Goal: Task Accomplishment & Management: Use online tool/utility

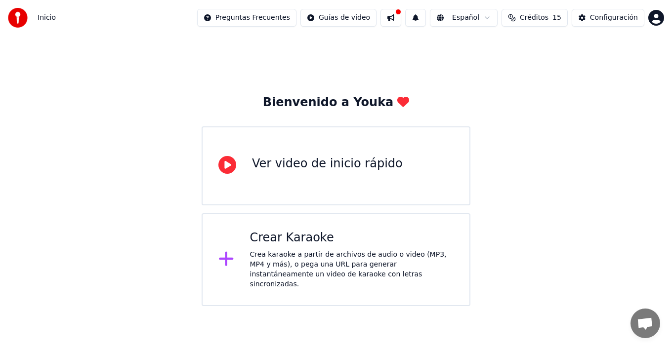
click at [332, 258] on div "Crea karaoke a partir de archivos de audio o video (MP3, MP4 y más), o pega una…" at bounding box center [352, 270] width 204 height 40
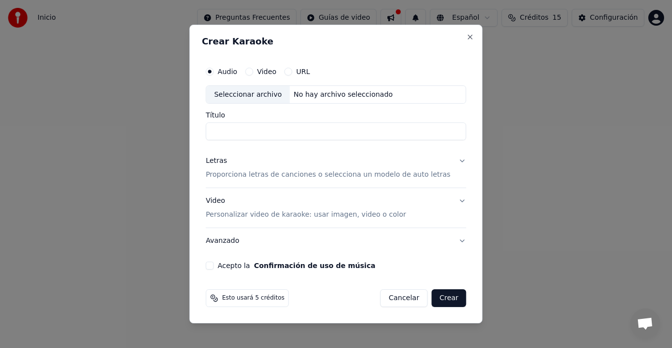
click at [228, 70] on div "Audio" at bounding box center [221, 72] width 32 height 8
click at [211, 73] on circle "button" at bounding box center [209, 71] width 3 height 3
click at [262, 93] on div "Seleccionar archivo" at bounding box center [247, 95] width 83 height 18
drag, startPoint x: 407, startPoint y: 129, endPoint x: 249, endPoint y: 129, distance: 158.0
click at [249, 129] on input "**********" at bounding box center [335, 132] width 260 height 18
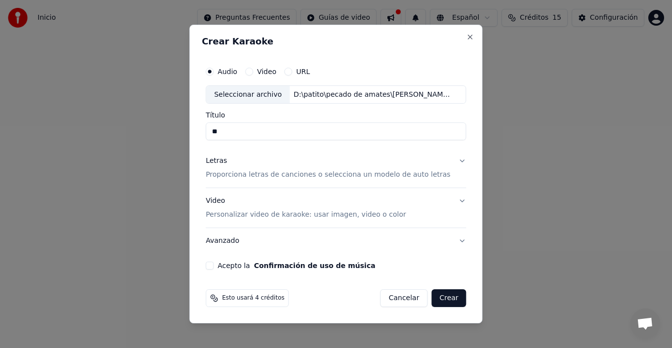
type input "*"
type input "****"
click at [439, 171] on button "Letras Proporciona letras de canciones o selecciona un modelo de auto letras" at bounding box center [335, 169] width 260 height 40
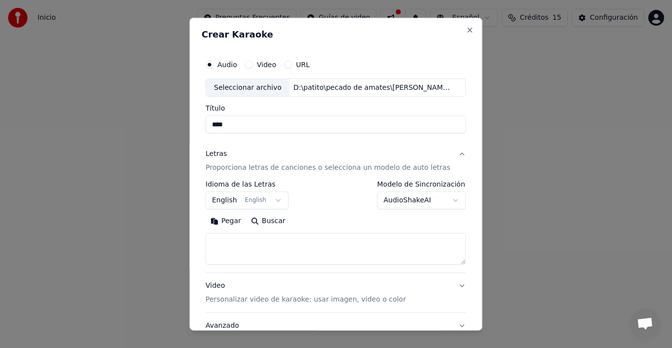
click at [248, 123] on input "****" at bounding box center [335, 125] width 260 height 18
click at [242, 195] on button "English English" at bounding box center [246, 201] width 83 height 18
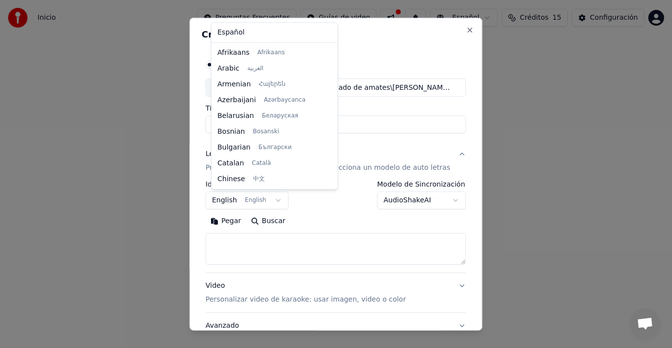
scroll to position [79, 0]
select select "**"
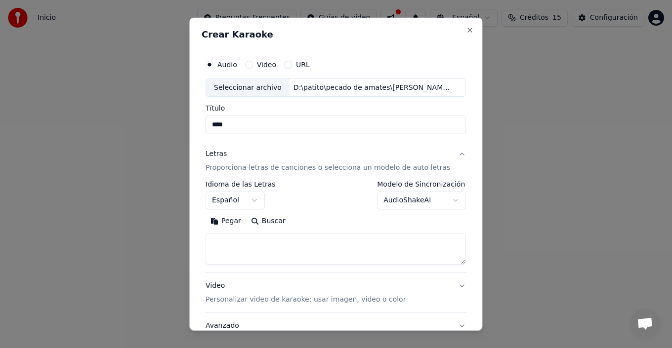
click at [269, 255] on textarea at bounding box center [335, 249] width 260 height 32
paste textarea "**********"
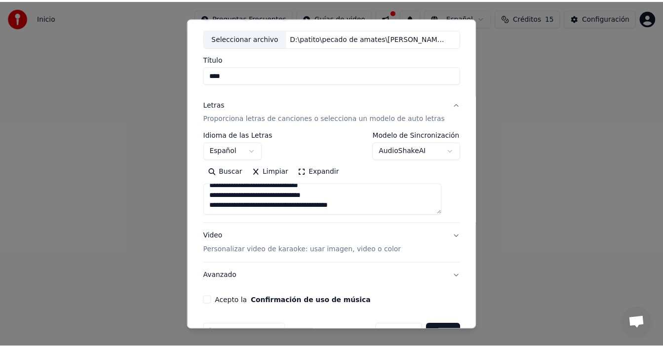
scroll to position [78, 0]
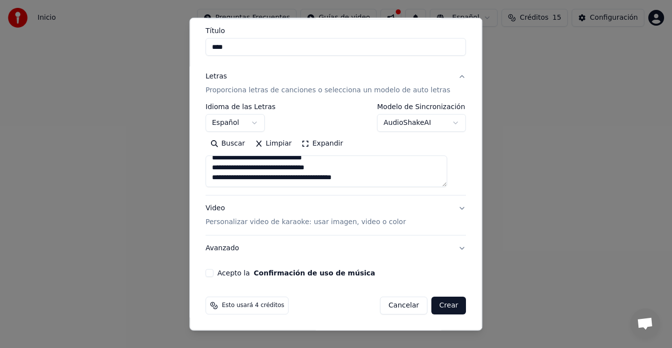
type textarea "**********"
click at [212, 273] on button "Acepto la Confirmación de uso de música" at bounding box center [209, 273] width 8 height 8
click at [441, 309] on button "Crear" at bounding box center [448, 306] width 35 height 18
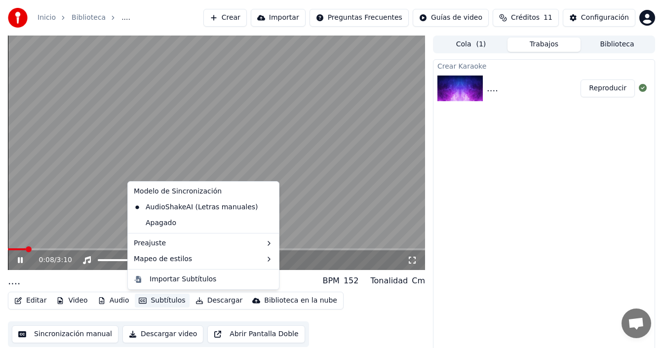
click at [144, 301] on button "Subtítulos" at bounding box center [162, 301] width 54 height 14
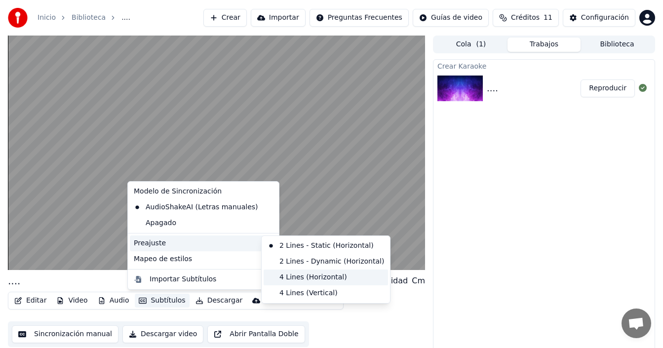
click at [293, 276] on div "4 Lines (Horizontal)" at bounding box center [326, 278] width 124 height 16
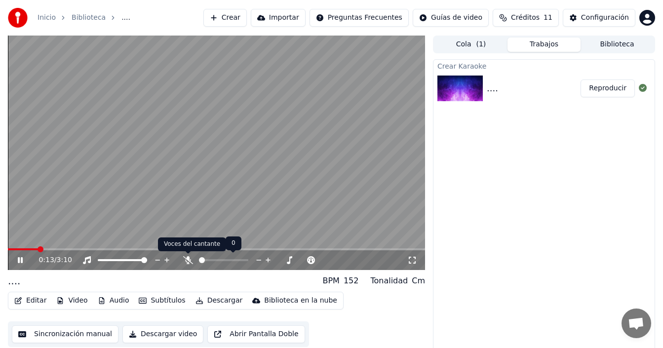
click at [188, 259] on icon at bounding box center [188, 260] width 10 height 8
click at [19, 259] on icon at bounding box center [20, 260] width 5 height 6
click at [20, 259] on icon at bounding box center [20, 260] width 6 height 7
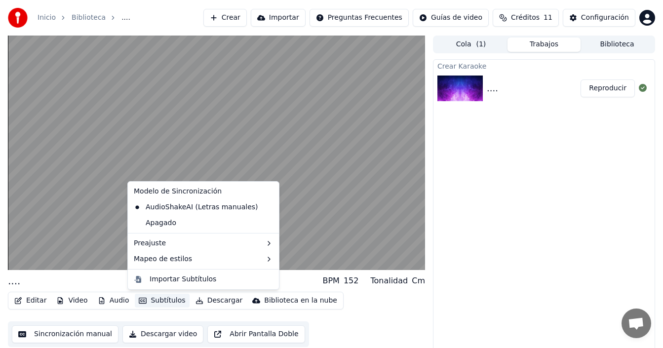
click at [156, 306] on button "Subtítulos" at bounding box center [162, 301] width 54 height 14
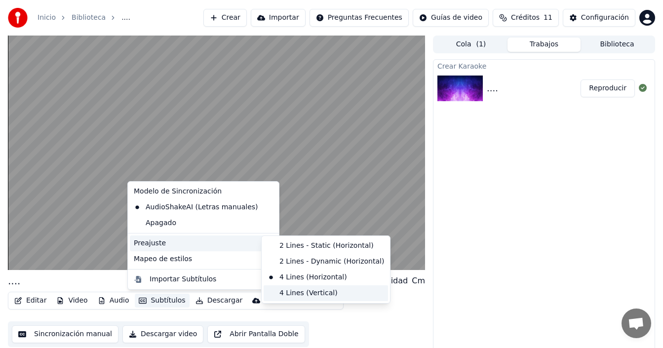
drag, startPoint x: 303, startPoint y: 295, endPoint x: 279, endPoint y: 291, distance: 24.0
click at [303, 296] on div "4 Lines (Vertical)" at bounding box center [326, 293] width 124 height 16
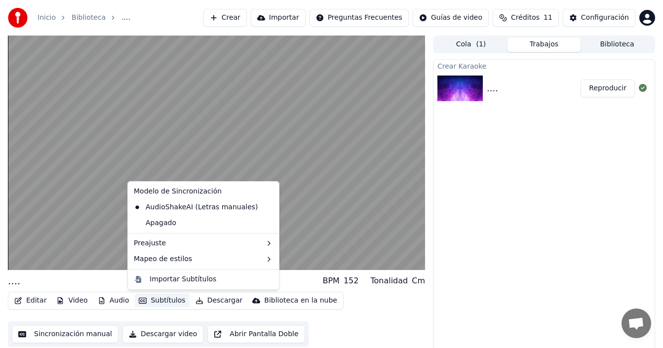
click at [162, 299] on button "Subtítulos" at bounding box center [162, 301] width 54 height 14
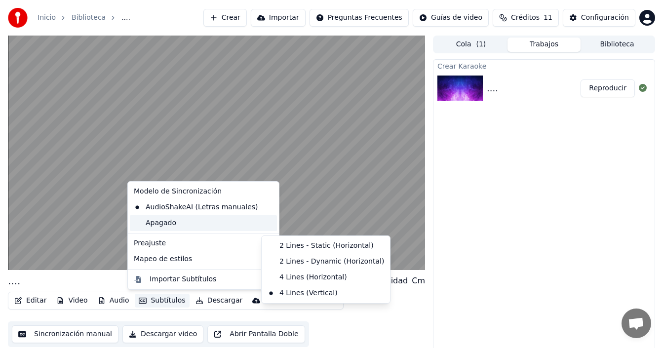
click at [192, 226] on div "Apagado" at bounding box center [203, 223] width 147 height 16
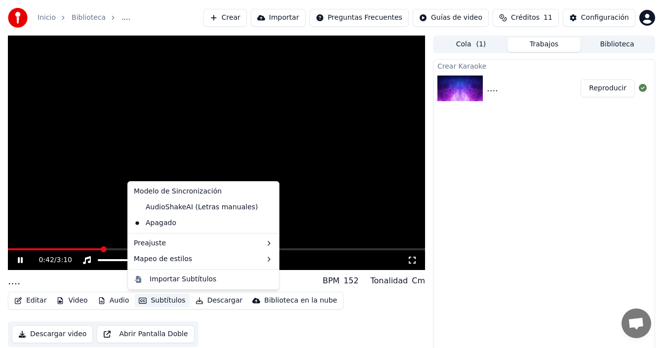
click at [155, 300] on button "Subtítulos" at bounding box center [162, 301] width 54 height 14
click at [180, 205] on div "AudioShakeAI (Letras manuales)" at bounding box center [196, 207] width 132 height 16
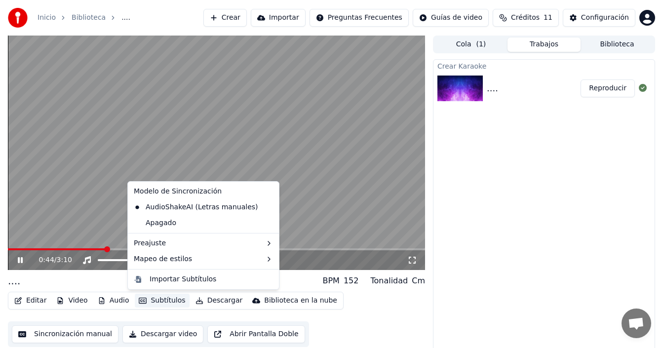
click at [159, 300] on button "Subtítulos" at bounding box center [162, 301] width 54 height 14
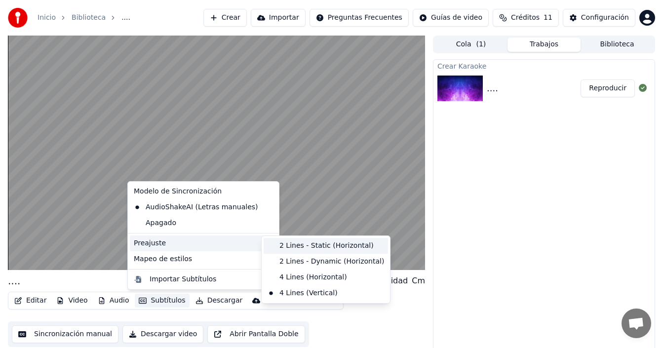
drag, startPoint x: 289, startPoint y: 244, endPoint x: 283, endPoint y: 247, distance: 6.2
click at [289, 245] on div "2 Lines - Static (Horizontal)" at bounding box center [326, 246] width 124 height 16
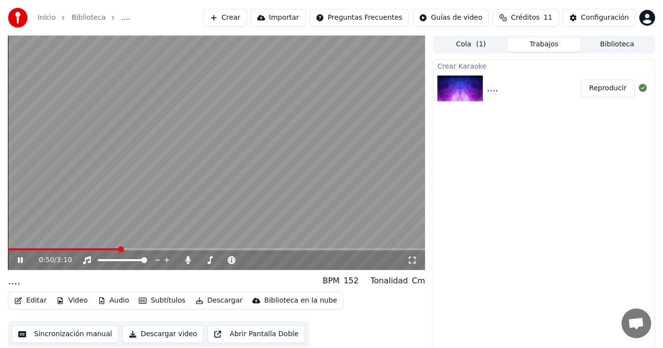
click at [166, 303] on button "Subtítulos" at bounding box center [162, 301] width 54 height 14
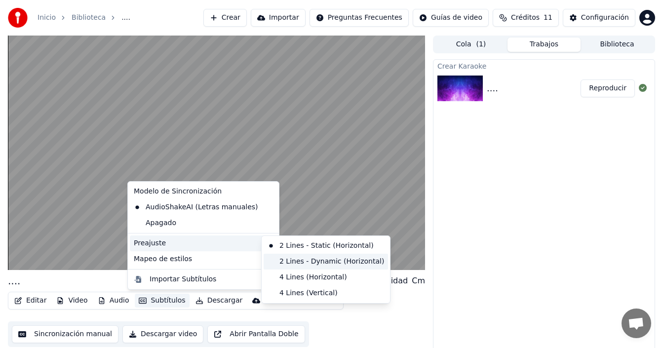
click at [287, 263] on div "2 Lines - Dynamic (Horizontal)" at bounding box center [326, 262] width 124 height 16
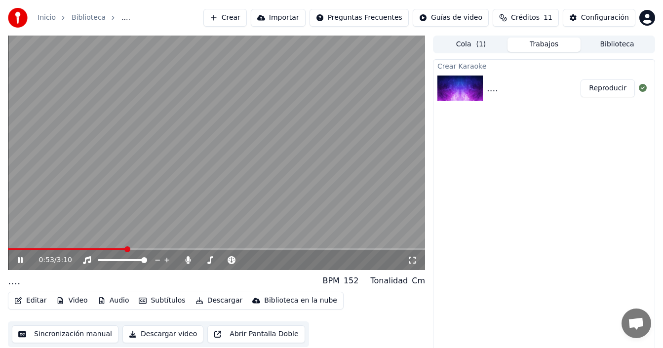
click at [169, 304] on button "Subtítulos" at bounding box center [162, 301] width 54 height 14
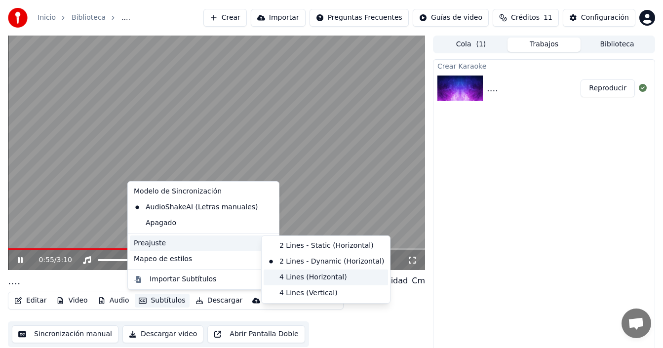
click at [305, 279] on div "4 Lines (Horizontal)" at bounding box center [326, 278] width 124 height 16
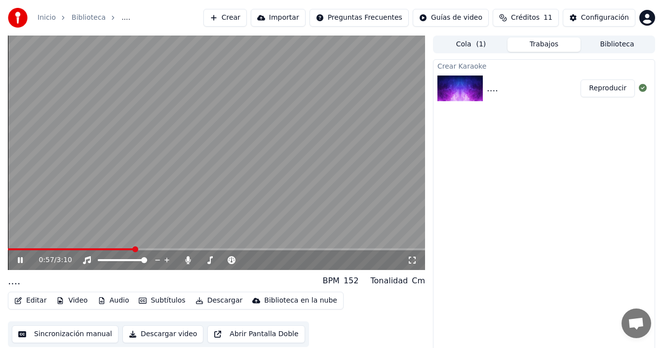
click at [172, 301] on button "Subtítulos" at bounding box center [162, 301] width 54 height 14
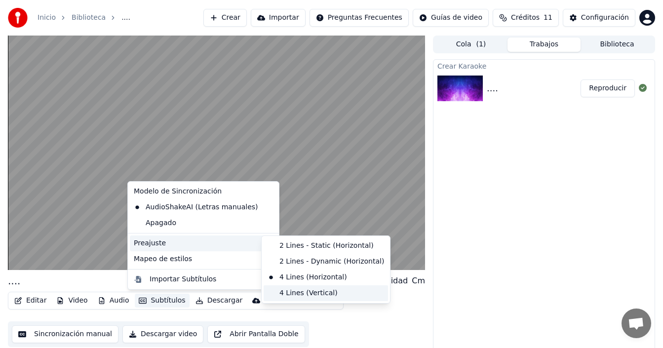
click at [290, 291] on div "4 Lines (Vertical)" at bounding box center [326, 293] width 124 height 16
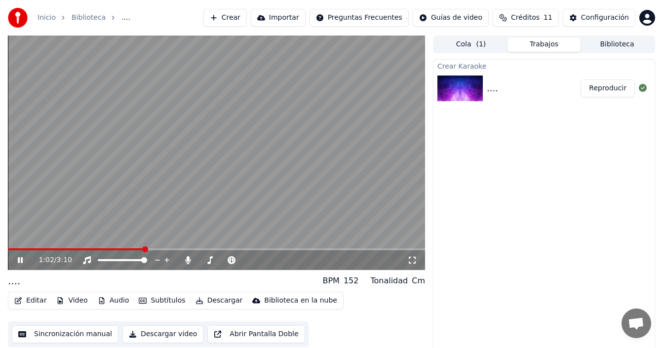
click at [21, 257] on icon at bounding box center [27, 260] width 23 height 8
click at [21, 304] on icon "button" at bounding box center [18, 300] width 8 height 7
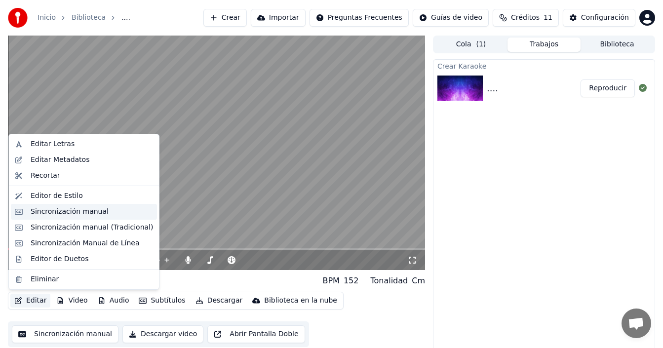
click at [73, 215] on div "Sincronización manual" at bounding box center [70, 212] width 78 height 10
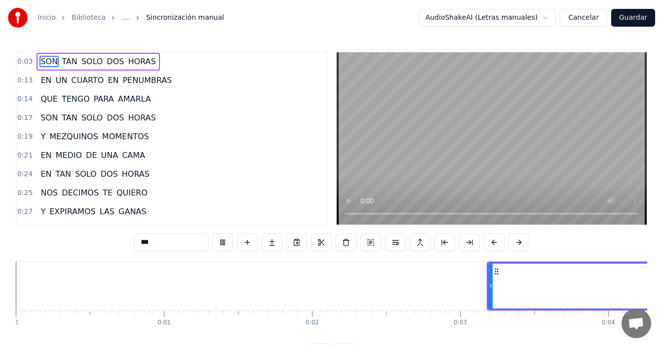
scroll to position [0, 567]
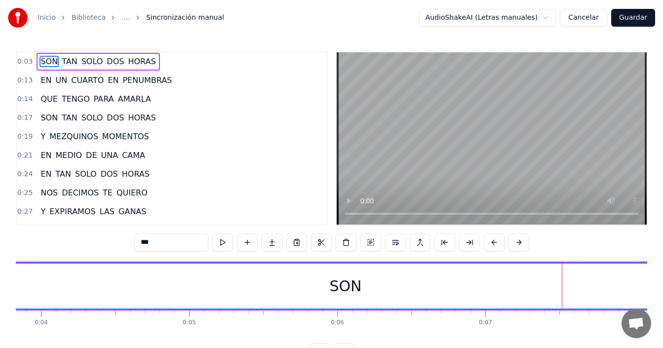
click at [317, 291] on div "SON" at bounding box center [345, 286] width 848 height 45
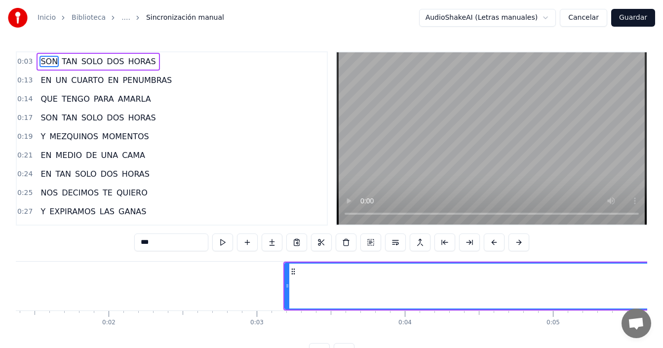
scroll to position [0, 317]
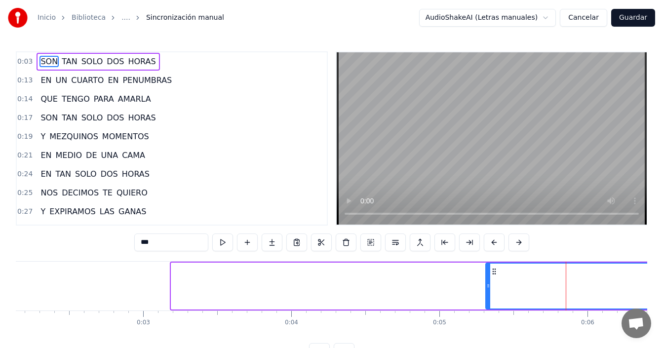
drag, startPoint x: 174, startPoint y: 281, endPoint x: 537, endPoint y: 271, distance: 362.6
click at [490, 270] on div at bounding box center [488, 286] width 4 height 45
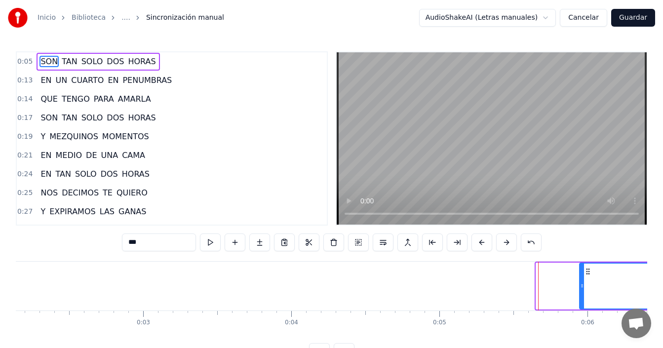
drag, startPoint x: 539, startPoint y: 277, endPoint x: 582, endPoint y: 275, distance: 43.5
click at [582, 275] on div at bounding box center [582, 286] width 4 height 45
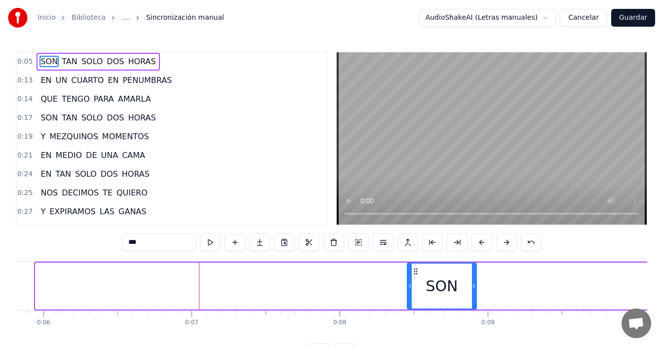
drag, startPoint x: 37, startPoint y: 288, endPoint x: 411, endPoint y: 278, distance: 374.0
click at [411, 278] on div at bounding box center [410, 286] width 4 height 45
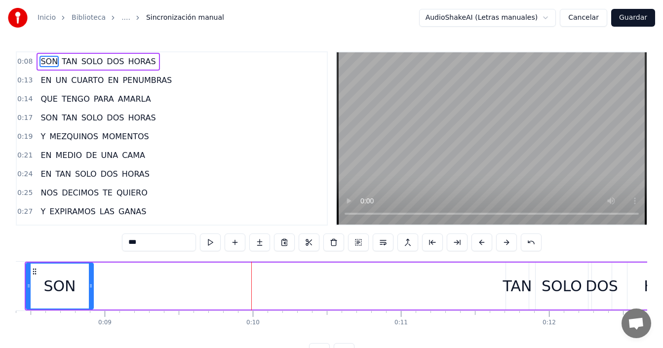
scroll to position [0, 1221]
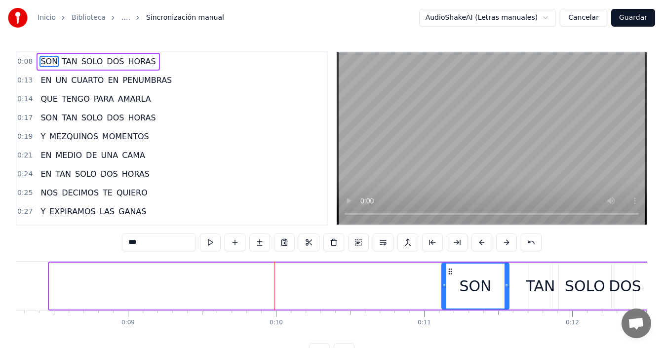
drag, startPoint x: 56, startPoint y: 273, endPoint x: 452, endPoint y: 272, distance: 396.0
click at [452, 272] on icon at bounding box center [450, 272] width 8 height 8
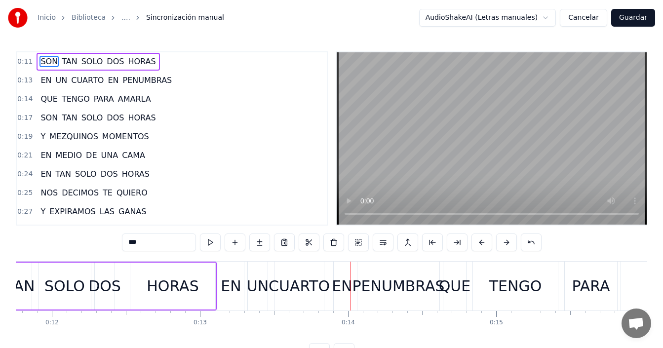
scroll to position [0, 1697]
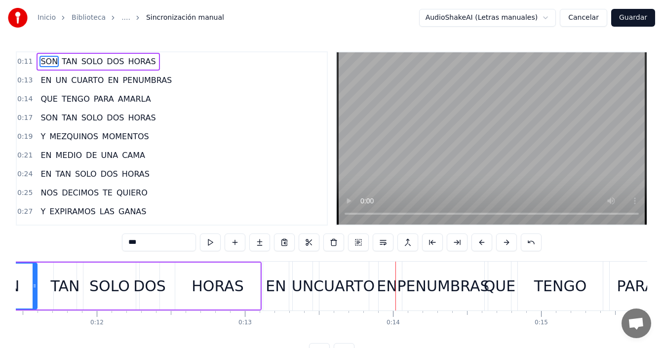
drag, startPoint x: 65, startPoint y: 343, endPoint x: 58, endPoint y: 343, distance: 6.4
click at [58, 344] on div "0:11 SON TAN SOLO DOS HORAS 0:13 EN UN CUARTO EN PENUMBRAS 0:14 QUE TENGO PARA …" at bounding box center [332, 206] width 632 height 310
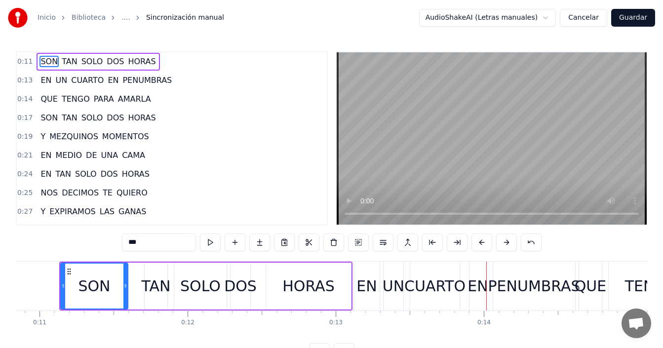
scroll to position [0, 1516]
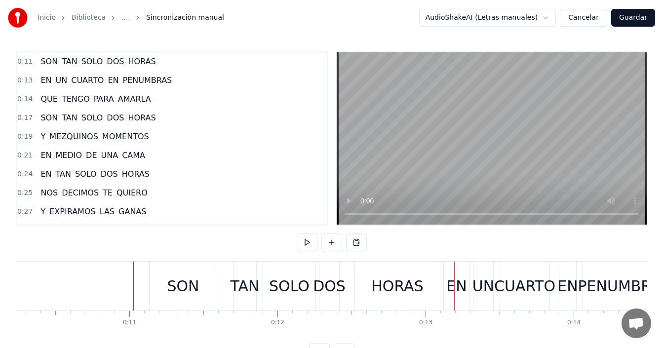
click at [286, 283] on div "SOLO" at bounding box center [289, 286] width 40 height 22
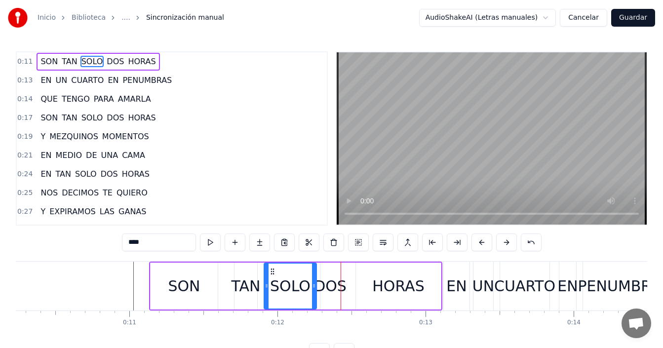
click at [183, 288] on div "SON" at bounding box center [184, 286] width 32 height 22
type input "***"
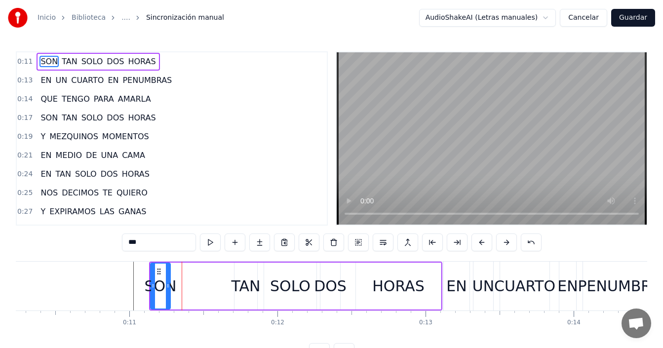
drag, startPoint x: 216, startPoint y: 282, endPoint x: 165, endPoint y: 277, distance: 51.2
click at [168, 290] on div at bounding box center [168, 286] width 4 height 45
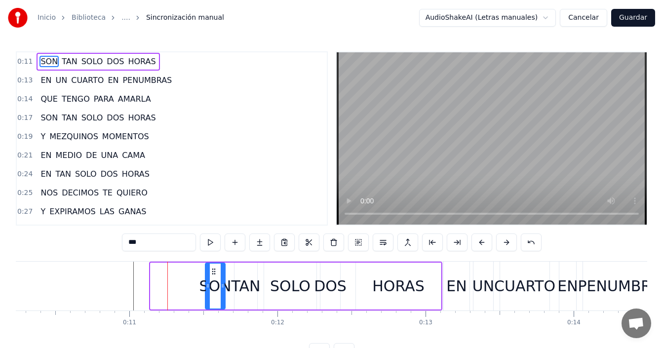
drag, startPoint x: 161, startPoint y: 272, endPoint x: 216, endPoint y: 272, distance: 54.8
click at [216, 272] on icon at bounding box center [214, 272] width 8 height 8
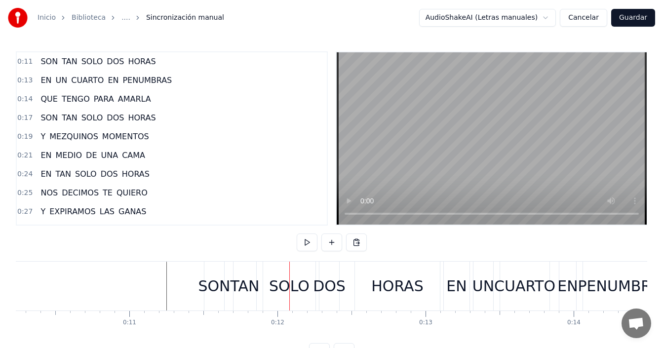
click at [220, 281] on div "SON" at bounding box center [214, 286] width 32 height 22
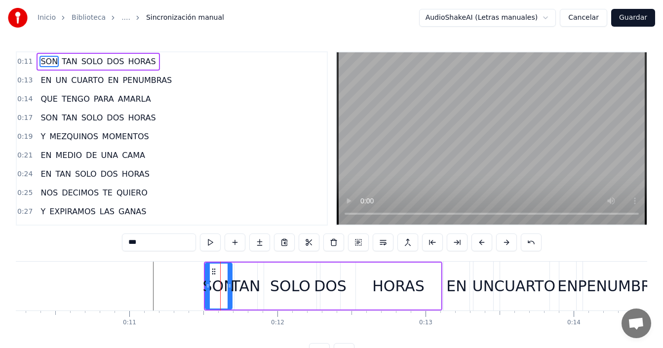
drag, startPoint x: 224, startPoint y: 282, endPoint x: 231, endPoint y: 280, distance: 7.2
click at [231, 280] on div at bounding box center [230, 286] width 4 height 45
click at [250, 278] on div "TAN" at bounding box center [246, 286] width 29 height 22
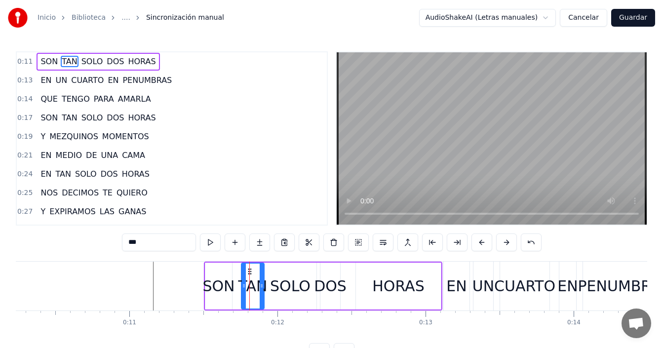
click at [221, 281] on div "SON" at bounding box center [218, 286] width 32 height 22
type input "***"
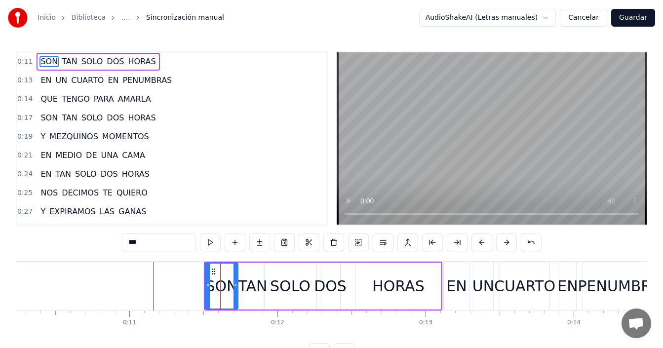
click at [236, 280] on div at bounding box center [236, 286] width 4 height 45
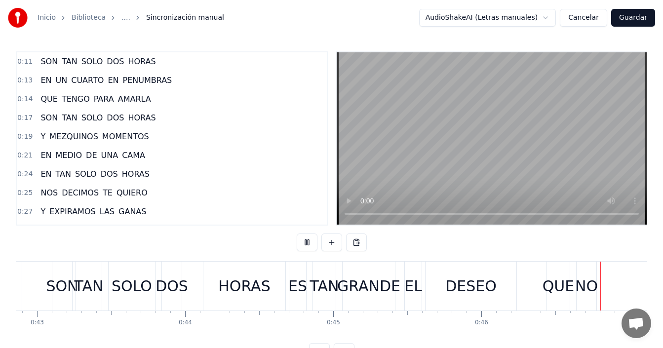
scroll to position [0, 6899]
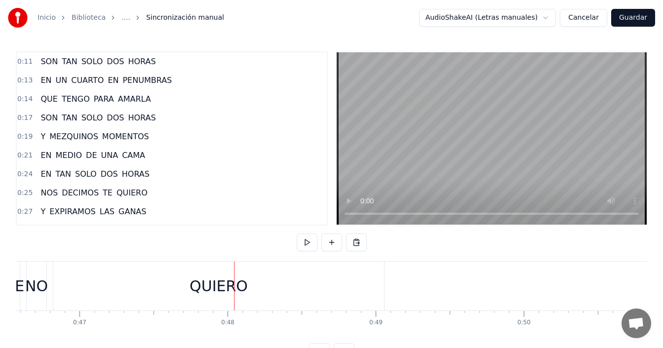
click at [315, 290] on div "QUIERO" at bounding box center [218, 286] width 331 height 49
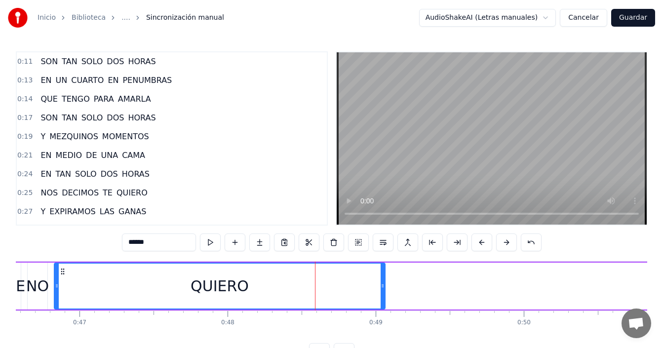
scroll to position [242, 0]
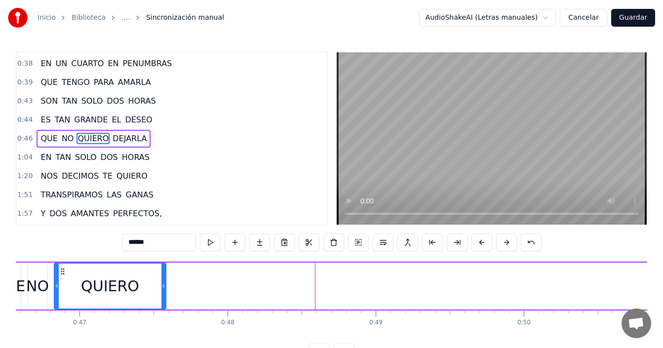
drag, startPoint x: 382, startPoint y: 276, endPoint x: 111, endPoint y: 286, distance: 271.3
click at [161, 286] on div at bounding box center [163, 286] width 4 height 45
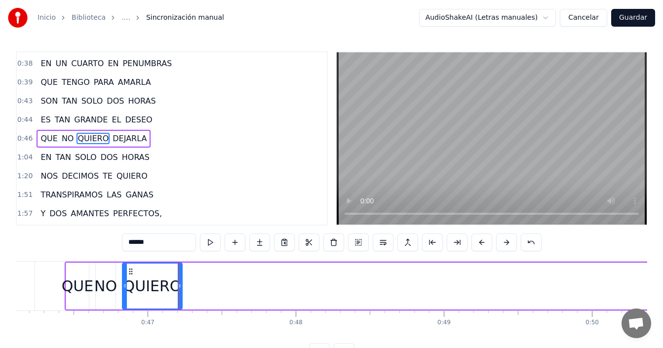
scroll to position [0, 6537]
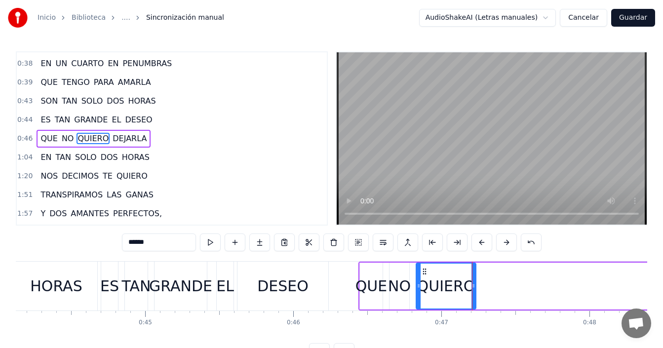
click at [298, 290] on div "DESEO" at bounding box center [282, 286] width 51 height 22
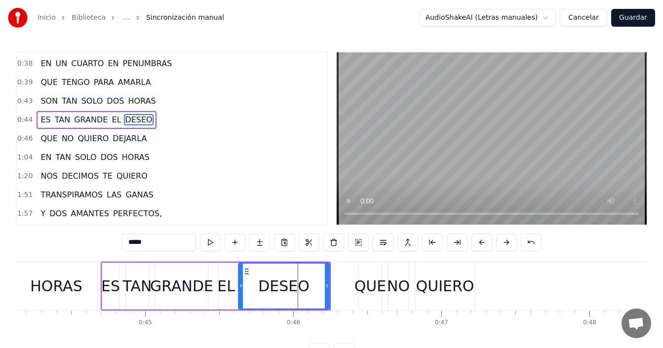
scroll to position [223, 0]
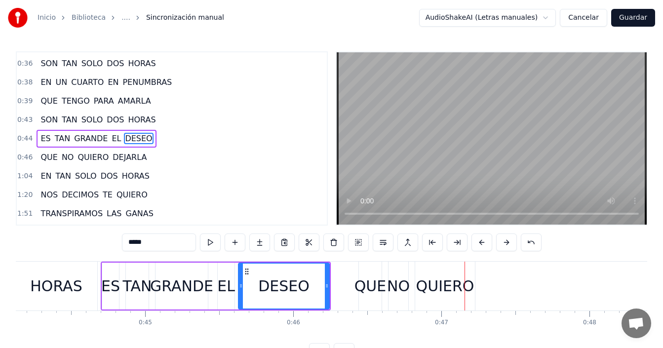
click at [441, 287] on div "QUIERO" at bounding box center [445, 286] width 58 height 22
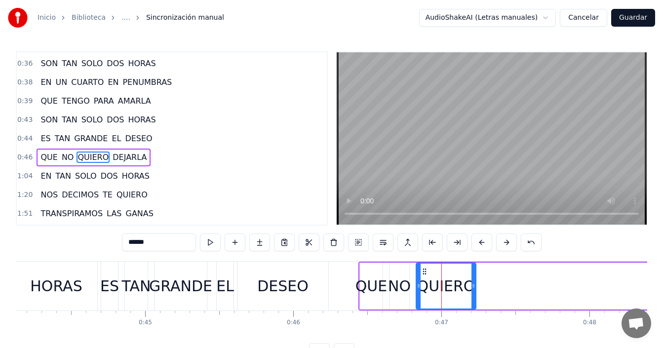
scroll to position [242, 0]
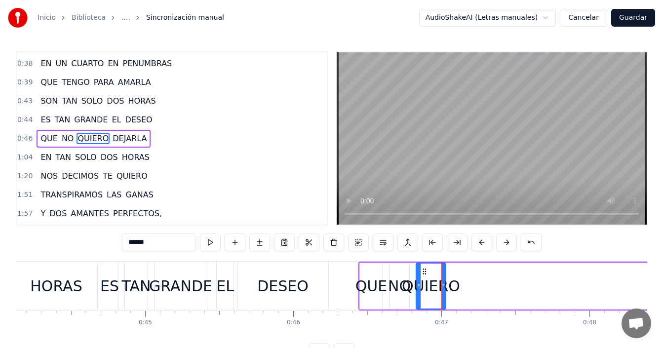
drag, startPoint x: 473, startPoint y: 279, endPoint x: 443, endPoint y: 295, distance: 34.0
click at [443, 295] on div at bounding box center [443, 286] width 4 height 45
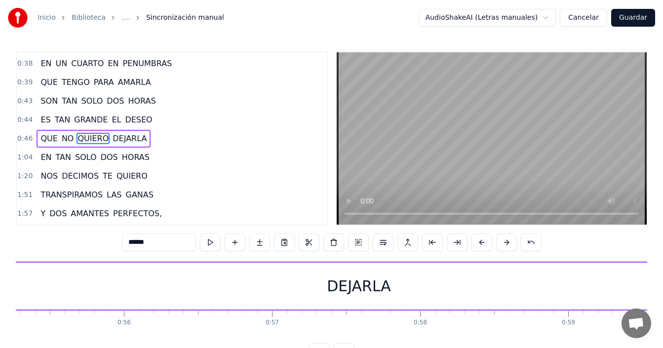
scroll to position [0, 8211]
click at [228, 282] on div "DEJARLA" at bounding box center [335, 286] width 1895 height 47
type input "*******"
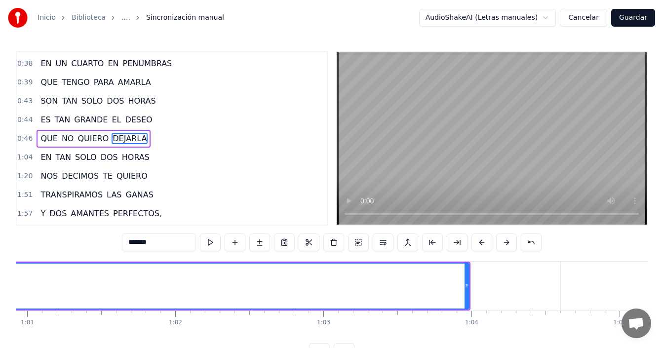
scroll to position [0, 9093]
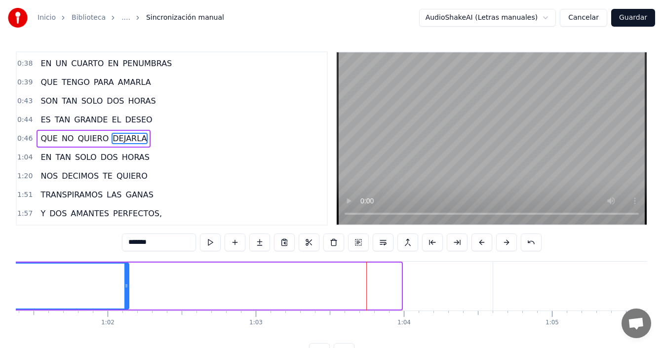
drag, startPoint x: 398, startPoint y: 279, endPoint x: 87, endPoint y: 279, distance: 311.1
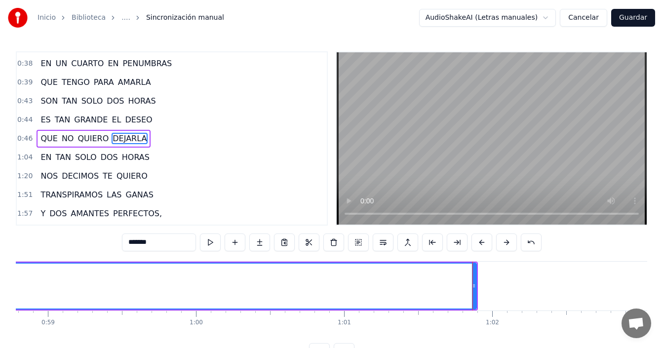
scroll to position [0, 8663]
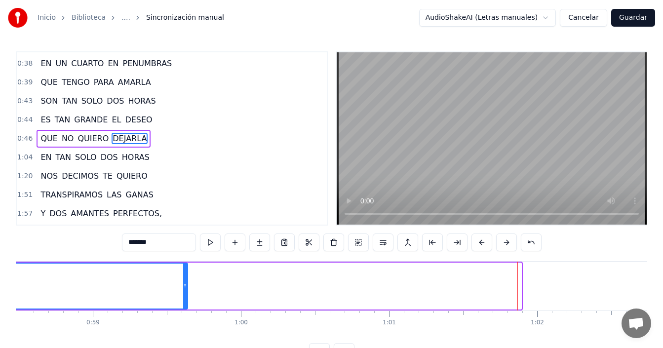
drag, startPoint x: 520, startPoint y: 281, endPoint x: 80, endPoint y: 280, distance: 439.5
click at [183, 280] on div at bounding box center [185, 286] width 4 height 45
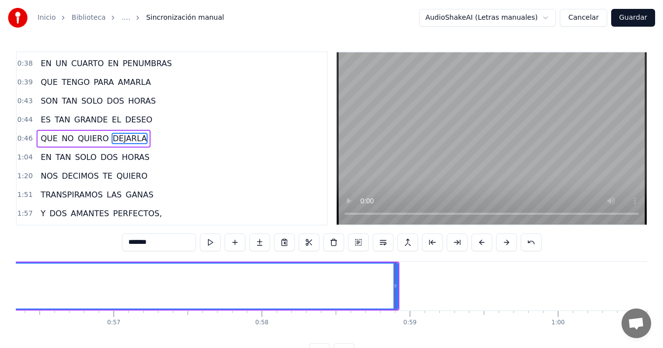
scroll to position [0, 8278]
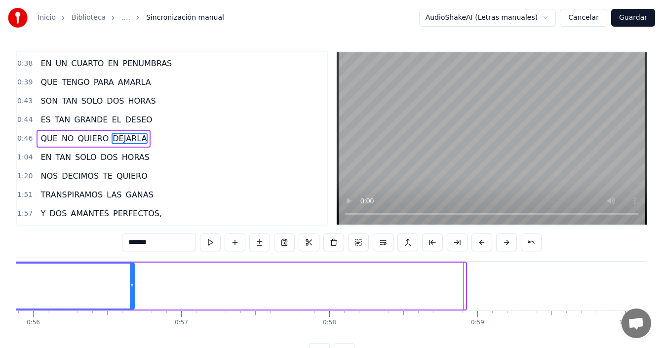
drag, startPoint x: 432, startPoint y: 289, endPoint x: 88, endPoint y: 286, distance: 343.2
click at [130, 286] on icon at bounding box center [132, 286] width 4 height 8
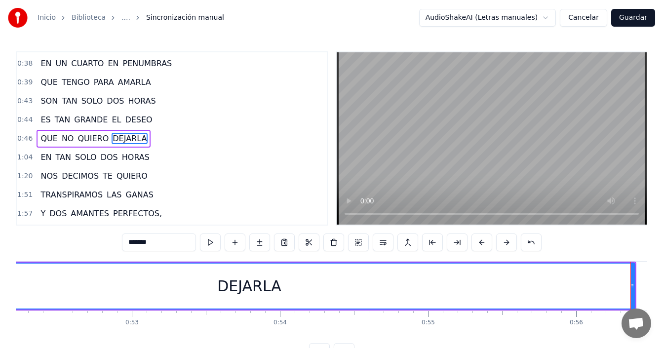
scroll to position [0, 7758]
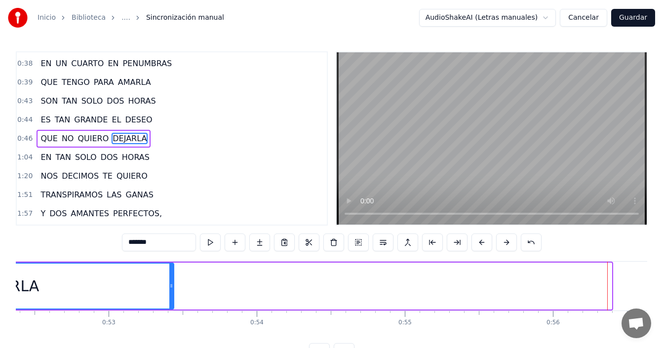
drag, startPoint x: 610, startPoint y: 280, endPoint x: 106, endPoint y: 282, distance: 503.7
click at [169, 281] on div at bounding box center [171, 286] width 4 height 45
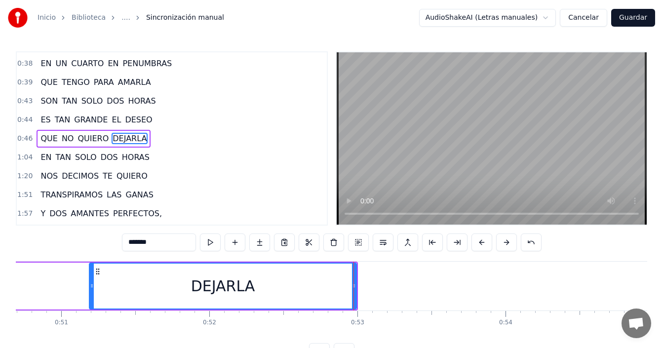
scroll to position [0, 7578]
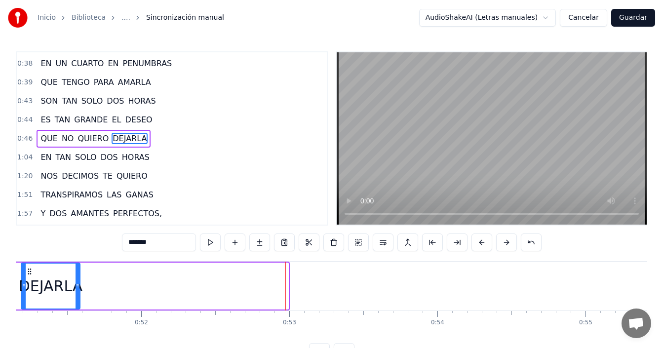
drag, startPoint x: 284, startPoint y: 282, endPoint x: 74, endPoint y: 287, distance: 210.4
click at [76, 287] on icon at bounding box center [78, 286] width 4 height 8
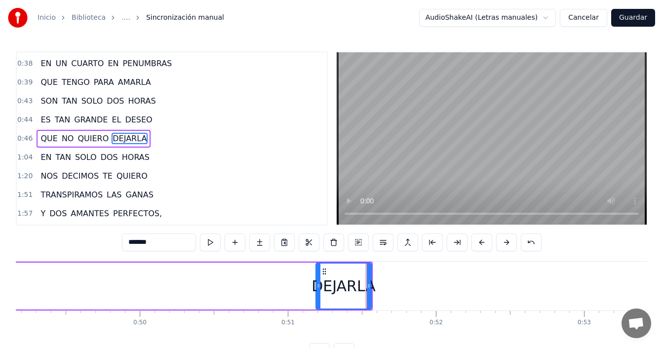
scroll to position [0, 7238]
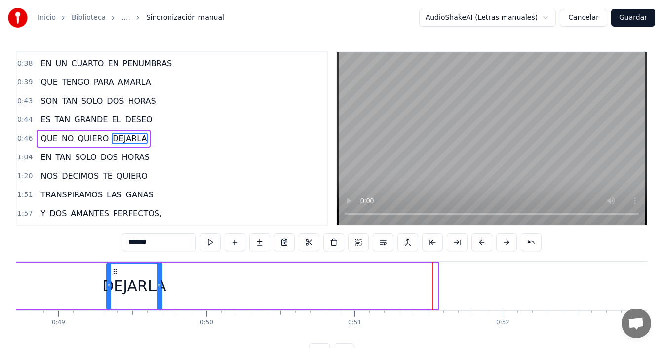
drag, startPoint x: 366, startPoint y: 274, endPoint x: 111, endPoint y: 274, distance: 255.3
click at [111, 274] on icon at bounding box center [115, 272] width 8 height 8
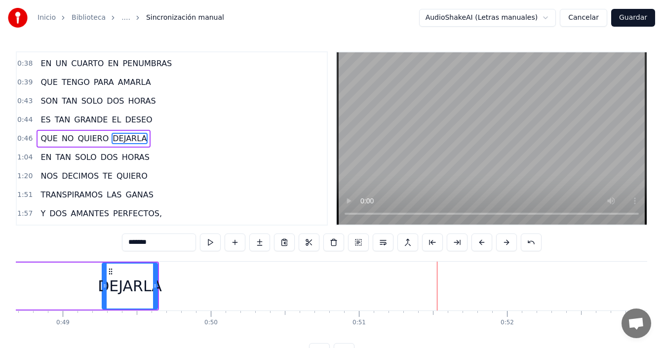
scroll to position [0, 6944]
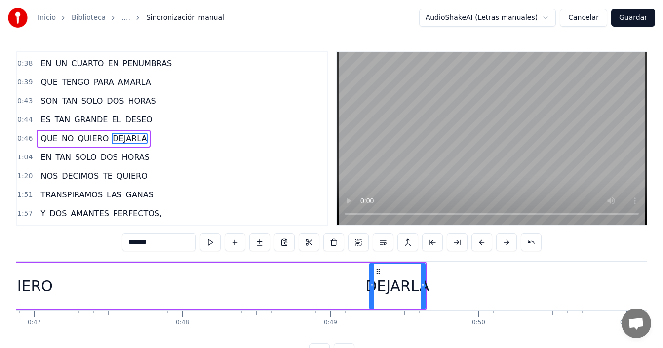
drag, startPoint x: 382, startPoint y: 272, endPoint x: 241, endPoint y: 277, distance: 140.8
click at [128, 269] on div "QUE NO QUIERO DEJARLA" at bounding box center [189, 286] width 476 height 49
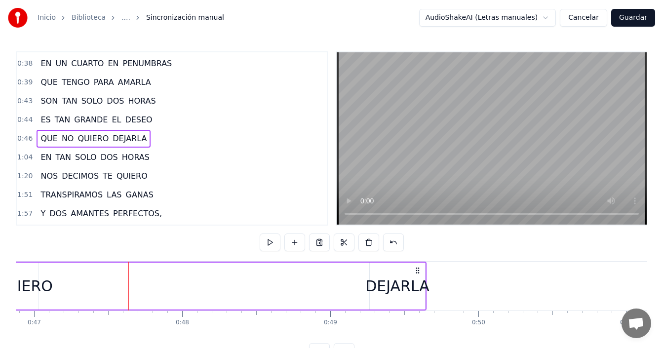
click at [396, 279] on div "DEJARLA" at bounding box center [397, 286] width 64 height 22
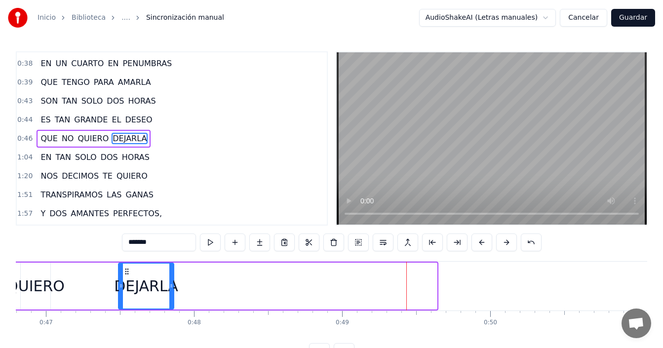
drag, startPoint x: 380, startPoint y: 272, endPoint x: 105, endPoint y: 275, distance: 274.6
click at [123, 275] on icon at bounding box center [127, 272] width 8 height 8
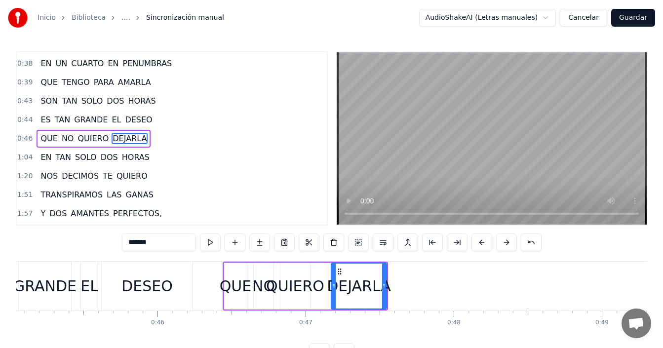
scroll to position [0, 6695]
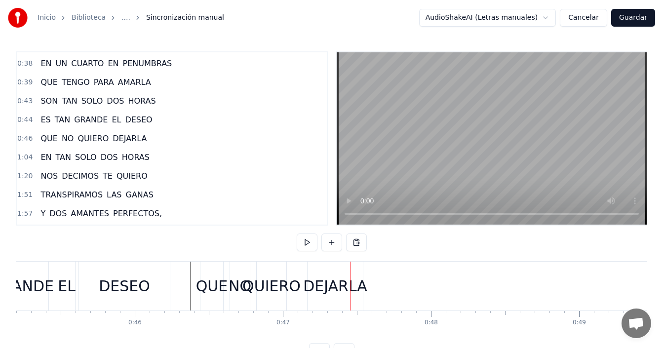
click at [317, 290] on div "DEJARLA" at bounding box center [335, 286] width 64 height 22
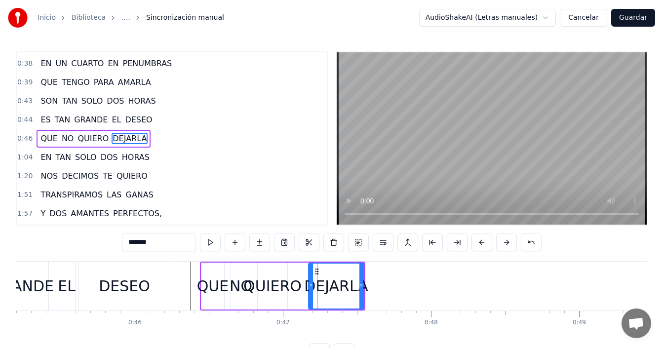
click at [291, 285] on div "QUIERO" at bounding box center [272, 286] width 58 height 22
type input "******"
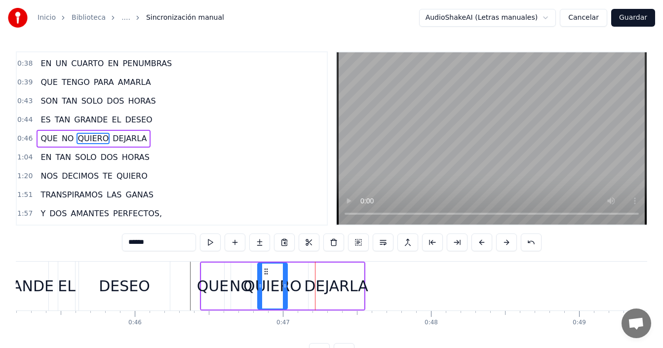
click at [301, 283] on div "QUE NO QUIERO DEJARLA" at bounding box center [282, 286] width 165 height 49
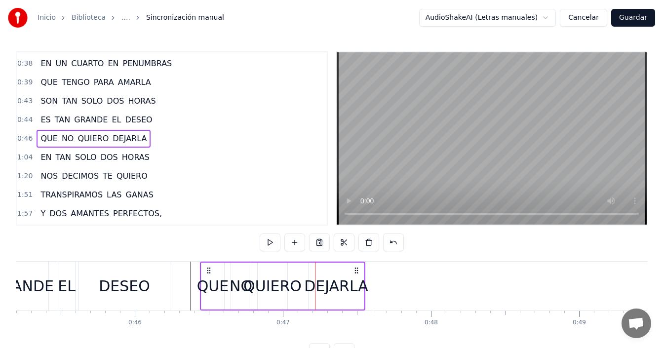
click at [333, 282] on div "DEJARLA" at bounding box center [336, 286] width 64 height 22
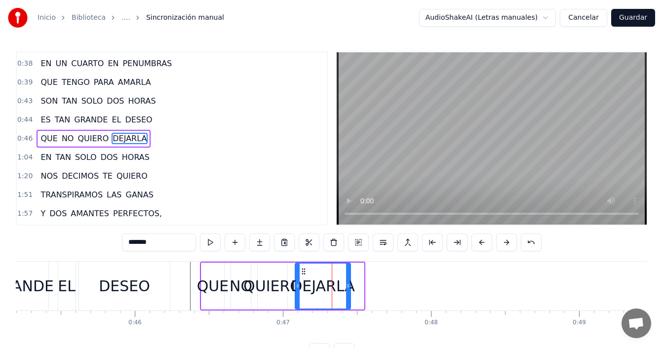
drag, startPoint x: 319, startPoint y: 271, endPoint x: 306, endPoint y: 273, distance: 13.5
click at [306, 273] on icon at bounding box center [304, 272] width 8 height 8
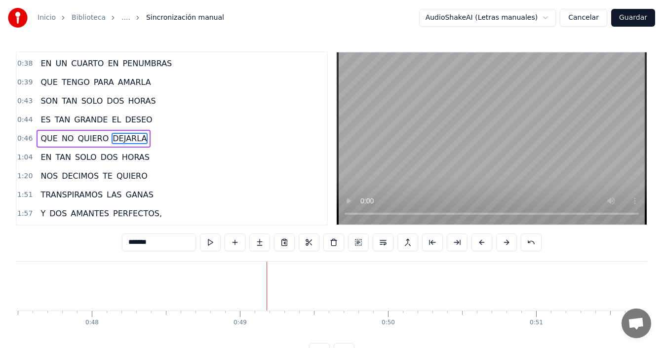
scroll to position [0, 6944]
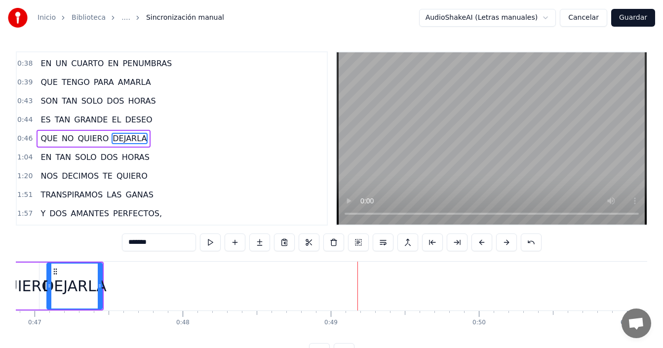
click at [93, 293] on div "DEJARLA" at bounding box center [74, 286] width 64 height 22
click at [102, 288] on div "DEJARLA" at bounding box center [74, 286] width 64 height 22
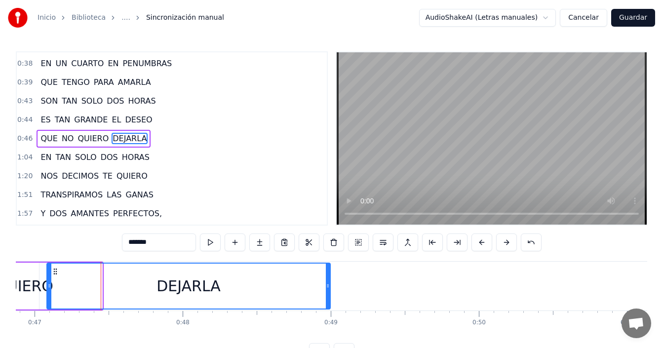
drag, startPoint x: 99, startPoint y: 289, endPoint x: 327, endPoint y: 300, distance: 228.4
click at [327, 300] on div at bounding box center [328, 286] width 4 height 45
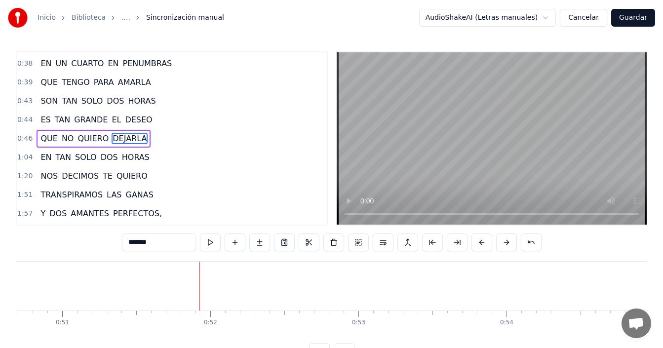
scroll to position [37, 0]
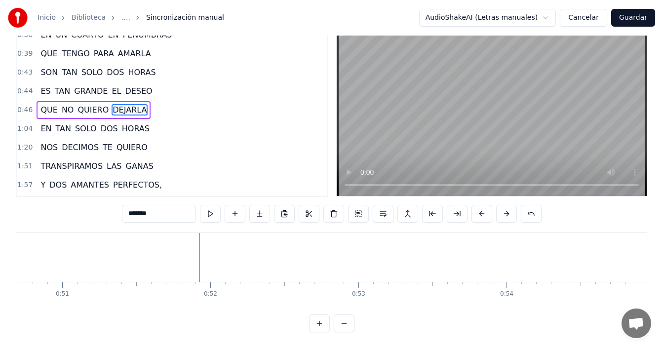
click at [343, 324] on button at bounding box center [344, 324] width 21 height 18
click at [344, 323] on button at bounding box center [344, 324] width 21 height 18
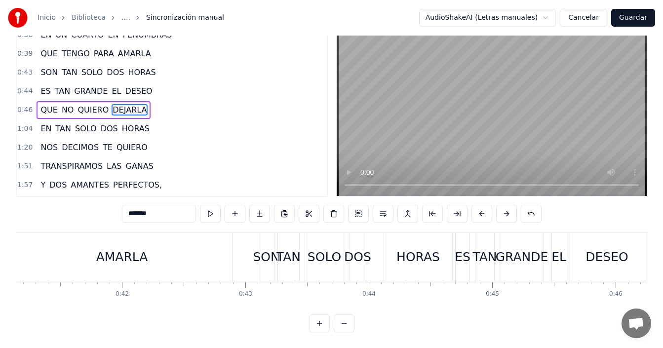
click at [344, 323] on button at bounding box center [344, 324] width 21 height 18
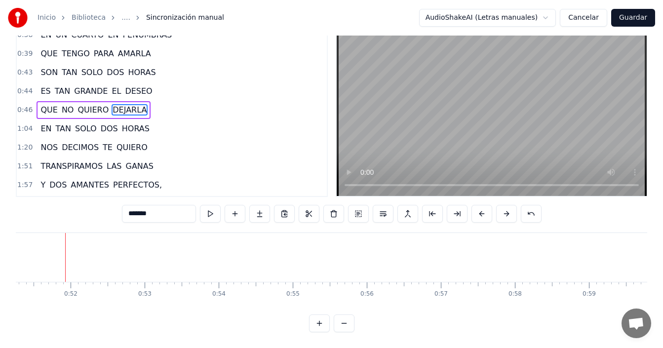
click at [344, 324] on button at bounding box center [344, 324] width 21 height 18
click at [344, 324] on div at bounding box center [331, 324] width 45 height 18
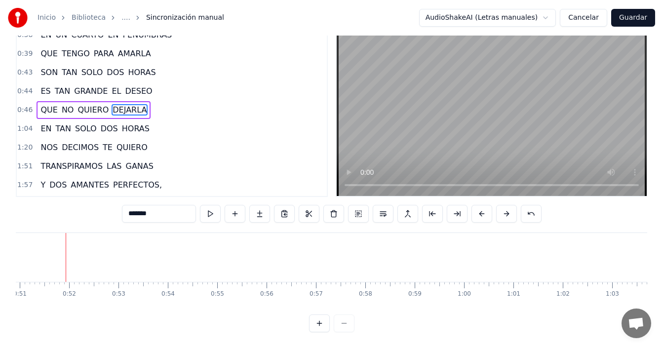
click at [343, 324] on div at bounding box center [331, 324] width 45 height 18
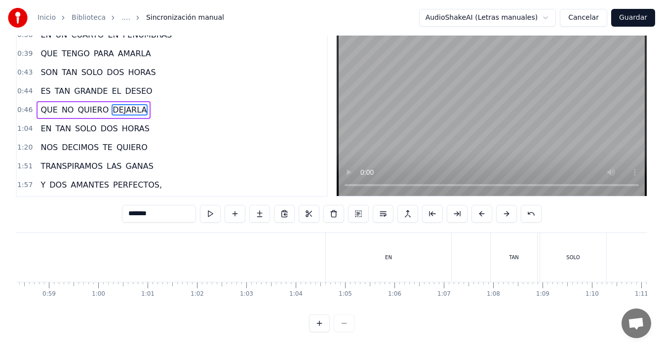
scroll to position [0, 2926]
click at [344, 256] on div "EN" at bounding box center [342, 257] width 125 height 49
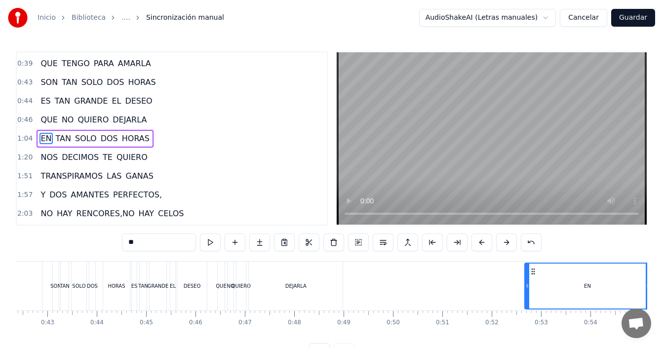
scroll to position [0, 2095]
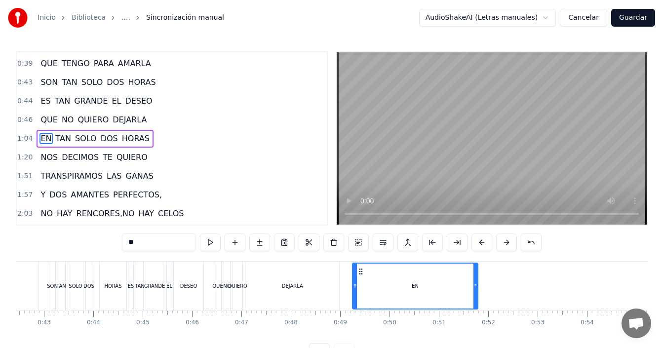
drag, startPoint x: 291, startPoint y: 271, endPoint x: 362, endPoint y: 282, distance: 72.5
click at [362, 282] on div "EN" at bounding box center [415, 286] width 124 height 45
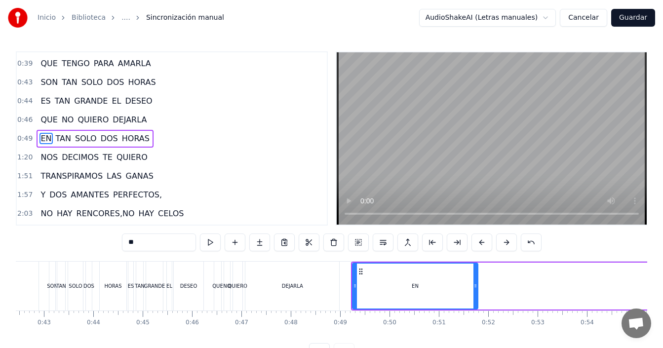
click at [306, 285] on div "DEJARLA" at bounding box center [292, 286] width 94 height 49
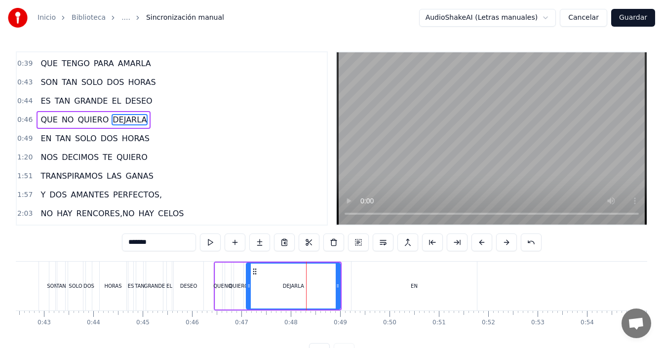
scroll to position [242, 0]
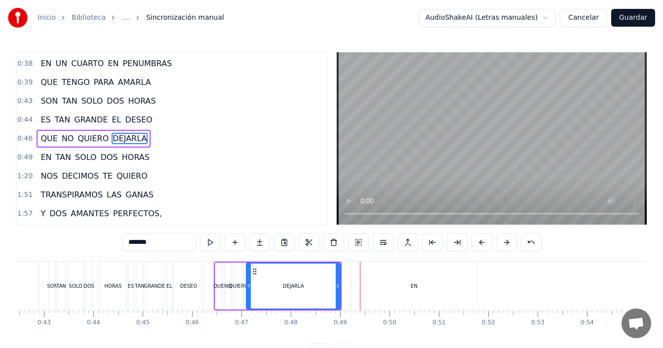
click at [371, 277] on div "EN" at bounding box center [414, 286] width 125 height 49
type input "**"
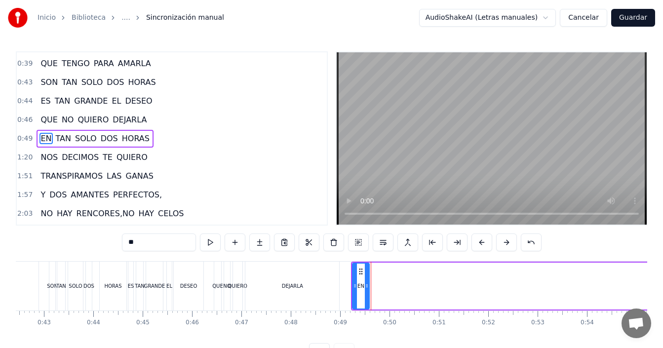
drag, startPoint x: 477, startPoint y: 279, endPoint x: 368, endPoint y: 283, distance: 108.7
click at [368, 283] on div at bounding box center [367, 286] width 4 height 45
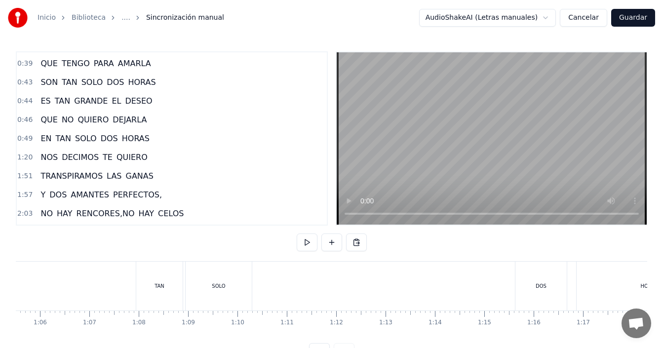
scroll to position [0, 3175]
click at [212, 290] on div "TAN" at bounding box center [220, 286] width 46 height 49
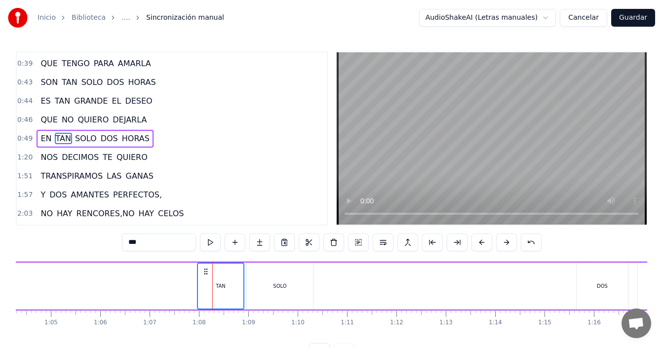
click at [267, 285] on div "SOLO" at bounding box center [280, 286] width 66 height 47
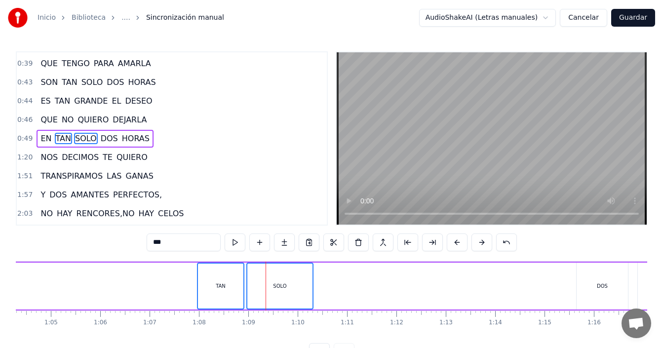
click at [229, 286] on div "TAN" at bounding box center [220, 286] width 45 height 45
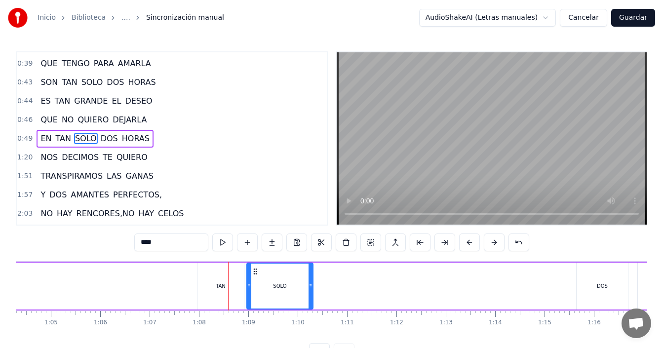
click at [265, 282] on div "SOLO" at bounding box center [279, 286] width 65 height 45
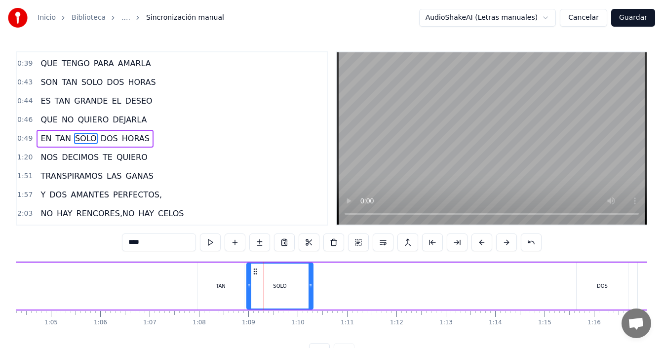
click at [214, 281] on div "TAN" at bounding box center [221, 286] width 46 height 47
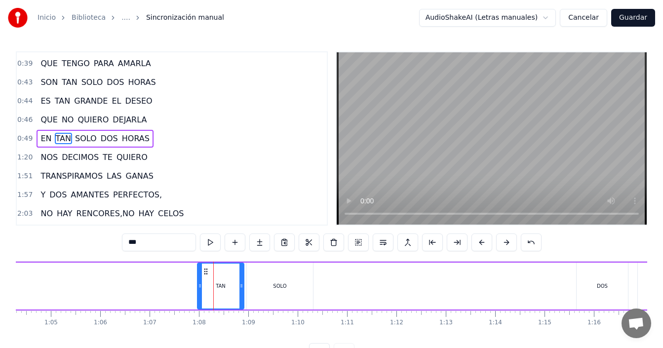
click at [266, 278] on div "SOLO" at bounding box center [280, 286] width 66 height 47
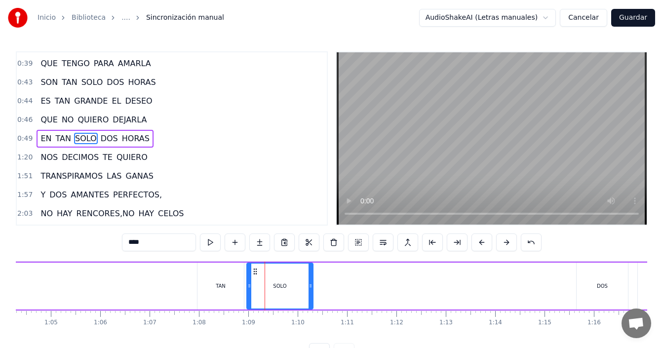
click at [234, 277] on div "TAN" at bounding box center [221, 286] width 46 height 47
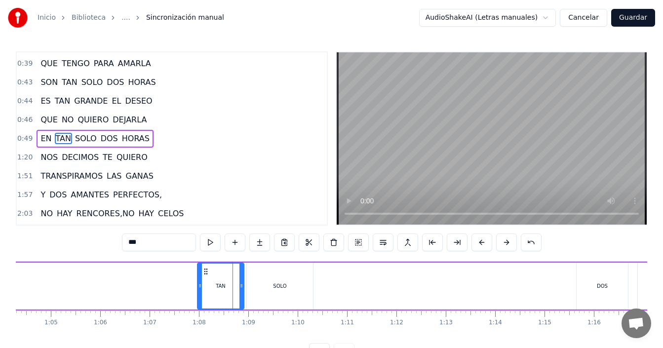
click at [248, 271] on div "SOLO" at bounding box center [280, 286] width 66 height 47
type input "****"
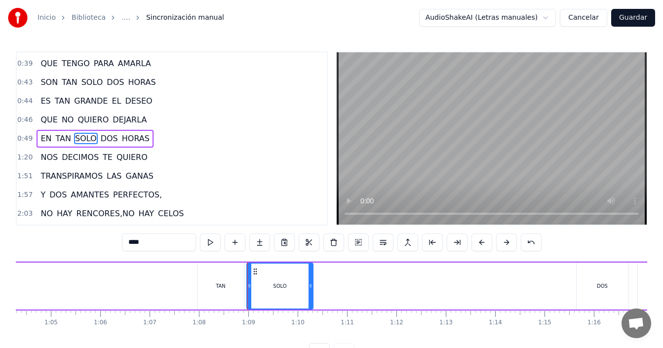
drag, startPoint x: 327, startPoint y: 278, endPoint x: 244, endPoint y: 280, distance: 83.0
click at [204, 279] on div "EN TAN SOLO DOS HORAS" at bounding box center [28, 286] width 1513 height 49
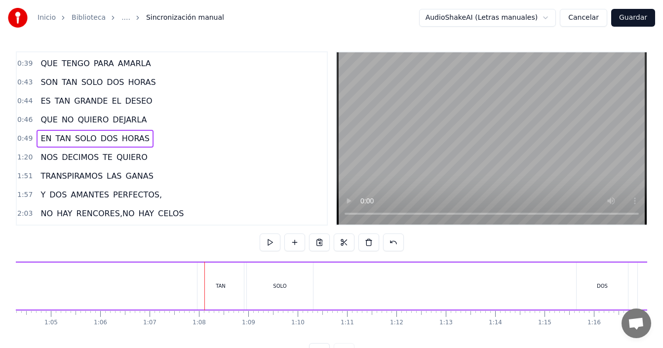
click at [272, 279] on div "SOLO" at bounding box center [280, 286] width 66 height 47
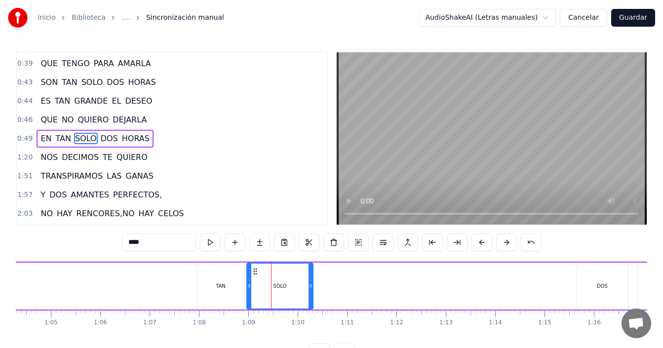
click at [215, 274] on div "TAN" at bounding box center [221, 286] width 46 height 47
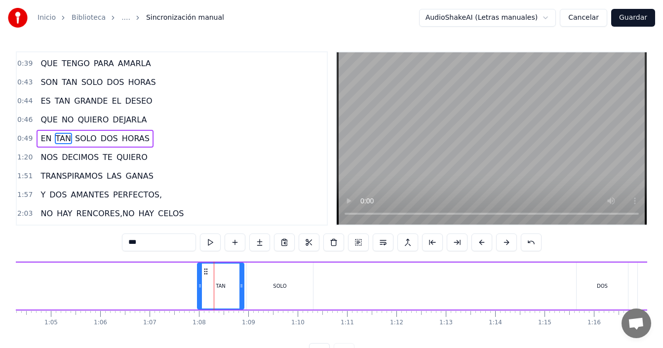
click at [253, 273] on div "SOLO" at bounding box center [280, 286] width 66 height 47
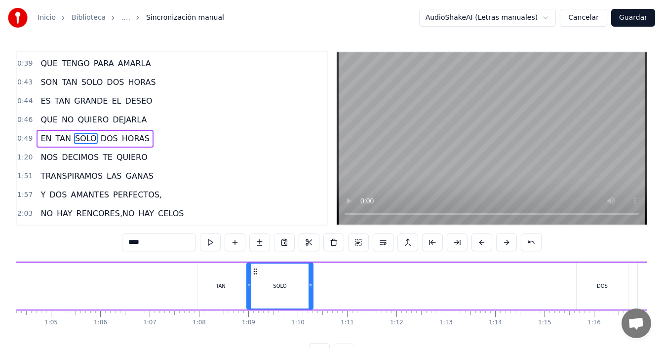
click at [223, 272] on div "TAN" at bounding box center [221, 286] width 46 height 47
type input "***"
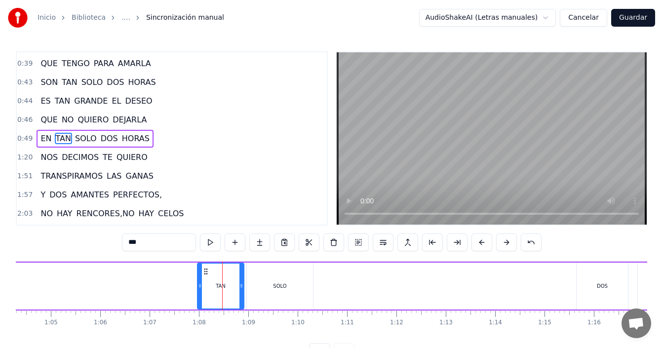
click at [212, 275] on div "TAN" at bounding box center [220, 286] width 45 height 45
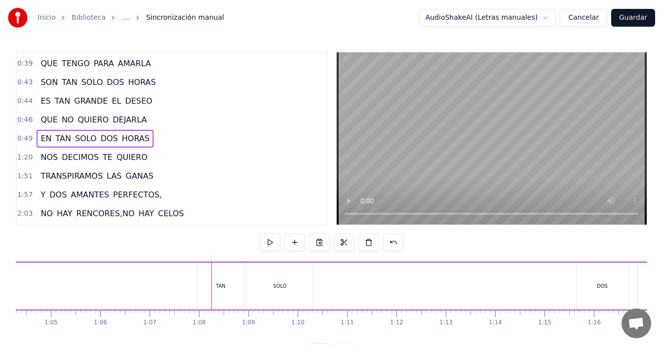
drag, startPoint x: 256, startPoint y: 271, endPoint x: 250, endPoint y: 272, distance: 6.0
click at [256, 272] on div "SOLO" at bounding box center [280, 286] width 66 height 47
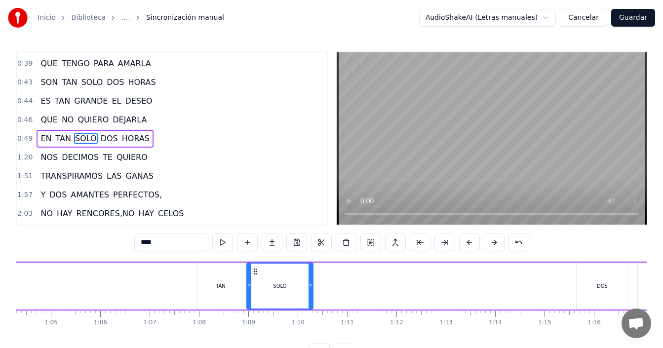
click at [205, 273] on div "TAN" at bounding box center [221, 286] width 46 height 47
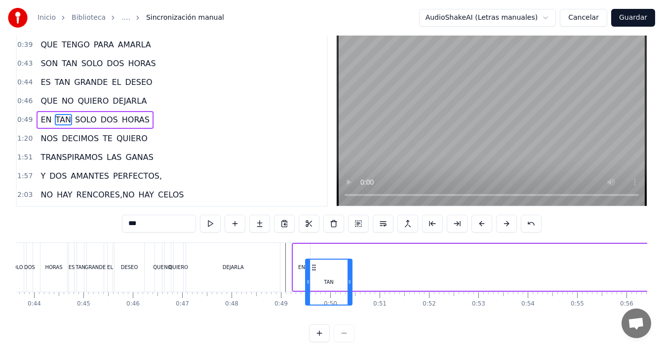
scroll to position [27, 0]
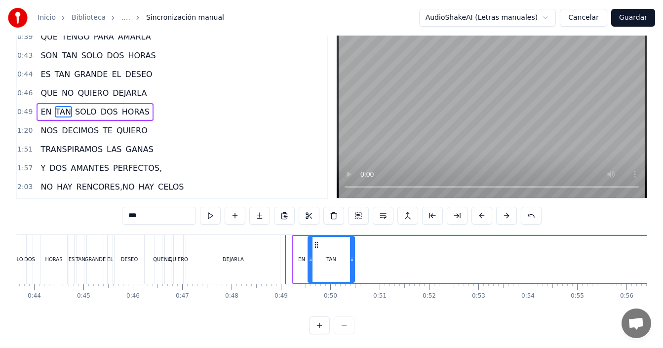
drag, startPoint x: 207, startPoint y: 272, endPoint x: 342, endPoint y: 236, distance: 140.0
click at [342, 236] on div "TAN" at bounding box center [331, 259] width 47 height 47
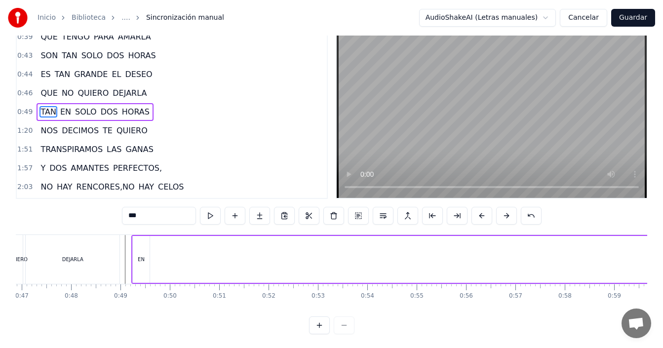
scroll to position [0, 2300]
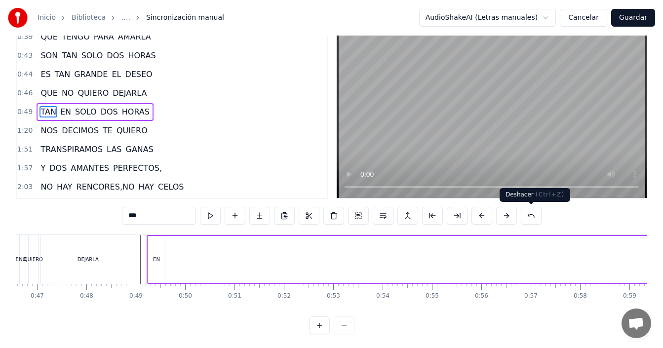
click at [529, 215] on button at bounding box center [531, 216] width 21 height 18
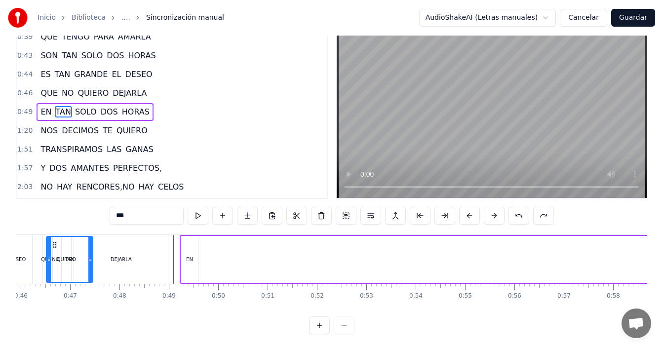
scroll to position [0, 2220]
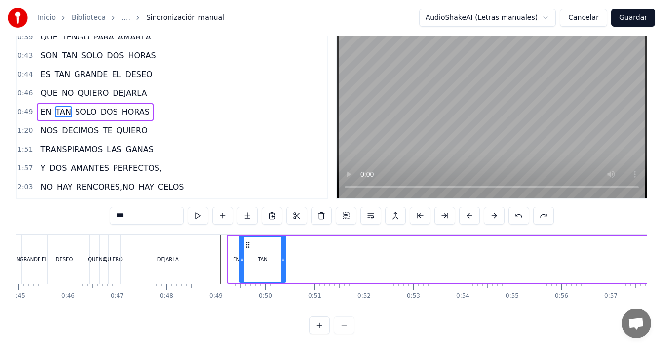
drag, startPoint x: 231, startPoint y: 242, endPoint x: 249, endPoint y: 247, distance: 18.9
click at [249, 247] on icon at bounding box center [248, 245] width 8 height 8
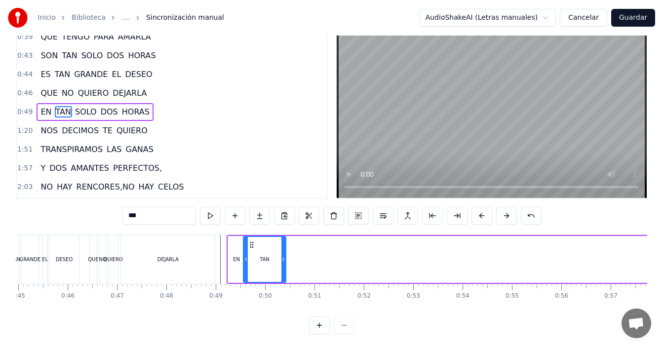
click at [244, 259] on icon at bounding box center [246, 259] width 4 height 8
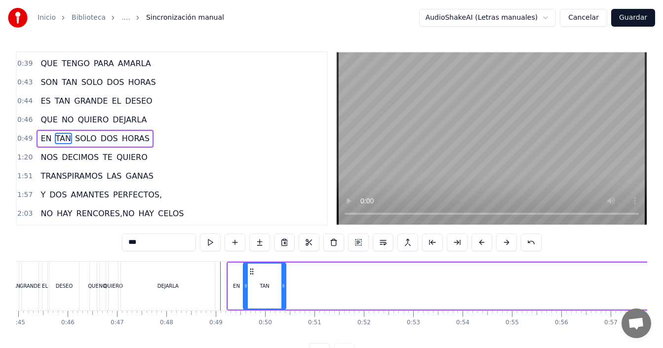
click at [195, 278] on div "DEJARLA" at bounding box center [168, 286] width 94 height 49
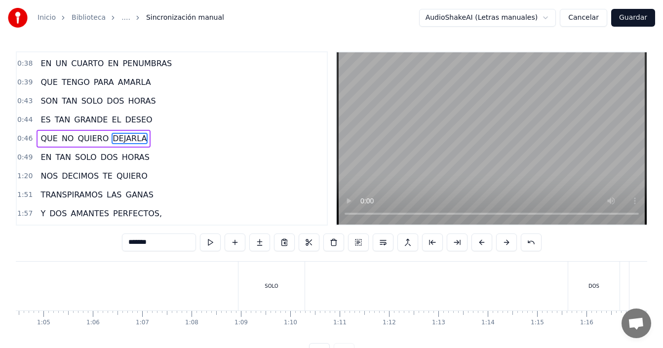
scroll to position [0, 3137]
click at [321, 282] on div "SOLO" at bounding box center [317, 286] width 66 height 49
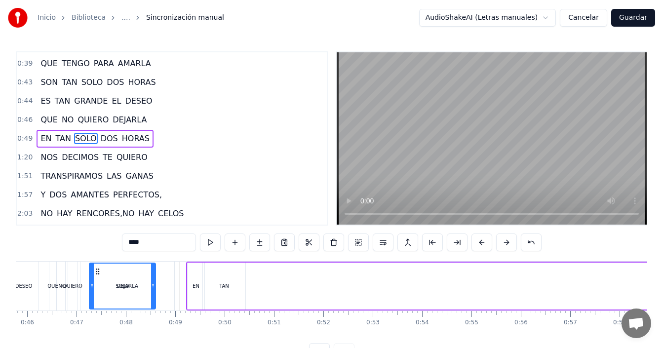
scroll to position [0, 2259]
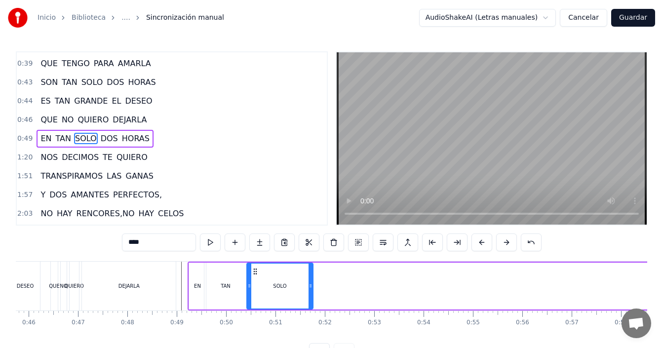
drag, startPoint x: 293, startPoint y: 270, endPoint x: 256, endPoint y: 265, distance: 37.4
click at [255, 265] on div "SOLO" at bounding box center [279, 286] width 65 height 45
drag, startPoint x: 312, startPoint y: 280, endPoint x: 269, endPoint y: 288, distance: 43.6
click at [269, 288] on div at bounding box center [268, 286] width 4 height 45
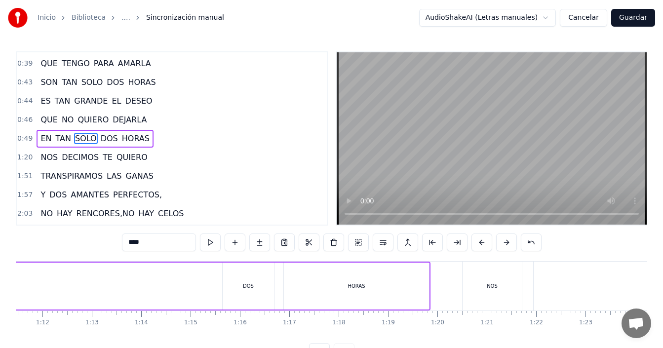
scroll to position [0, 3506]
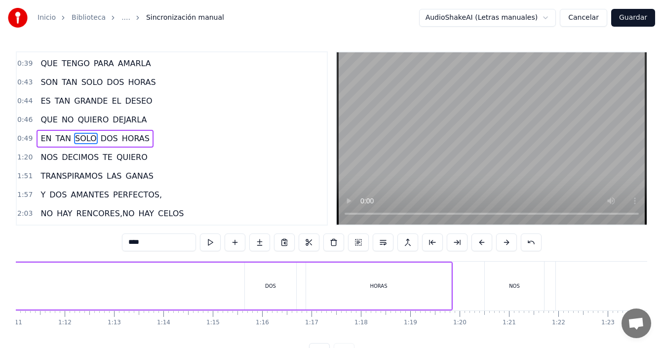
click at [269, 280] on div "DOS" at bounding box center [270, 286] width 51 height 47
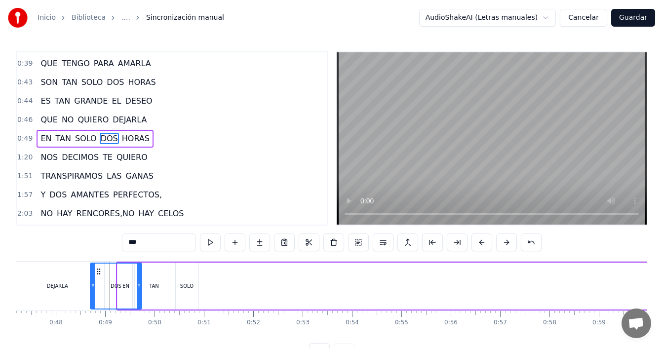
scroll to position [0, 2304]
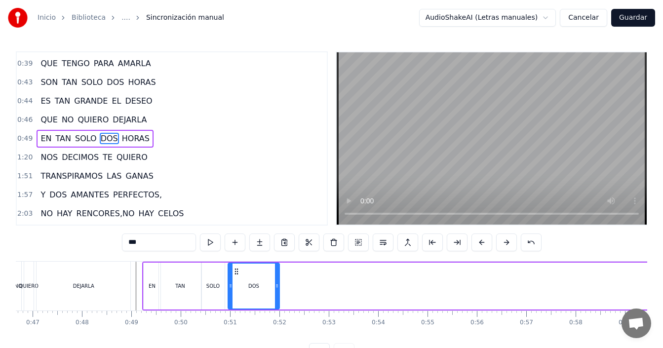
drag, startPoint x: 252, startPoint y: 269, endPoint x: 235, endPoint y: 270, distance: 16.8
click at [235, 270] on icon at bounding box center [237, 272] width 8 height 8
drag, startPoint x: 278, startPoint y: 284, endPoint x: 261, endPoint y: 290, distance: 18.6
click at [261, 290] on div at bounding box center [259, 286] width 4 height 45
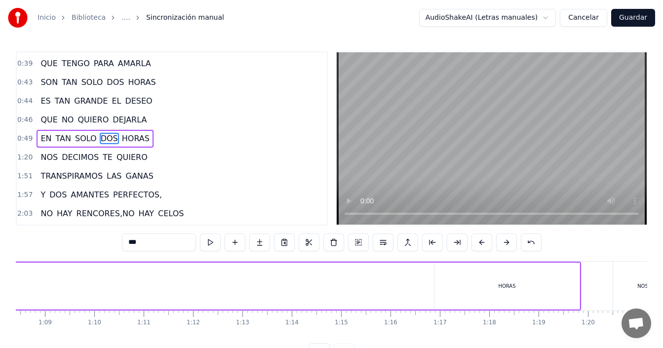
scroll to position [0, 3521]
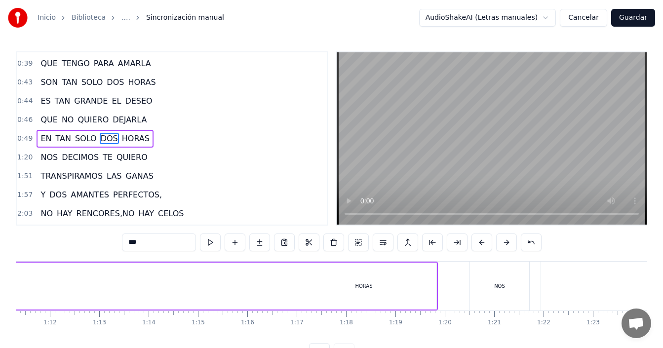
click at [360, 296] on div "HORAS" at bounding box center [363, 286] width 145 height 47
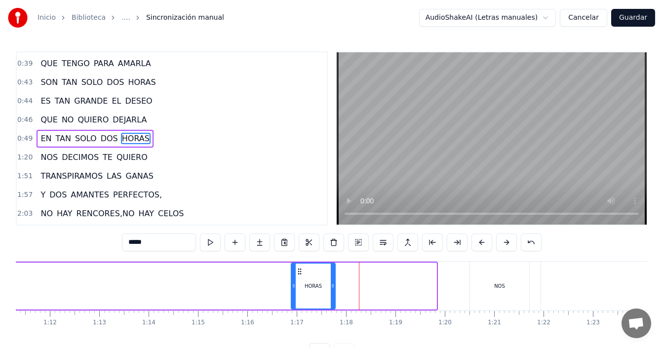
drag, startPoint x: 434, startPoint y: 272, endPoint x: 331, endPoint y: 277, distance: 102.8
click at [331, 277] on div at bounding box center [333, 286] width 4 height 45
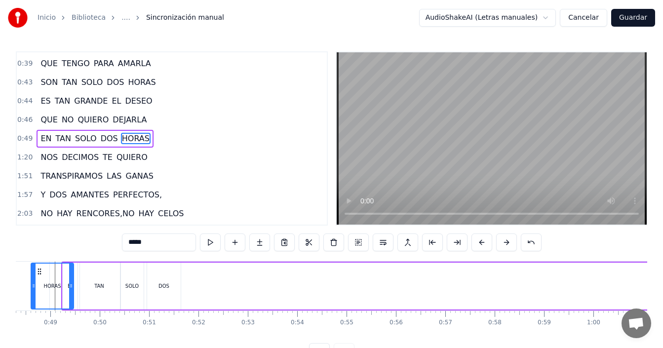
scroll to position [0, 2295]
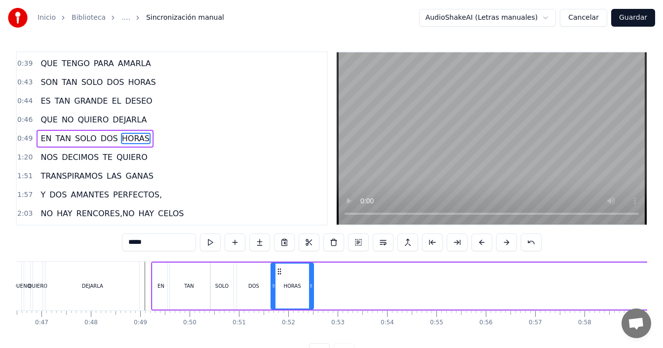
drag, startPoint x: 299, startPoint y: 269, endPoint x: 278, endPoint y: 270, distance: 20.3
click at [278, 269] on circle at bounding box center [278, 269] width 0 height 0
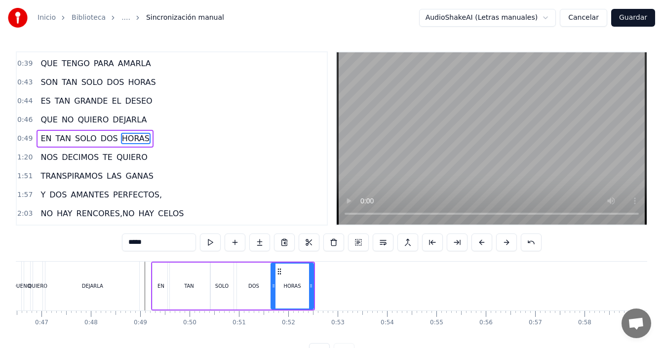
click at [127, 281] on div "DEJARLA" at bounding box center [92, 286] width 94 height 49
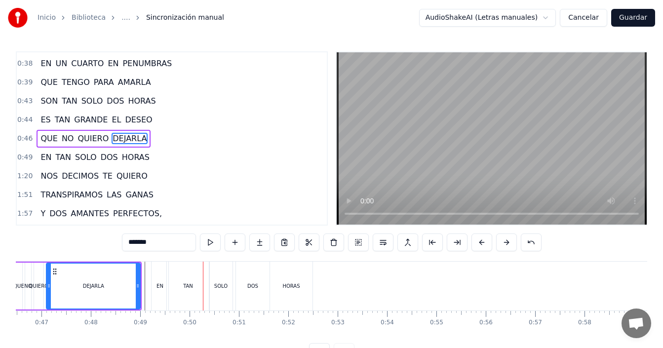
click at [157, 287] on div "EN" at bounding box center [160, 285] width 7 height 7
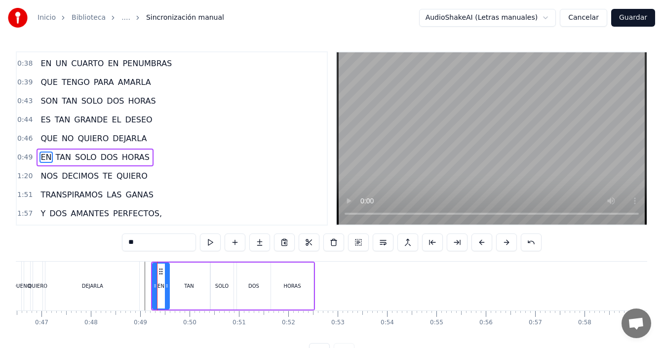
scroll to position [261, 0]
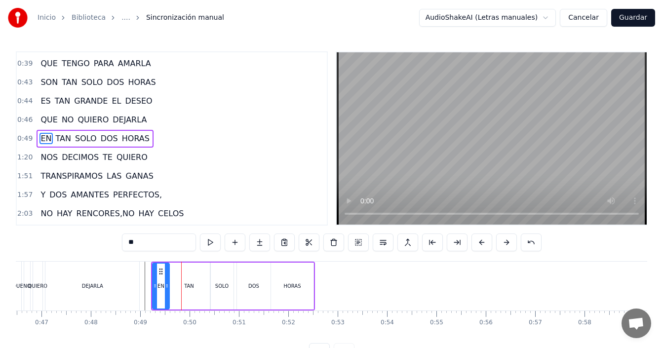
click at [193, 286] on div "TAN" at bounding box center [189, 285] width 10 height 7
drag, startPoint x: 209, startPoint y: 277, endPoint x: 179, endPoint y: 290, distance: 32.5
click at [179, 290] on div at bounding box center [178, 286] width 4 height 45
click at [222, 283] on div "SOLO" at bounding box center [221, 285] width 13 height 7
type input "****"
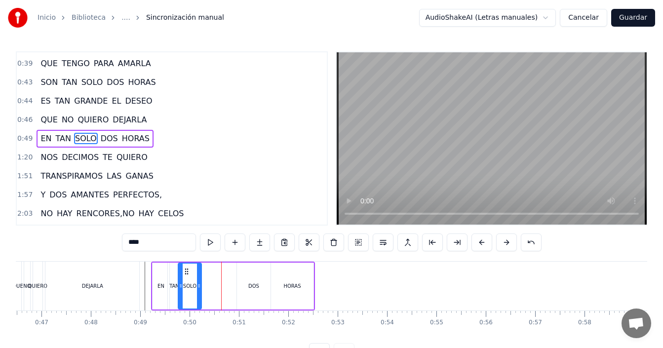
drag, startPoint x: 221, startPoint y: 269, endPoint x: 189, endPoint y: 274, distance: 32.4
click at [189, 274] on icon at bounding box center [187, 272] width 8 height 8
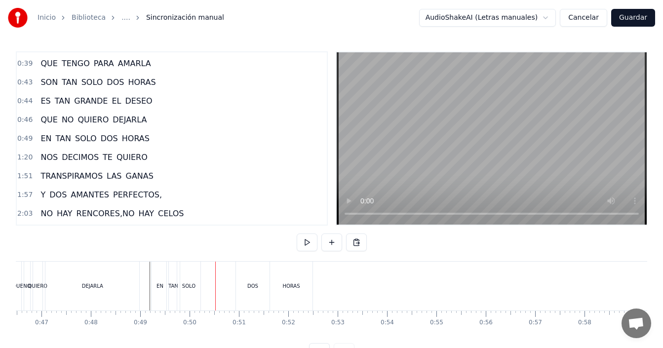
click at [97, 280] on div "DEJARLA" at bounding box center [92, 286] width 94 height 49
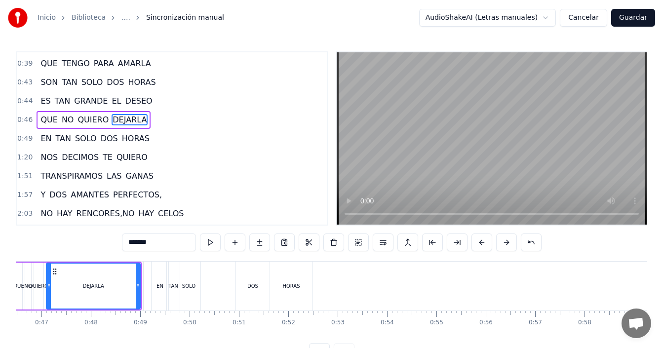
scroll to position [242, 0]
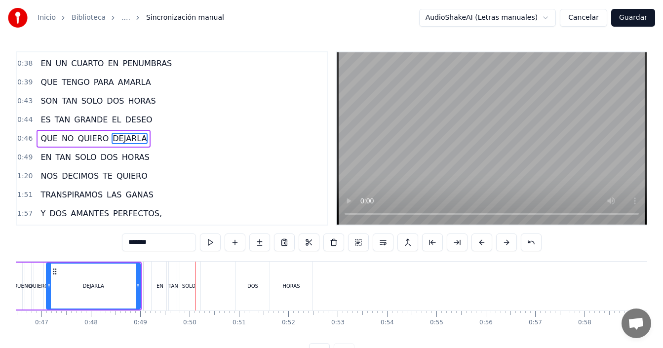
click at [198, 283] on div "SOLO" at bounding box center [188, 286] width 23 height 49
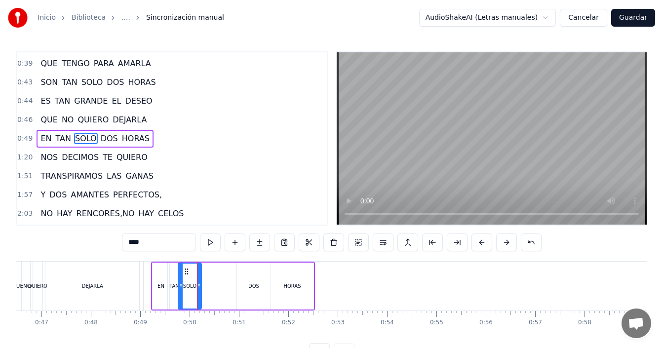
scroll to position [37, 0]
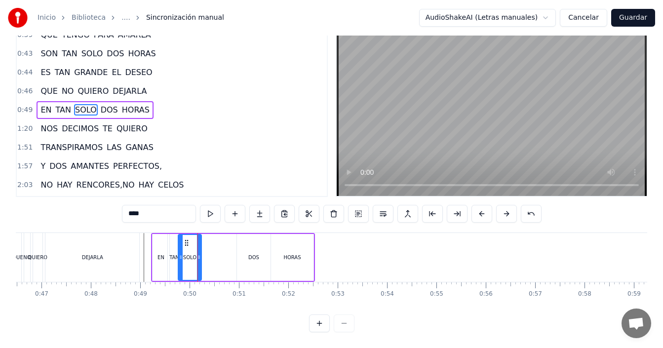
click at [317, 324] on button at bounding box center [319, 324] width 21 height 18
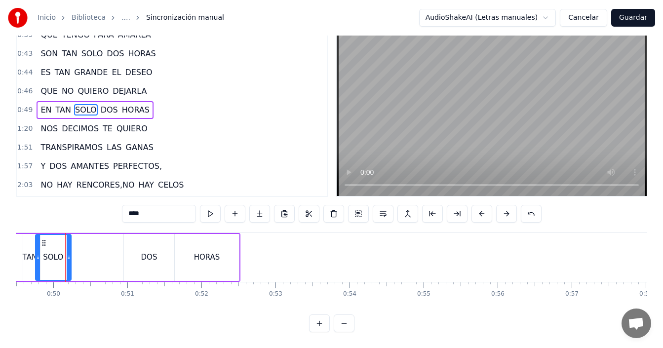
click at [317, 324] on button at bounding box center [319, 324] width 21 height 18
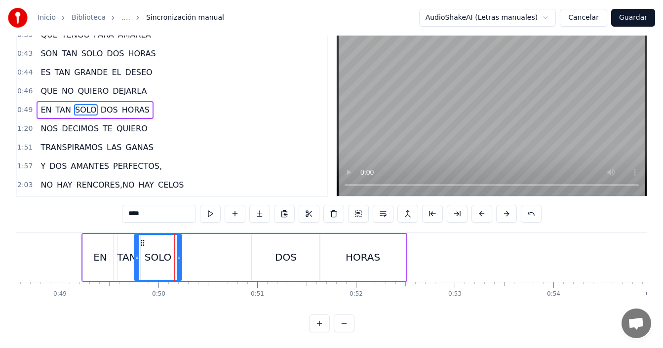
scroll to position [0, 4735]
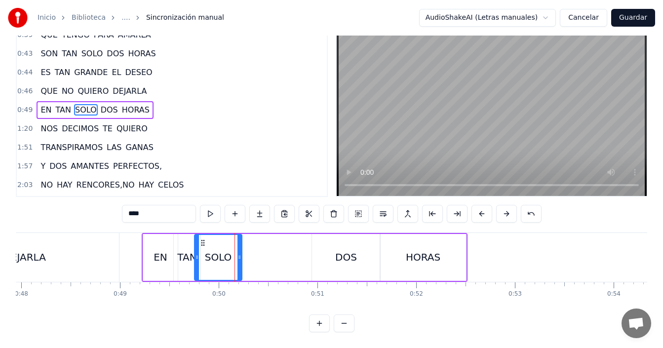
click at [155, 250] on div "EN" at bounding box center [161, 257] width 14 height 15
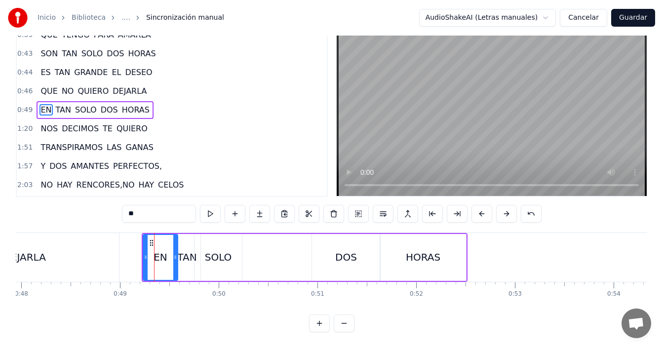
scroll to position [0, 0]
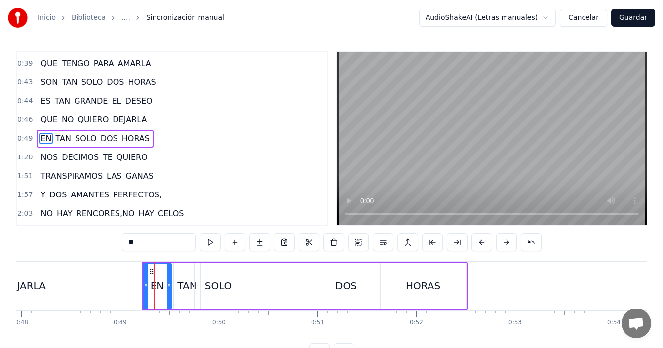
drag, startPoint x: 175, startPoint y: 284, endPoint x: 168, endPoint y: 289, distance: 7.8
click at [168, 289] on icon at bounding box center [169, 286] width 4 height 8
click at [190, 283] on div "TAN" at bounding box center [186, 285] width 19 height 15
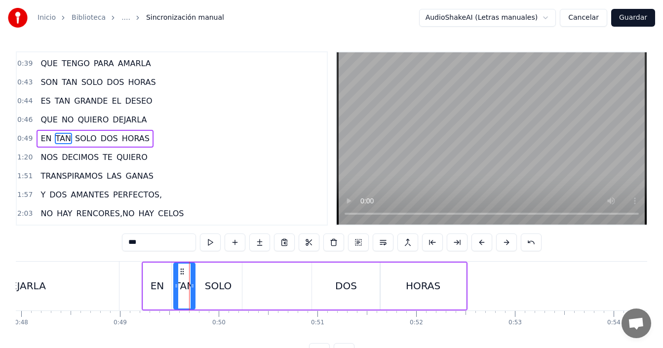
drag, startPoint x: 199, startPoint y: 286, endPoint x: 193, endPoint y: 288, distance: 5.8
click at [193, 288] on icon at bounding box center [193, 286] width 4 height 8
click at [211, 282] on div "SOLO" at bounding box center [218, 285] width 27 height 15
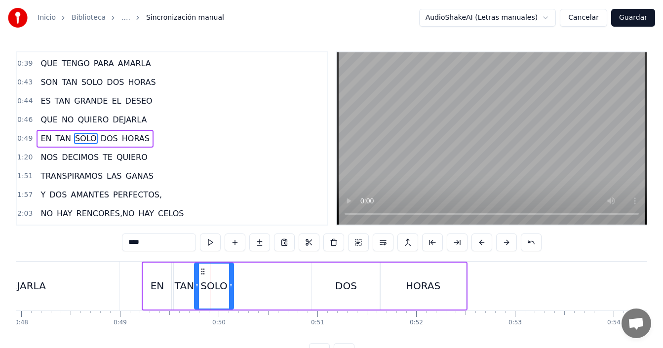
drag, startPoint x: 238, startPoint y: 281, endPoint x: 230, endPoint y: 286, distance: 9.7
click at [230, 286] on div at bounding box center [231, 286] width 4 height 45
click at [148, 284] on div "EN" at bounding box center [157, 286] width 28 height 47
type input "**"
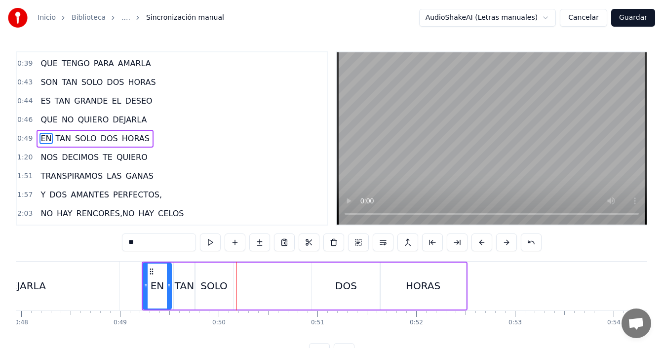
click at [242, 285] on div "EN TAN SOLO DOS HORAS" at bounding box center [305, 286] width 326 height 49
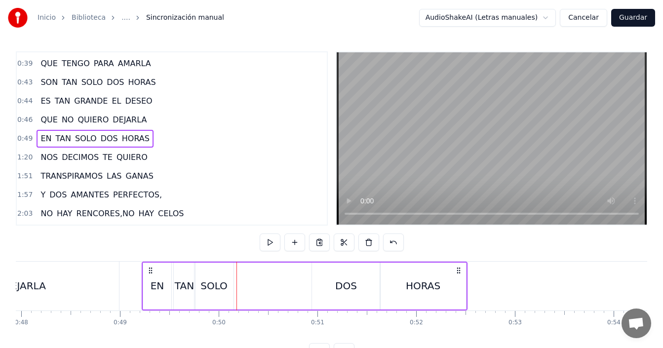
click at [339, 285] on div "DOS" at bounding box center [346, 285] width 22 height 15
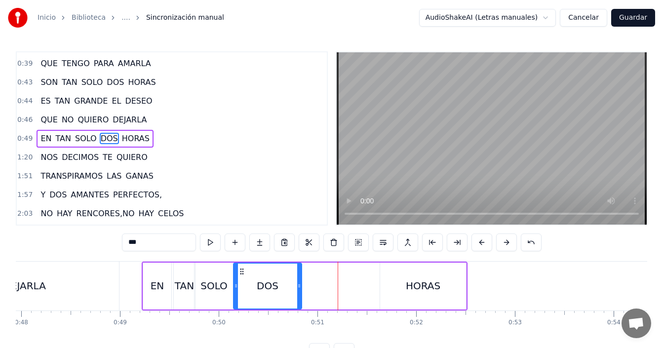
drag, startPoint x: 319, startPoint y: 268, endPoint x: 241, endPoint y: 270, distance: 78.5
click at [241, 270] on icon at bounding box center [242, 272] width 8 height 8
drag, startPoint x: 299, startPoint y: 276, endPoint x: 258, endPoint y: 283, distance: 41.7
click at [258, 283] on div at bounding box center [258, 286] width 4 height 45
click at [394, 280] on div "HORAS" at bounding box center [423, 286] width 86 height 47
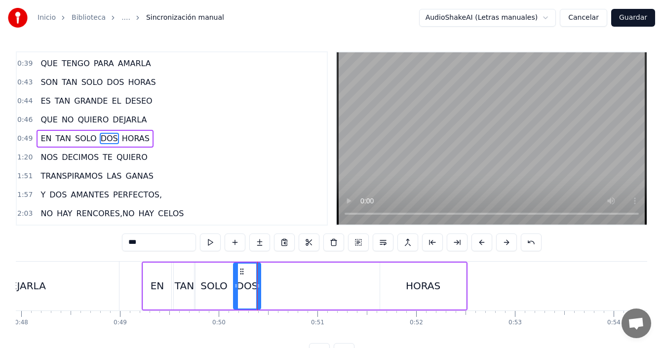
type input "*****"
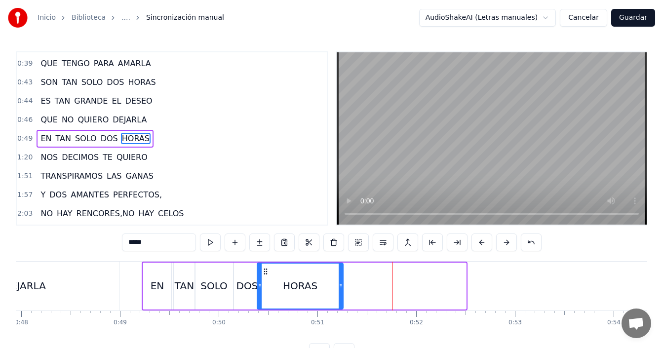
drag, startPoint x: 388, startPoint y: 270, endPoint x: 265, endPoint y: 269, distance: 123.0
click at [265, 269] on icon at bounding box center [266, 272] width 8 height 8
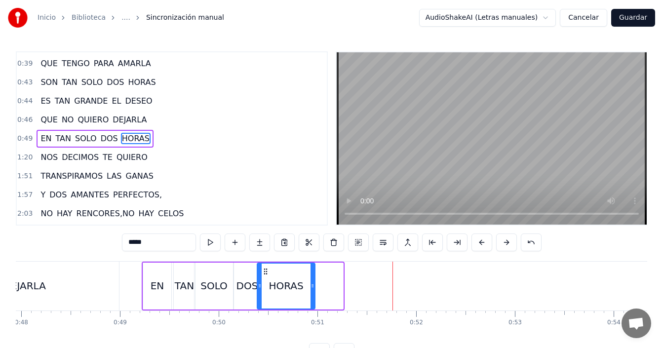
drag, startPoint x: 342, startPoint y: 284, endPoint x: 314, endPoint y: 287, distance: 28.3
click at [314, 287] on icon at bounding box center [313, 286] width 4 height 8
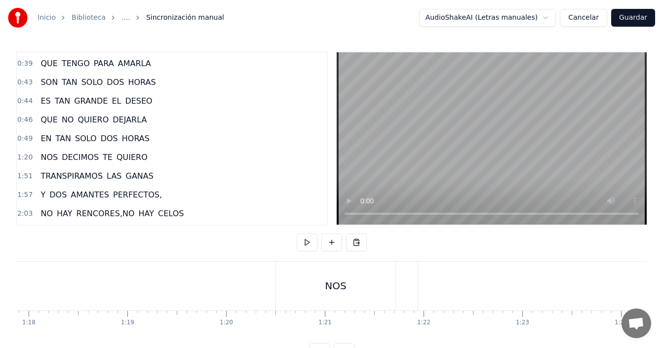
scroll to position [0, 7706]
click at [303, 289] on div "NOS" at bounding box center [319, 286] width 119 height 49
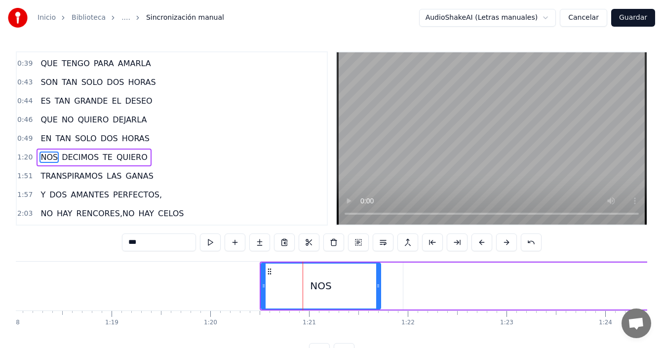
scroll to position [279, 0]
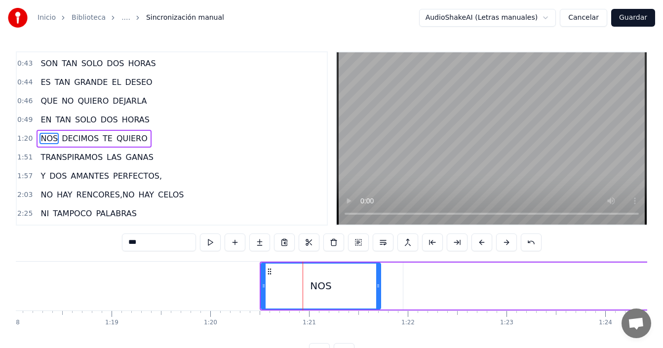
click at [270, 273] on icon at bounding box center [270, 272] width 8 height 8
click at [265, 287] on icon at bounding box center [264, 286] width 4 height 8
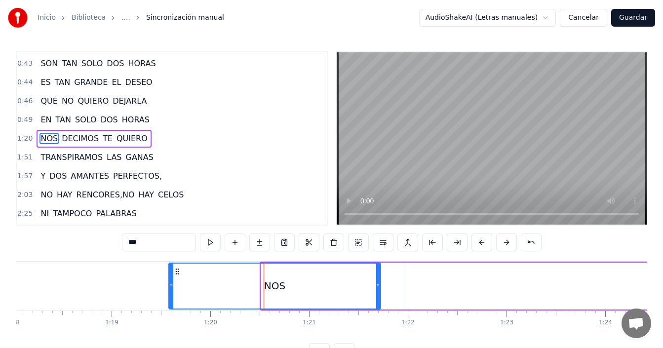
drag, startPoint x: 264, startPoint y: 288, endPoint x: 164, endPoint y: 284, distance: 99.8
click at [169, 284] on icon at bounding box center [171, 286] width 4 height 8
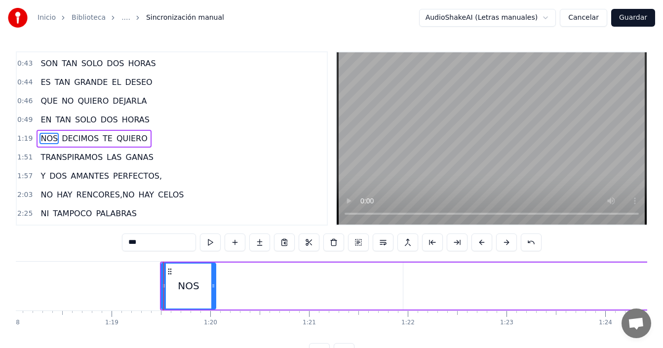
drag, startPoint x: 369, startPoint y: 280, endPoint x: 213, endPoint y: 281, distance: 156.0
click at [213, 281] on div at bounding box center [213, 286] width 4 height 45
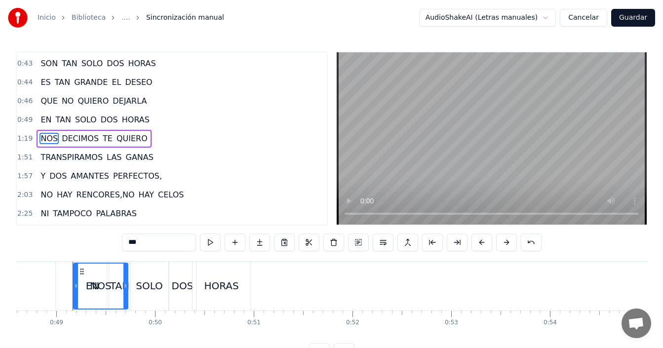
scroll to position [0, 4789]
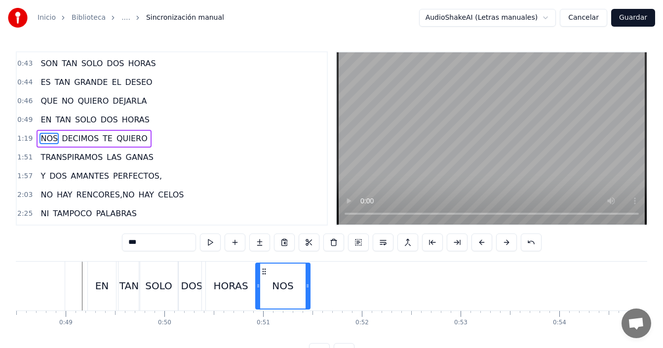
drag, startPoint x: 161, startPoint y: 271, endPoint x: 265, endPoint y: 268, distance: 104.2
click at [265, 268] on icon at bounding box center [264, 272] width 8 height 8
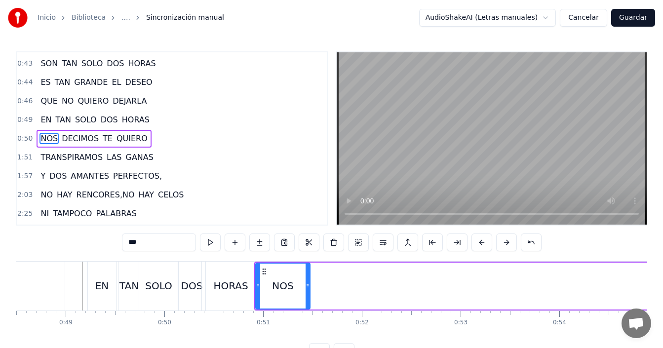
click at [99, 280] on div "EN" at bounding box center [102, 285] width 14 height 15
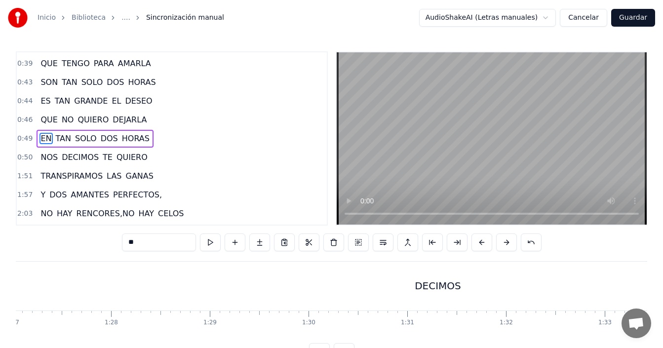
scroll to position [0, 8641]
click at [356, 279] on div "DECIMOS" at bounding box center [393, 286] width 1850 height 49
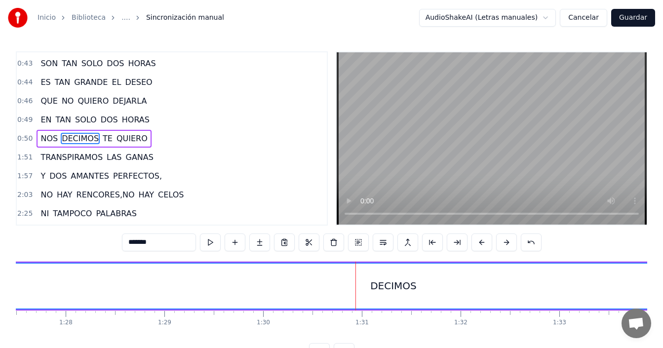
scroll to position [37, 0]
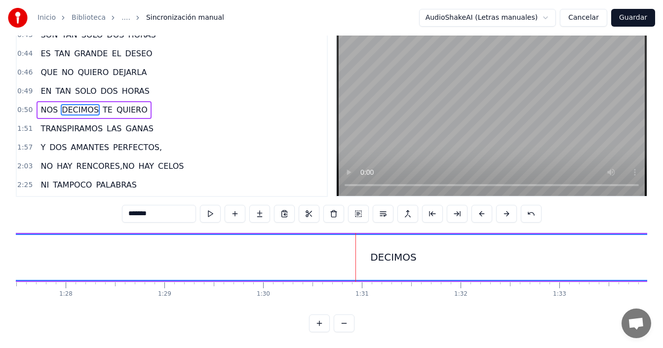
click at [346, 326] on button at bounding box center [344, 324] width 21 height 18
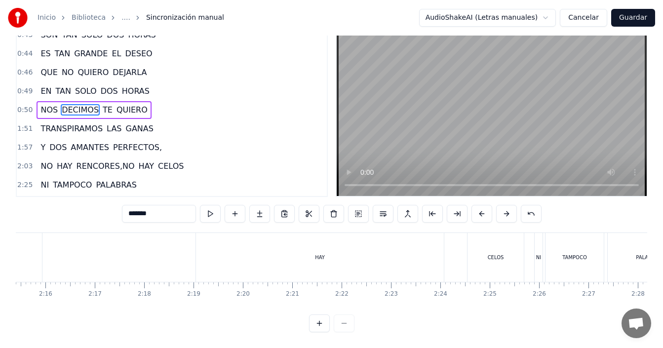
scroll to position [0, 4441]
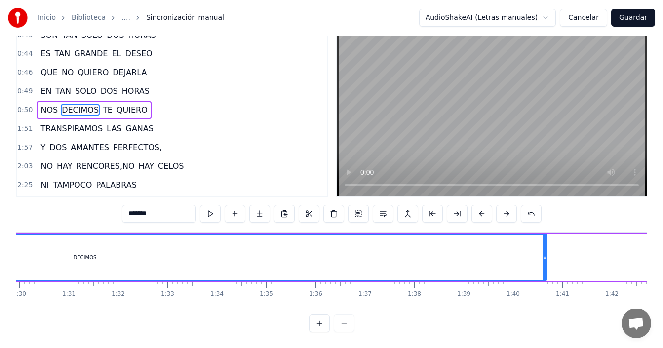
click at [346, 326] on div at bounding box center [331, 324] width 45 height 18
click at [346, 325] on div at bounding box center [331, 324] width 45 height 18
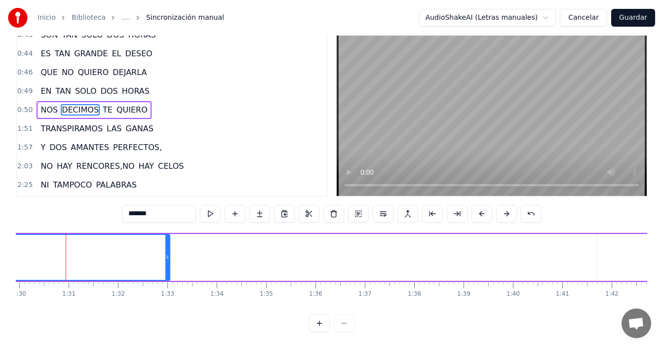
drag, startPoint x: 532, startPoint y: 247, endPoint x: 160, endPoint y: 242, distance: 371.9
click at [165, 241] on div at bounding box center [167, 257] width 4 height 45
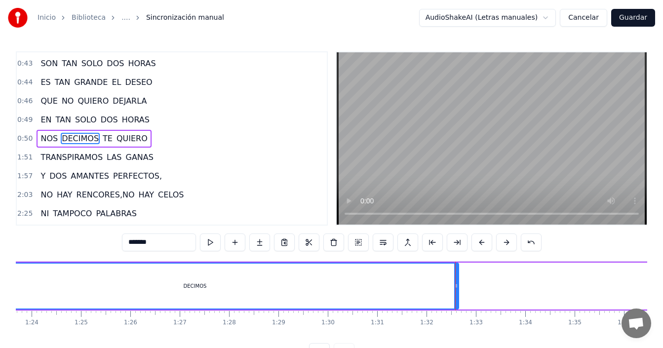
scroll to position [0, 4026]
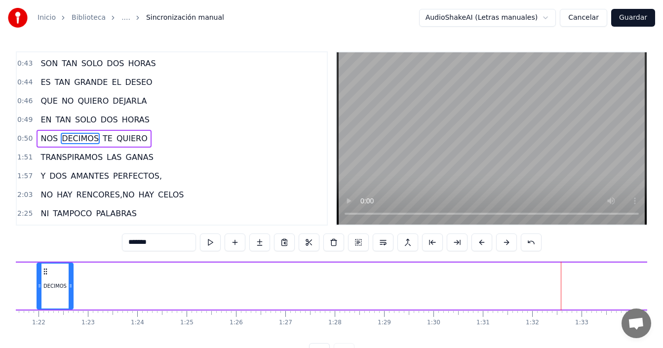
drag, startPoint x: 562, startPoint y: 278, endPoint x: 61, endPoint y: 280, distance: 501.2
click at [69, 280] on div at bounding box center [71, 286] width 4 height 45
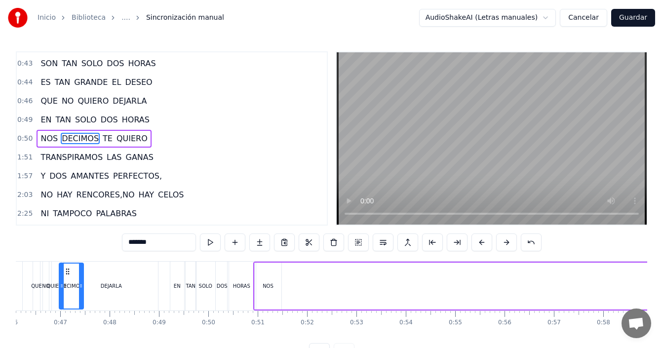
scroll to position [0, 2256]
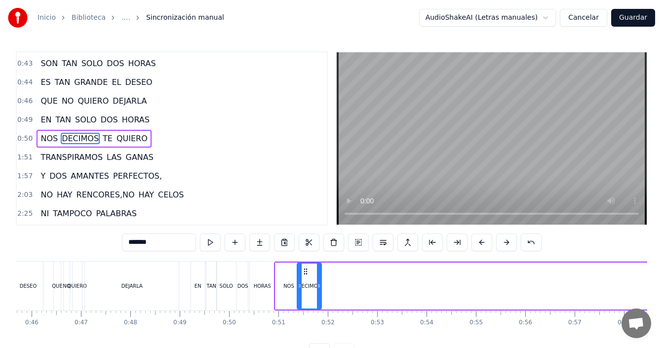
drag, startPoint x: 474, startPoint y: 270, endPoint x: 305, endPoint y: 266, distance: 169.4
click at [305, 266] on div "DECIMOS" at bounding box center [309, 286] width 23 height 45
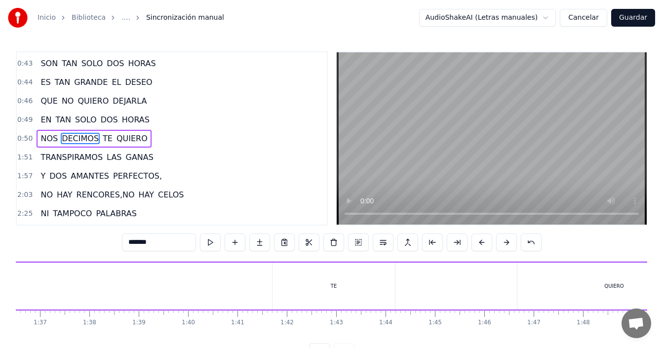
scroll to position [0, 4833]
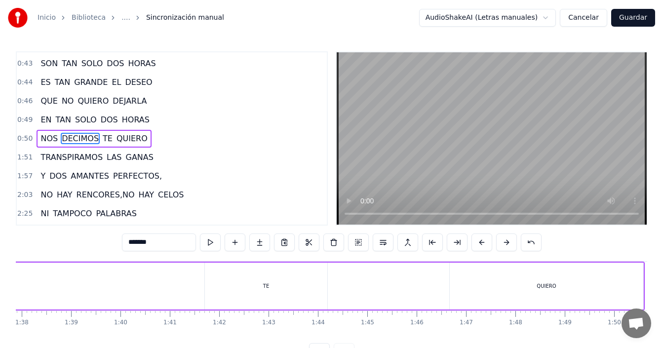
click at [264, 290] on div "TE" at bounding box center [266, 286] width 122 height 47
drag, startPoint x: 324, startPoint y: 275, endPoint x: 224, endPoint y: 281, distance: 100.4
click at [225, 286] on div at bounding box center [226, 286] width 4 height 45
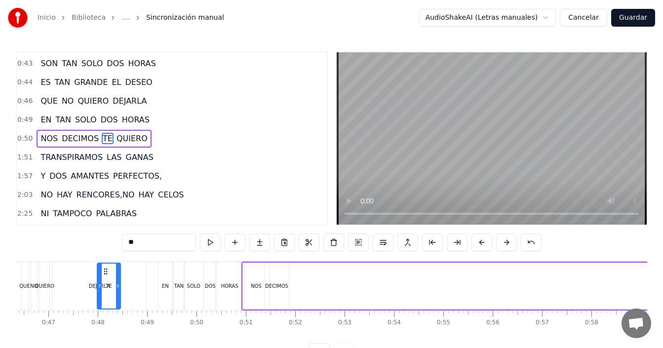
scroll to position [0, 2288]
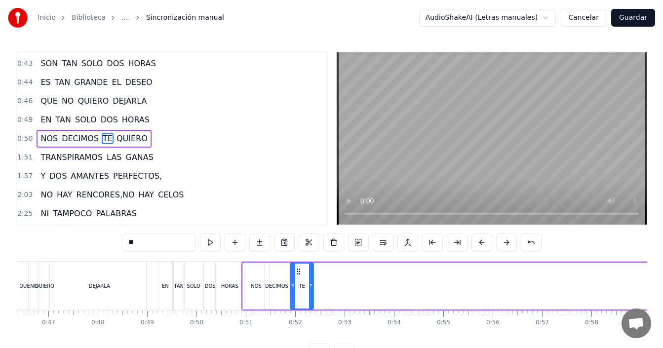
drag, startPoint x: 192, startPoint y: 275, endPoint x: 428, endPoint y: 274, distance: 236.5
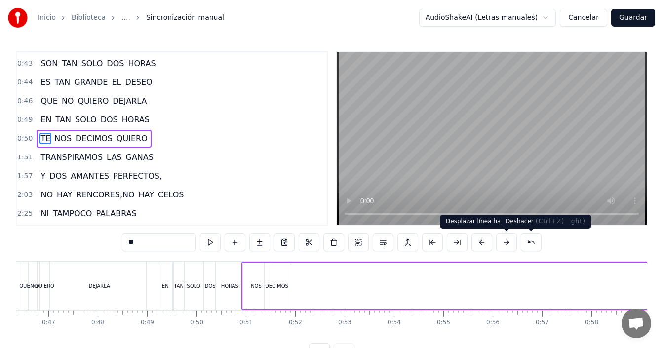
click at [526, 241] on button at bounding box center [531, 243] width 21 height 18
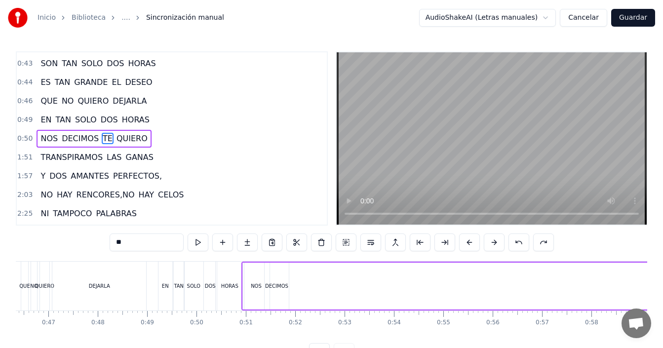
click at [99, 287] on div "DEJARLA" at bounding box center [99, 285] width 21 height 7
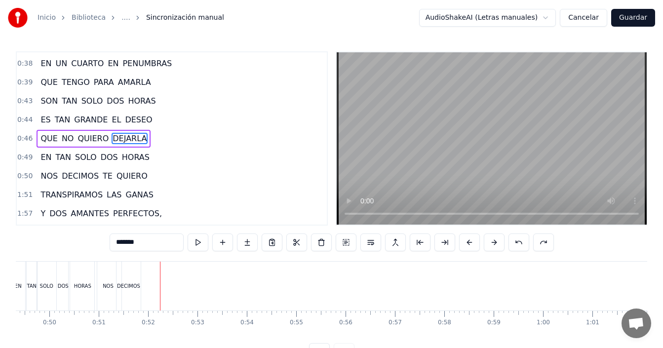
scroll to position [0, 2322]
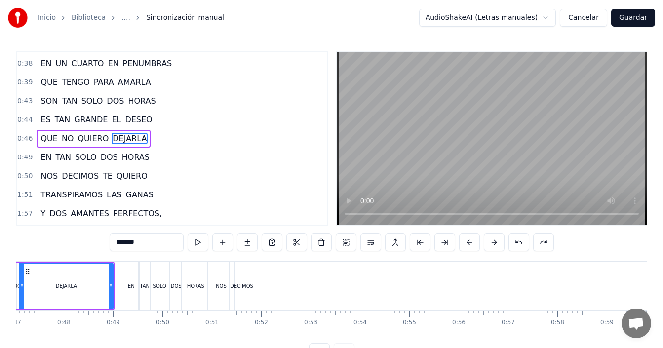
click at [163, 283] on div "SOLO" at bounding box center [159, 285] width 13 height 7
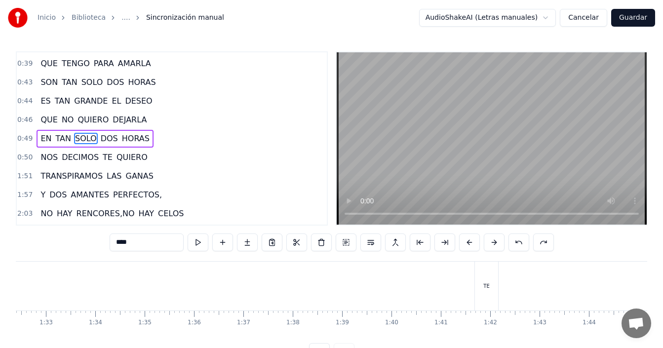
scroll to position [0, 4803]
drag, startPoint x: 251, startPoint y: 294, endPoint x: 244, endPoint y: 279, distance: 15.7
click at [251, 294] on div "TE" at bounding box center [245, 286] width 23 height 49
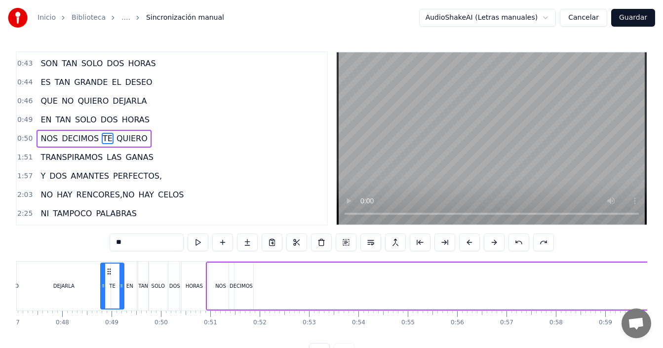
scroll to position [0, 2323]
drag, startPoint x: 242, startPoint y: 269, endPoint x: 265, endPoint y: 276, distance: 23.6
click at [265, 276] on div "TE" at bounding box center [269, 286] width 22 height 45
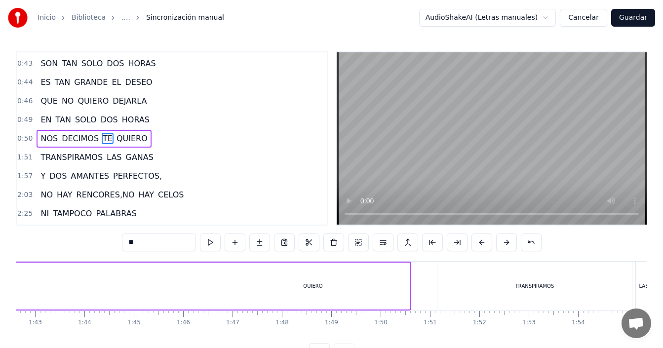
scroll to position [0, 5105]
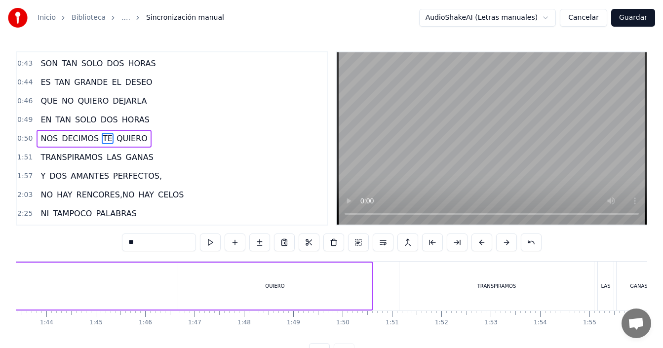
click at [312, 290] on div "QUIERO" at bounding box center [275, 286] width 194 height 47
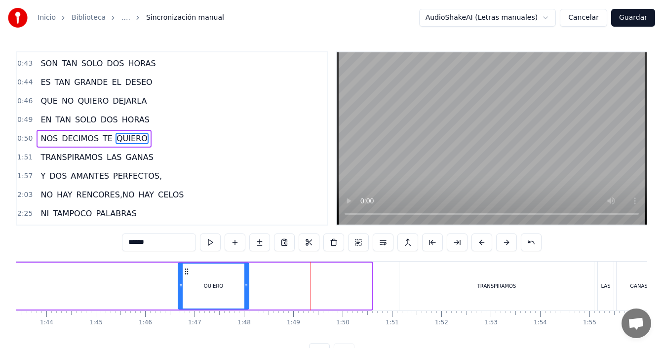
drag, startPoint x: 370, startPoint y: 278, endPoint x: 214, endPoint y: 279, distance: 156.5
click at [248, 282] on div at bounding box center [246, 286] width 4 height 45
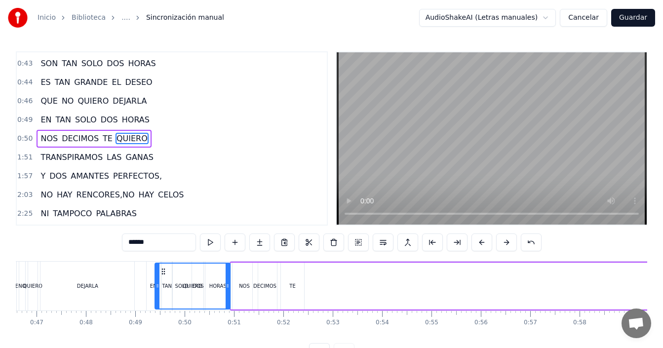
scroll to position [0, 2296]
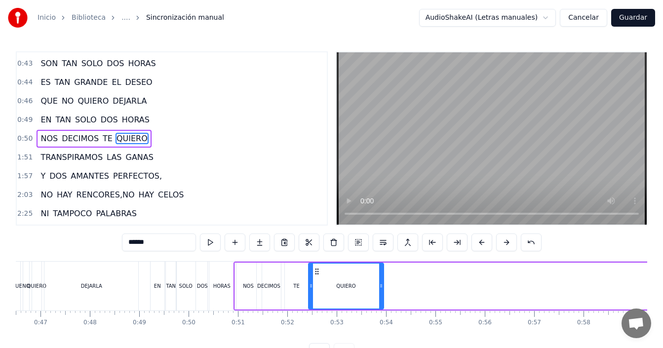
drag, startPoint x: 186, startPoint y: 271, endPoint x: 317, endPoint y: 277, distance: 130.5
click at [317, 277] on div "QUIERO" at bounding box center [346, 286] width 74 height 45
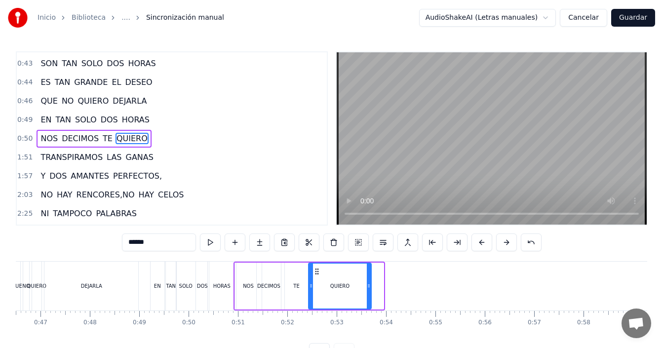
drag, startPoint x: 383, startPoint y: 284, endPoint x: 347, endPoint y: 287, distance: 36.2
click at [367, 287] on icon at bounding box center [369, 286] width 4 height 8
click at [185, 275] on div "SOLO" at bounding box center [185, 286] width 19 height 49
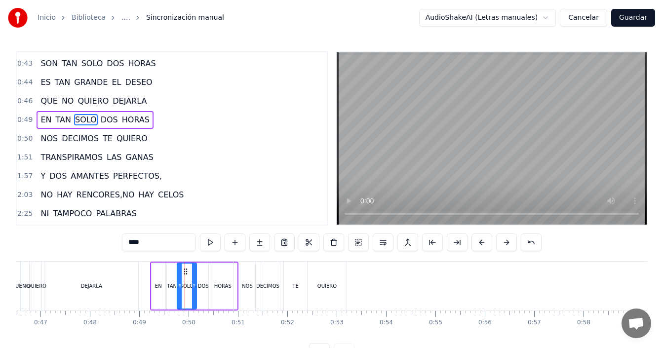
scroll to position [261, 0]
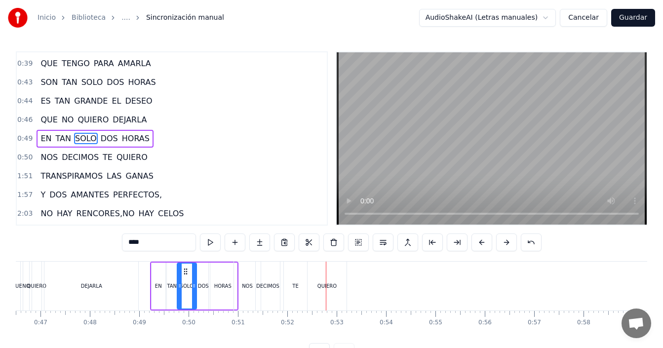
click at [257, 284] on div "DECIMOS" at bounding box center [267, 285] width 23 height 7
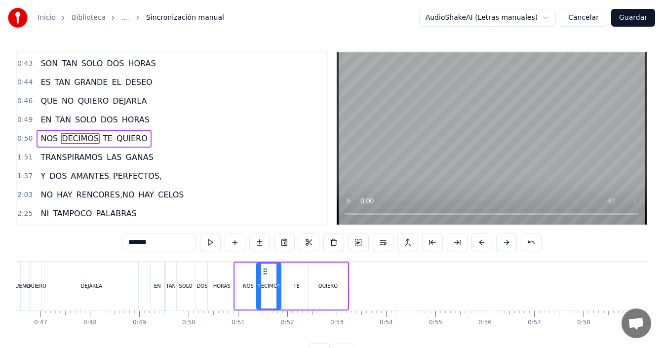
scroll to position [37, 0]
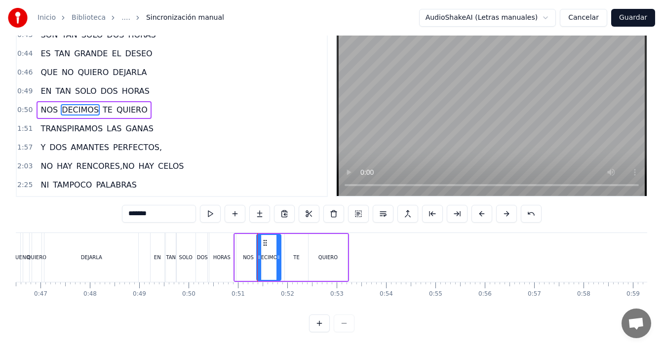
click at [317, 323] on button at bounding box center [319, 324] width 21 height 18
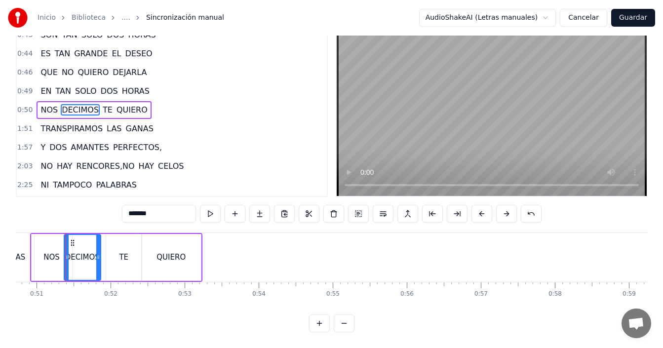
click at [317, 323] on button at bounding box center [319, 324] width 21 height 18
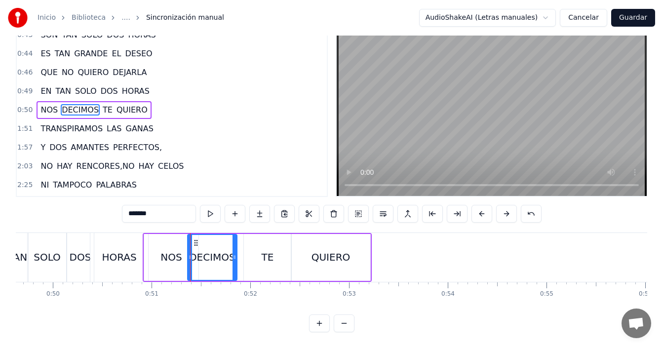
scroll to position [0, 4871]
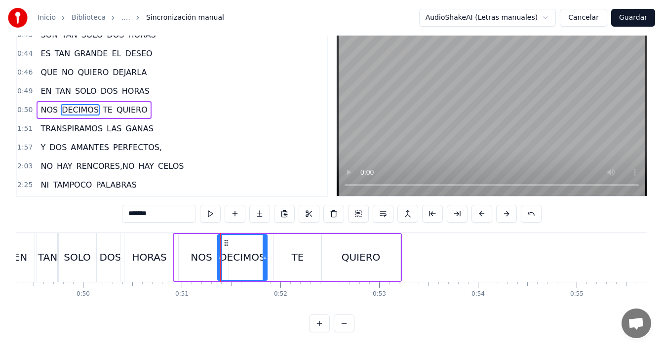
click at [123, 248] on div "HORAS" at bounding box center [149, 257] width 58 height 49
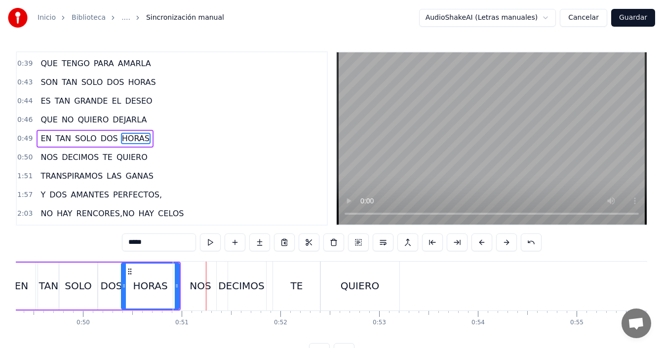
click at [191, 278] on div "NOS" at bounding box center [200, 286] width 54 height 49
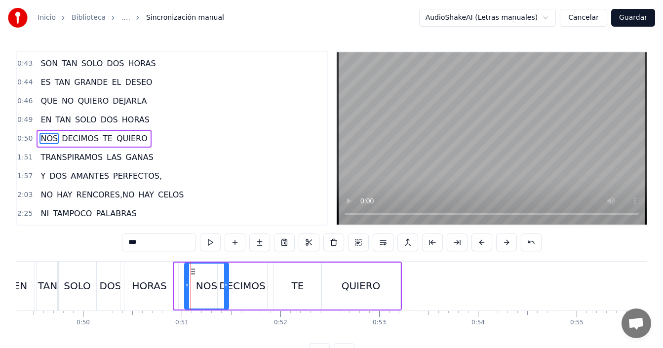
drag, startPoint x: 177, startPoint y: 280, endPoint x: 188, endPoint y: 273, distance: 12.9
click at [188, 273] on div at bounding box center [187, 286] width 4 height 45
drag, startPoint x: 227, startPoint y: 284, endPoint x: 219, endPoint y: 285, distance: 8.5
click at [219, 285] on icon at bounding box center [218, 286] width 4 height 8
click at [229, 278] on div "DECIMOS" at bounding box center [242, 286] width 49 height 47
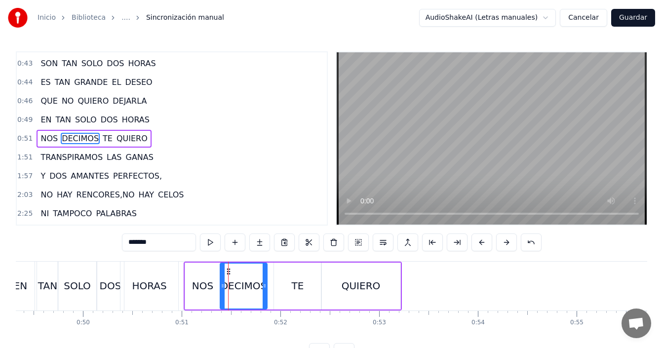
click at [222, 280] on div at bounding box center [223, 286] width 4 height 45
click at [102, 276] on div "DOS" at bounding box center [110, 286] width 27 height 49
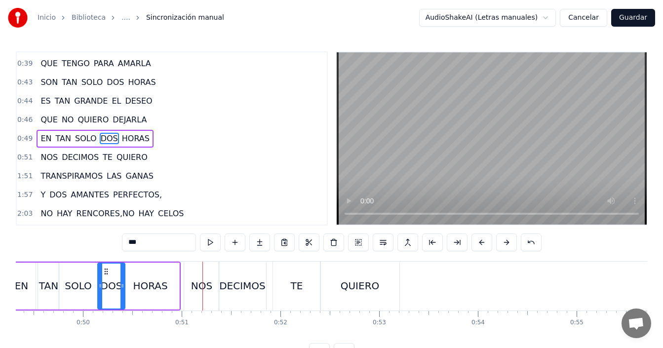
click at [165, 288] on div "HORAS" at bounding box center [150, 285] width 35 height 15
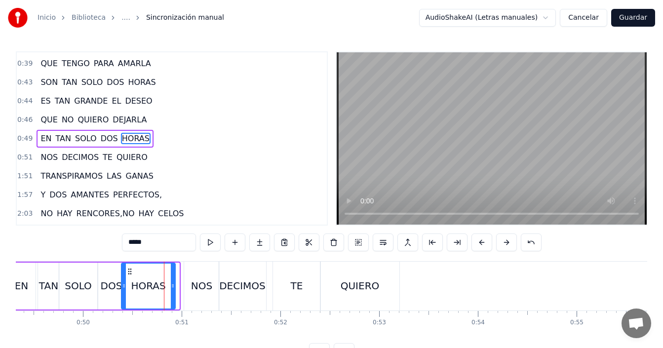
drag, startPoint x: 178, startPoint y: 286, endPoint x: 174, endPoint y: 290, distance: 5.9
click at [174, 290] on div at bounding box center [173, 286] width 4 height 45
click at [108, 284] on div "DOS" at bounding box center [112, 285] width 22 height 15
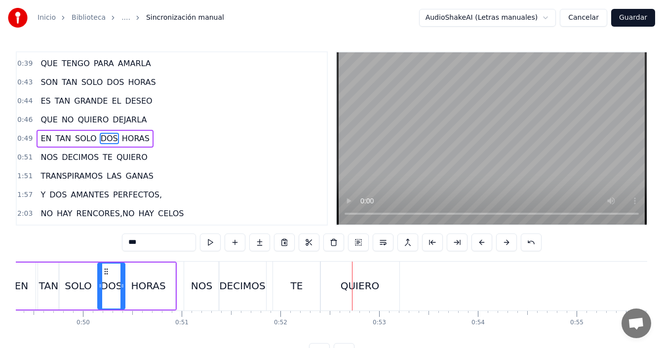
click at [282, 280] on div "TE" at bounding box center [296, 286] width 47 height 49
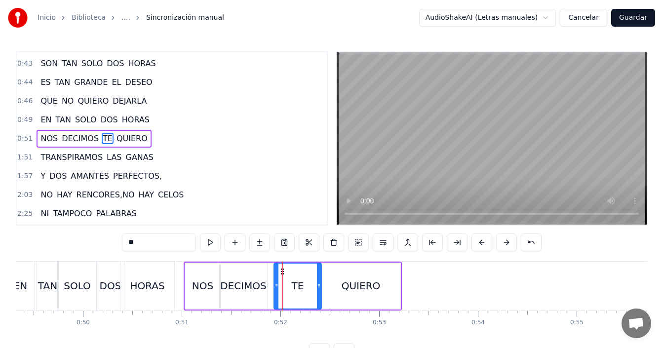
click at [212, 279] on div "NOS" at bounding box center [202, 285] width 21 height 15
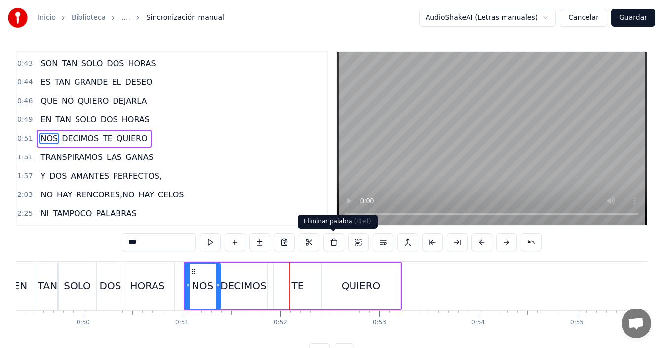
drag, startPoint x: 298, startPoint y: 288, endPoint x: 303, endPoint y: 284, distance: 6.7
click at [298, 287] on div "TE" at bounding box center [298, 285] width 12 height 15
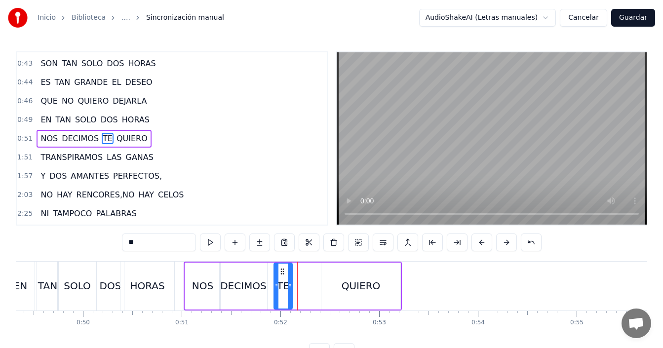
drag, startPoint x: 318, startPoint y: 279, endPoint x: 291, endPoint y: 300, distance: 33.5
click at [291, 300] on div at bounding box center [290, 286] width 4 height 45
click at [339, 283] on div "QUIERO" at bounding box center [360, 286] width 79 height 47
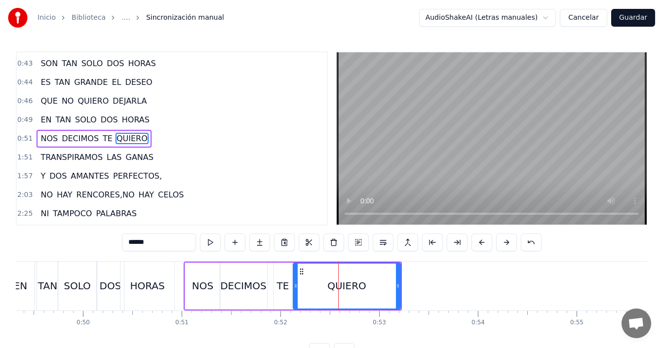
drag, startPoint x: 324, startPoint y: 286, endPoint x: 296, endPoint y: 291, distance: 28.7
click at [296, 291] on div at bounding box center [296, 286] width 4 height 45
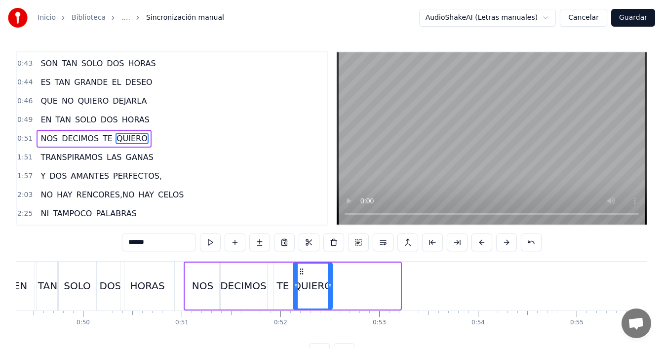
drag, startPoint x: 399, startPoint y: 280, endPoint x: 331, endPoint y: 297, distance: 69.7
click at [331, 297] on div at bounding box center [330, 286] width 4 height 45
click at [165, 287] on div "HORAS" at bounding box center [147, 286] width 54 height 49
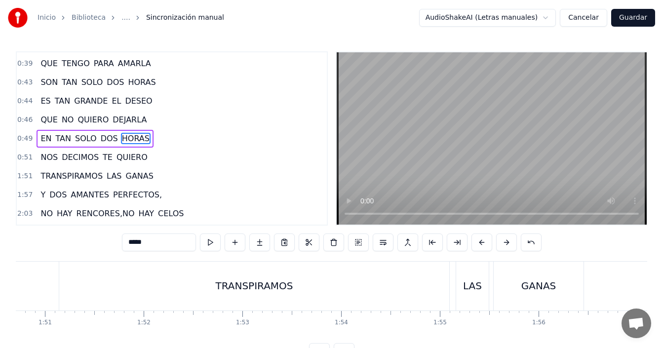
scroll to position [0, 10918]
click at [258, 285] on div "TRANSPIRAMOS" at bounding box center [270, 285] width 78 height 15
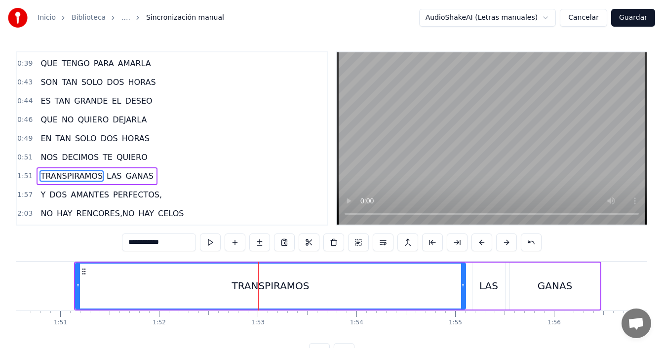
scroll to position [298, 0]
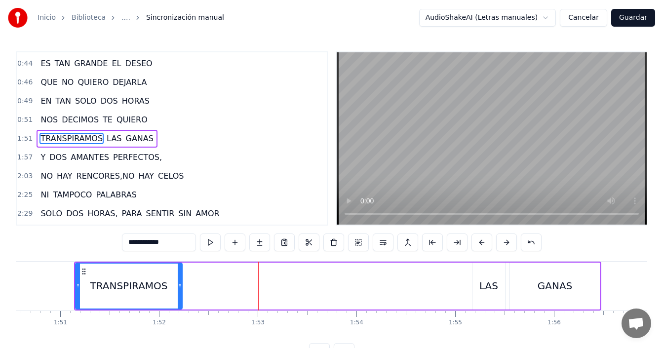
drag, startPoint x: 464, startPoint y: 282, endPoint x: 189, endPoint y: 284, distance: 275.5
click at [178, 284] on icon at bounding box center [180, 286] width 4 height 8
click at [480, 272] on div "LAS" at bounding box center [489, 286] width 33 height 47
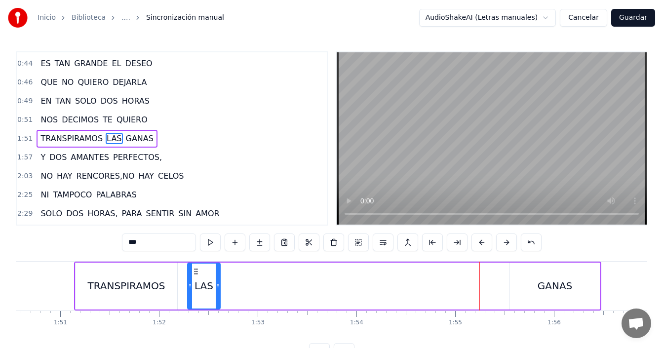
drag, startPoint x: 481, startPoint y: 271, endPoint x: 196, endPoint y: 274, distance: 284.9
click at [196, 274] on icon at bounding box center [196, 272] width 8 height 8
click at [533, 281] on div "GANAS" at bounding box center [555, 286] width 90 height 47
type input "*****"
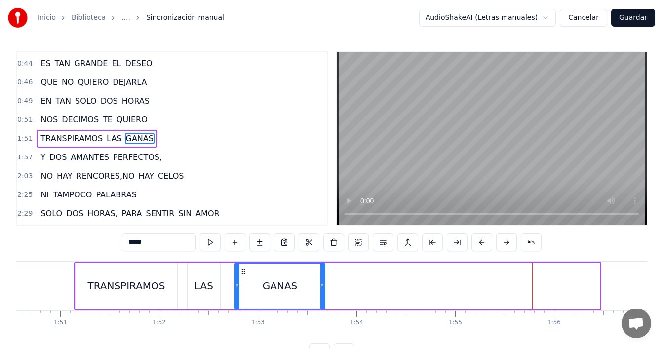
drag, startPoint x: 520, startPoint y: 269, endPoint x: 245, endPoint y: 274, distance: 275.1
click at [245, 274] on icon at bounding box center [243, 272] width 8 height 8
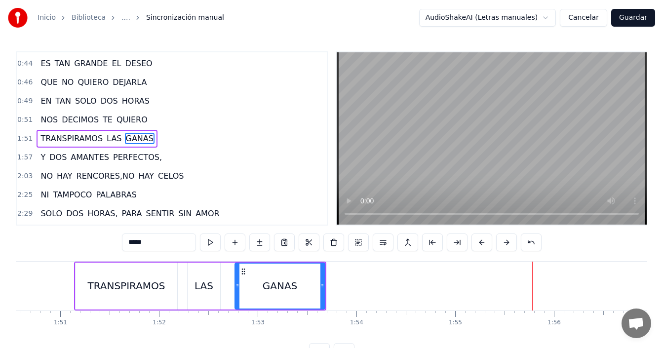
drag, startPoint x: 330, startPoint y: 257, endPoint x: 109, endPoint y: 284, distance: 223.3
click at [105, 287] on div "0:11 SON TAN SOLO DOS HORAS 0:13 EN UN CUARTO EN PENUMBRAS 0:14 QUE TENGO PARA …" at bounding box center [332, 206] width 632 height 310
click at [358, 240] on button at bounding box center [358, 243] width 21 height 18
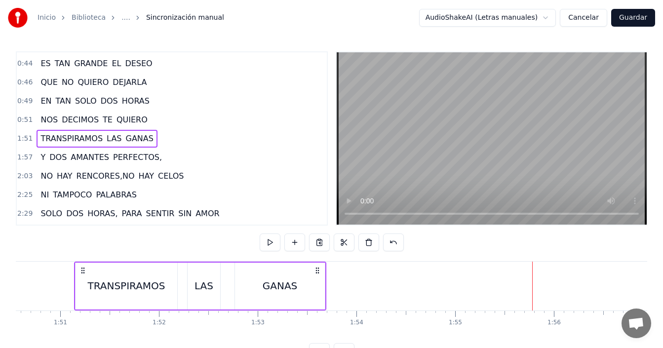
drag, startPoint x: 282, startPoint y: 284, endPoint x: 262, endPoint y: 286, distance: 20.3
click at [282, 284] on div "GANAS" at bounding box center [280, 285] width 35 height 15
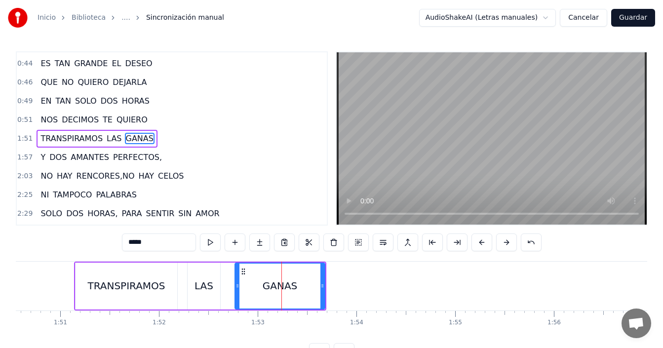
click at [217, 283] on div "LAS" at bounding box center [204, 286] width 33 height 47
type input "***"
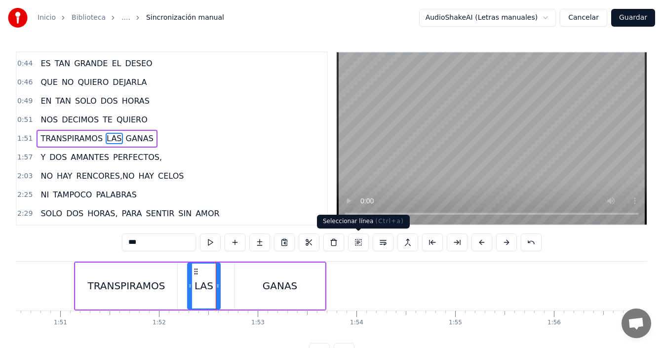
click at [354, 242] on button at bounding box center [358, 243] width 21 height 18
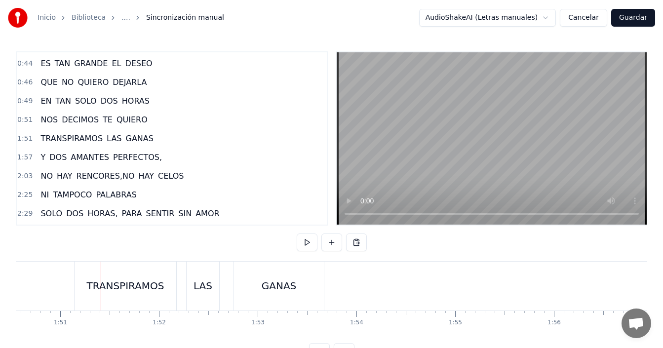
click at [261, 288] on div "GANAS" at bounding box center [279, 286] width 90 height 49
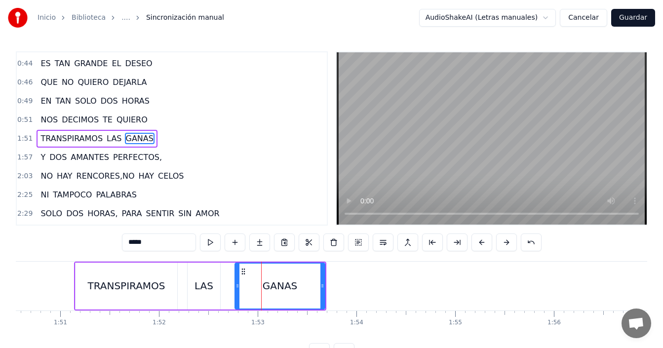
click at [218, 282] on div "LAS" at bounding box center [204, 286] width 33 height 47
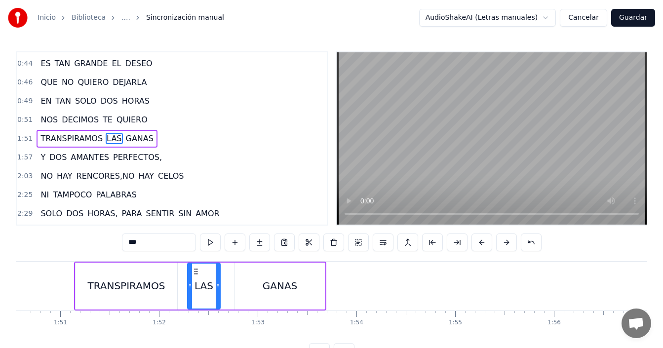
click at [150, 283] on div "TRANSPIRAMOS" at bounding box center [126, 285] width 78 height 15
type input "**********"
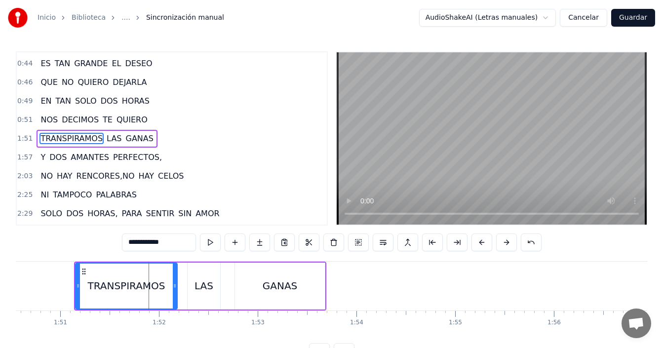
click at [238, 284] on div "GANAS" at bounding box center [280, 286] width 90 height 47
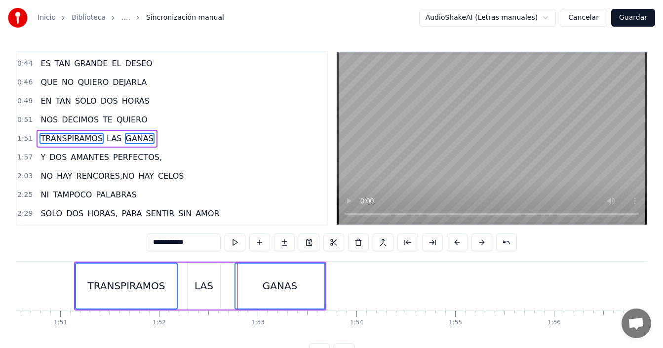
click at [211, 284] on div "LAS" at bounding box center [204, 285] width 19 height 15
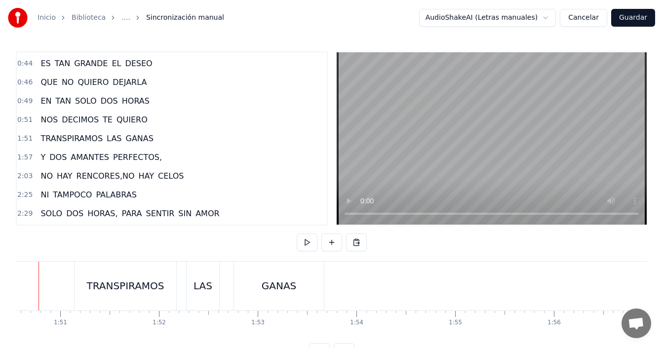
scroll to position [0, 10891]
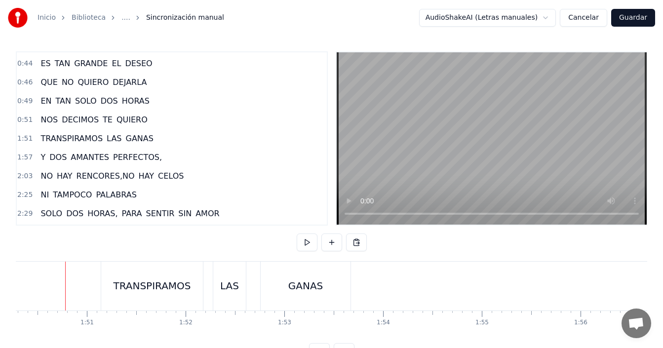
click at [143, 277] on div "TRANSPIRAMOS" at bounding box center [152, 286] width 102 height 49
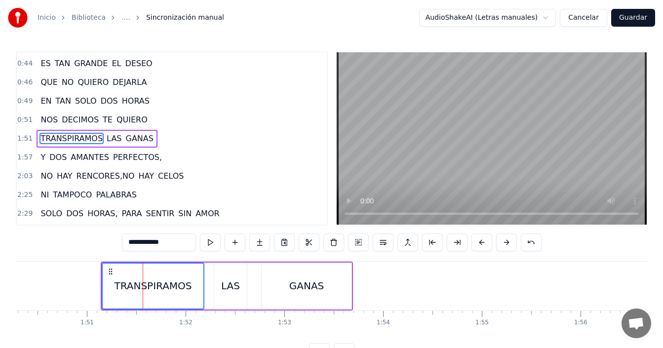
click at [224, 278] on div "LAS" at bounding box center [230, 286] width 33 height 47
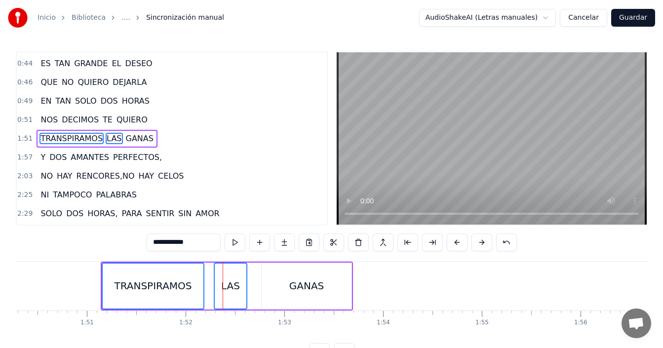
click at [282, 280] on div "GANAS" at bounding box center [307, 286] width 90 height 47
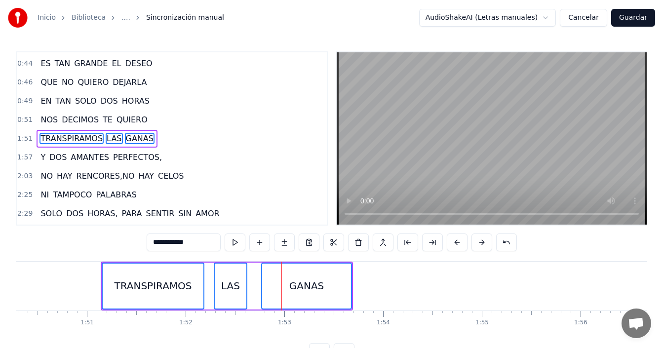
scroll to position [0, 10812]
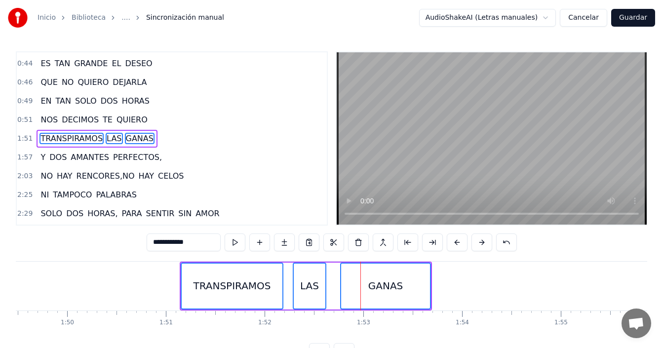
drag, startPoint x: 187, startPoint y: 267, endPoint x: 231, endPoint y: 277, distance: 45.5
click at [240, 273] on div "TRANSPIRAMOS" at bounding box center [232, 286] width 101 height 45
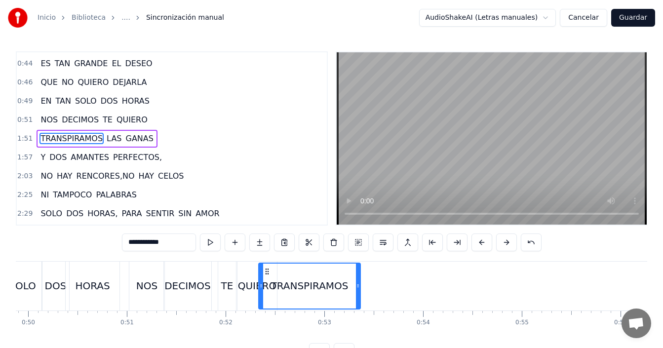
scroll to position [0, 4924]
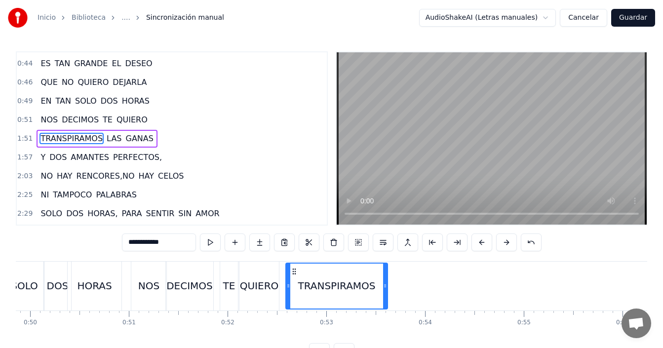
drag, startPoint x: 190, startPoint y: 270, endPoint x: 300, endPoint y: 262, distance: 110.4
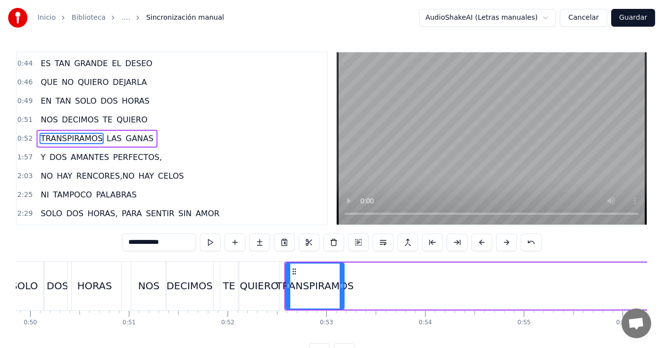
drag, startPoint x: 386, startPoint y: 281, endPoint x: 334, endPoint y: 285, distance: 52.0
click at [340, 284] on div at bounding box center [342, 286] width 4 height 45
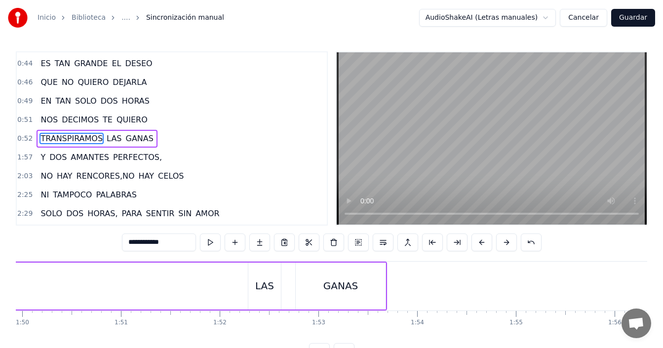
scroll to position [0, 10827]
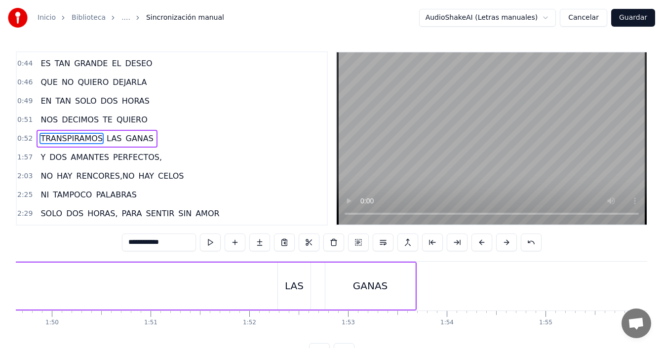
click at [290, 282] on div "LAS" at bounding box center [294, 285] width 19 height 15
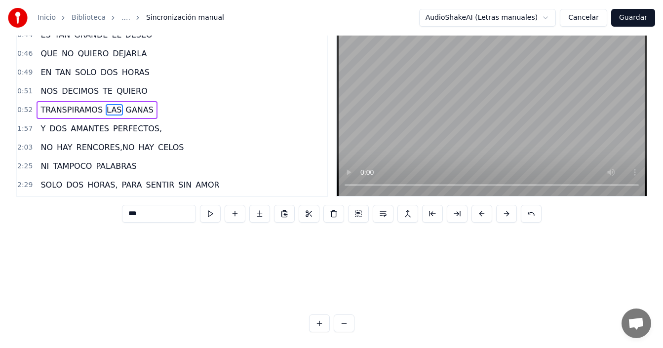
scroll to position [0, 9498]
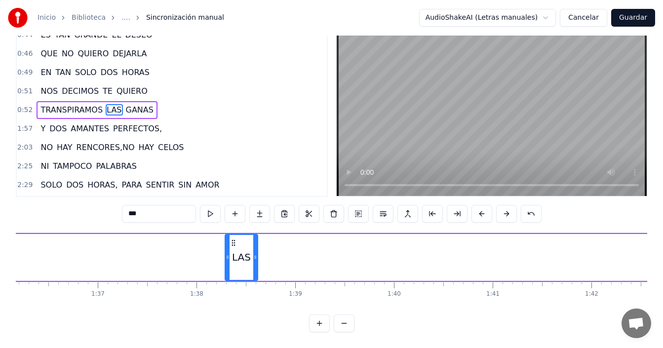
drag, startPoint x: 286, startPoint y: 271, endPoint x: 248, endPoint y: 252, distance: 42.6
click at [248, 252] on div "LAS" at bounding box center [242, 257] width 32 height 45
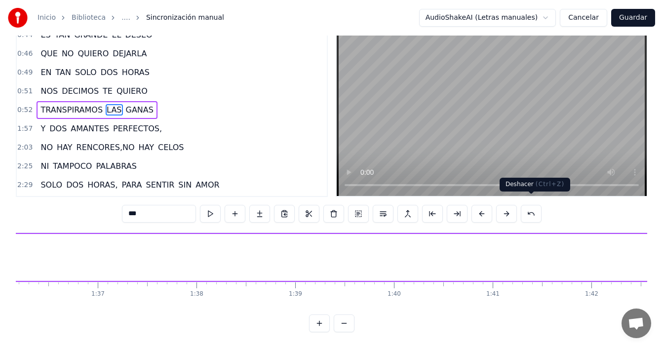
drag, startPoint x: 529, startPoint y: 205, endPoint x: 518, endPoint y: 214, distance: 13.7
click at [528, 207] on button at bounding box center [531, 214] width 21 height 18
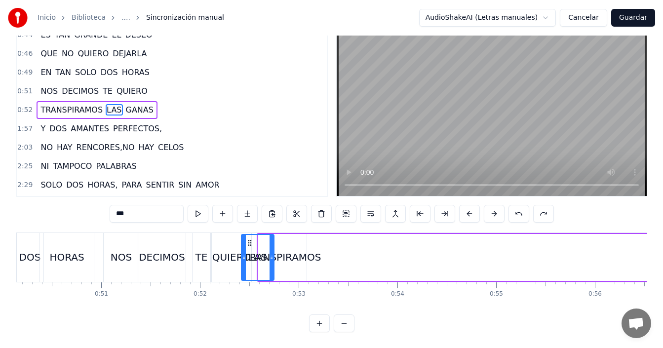
scroll to position [0, 4951]
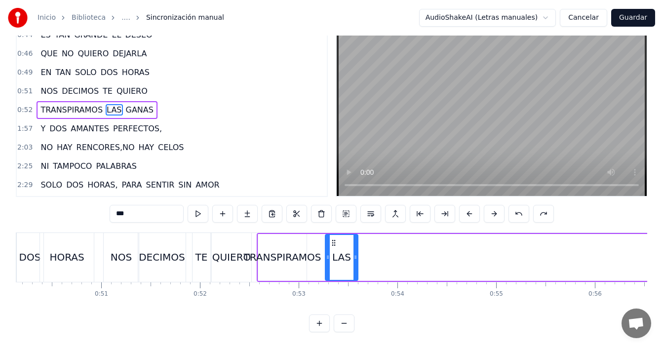
drag, startPoint x: 391, startPoint y: 235, endPoint x: 333, endPoint y: 245, distance: 59.2
click at [333, 245] on div "LAS" at bounding box center [342, 257] width 32 height 45
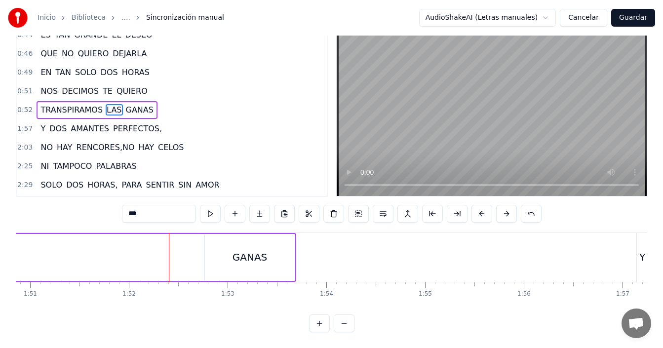
scroll to position [0, 10782]
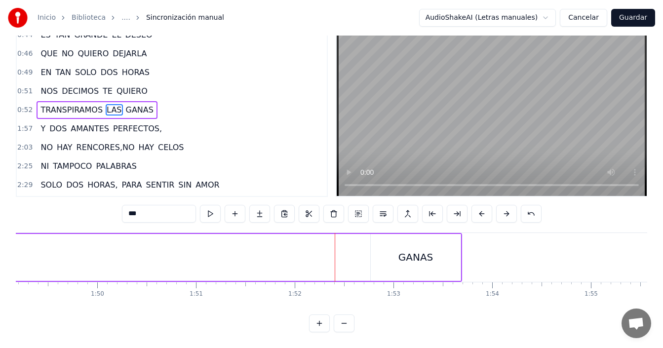
click at [411, 250] on div "GANAS" at bounding box center [415, 257] width 35 height 15
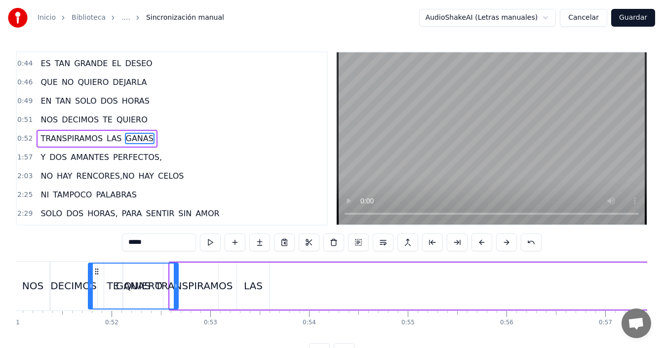
scroll to position [0, 5038]
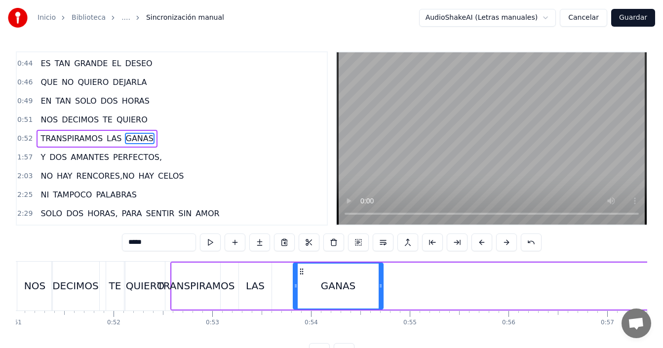
drag, startPoint x: 379, startPoint y: 271, endPoint x: 301, endPoint y: 276, distance: 77.7
click at [301, 276] on div "GANAS" at bounding box center [338, 286] width 89 height 45
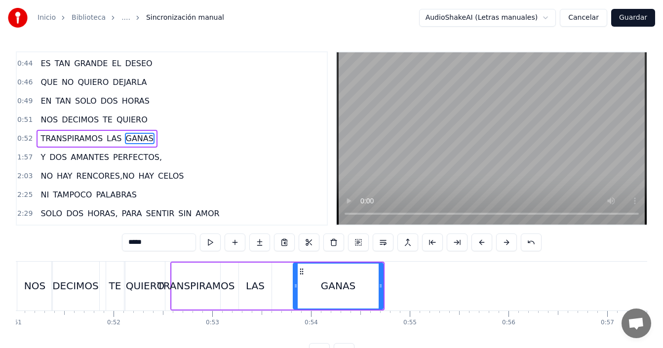
click at [121, 279] on div "TE" at bounding box center [115, 286] width 18 height 49
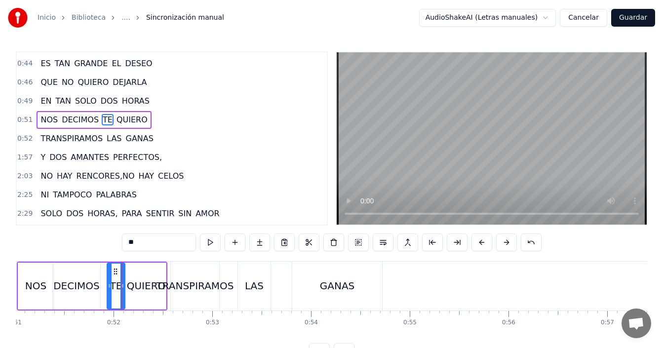
scroll to position [279, 0]
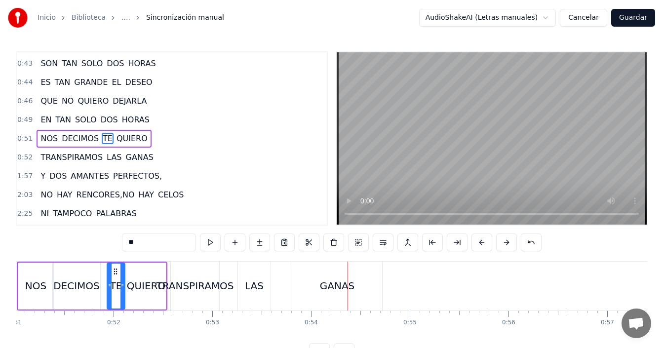
click at [39, 279] on div "NOS" at bounding box center [35, 285] width 21 height 15
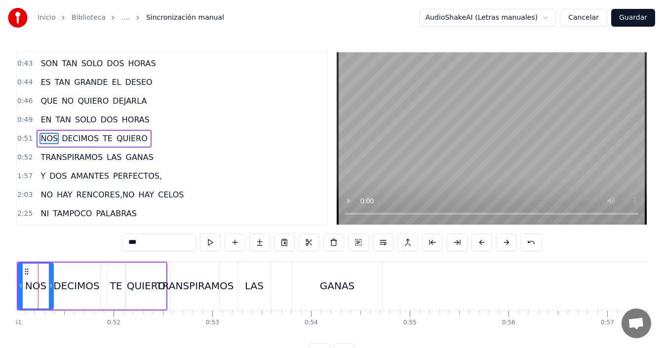
scroll to position [0, 5010]
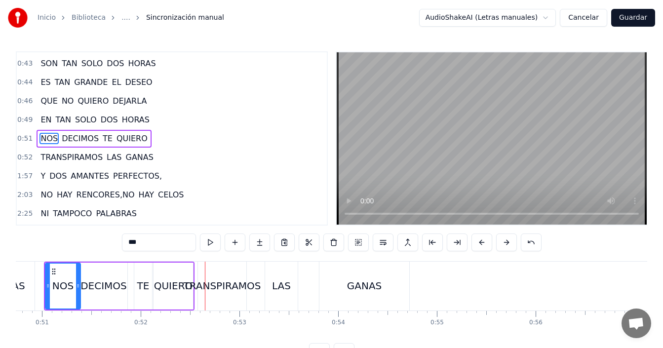
click at [220, 280] on div "TRANSPIRAMOS" at bounding box center [222, 285] width 78 height 15
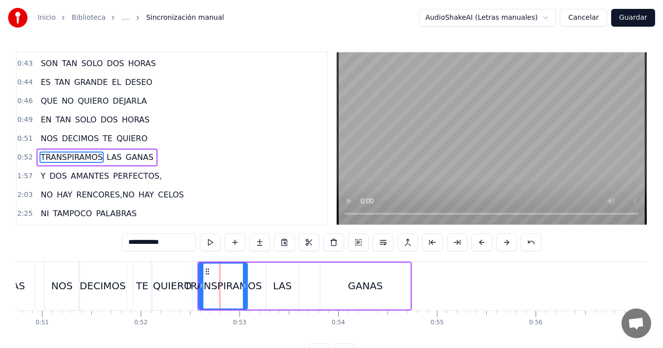
scroll to position [298, 0]
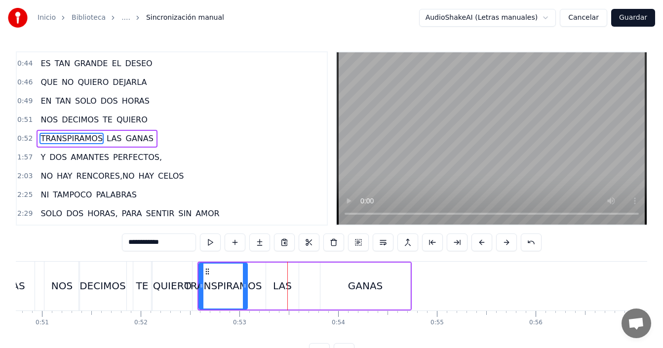
click at [280, 284] on div "LAS" at bounding box center [282, 285] width 19 height 15
type input "***"
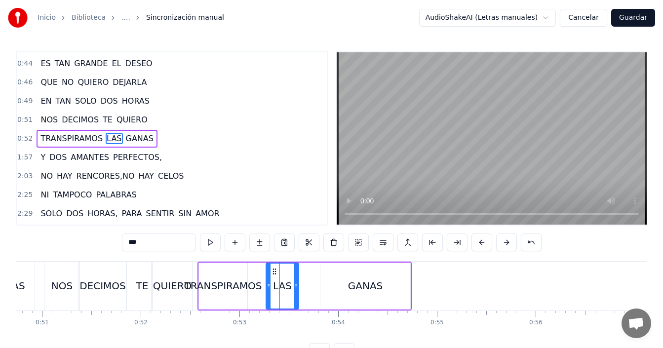
click at [315, 276] on div "TRANSPIRAMOS LAS GANAS" at bounding box center [305, 286] width 214 height 49
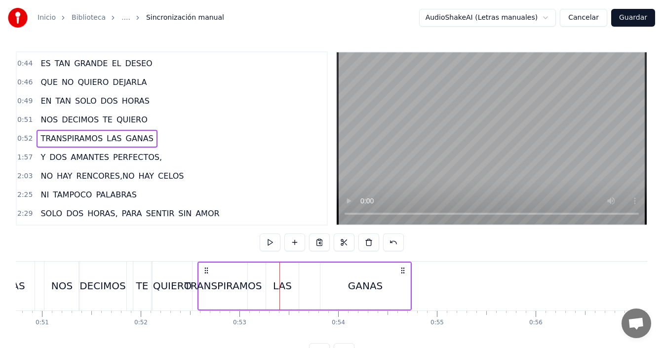
click at [327, 277] on div "GANAS" at bounding box center [365, 286] width 90 height 47
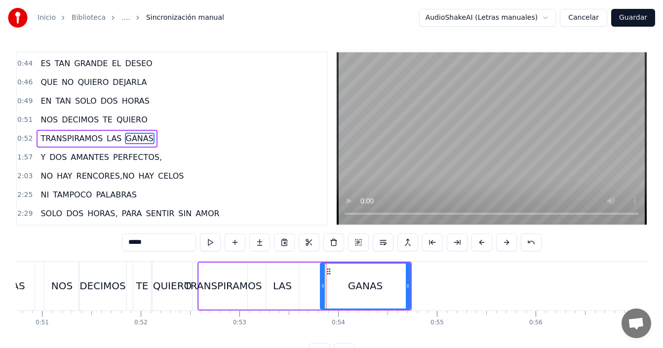
click at [279, 282] on div "LAS" at bounding box center [282, 285] width 19 height 15
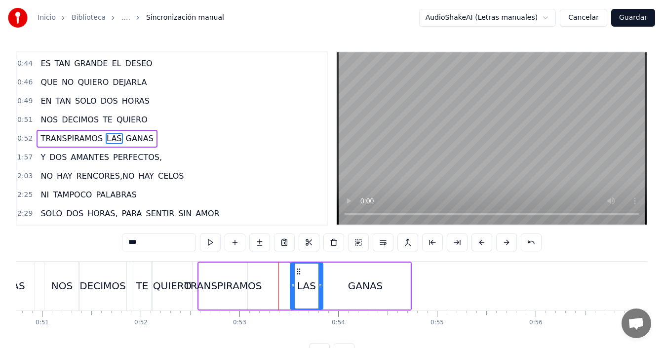
drag, startPoint x: 289, startPoint y: 267, endPoint x: 298, endPoint y: 268, distance: 9.4
click at [300, 267] on div "LAS" at bounding box center [307, 286] width 32 height 45
click at [244, 278] on div "TRANSPIRAMOS" at bounding box center [223, 286] width 48 height 47
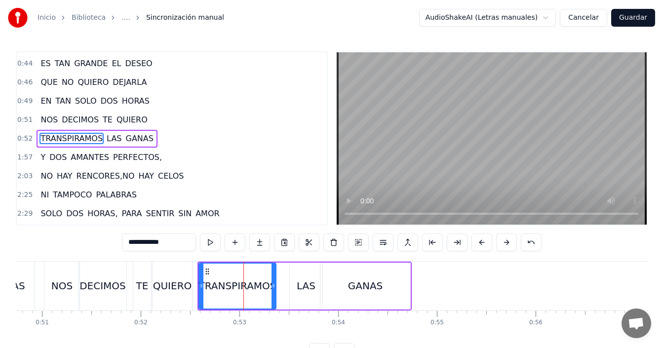
drag, startPoint x: 246, startPoint y: 282, endPoint x: 275, endPoint y: 278, distance: 28.9
click at [275, 278] on div at bounding box center [274, 286] width 4 height 45
click at [299, 274] on div "LAS" at bounding box center [306, 286] width 33 height 47
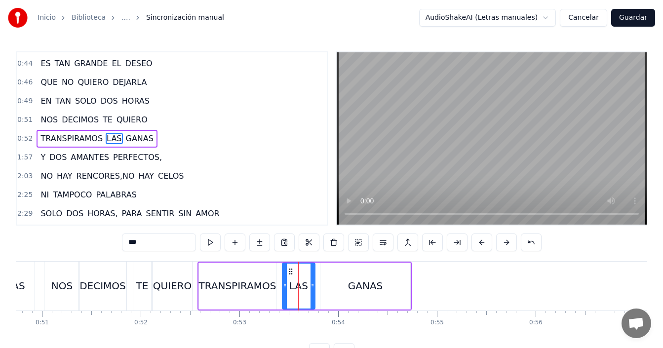
drag, startPoint x: 295, startPoint y: 269, endPoint x: 288, endPoint y: 271, distance: 7.7
click at [288, 271] on icon at bounding box center [291, 272] width 8 height 8
click at [324, 273] on div "GANAS" at bounding box center [365, 286] width 90 height 47
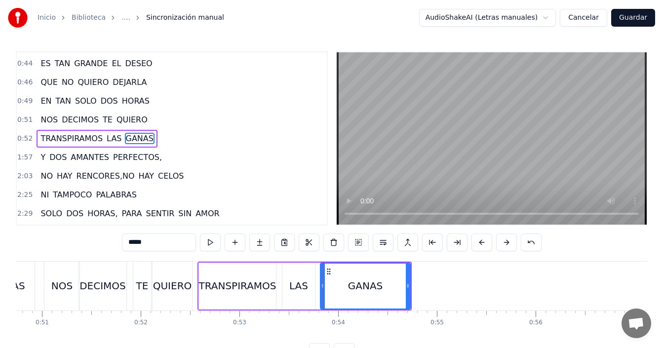
click at [63, 279] on div "NOS" at bounding box center [61, 285] width 21 height 15
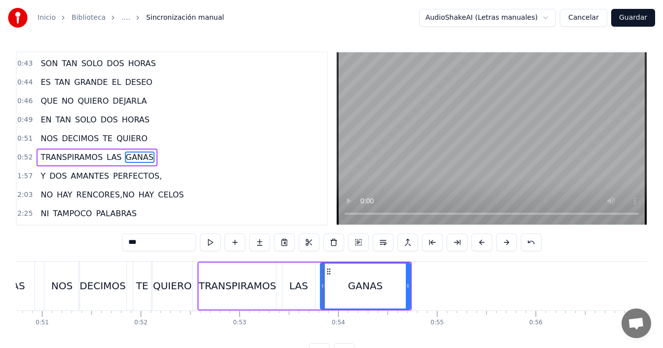
scroll to position [0, 5008]
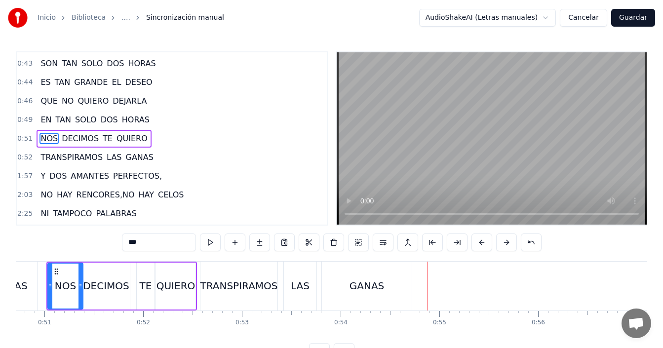
click at [150, 278] on div "TE" at bounding box center [146, 286] width 18 height 47
type input "**"
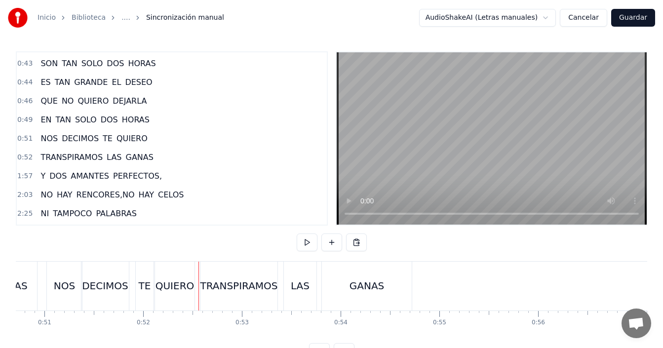
click at [208, 279] on div "TRANSPIRAMOS" at bounding box center [239, 285] width 78 height 15
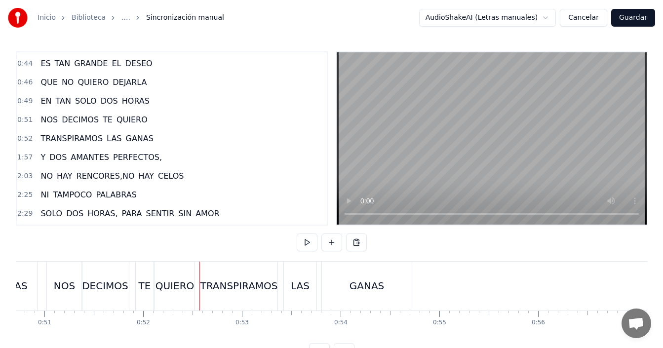
click at [199, 276] on div at bounding box center [199, 286] width 0 height 49
click at [204, 274] on div "TRANSPIRAMOS" at bounding box center [238, 286] width 77 height 49
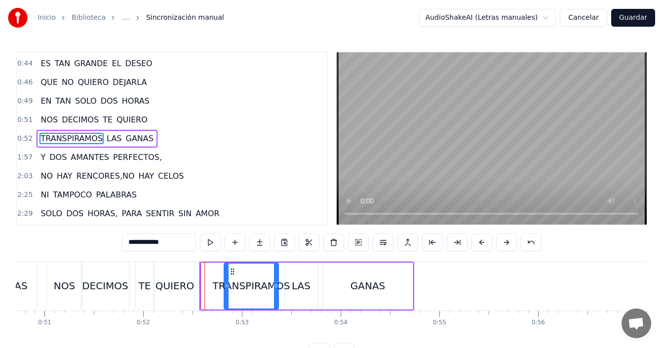
drag, startPoint x: 202, startPoint y: 276, endPoint x: 227, endPoint y: 270, distance: 25.5
click at [227, 270] on div at bounding box center [227, 286] width 4 height 45
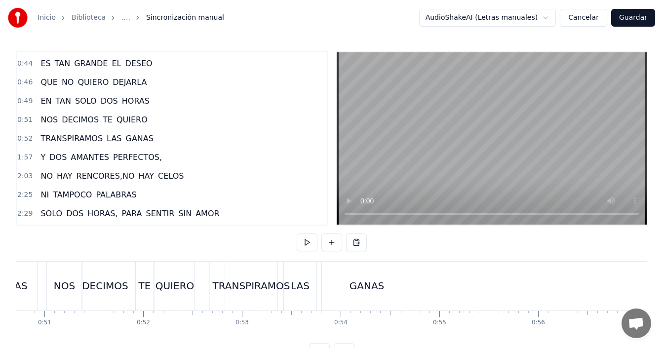
click at [149, 278] on div "TE" at bounding box center [145, 286] width 18 height 49
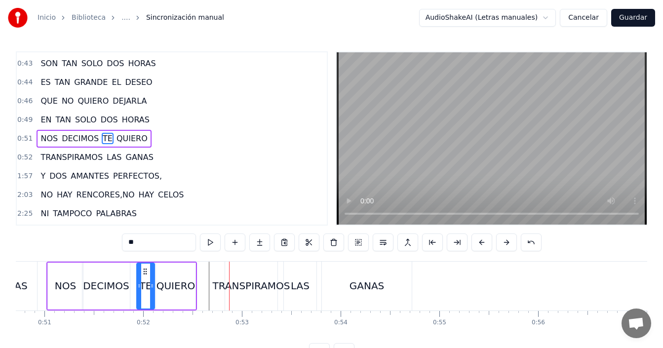
click at [237, 281] on div "TRANSPIRAMOS" at bounding box center [251, 285] width 78 height 15
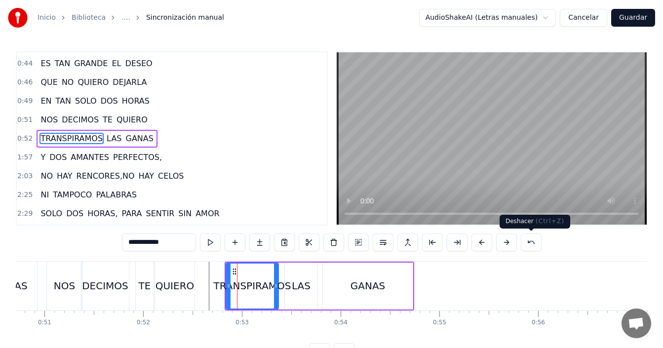
click at [529, 240] on button at bounding box center [531, 243] width 21 height 18
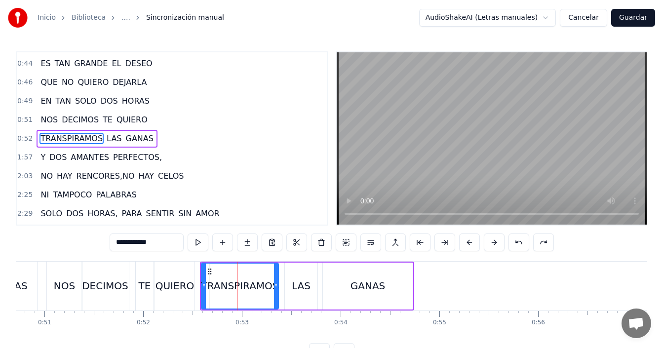
click at [92, 278] on div "DECIMOS" at bounding box center [104, 286] width 47 height 49
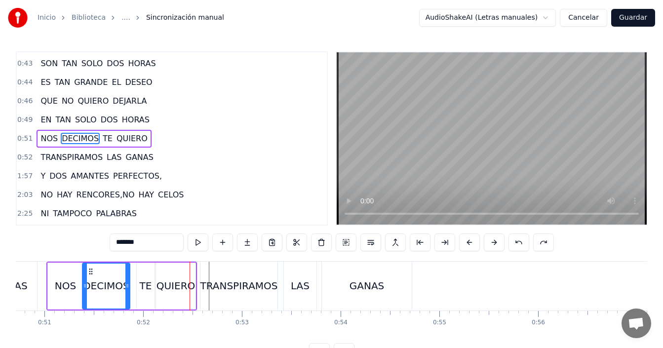
click at [177, 276] on div "QUIERO" at bounding box center [176, 286] width 40 height 47
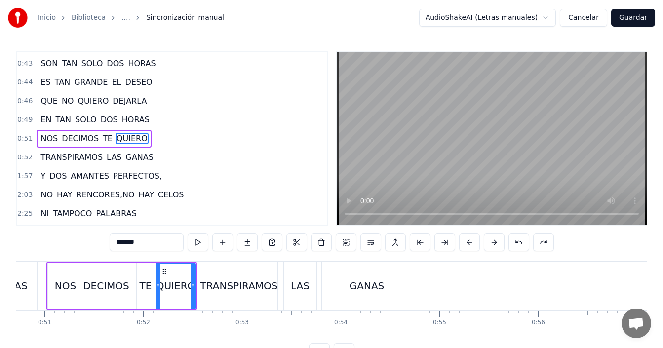
type input "******"
drag, startPoint x: 194, startPoint y: 270, endPoint x: 187, endPoint y: 274, distance: 7.7
click at [187, 274] on div at bounding box center [186, 286] width 4 height 45
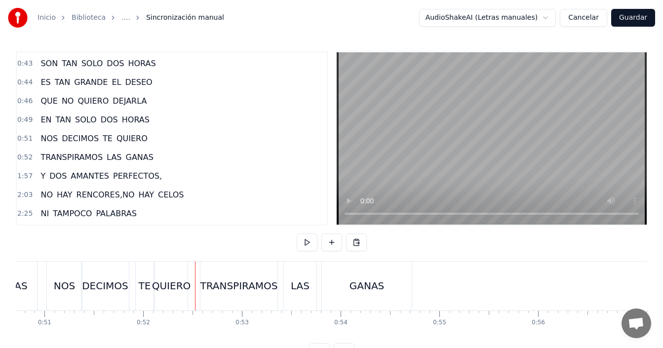
click at [62, 287] on div "NOS" at bounding box center [64, 285] width 21 height 15
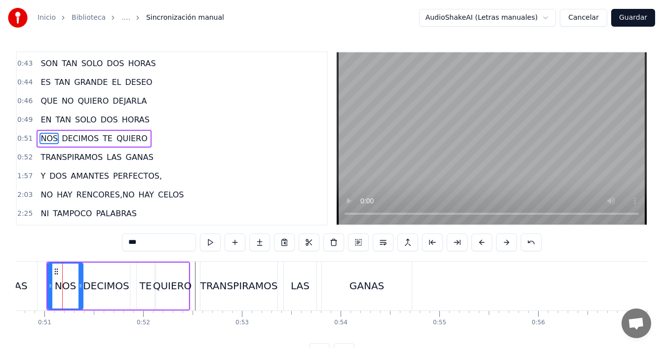
scroll to position [0, 5005]
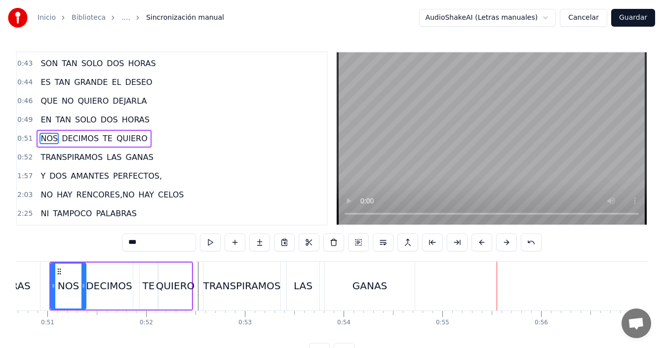
click at [361, 295] on div "GANAS" at bounding box center [370, 286] width 90 height 49
type input "*****"
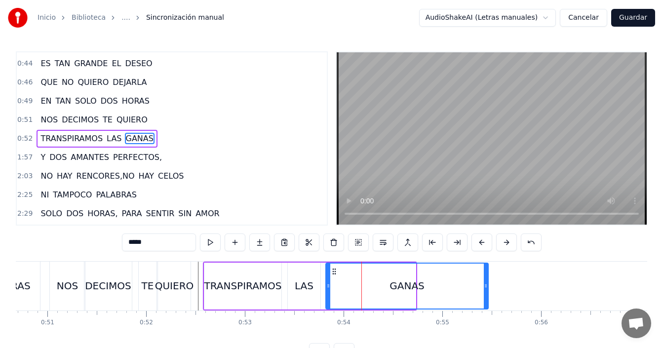
drag, startPoint x: 415, startPoint y: 276, endPoint x: 487, endPoint y: 275, distance: 72.6
click at [487, 275] on div at bounding box center [486, 286] width 4 height 45
click at [134, 288] on div "NOS DECIMOS TE QUIERO" at bounding box center [121, 286] width 144 height 49
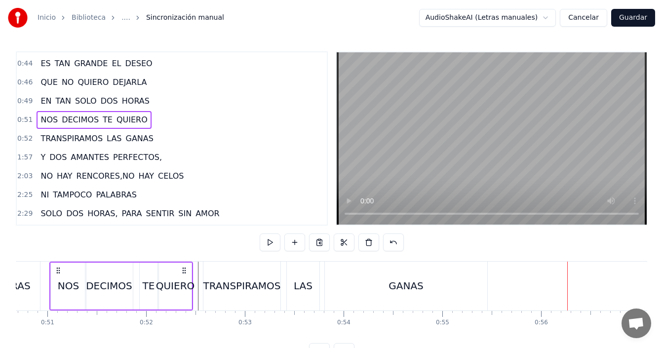
drag, startPoint x: 402, startPoint y: 281, endPoint x: 424, endPoint y: 276, distance: 22.9
click at [402, 280] on div "GANAS" at bounding box center [406, 285] width 35 height 15
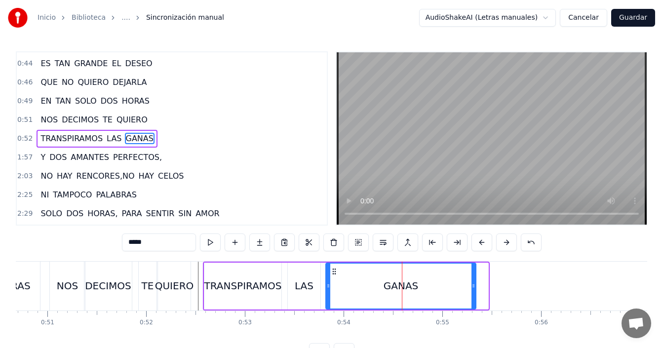
drag, startPoint x: 484, startPoint y: 279, endPoint x: 472, endPoint y: 285, distance: 13.5
click at [472, 285] on div at bounding box center [474, 286] width 4 height 45
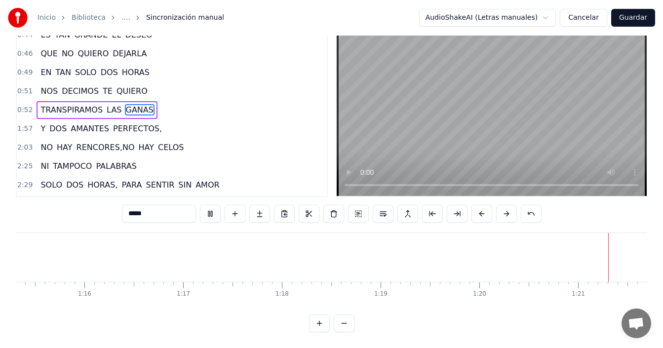
scroll to position [0, 7988]
click at [628, 18] on button "Guardar" at bounding box center [633, 18] width 44 height 18
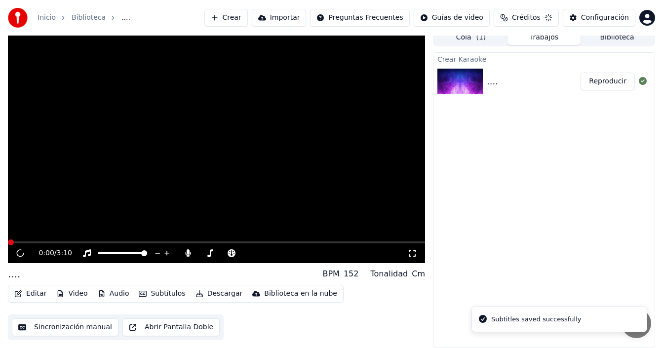
scroll to position [7, 0]
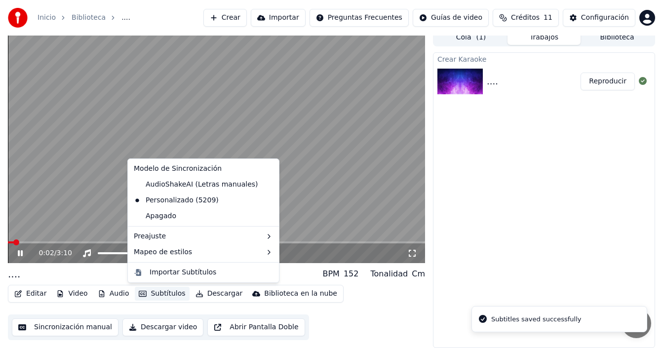
click at [157, 294] on button "Subtítulos" at bounding box center [162, 294] width 54 height 14
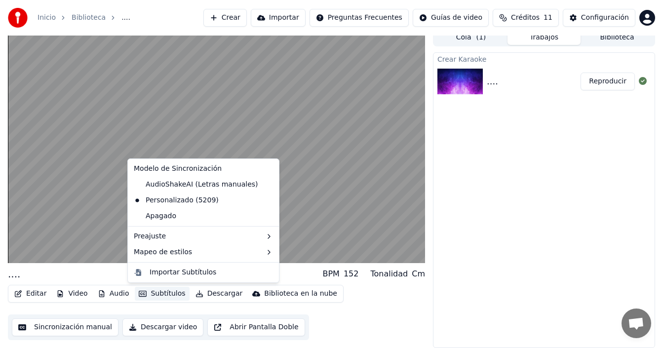
click at [157, 293] on button "Subtítulos" at bounding box center [162, 294] width 54 height 14
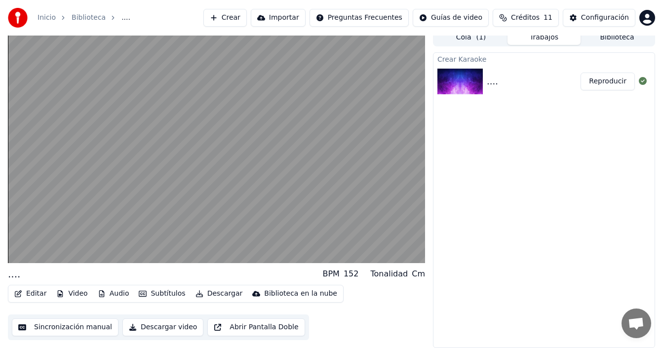
click at [30, 298] on button "Editar" at bounding box center [30, 294] width 40 height 14
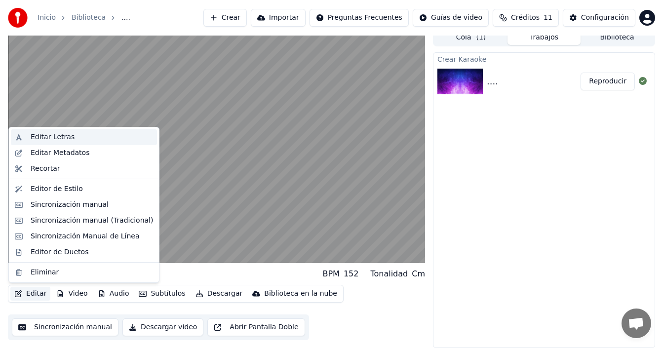
click at [72, 136] on div "Editar Letras" at bounding box center [92, 137] width 122 height 10
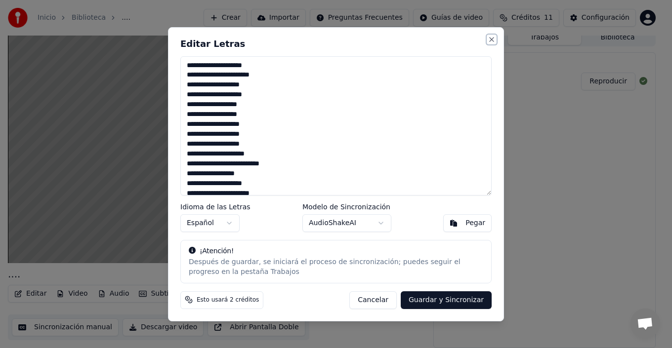
click at [490, 38] on button "Close" at bounding box center [491, 40] width 8 height 8
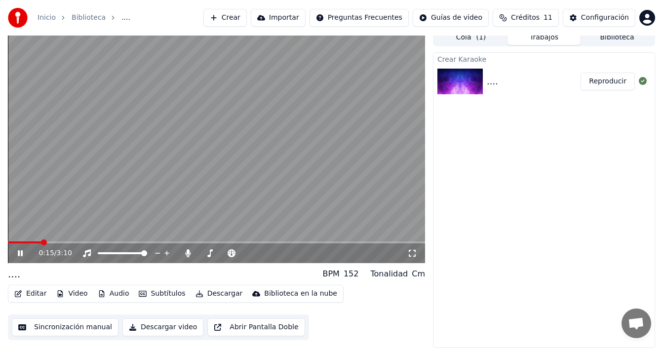
click at [28, 292] on button "Editar" at bounding box center [30, 294] width 40 height 14
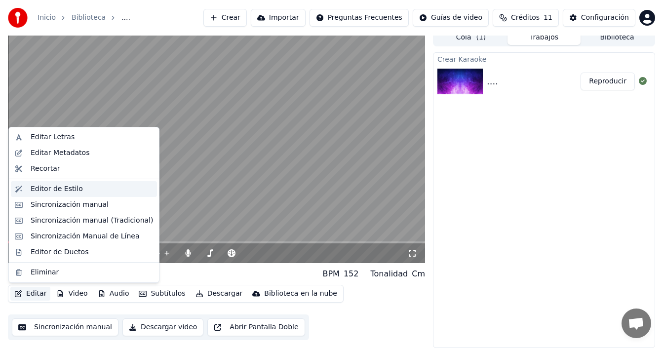
click at [64, 190] on div "Editor de Estilo" at bounding box center [57, 189] width 52 height 10
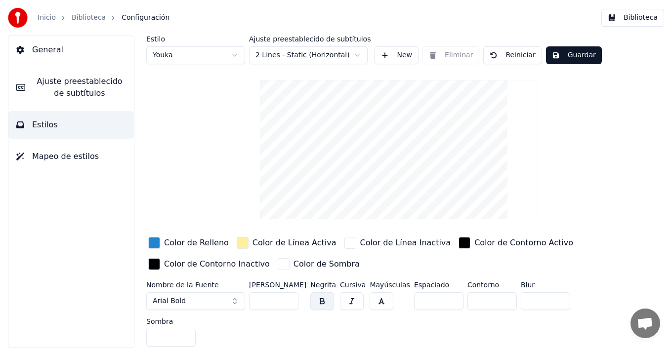
click at [156, 243] on div "button" at bounding box center [154, 243] width 12 height 12
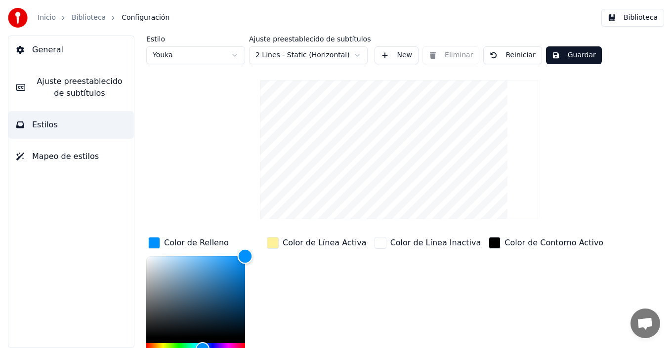
drag, startPoint x: 245, startPoint y: 245, endPoint x: 251, endPoint y: 238, distance: 9.9
click at [251, 238] on div "Color de Relleno *******" at bounding box center [203, 310] width 115 height 150
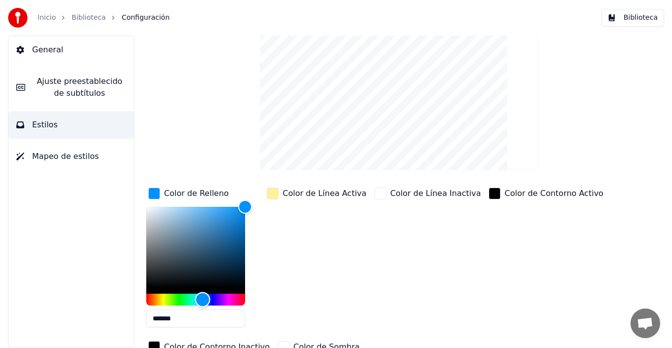
type input "*******"
click at [161, 298] on div "Hue" at bounding box center [195, 300] width 99 height 12
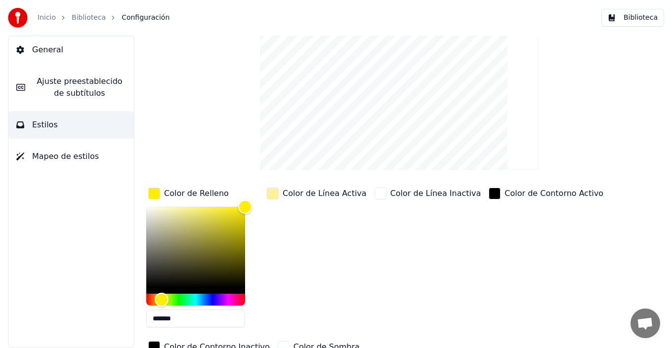
click at [271, 195] on div "button" at bounding box center [273, 194] width 12 height 12
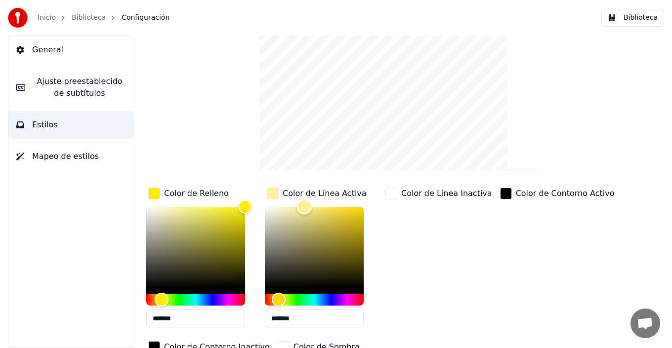
type input "*******"
drag, startPoint x: 280, startPoint y: 207, endPoint x: 235, endPoint y: 193, distance: 48.1
click at [235, 193] on div "Color de Relleno ******* Color de Línea Activa ******* Color de Línea Inactiva …" at bounding box center [381, 271] width 470 height 171
click at [458, 249] on div "Color de Línea Inactiva" at bounding box center [438, 261] width 111 height 150
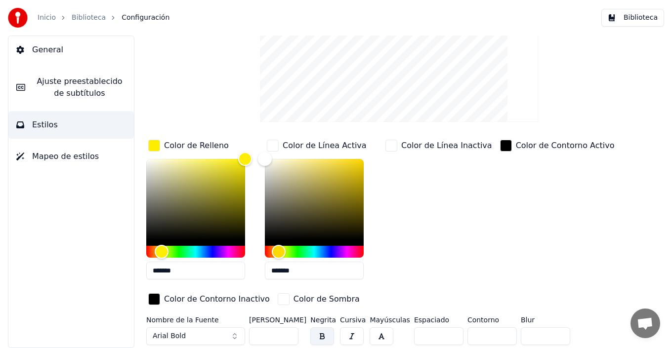
click at [206, 335] on button "Arial Bold" at bounding box center [195, 336] width 99 height 18
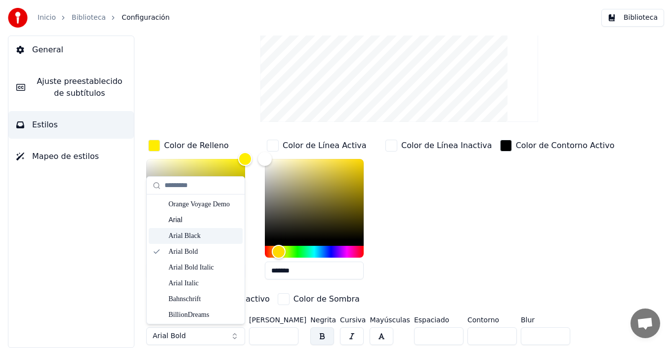
click at [195, 235] on div "Arial Black" at bounding box center [203, 236] width 70 height 10
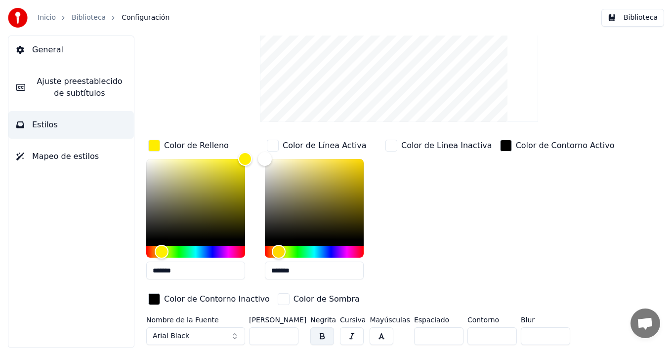
click at [212, 337] on button "Arial Black" at bounding box center [195, 336] width 99 height 18
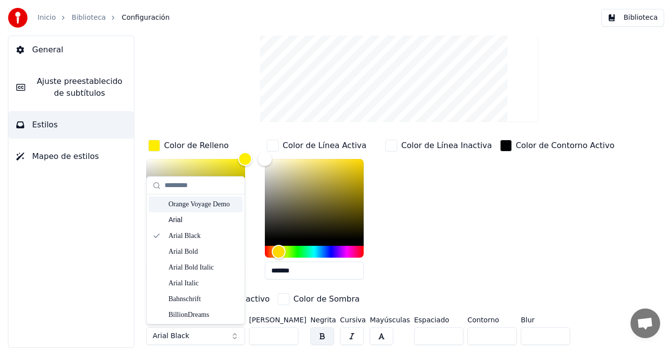
click at [189, 187] on input "text" at bounding box center [201, 186] width 74 height 20
type input "*"
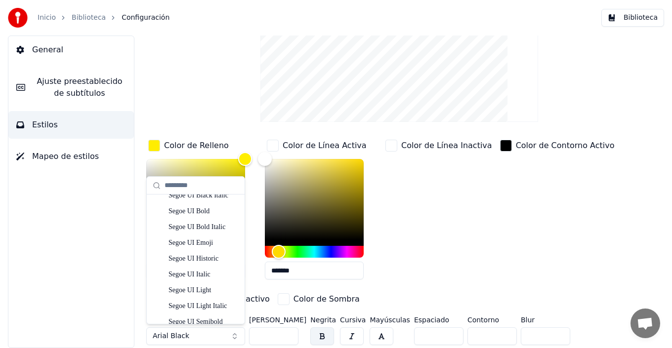
scroll to position [3202, 0]
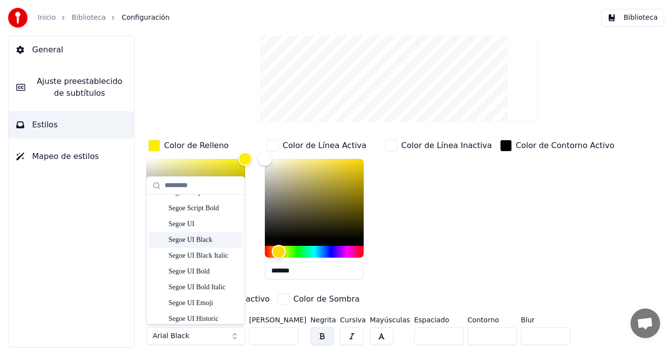
click at [187, 244] on div "Segoe UI Black" at bounding box center [203, 240] width 70 height 10
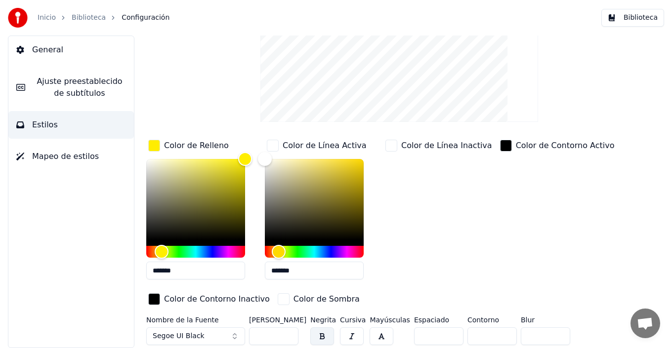
click at [185, 337] on span "Segoe UI Black" at bounding box center [179, 336] width 52 height 10
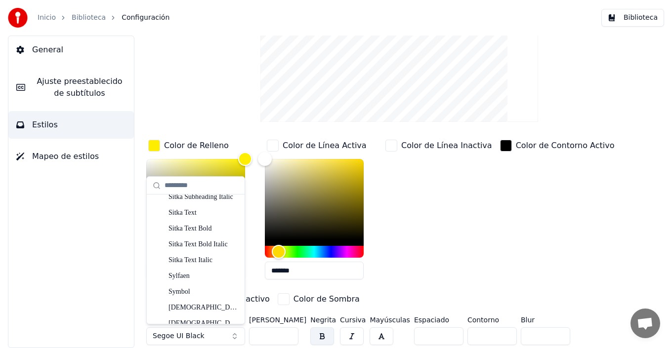
scroll to position [4250, 0]
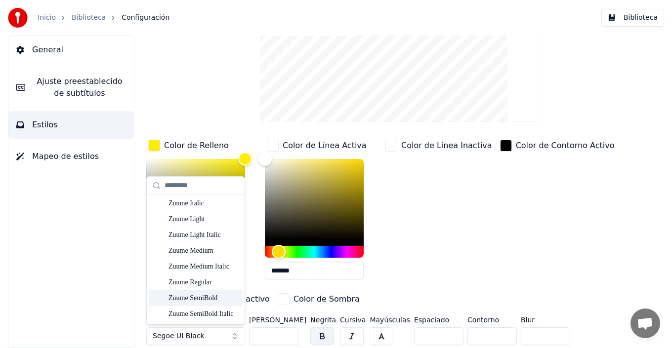
click at [188, 302] on div "Zuume SemiBold" at bounding box center [203, 298] width 70 height 10
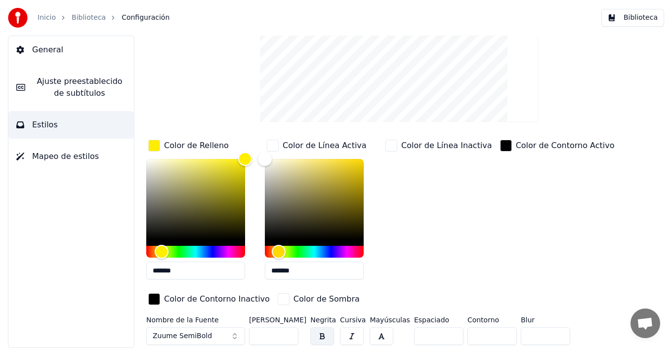
click at [288, 334] on input "**" at bounding box center [273, 336] width 49 height 18
type input "***"
click at [288, 334] on input "***" at bounding box center [273, 336] width 49 height 18
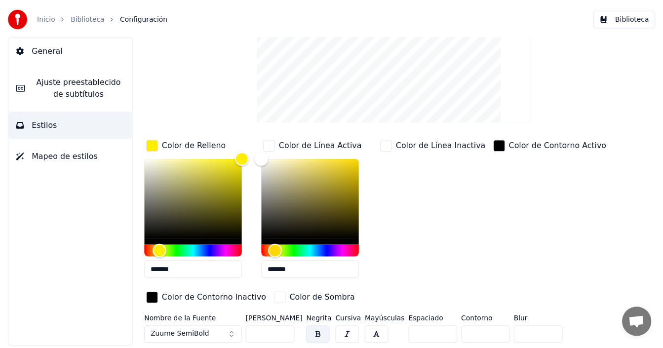
scroll to position [0, 0]
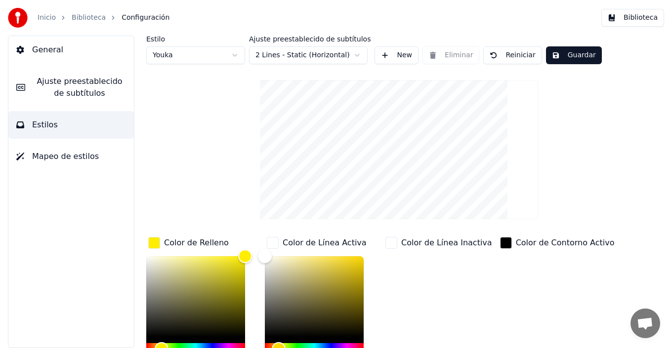
click at [576, 59] on button "Guardar" at bounding box center [574, 55] width 56 height 18
drag, startPoint x: 563, startPoint y: 53, endPoint x: 566, endPoint y: 64, distance: 10.7
click at [563, 53] on button "Hecho" at bounding box center [570, 55] width 49 height 18
click at [634, 23] on button "Biblioteca" at bounding box center [632, 18] width 63 height 18
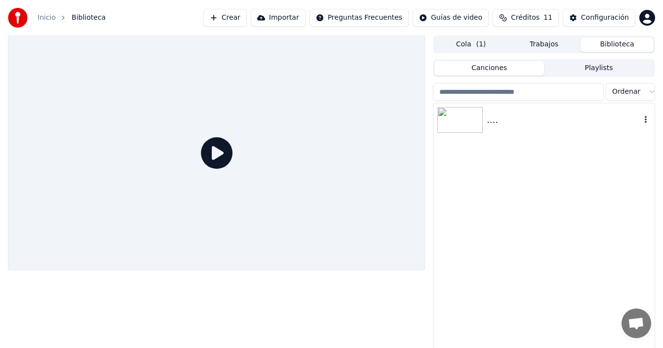
click at [463, 120] on img at bounding box center [459, 120] width 45 height 26
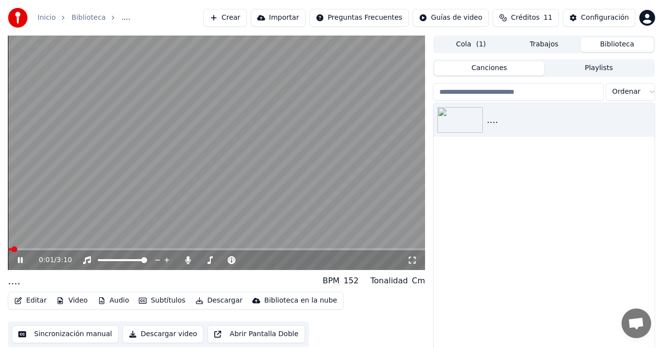
click at [25, 249] on span at bounding box center [216, 249] width 417 height 2
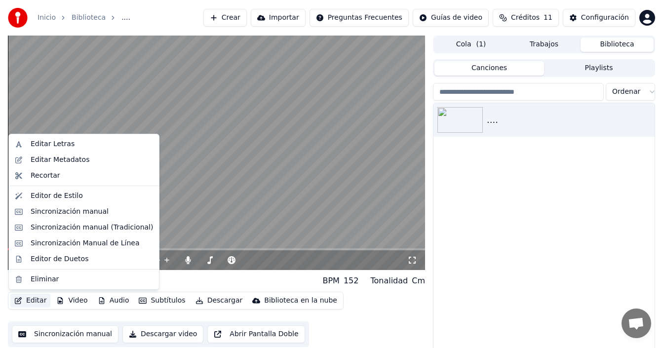
click at [26, 303] on button "Editar" at bounding box center [30, 301] width 40 height 14
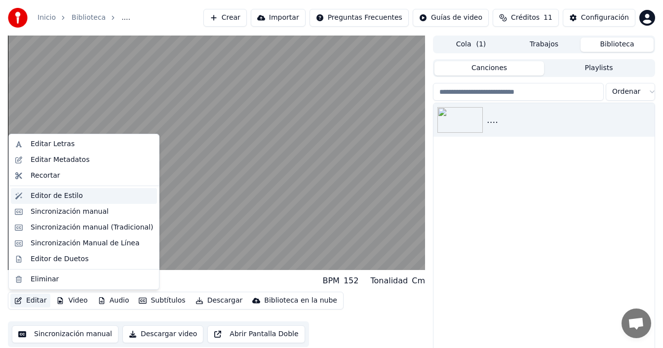
click at [69, 200] on div "Editor de Estilo" at bounding box center [57, 196] width 52 height 10
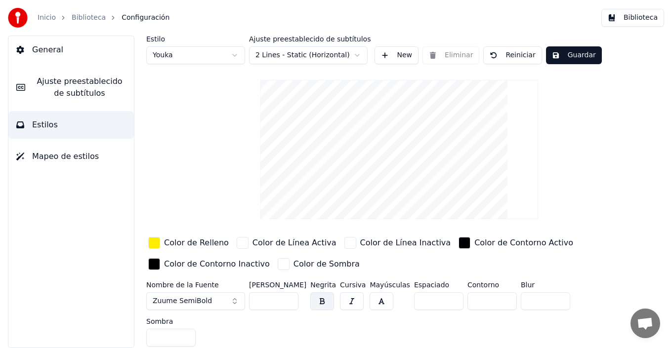
click at [69, 162] on button "Mapeo de estilos" at bounding box center [70, 157] width 125 height 28
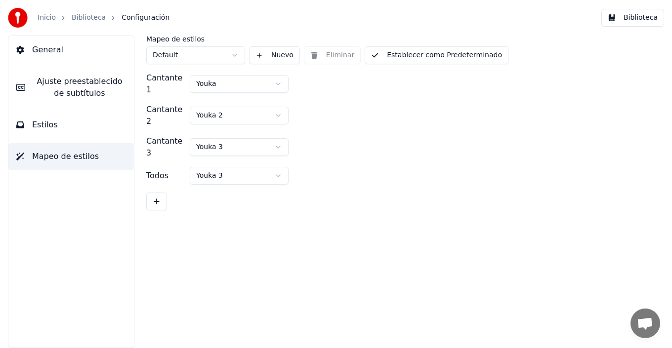
click at [279, 82] on html "Inicio Biblioteca Configuración Biblioteca General [PERSON_NAME] preestablecido…" at bounding box center [336, 174] width 672 height 348
click at [267, 108] on html "Inicio Biblioteca Configuración Biblioteca General [PERSON_NAME] preestablecido…" at bounding box center [336, 174] width 672 height 348
click at [271, 132] on html "Inicio Biblioteca Configuración Biblioteca General [PERSON_NAME] preestablecido…" at bounding box center [336, 174] width 672 height 348
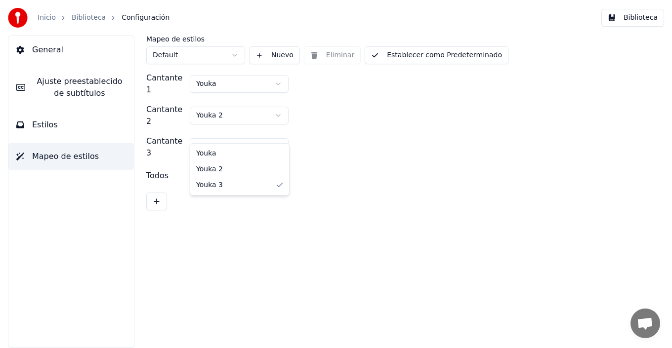
click at [271, 132] on html "Inicio Biblioteca Configuración Biblioteca General [PERSON_NAME] preestablecido…" at bounding box center [336, 174] width 672 height 348
click at [275, 163] on html "Inicio Biblioteca Configuración Biblioteca General [PERSON_NAME] preestablecido…" at bounding box center [336, 174] width 672 height 348
click at [275, 161] on html "Inicio Biblioteca Configuración Biblioteca General [PERSON_NAME] preestablecido…" at bounding box center [336, 174] width 672 height 348
click at [35, 128] on span "Estilos" at bounding box center [45, 125] width 26 height 12
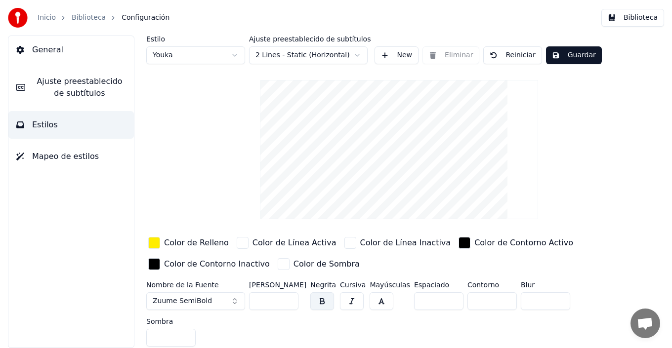
click at [288, 297] on input "***" at bounding box center [273, 301] width 49 height 18
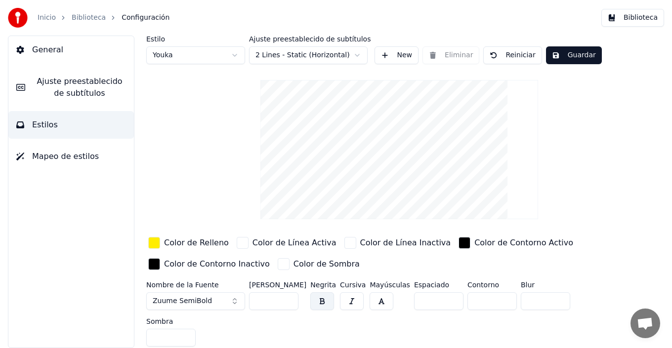
click at [288, 297] on input "***" at bounding box center [273, 301] width 49 height 18
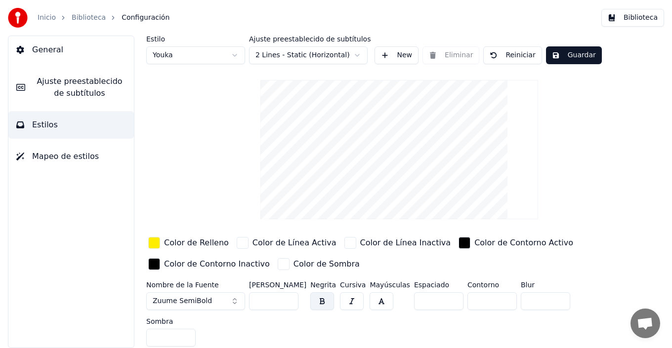
click at [288, 297] on input "***" at bounding box center [273, 301] width 49 height 18
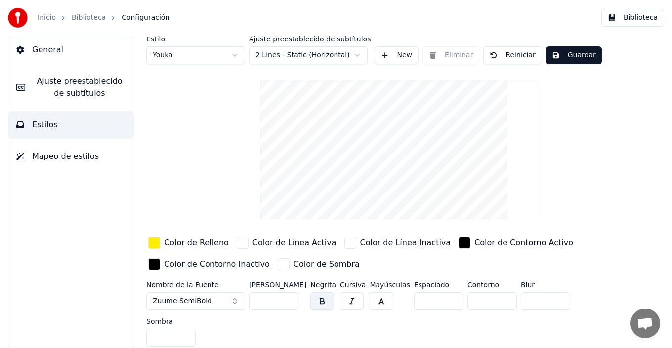
click at [288, 297] on input "***" at bounding box center [273, 301] width 49 height 18
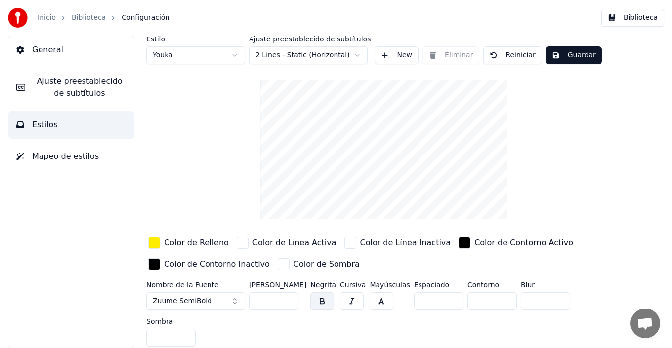
click at [288, 297] on input "***" at bounding box center [273, 301] width 49 height 18
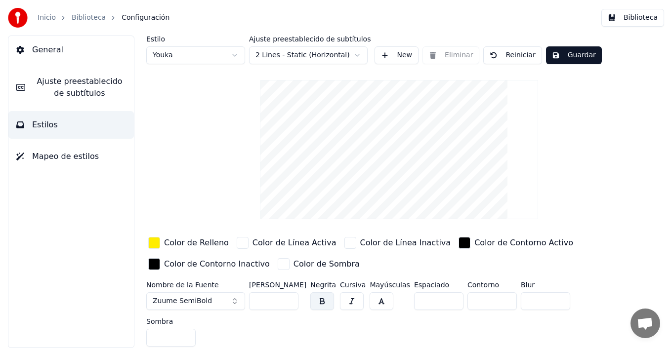
click at [288, 297] on input "***" at bounding box center [273, 301] width 49 height 18
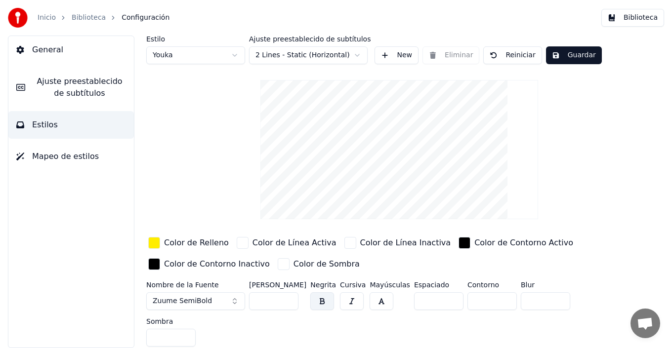
click at [288, 297] on input "***" at bounding box center [273, 301] width 49 height 18
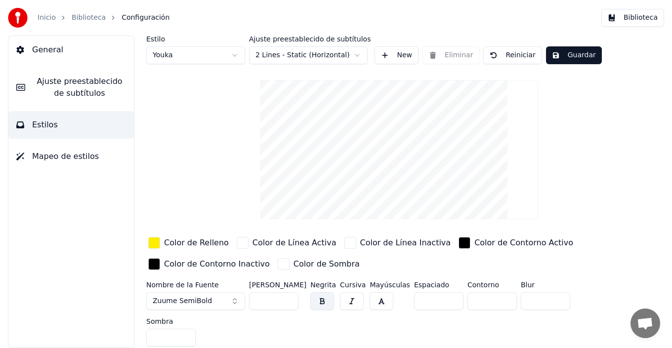
click at [288, 297] on input "***" at bounding box center [273, 301] width 49 height 18
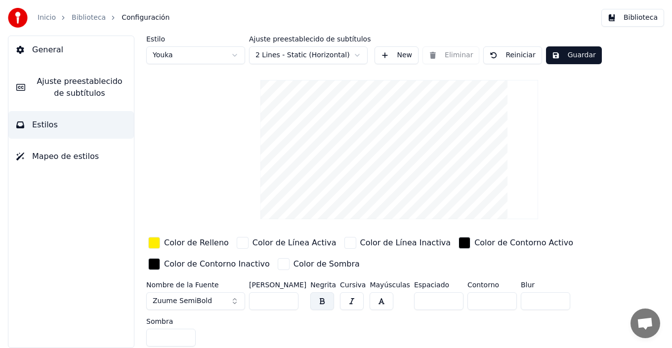
click at [288, 297] on input "***" at bounding box center [273, 301] width 49 height 18
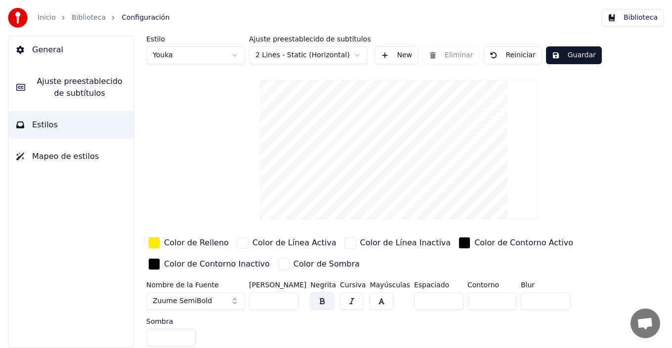
click at [288, 297] on input "***" at bounding box center [273, 301] width 49 height 18
type input "***"
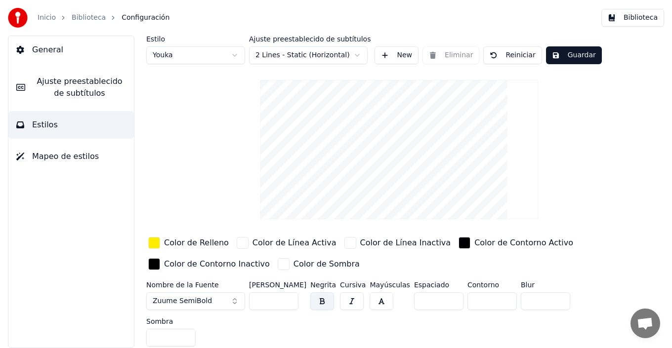
click at [288, 297] on input "***" at bounding box center [273, 301] width 49 height 18
drag, startPoint x: 568, startPoint y: 57, endPoint x: 614, endPoint y: 48, distance: 46.9
click at [568, 59] on button "Guardar" at bounding box center [574, 55] width 56 height 18
click at [637, 12] on button "Biblioteca" at bounding box center [632, 18] width 63 height 18
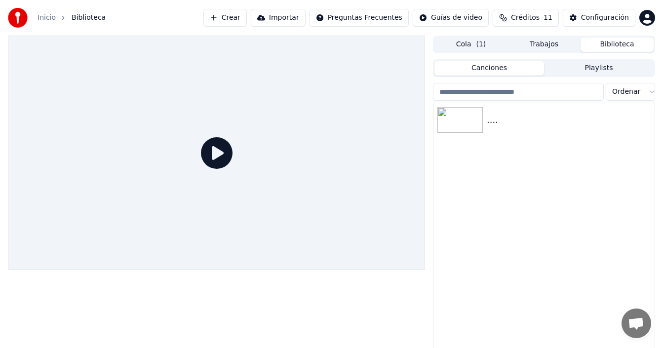
click at [208, 159] on icon at bounding box center [217, 153] width 32 height 32
drag, startPoint x: 480, startPoint y: 119, endPoint x: 444, endPoint y: 135, distance: 40.2
click at [480, 119] on img at bounding box center [459, 120] width 45 height 26
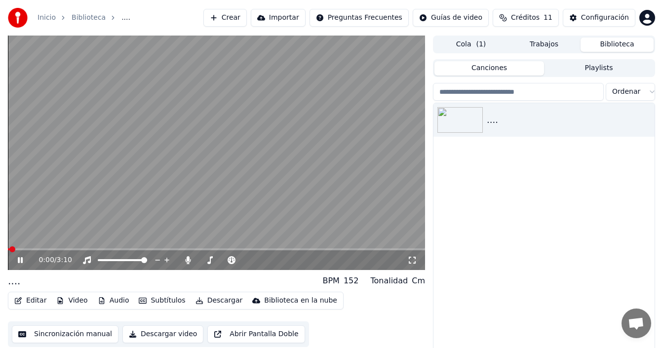
click at [23, 248] on video at bounding box center [216, 153] width 417 height 235
click at [25, 249] on span at bounding box center [216, 249] width 417 height 2
drag, startPoint x: 16, startPoint y: 259, endPoint x: 23, endPoint y: 259, distance: 6.9
click at [16, 260] on icon at bounding box center [27, 260] width 23 height 8
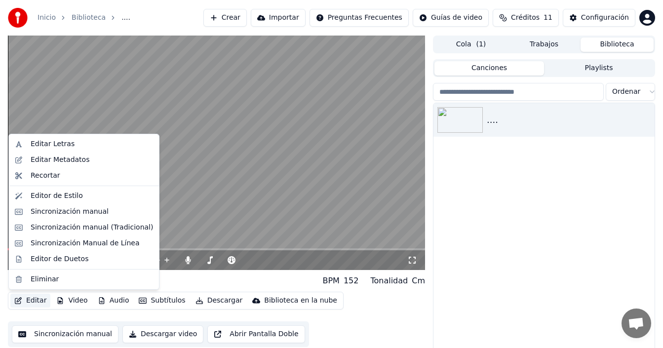
click at [35, 302] on button "Editar" at bounding box center [30, 301] width 40 height 14
click at [64, 200] on div "Editor de Estilo" at bounding box center [57, 196] width 52 height 10
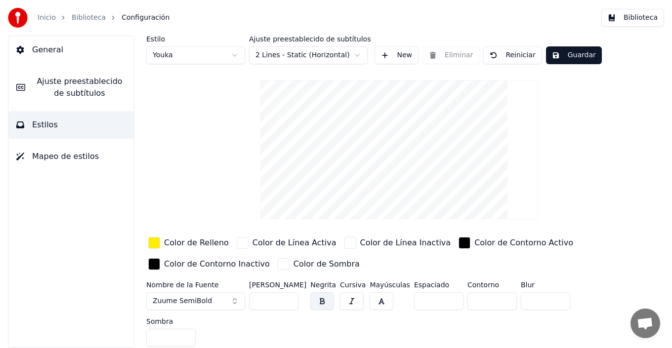
drag, startPoint x: 262, startPoint y: 301, endPoint x: 207, endPoint y: 304, distance: 54.9
click at [207, 304] on div "Nombre de la Fuente Zuume [PERSON_NAME] *** Negrita Cursiva Mayúsculas Espaciad…" at bounding box center [381, 315] width 470 height 69
type input "***"
drag, startPoint x: 579, startPoint y: 56, endPoint x: 594, endPoint y: 55, distance: 14.8
click at [579, 56] on button "Guardar" at bounding box center [574, 55] width 56 height 18
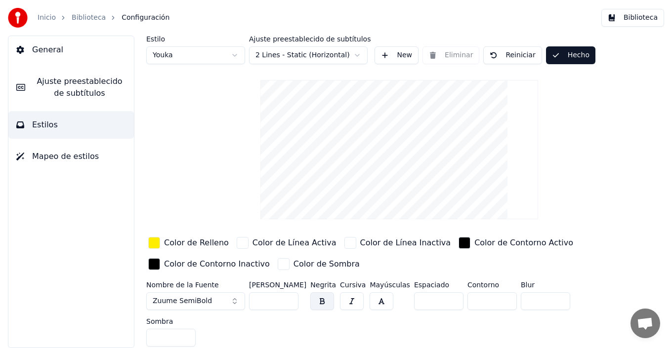
click at [639, 22] on button "Biblioteca" at bounding box center [632, 18] width 63 height 18
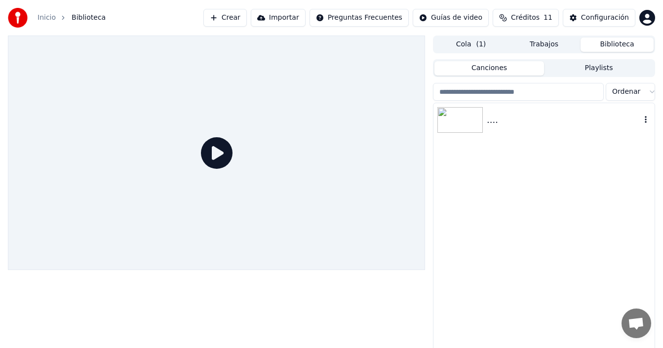
click at [458, 118] on img at bounding box center [459, 120] width 45 height 26
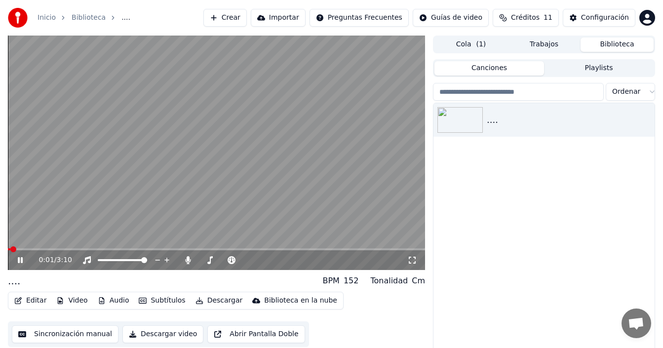
click at [24, 249] on span at bounding box center [216, 249] width 417 height 2
click at [29, 303] on button "Editar" at bounding box center [30, 301] width 40 height 14
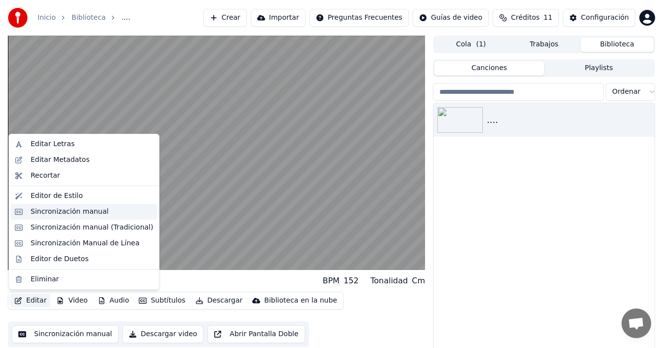
click at [60, 212] on div "Sincronización manual" at bounding box center [70, 212] width 78 height 10
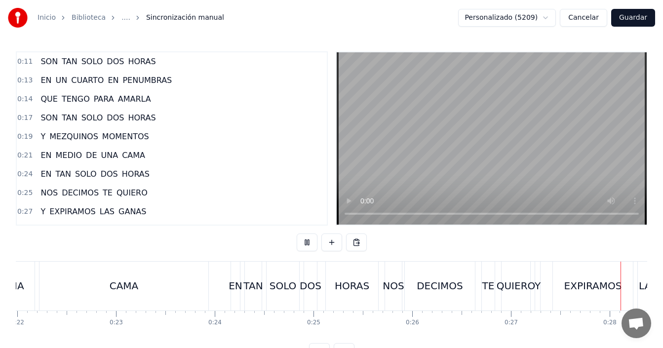
scroll to position [0, 2722]
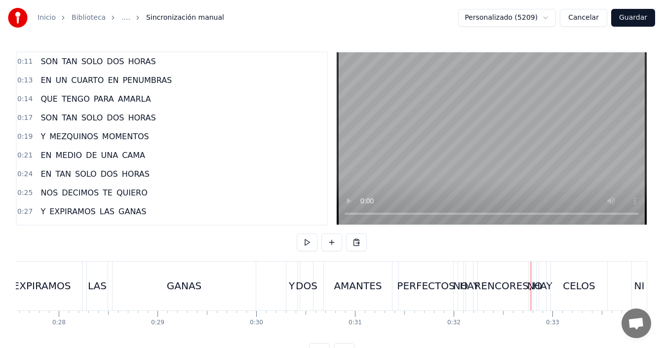
click at [293, 281] on div "Y" at bounding box center [292, 285] width 6 height 15
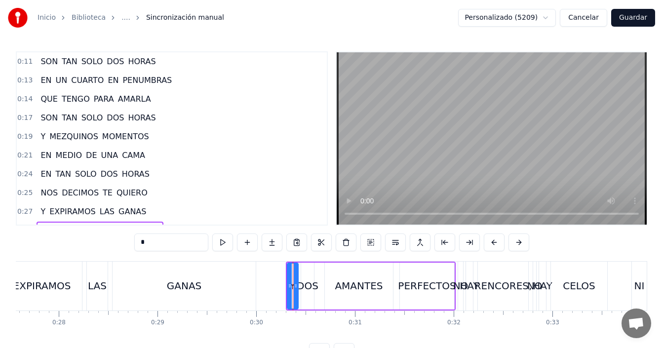
scroll to position [92, 0]
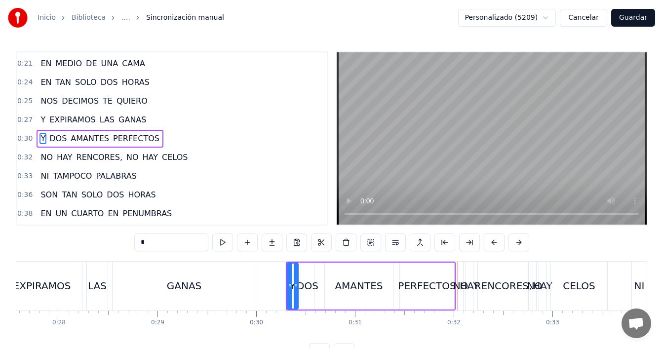
click at [460, 295] on div "NO" at bounding box center [460, 286] width 5 height 49
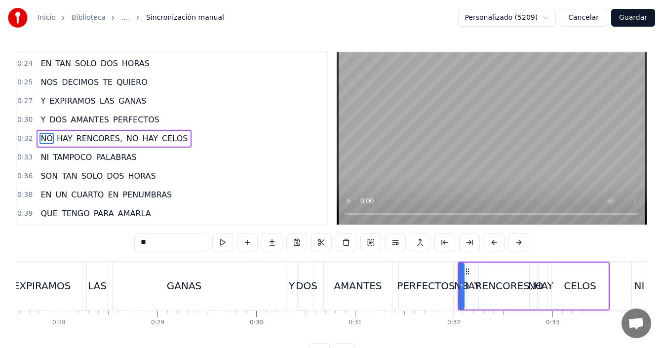
scroll to position [37, 0]
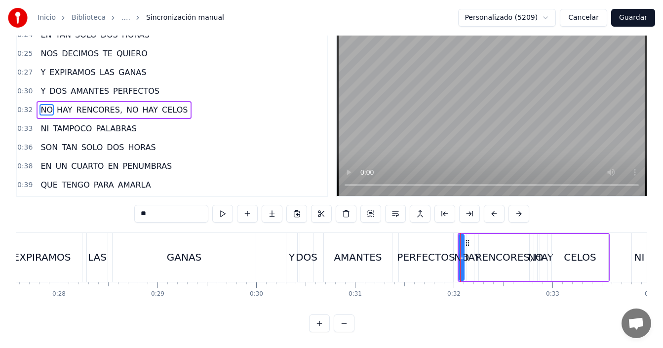
click at [317, 327] on button at bounding box center [319, 324] width 21 height 18
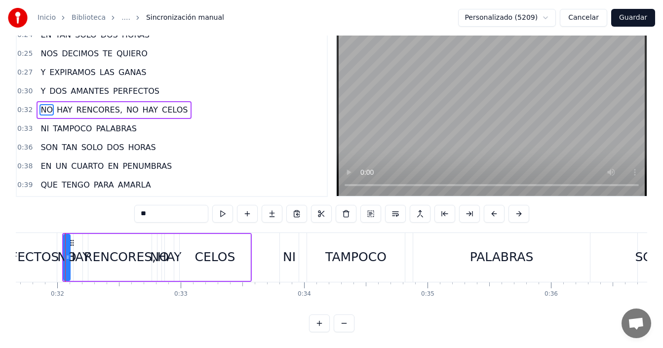
click at [318, 325] on button at bounding box center [319, 324] width 21 height 18
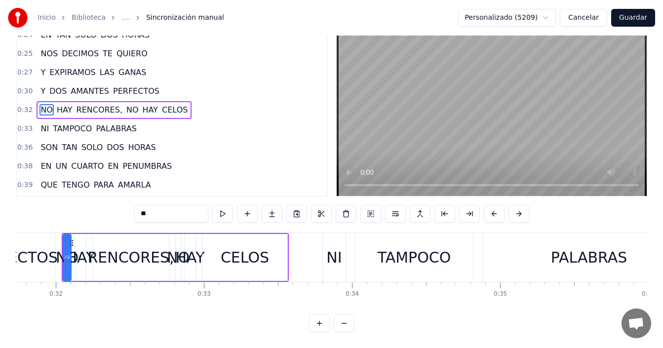
click at [318, 325] on button at bounding box center [319, 324] width 21 height 18
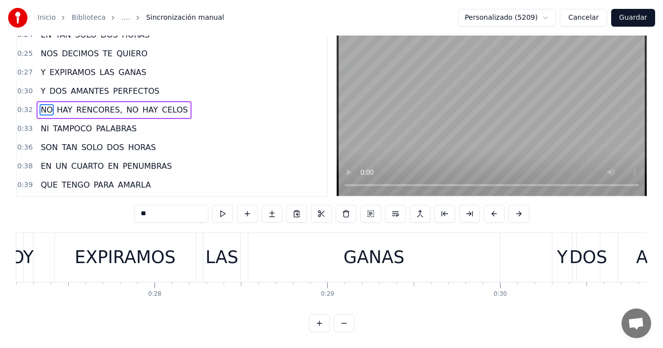
click at [318, 325] on button at bounding box center [319, 324] width 21 height 18
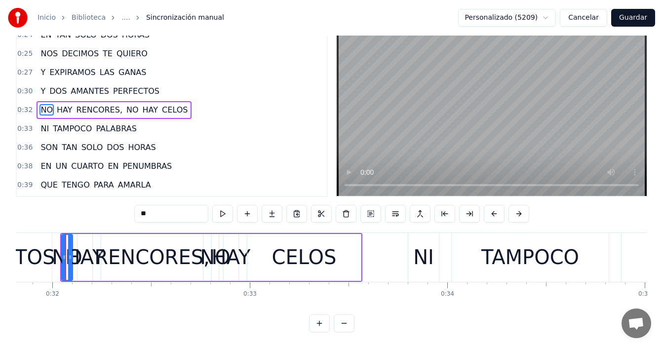
click at [318, 325] on button at bounding box center [319, 324] width 21 height 18
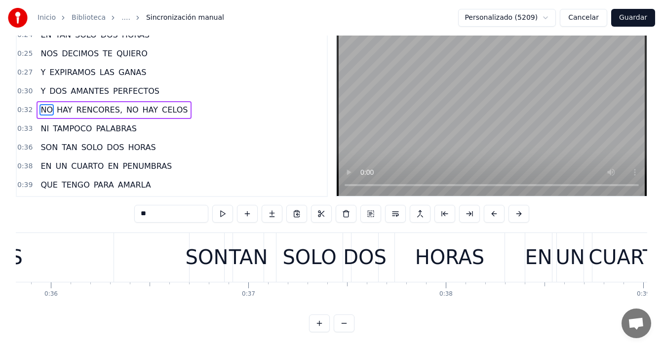
click at [318, 325] on button at bounding box center [319, 324] width 21 height 18
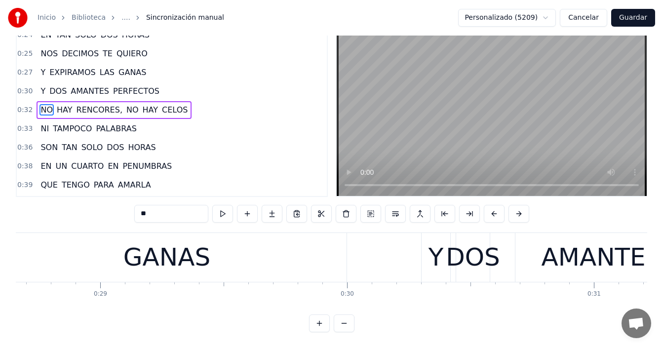
click at [318, 325] on button at bounding box center [319, 324] width 21 height 18
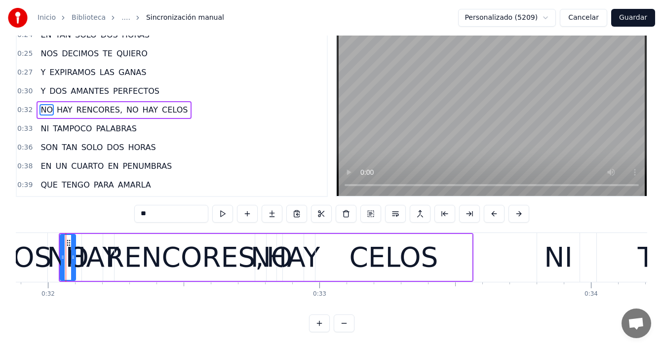
scroll to position [0, 8595]
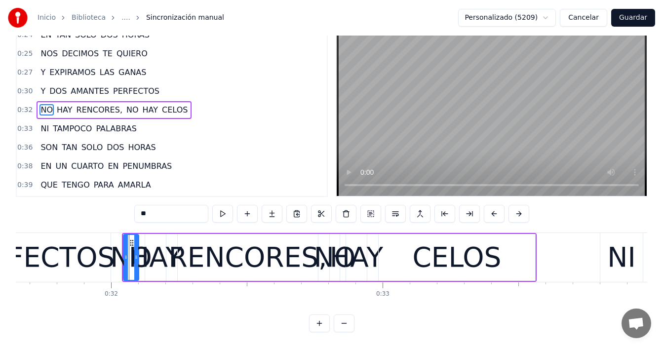
click at [78, 256] on div "PERFECTOS" at bounding box center [35, 257] width 159 height 41
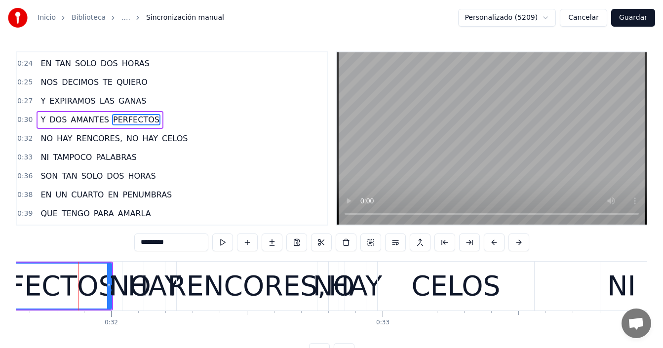
scroll to position [92, 0]
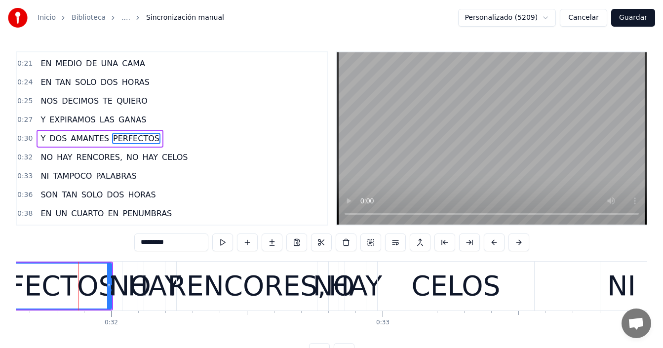
click at [123, 285] on div "NO" at bounding box center [129, 286] width 41 height 41
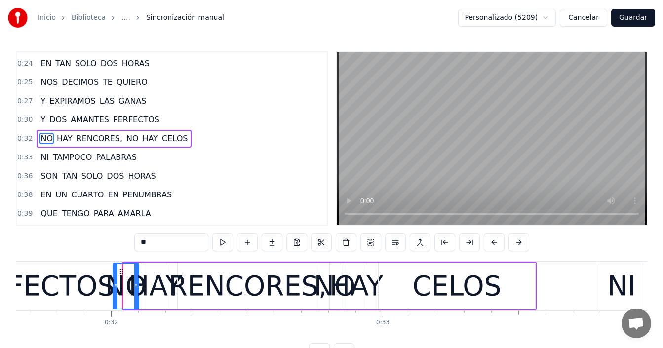
drag, startPoint x: 124, startPoint y: 284, endPoint x: 114, endPoint y: 290, distance: 12.2
click at [114, 290] on div at bounding box center [116, 286] width 4 height 45
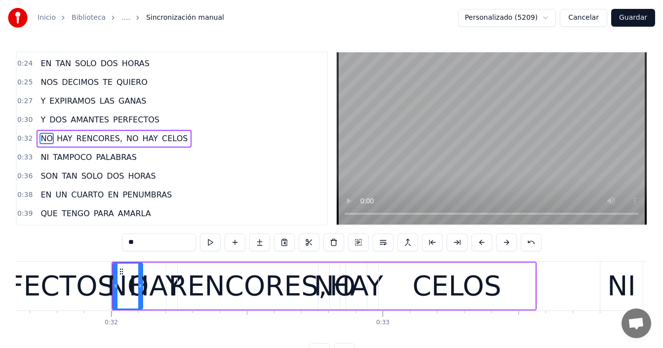
click at [139, 286] on icon at bounding box center [140, 286] width 4 height 8
click at [71, 285] on div "PERFECTOS" at bounding box center [35, 286] width 159 height 41
type input "*********"
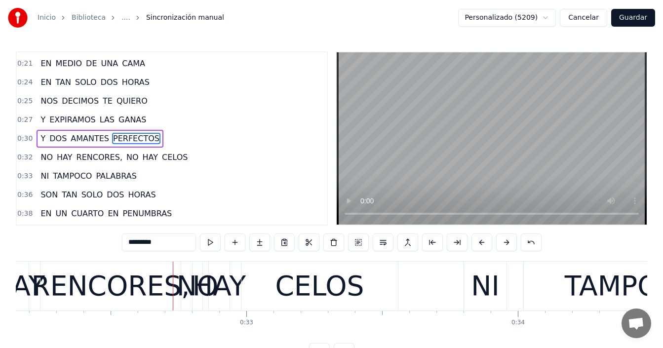
scroll to position [0, 8712]
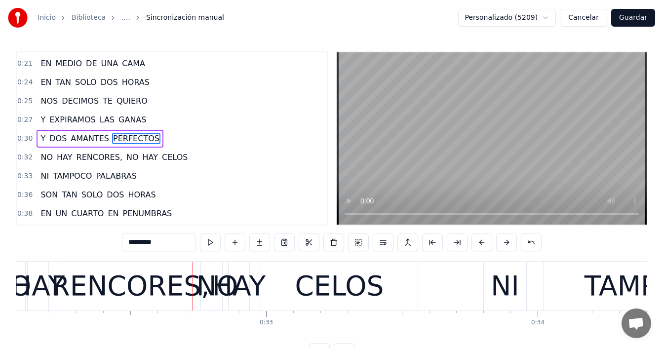
click at [149, 283] on div "RENCORES," at bounding box center [130, 286] width 159 height 41
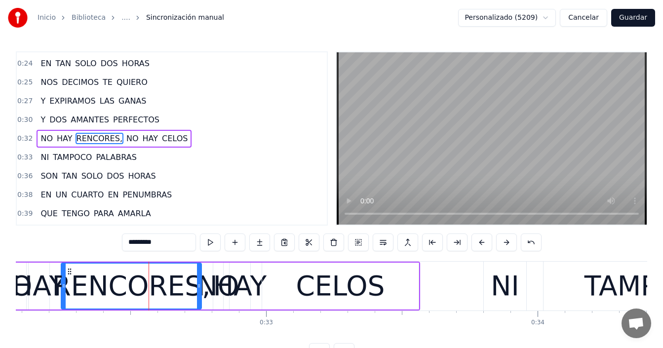
scroll to position [0, 8512]
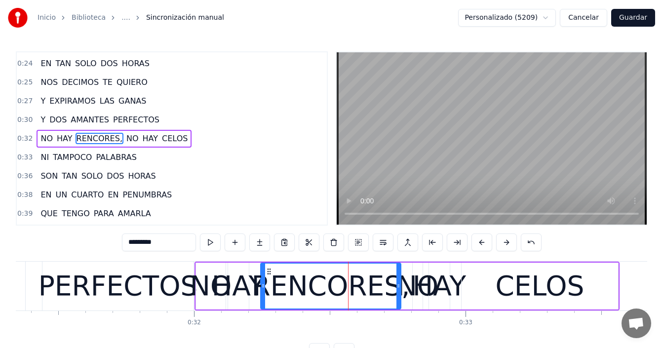
click at [137, 293] on div "PERFECTOS" at bounding box center [118, 286] width 159 height 41
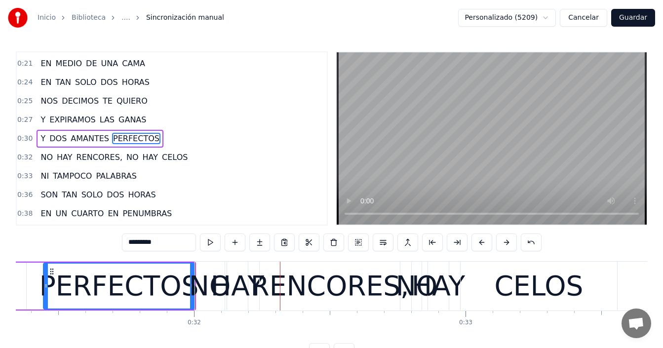
click at [242, 288] on div "HAY" at bounding box center [237, 286] width 53 height 41
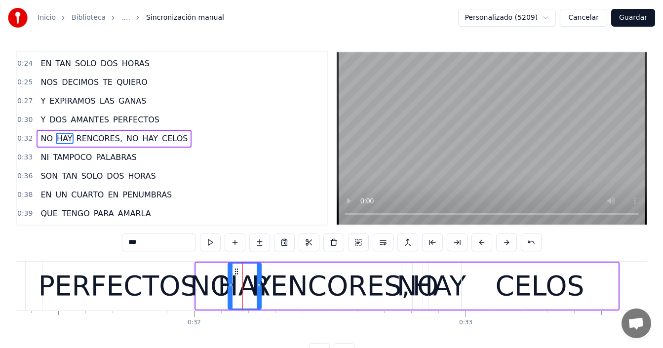
drag, startPoint x: 248, startPoint y: 284, endPoint x: 260, endPoint y: 287, distance: 12.8
click at [260, 287] on icon at bounding box center [259, 286] width 4 height 8
click at [206, 287] on div "NO" at bounding box center [210, 286] width 41 height 41
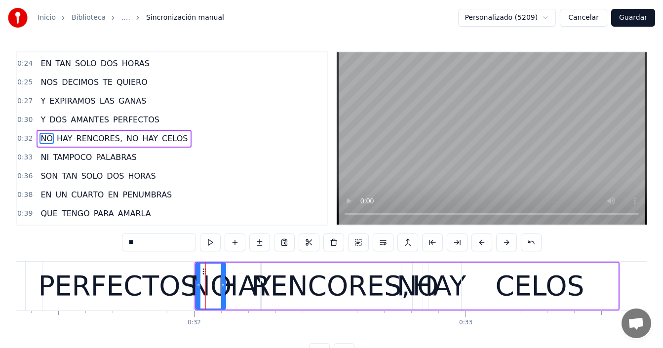
click at [173, 284] on div "PERFECTOS" at bounding box center [118, 286] width 159 height 41
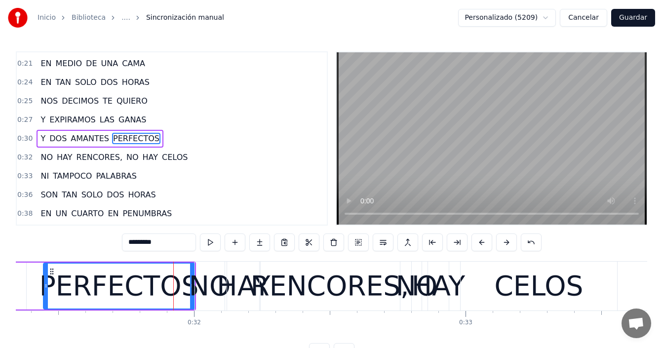
click at [183, 290] on div "PERFECTOS" at bounding box center [119, 286] width 159 height 41
click at [213, 278] on div "NO" at bounding box center [209, 286] width 41 height 41
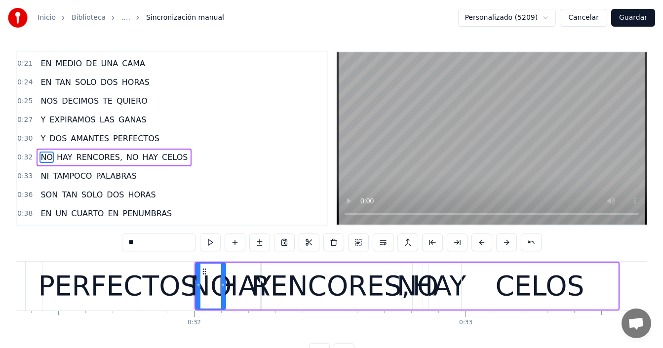
scroll to position [111, 0]
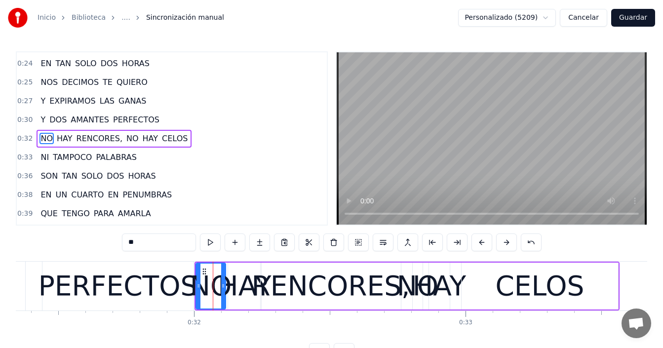
click at [178, 281] on div "PERFECTOS" at bounding box center [118, 286] width 159 height 41
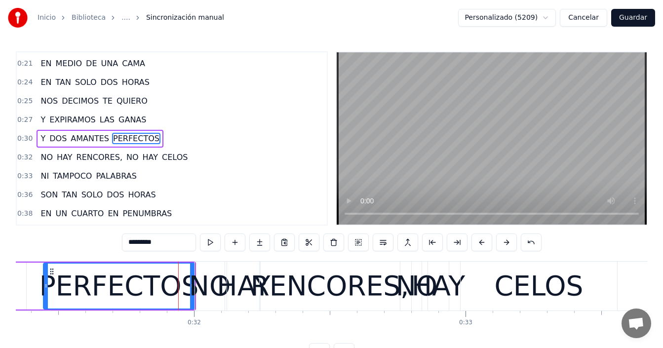
click at [202, 280] on div "NO" at bounding box center [209, 286] width 41 height 41
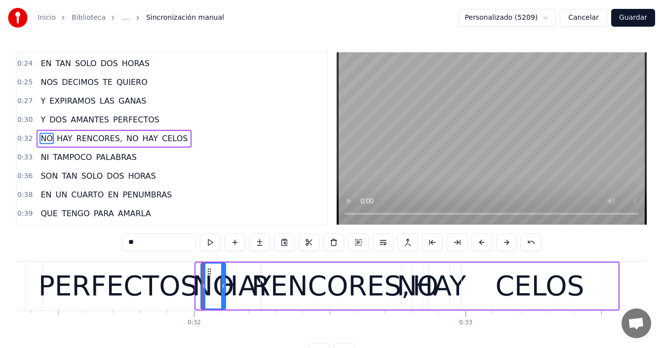
drag, startPoint x: 198, startPoint y: 283, endPoint x: 204, endPoint y: 282, distance: 6.6
click at [204, 282] on icon at bounding box center [203, 286] width 4 height 8
drag, startPoint x: 179, startPoint y: 284, endPoint x: 194, endPoint y: 284, distance: 14.3
click at [179, 285] on div "PERFECTOS" at bounding box center [118, 286] width 159 height 41
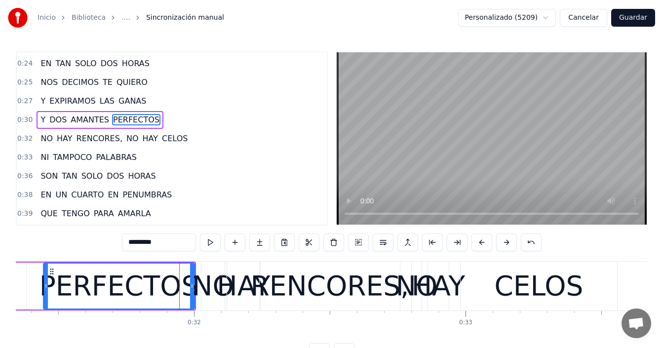
scroll to position [92, 0]
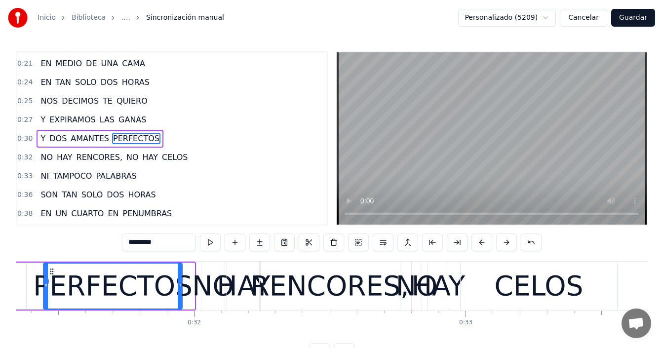
drag, startPoint x: 191, startPoint y: 283, endPoint x: 178, endPoint y: 292, distance: 15.2
click at [178, 292] on div at bounding box center [180, 286] width 4 height 45
click at [200, 285] on div "NO" at bounding box center [212, 286] width 41 height 41
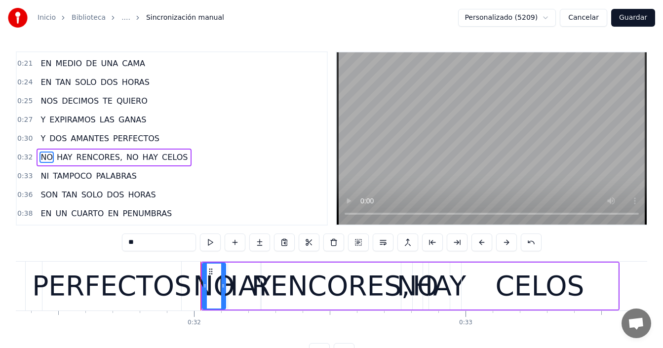
scroll to position [111, 0]
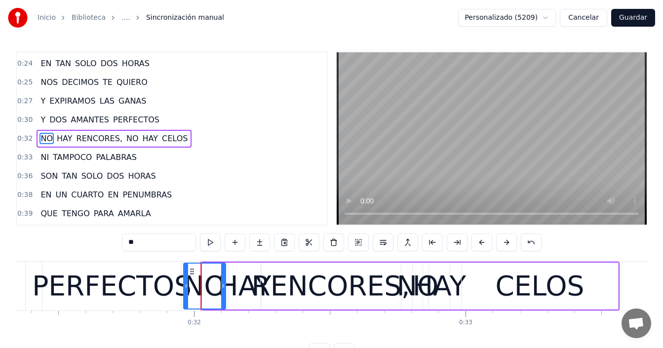
drag, startPoint x: 204, startPoint y: 284, endPoint x: 193, endPoint y: 290, distance: 13.2
click at [186, 292] on div at bounding box center [186, 286] width 4 height 45
drag, startPoint x: 223, startPoint y: 284, endPoint x: 221, endPoint y: 289, distance: 5.2
click at [221, 289] on icon at bounding box center [222, 286] width 4 height 8
click at [240, 284] on div "HAY" at bounding box center [244, 286] width 53 height 41
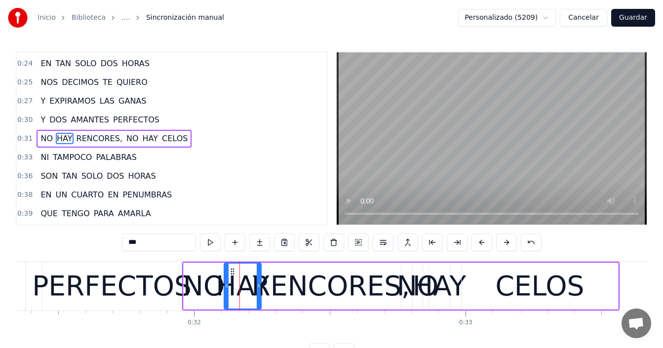
drag, startPoint x: 231, startPoint y: 287, endPoint x: 227, endPoint y: 291, distance: 5.9
click at [227, 291] on div at bounding box center [227, 286] width 4 height 45
click at [97, 286] on div "PERFECTOS" at bounding box center [111, 286] width 159 height 41
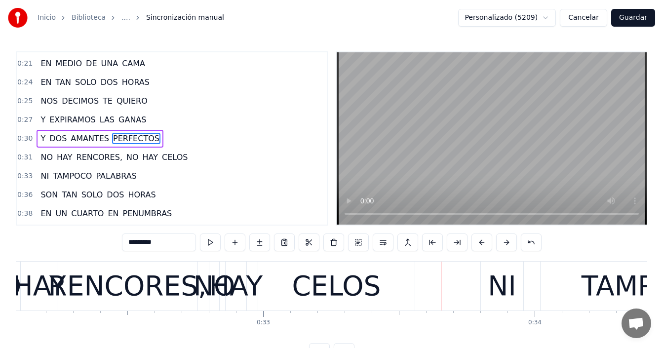
scroll to position [0, 8675]
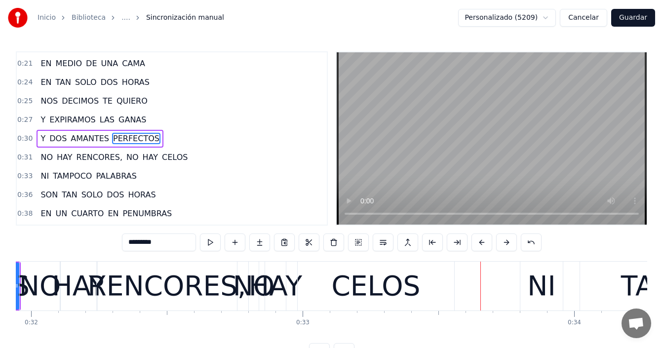
click at [209, 284] on div "RENCORES," at bounding box center [166, 286] width 159 height 41
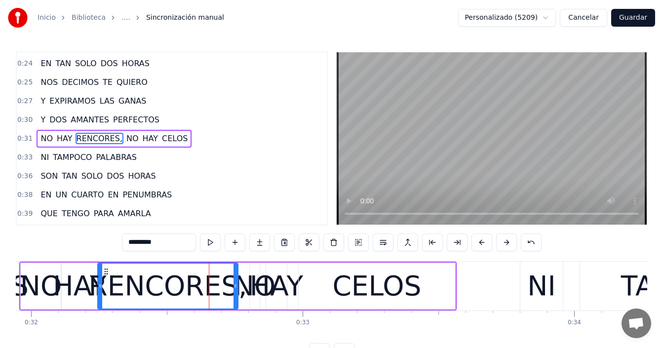
click at [251, 281] on div "NO" at bounding box center [254, 286] width 41 height 41
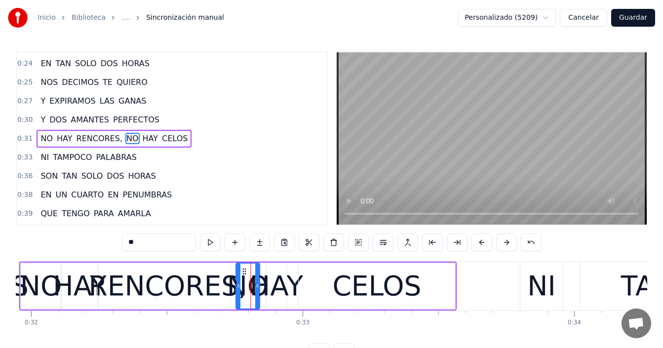
drag, startPoint x: 251, startPoint y: 281, endPoint x: 237, endPoint y: 291, distance: 16.7
click at [237, 291] on div at bounding box center [239, 286] width 4 height 45
click at [276, 284] on div "HAY" at bounding box center [276, 286] width 53 height 41
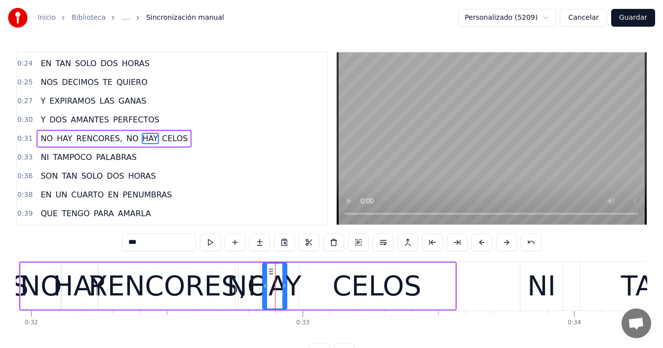
drag, startPoint x: 268, startPoint y: 285, endPoint x: 264, endPoint y: 289, distance: 5.2
click at [264, 289] on icon at bounding box center [265, 286] width 4 height 8
click at [313, 285] on div "CELOS" at bounding box center [377, 286] width 157 height 47
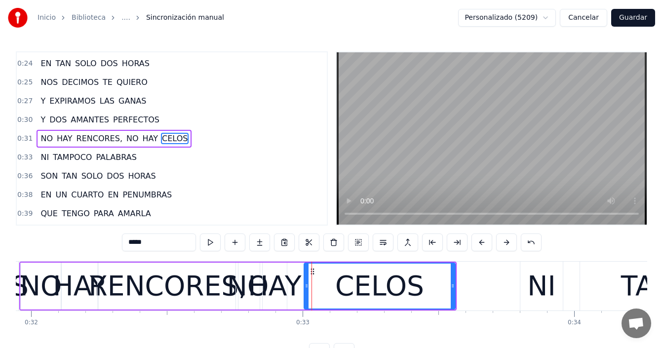
drag, startPoint x: 301, startPoint y: 286, endPoint x: 306, endPoint y: 286, distance: 5.4
click at [306, 286] on circle at bounding box center [306, 286] width 0 height 0
click at [271, 289] on div "HAY" at bounding box center [274, 286] width 53 height 41
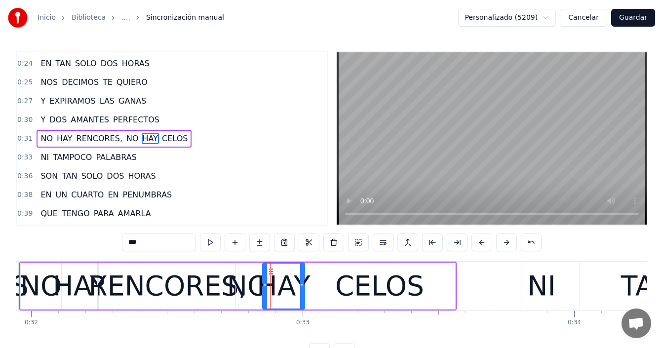
drag, startPoint x: 287, startPoint y: 287, endPoint x: 304, endPoint y: 286, distance: 16.3
click at [304, 286] on icon at bounding box center [302, 286] width 4 height 8
click at [242, 287] on div "NO" at bounding box center [247, 286] width 41 height 41
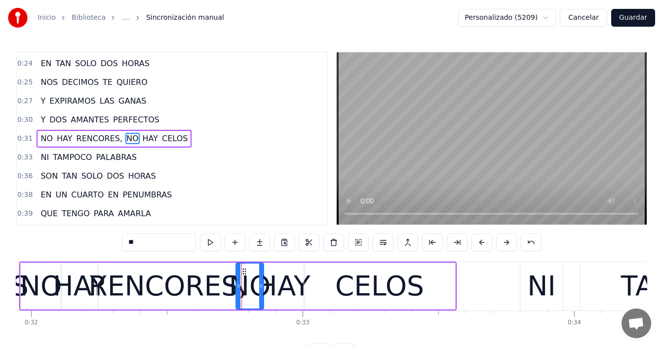
click at [261, 287] on icon at bounding box center [261, 286] width 4 height 8
click at [152, 283] on div "RENCORES," at bounding box center [167, 286] width 159 height 41
type input "*********"
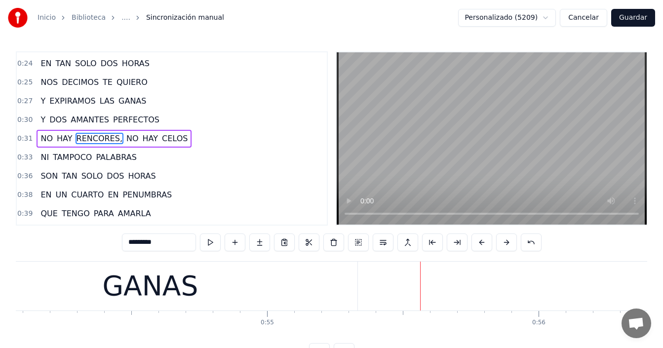
scroll to position [37, 0]
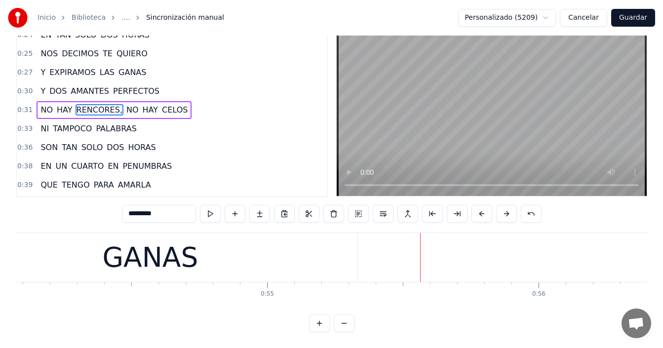
click at [342, 323] on button at bounding box center [344, 324] width 21 height 18
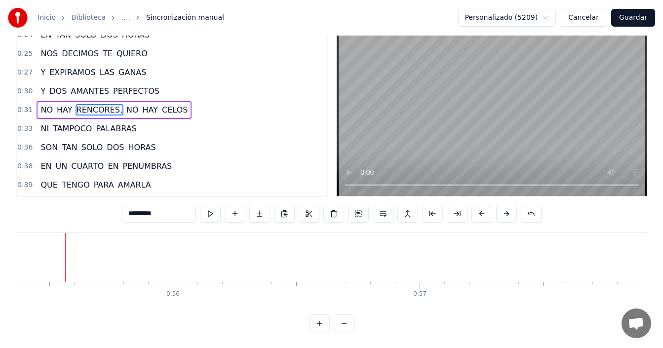
click at [341, 324] on button at bounding box center [344, 324] width 21 height 18
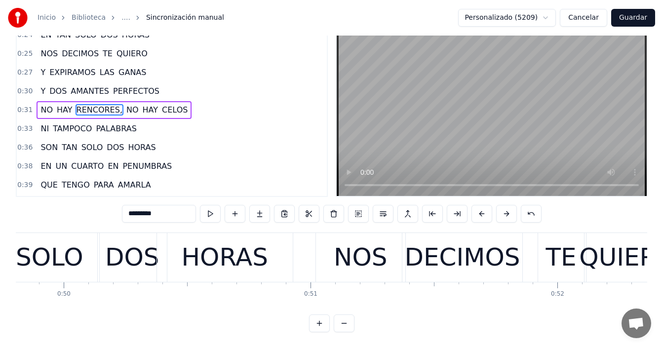
click at [341, 324] on button at bounding box center [344, 324] width 21 height 18
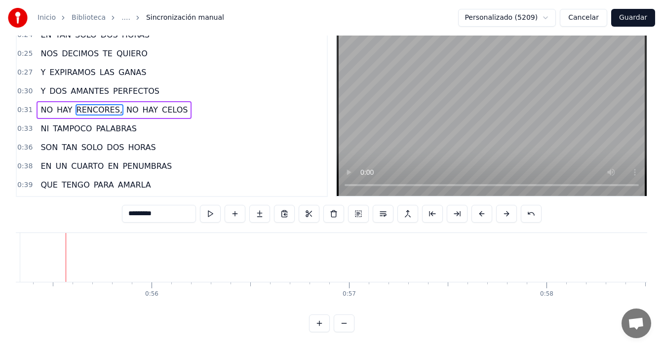
click at [341, 324] on button at bounding box center [344, 324] width 21 height 18
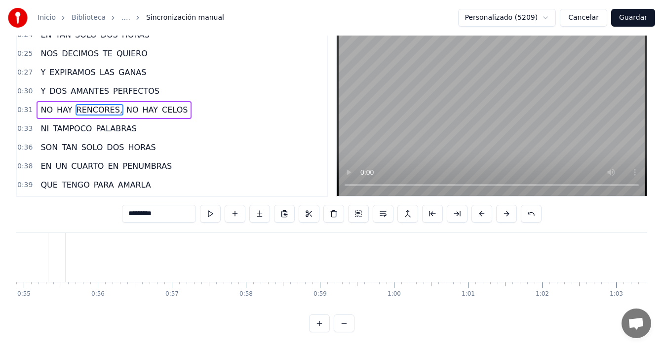
click at [342, 324] on button at bounding box center [344, 324] width 21 height 18
click at [342, 324] on div at bounding box center [331, 324] width 45 height 18
click at [342, 323] on div at bounding box center [331, 324] width 45 height 18
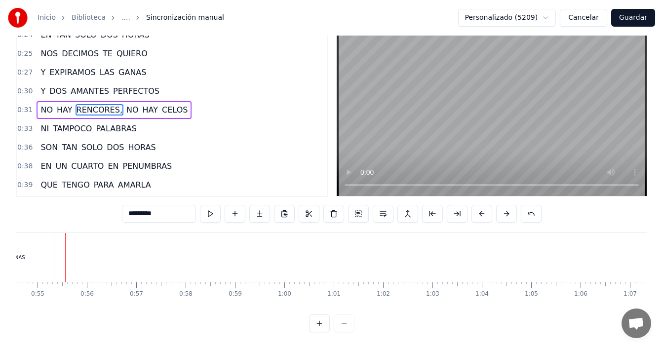
drag, startPoint x: 342, startPoint y: 323, endPoint x: 315, endPoint y: 315, distance: 28.4
click at [342, 324] on div at bounding box center [331, 324] width 45 height 18
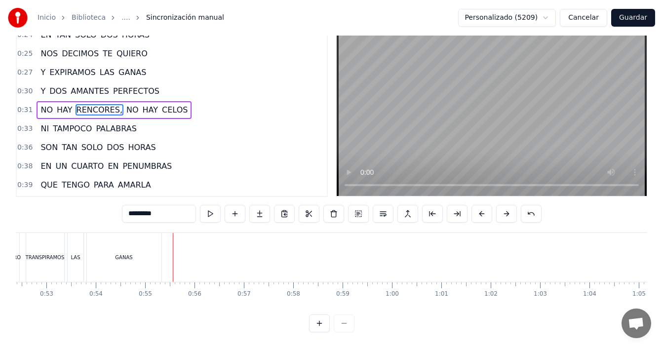
scroll to position [0, 2556]
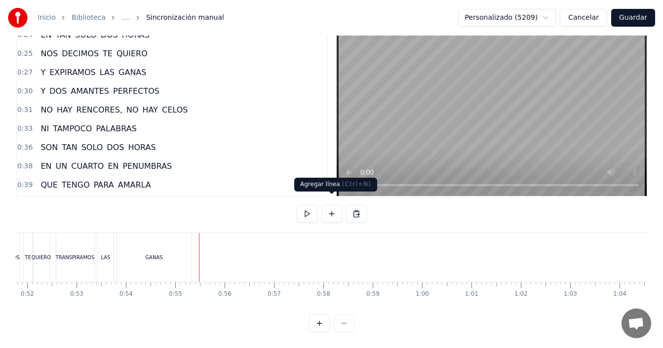
click at [329, 205] on button at bounding box center [331, 214] width 21 height 18
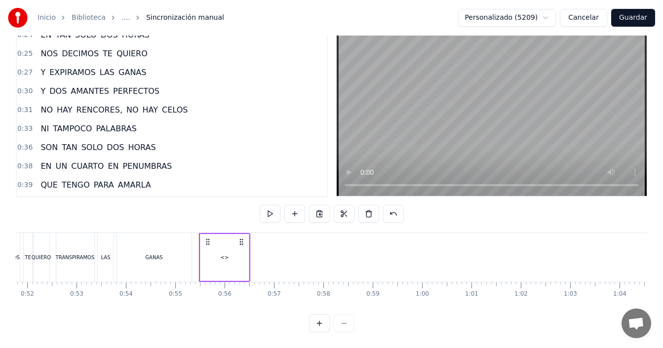
click at [42, 85] on span "Y" at bounding box center [43, 90] width 7 height 11
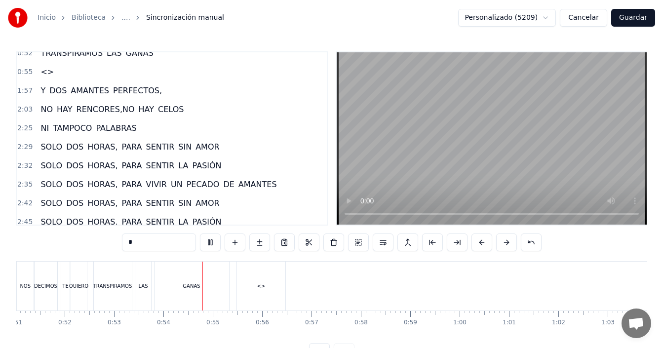
scroll to position [409, 0]
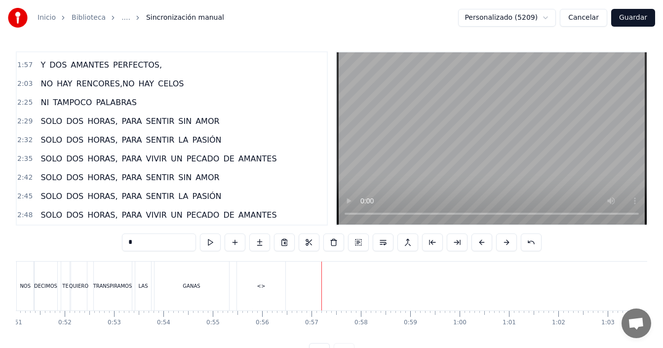
click at [251, 294] on div "<>" at bounding box center [261, 286] width 48 height 49
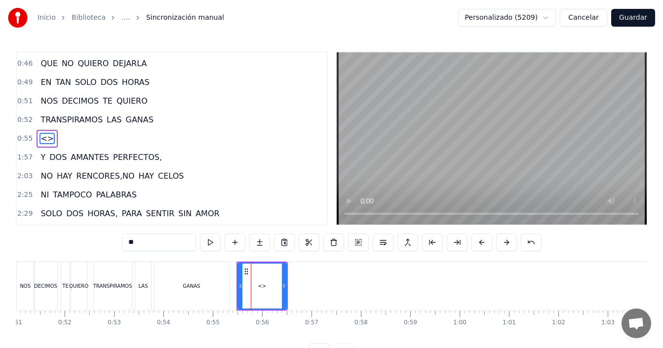
click at [261, 287] on div "<>" at bounding box center [262, 285] width 8 height 7
click at [133, 243] on input "**" at bounding box center [159, 243] width 74 height 18
drag, startPoint x: 284, startPoint y: 276, endPoint x: 254, endPoint y: 289, distance: 32.7
click at [255, 288] on div at bounding box center [256, 286] width 4 height 45
click at [205, 282] on div "GANAS" at bounding box center [192, 286] width 75 height 49
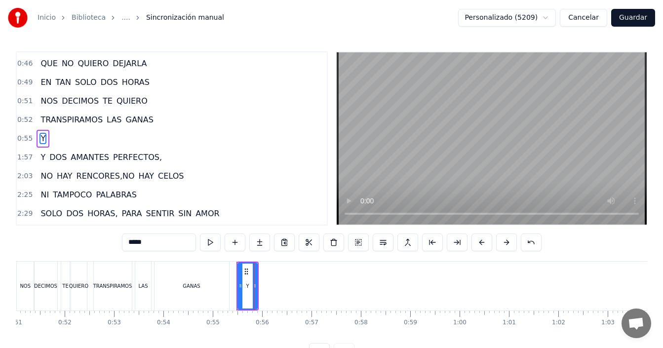
scroll to position [298, 0]
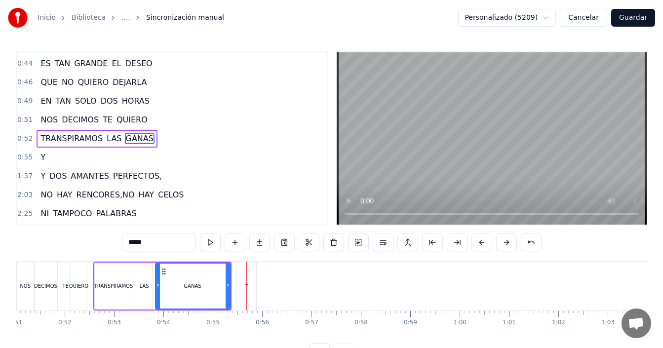
click at [239, 289] on div "Y" at bounding box center [246, 286] width 19 height 49
type input "*"
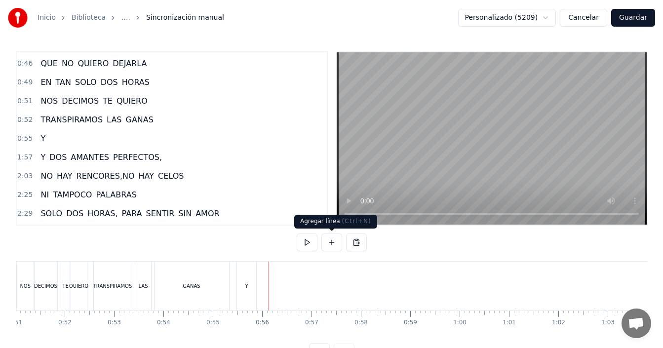
click at [325, 242] on button at bounding box center [331, 243] width 21 height 18
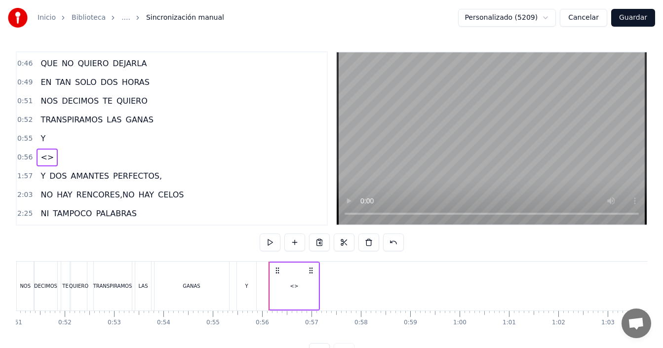
click at [289, 282] on div "<>" at bounding box center [294, 286] width 48 height 47
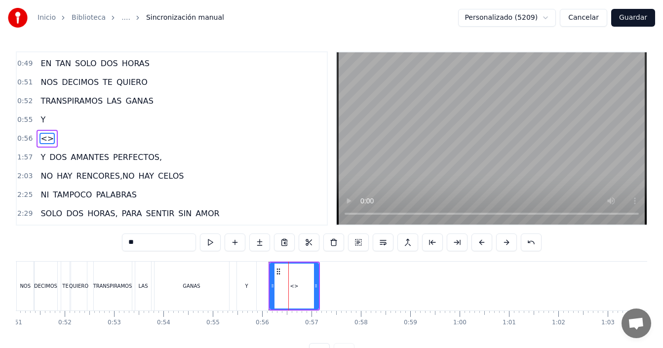
click at [334, 242] on button at bounding box center [333, 243] width 21 height 18
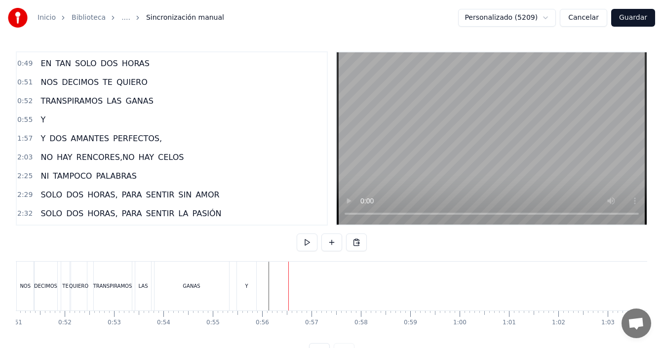
click at [257, 287] on div "Y" at bounding box center [248, 286] width 22 height 49
click at [255, 284] on div "Y" at bounding box center [247, 286] width 19 height 47
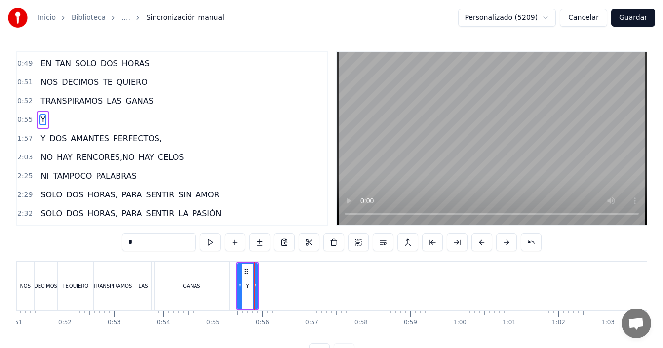
scroll to position [317, 0]
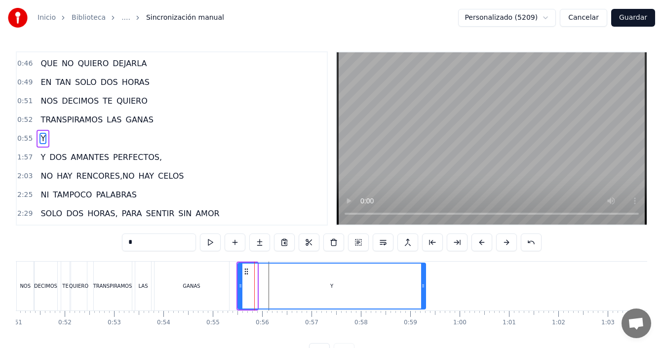
drag, startPoint x: 256, startPoint y: 284, endPoint x: 417, endPoint y: 290, distance: 161.1
click at [425, 290] on div at bounding box center [423, 286] width 4 height 45
click at [262, 277] on div "Y" at bounding box center [331, 286] width 187 height 45
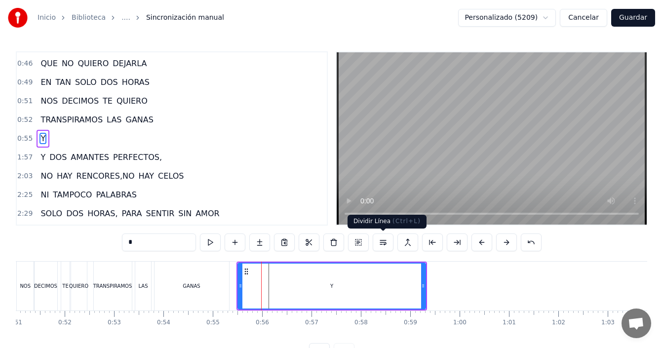
click at [376, 241] on button at bounding box center [383, 243] width 21 height 18
click at [270, 287] on div "Y" at bounding box center [331, 286] width 187 height 45
click at [384, 243] on button at bounding box center [383, 243] width 21 height 18
click at [360, 242] on button at bounding box center [358, 243] width 21 height 18
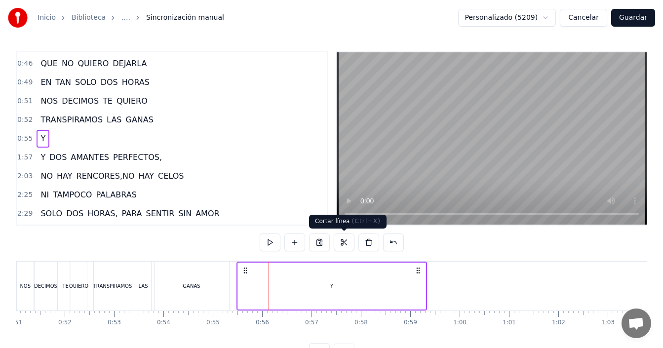
click at [339, 242] on button at bounding box center [344, 243] width 21 height 18
click at [286, 285] on div "Y" at bounding box center [332, 286] width 188 height 47
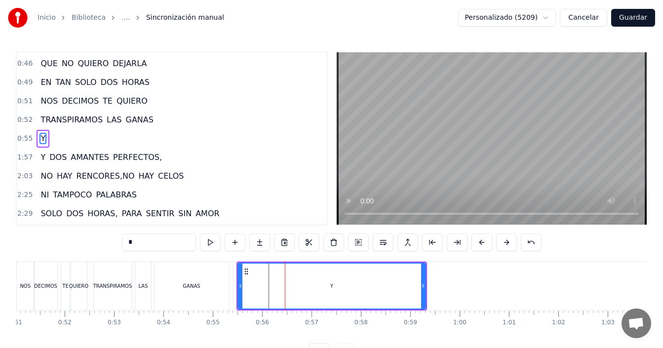
click at [275, 288] on div "Y" at bounding box center [331, 286] width 187 height 45
click at [170, 240] on input "*" at bounding box center [159, 243] width 74 height 18
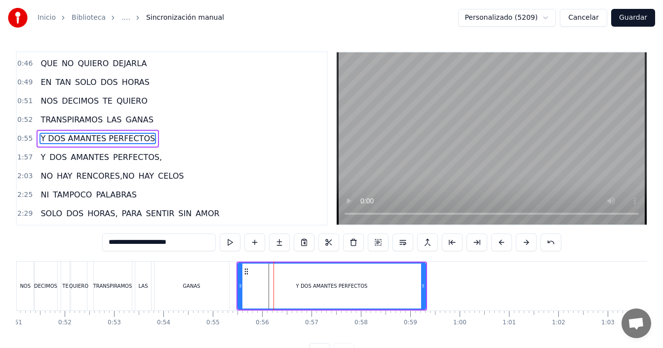
click at [168, 283] on div "GANAS" at bounding box center [192, 286] width 75 height 49
type input "*****"
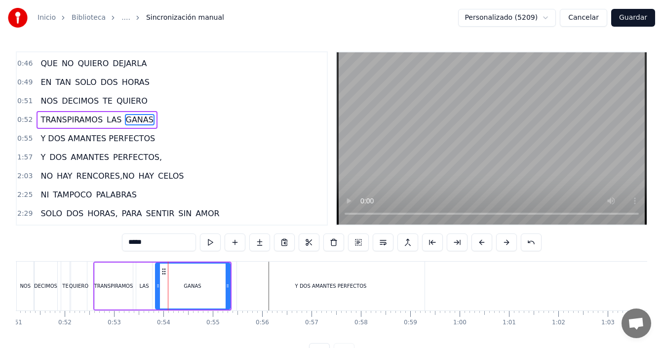
scroll to position [298, 0]
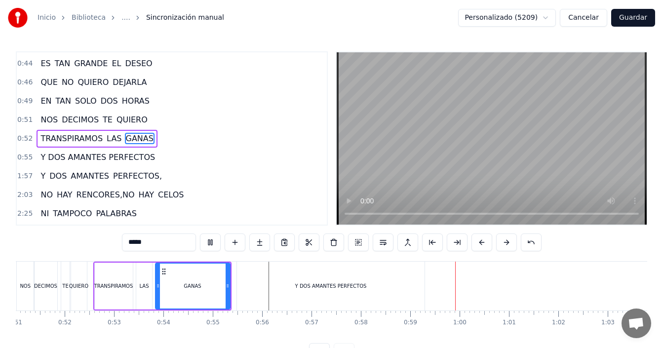
click at [154, 290] on div "TRANSPIRAMOS LAS GANAS" at bounding box center [162, 286] width 138 height 49
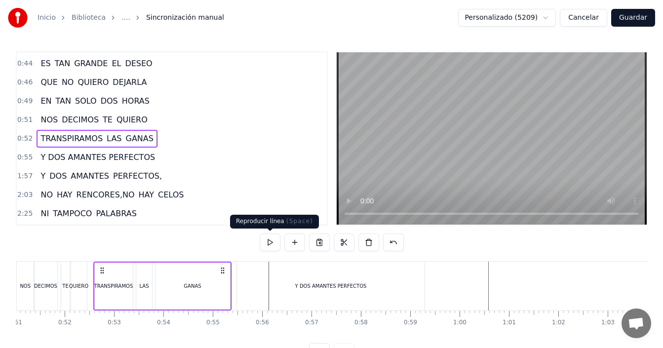
click at [142, 289] on div "LAS" at bounding box center [144, 285] width 9 height 7
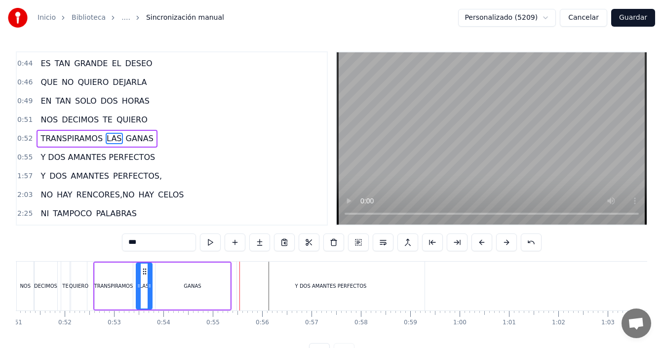
click at [290, 286] on div "Y DOS AMANTES PERFECTOS" at bounding box center [331, 286] width 188 height 49
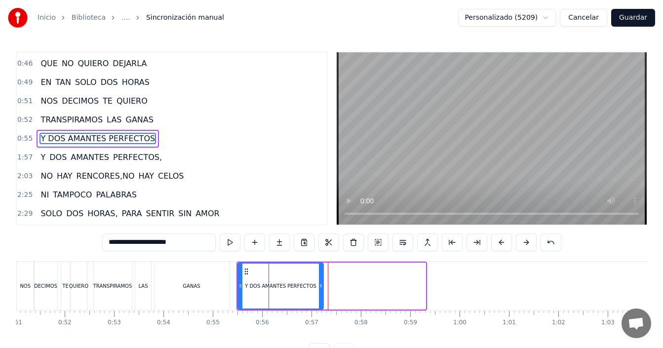
drag, startPoint x: 424, startPoint y: 278, endPoint x: 322, endPoint y: 296, distance: 103.7
click at [322, 296] on div at bounding box center [321, 286] width 4 height 45
click at [221, 289] on div "GANAS" at bounding box center [192, 286] width 75 height 49
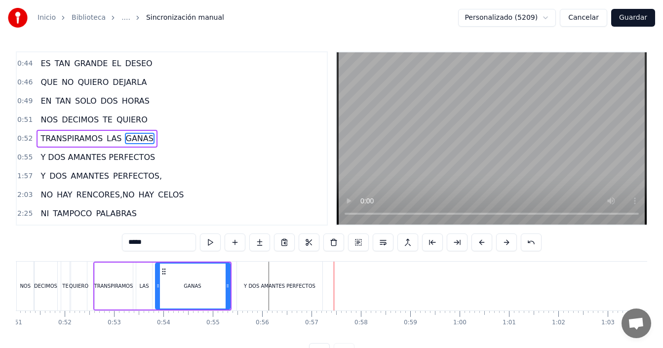
click at [103, 288] on div "TRANSPIRAMOS" at bounding box center [113, 285] width 39 height 7
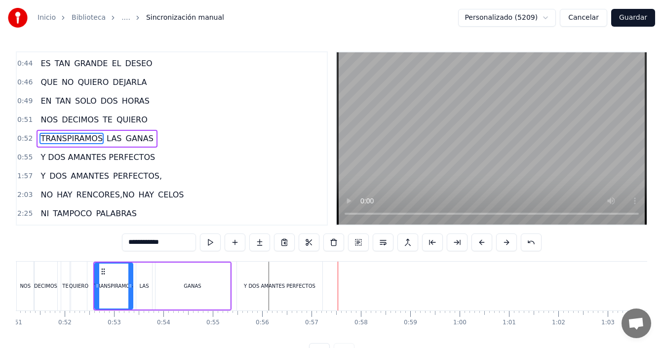
click at [29, 277] on div "NOS" at bounding box center [25, 286] width 17 height 49
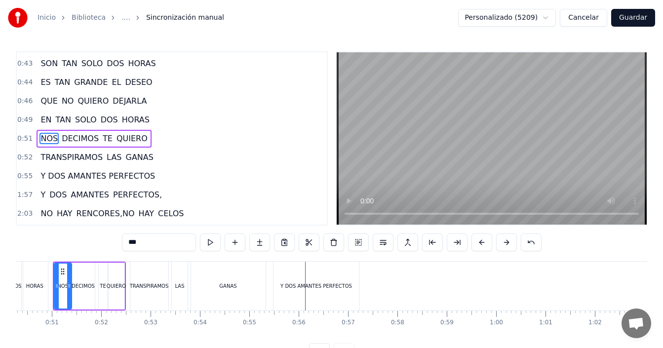
scroll to position [0, 1583]
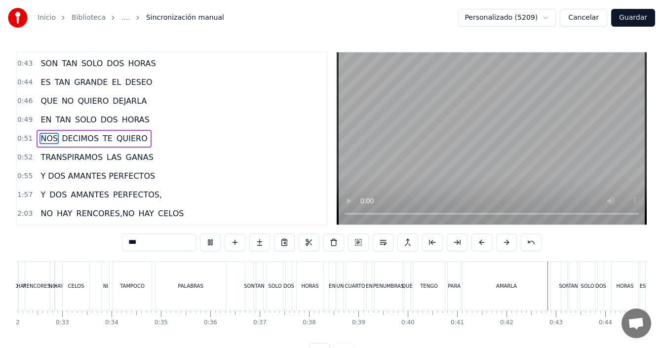
click at [424, 212] on video at bounding box center [492, 138] width 310 height 172
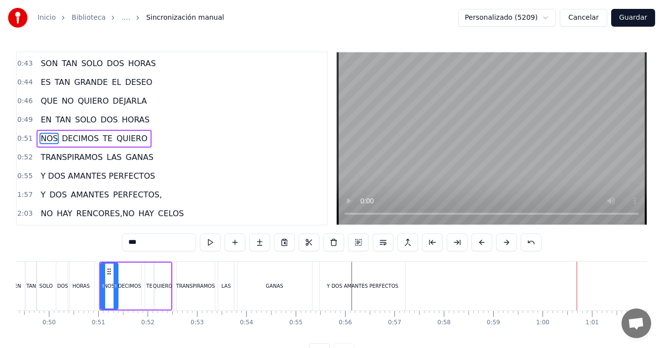
click at [359, 280] on div "Y DOS AMANTES PERFECTOS" at bounding box center [362, 286] width 85 height 49
type input "**********"
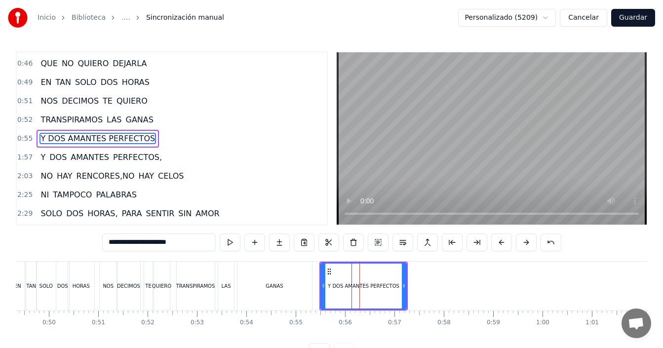
drag, startPoint x: 155, startPoint y: 156, endPoint x: 47, endPoint y: 157, distance: 107.2
click at [47, 157] on div "1:57 Y DOS AMANTES PERFECTOS," at bounding box center [172, 157] width 310 height 19
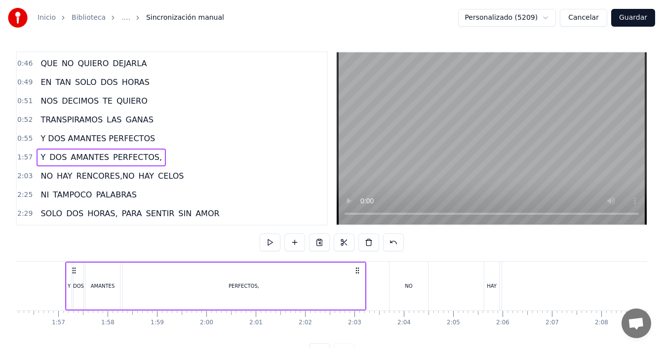
click at [40, 157] on span "Y" at bounding box center [43, 157] width 7 height 11
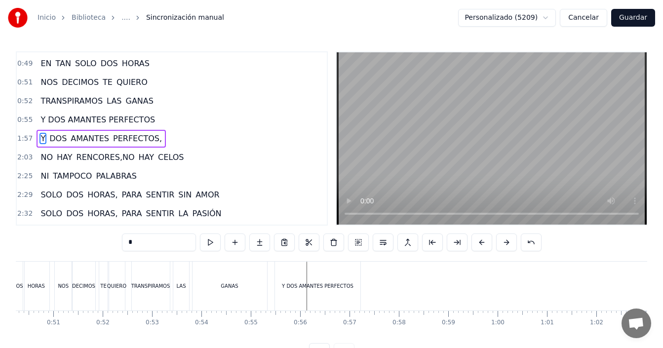
scroll to position [0, 2458]
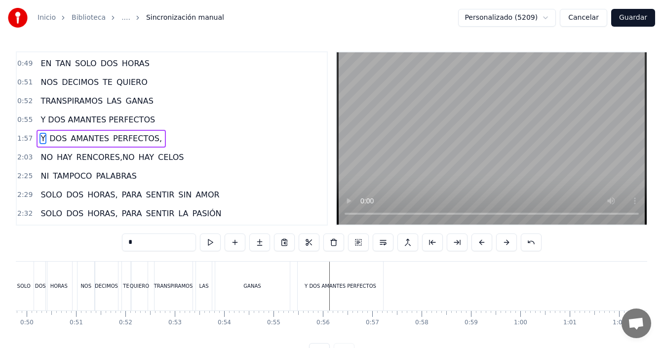
click at [308, 279] on div "Y DOS AMANTES PERFECTOS" at bounding box center [340, 286] width 85 height 49
type input "**********"
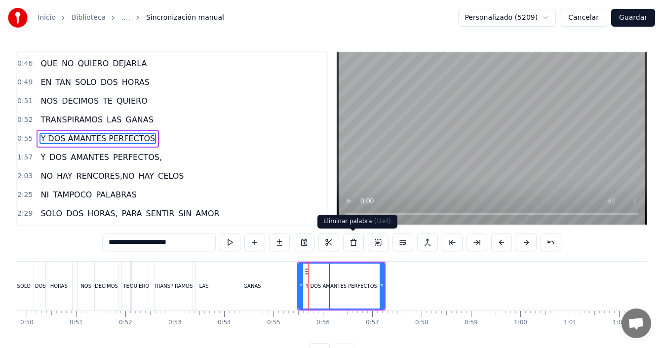
click at [356, 238] on button at bounding box center [353, 243] width 21 height 18
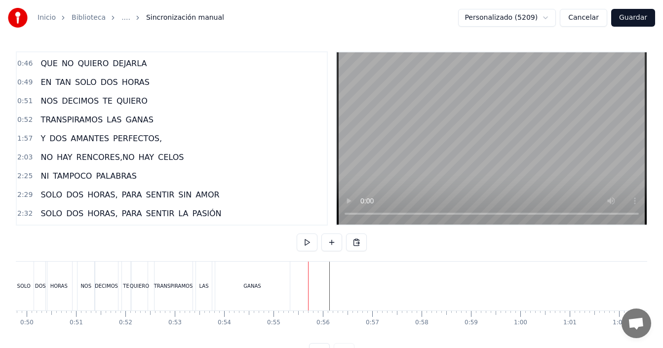
click at [250, 290] on div "GANAS" at bounding box center [252, 286] width 75 height 49
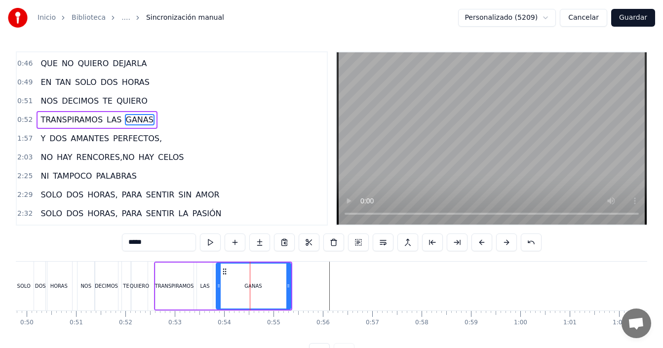
scroll to position [298, 0]
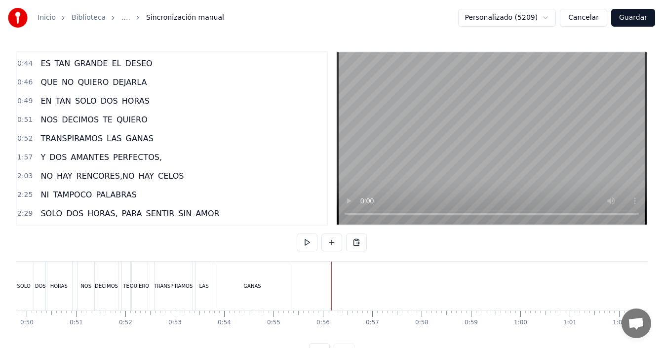
click at [157, 281] on div "TRANSPIRAMOS" at bounding box center [174, 286] width 38 height 49
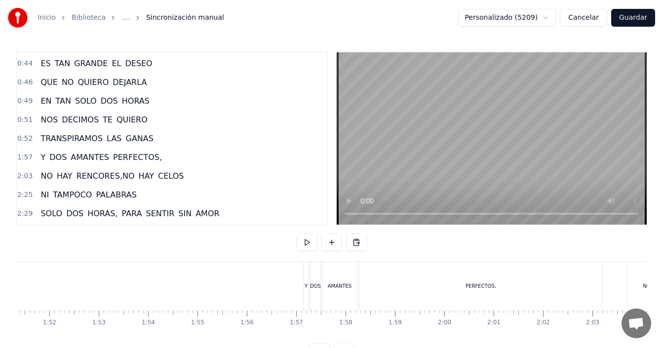
scroll to position [0, 5437]
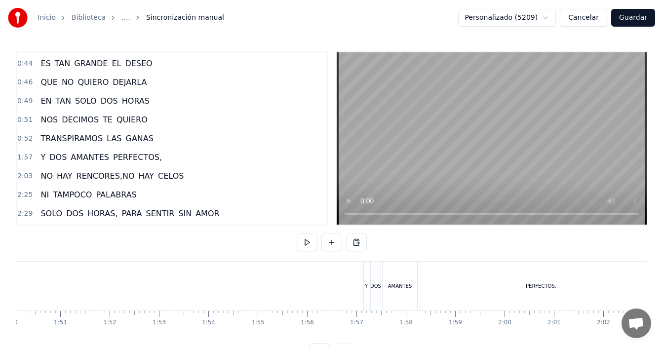
click at [365, 286] on div "Y" at bounding box center [366, 285] width 3 height 7
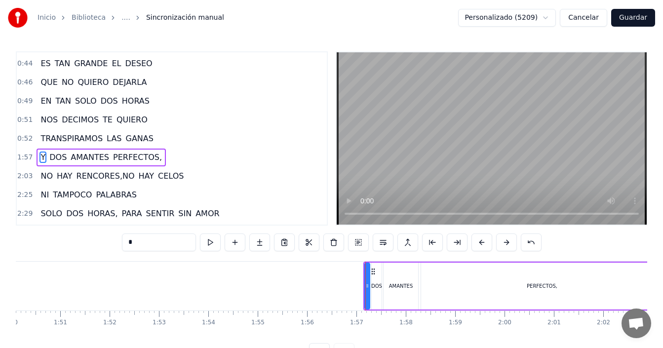
scroll to position [317, 0]
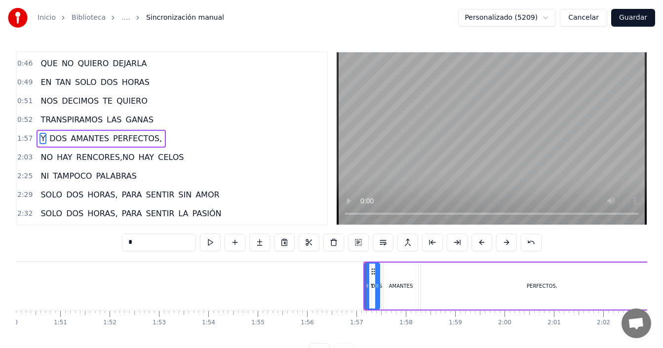
drag, startPoint x: 368, startPoint y: 276, endPoint x: 378, endPoint y: 278, distance: 10.1
click at [378, 278] on div at bounding box center [377, 286] width 4 height 45
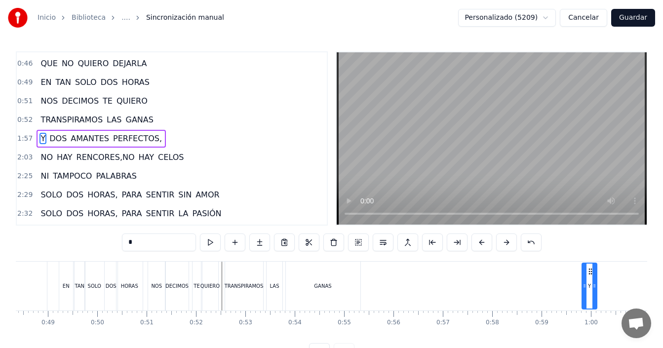
scroll to position [0, 2398]
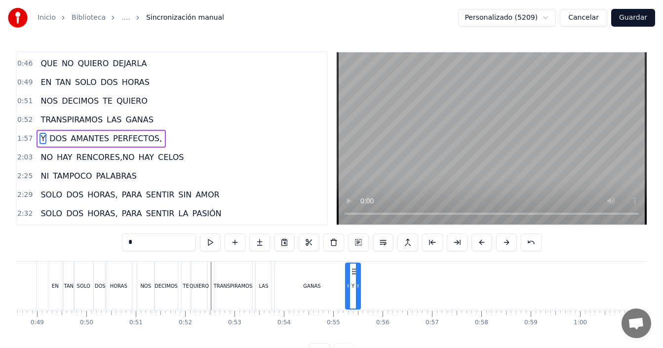
drag, startPoint x: 366, startPoint y: 272, endPoint x: 352, endPoint y: 269, distance: 15.0
click at [352, 269] on icon at bounding box center [354, 272] width 8 height 8
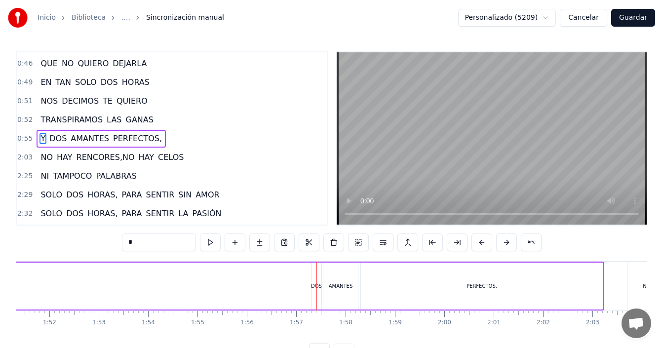
scroll to position [0, 5459]
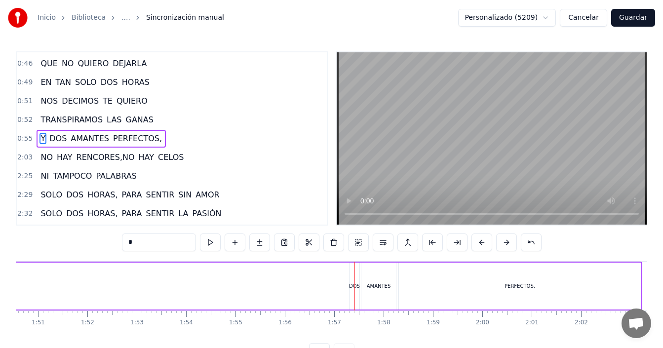
click at [352, 278] on div "DOS" at bounding box center [355, 286] width 10 height 47
drag, startPoint x: 353, startPoint y: 271, endPoint x: 338, endPoint y: 271, distance: 14.8
click at [338, 271] on div at bounding box center [337, 286] width 4 height 45
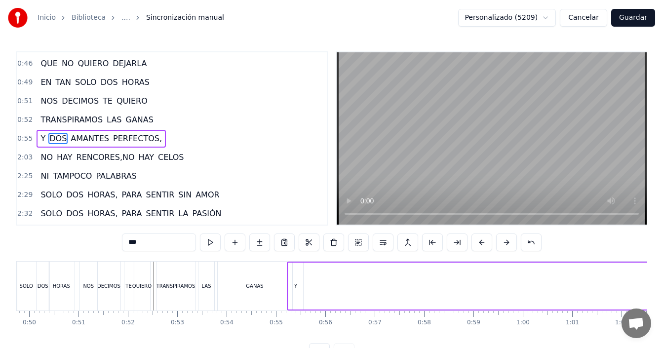
scroll to position [0, 2404]
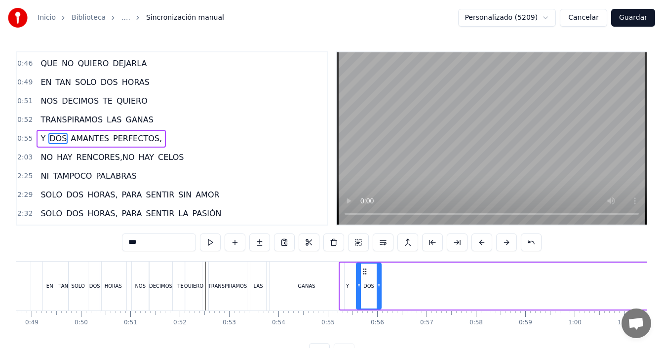
drag, startPoint x: 313, startPoint y: 270, endPoint x: 324, endPoint y: 285, distance: 19.2
click at [365, 269] on icon at bounding box center [365, 272] width 8 height 8
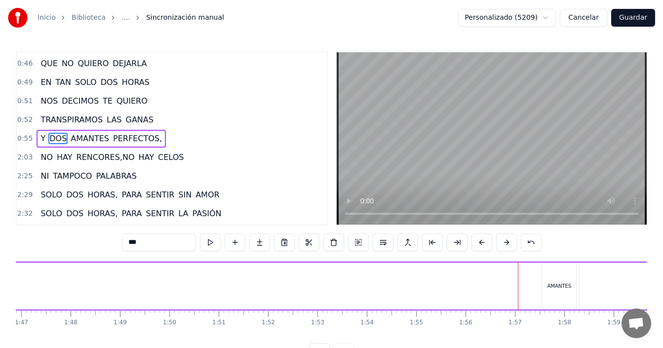
scroll to position [0, 5384]
click at [452, 279] on div "AMANTES" at bounding box center [454, 286] width 35 height 47
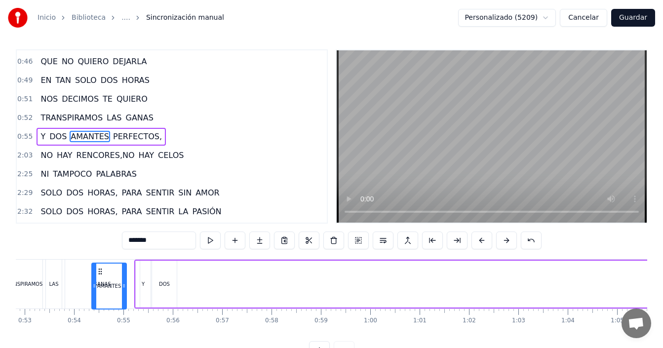
scroll to position [0, 2605]
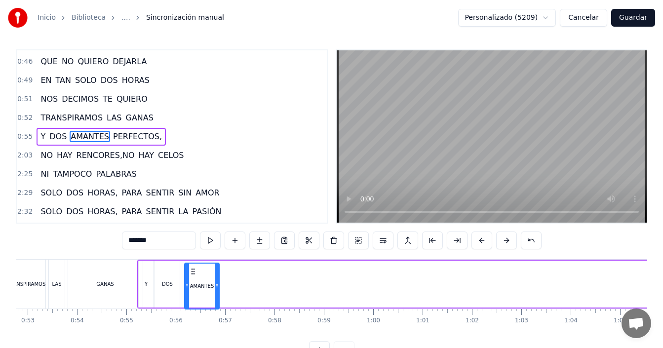
drag, startPoint x: 445, startPoint y: 272, endPoint x: 198, endPoint y: 273, distance: 247.9
click at [194, 274] on icon at bounding box center [193, 272] width 8 height 8
click at [128, 140] on span "PERFECTOS," at bounding box center [137, 136] width 51 height 11
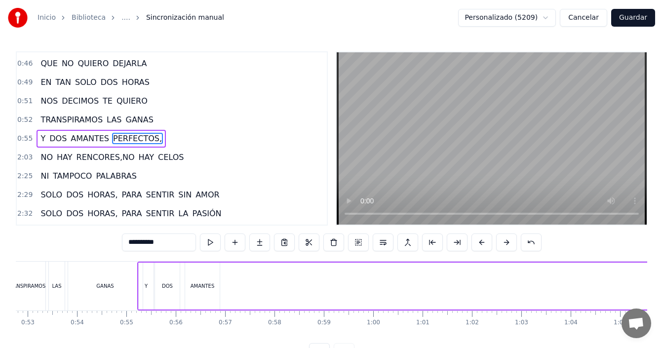
scroll to position [0, 5791]
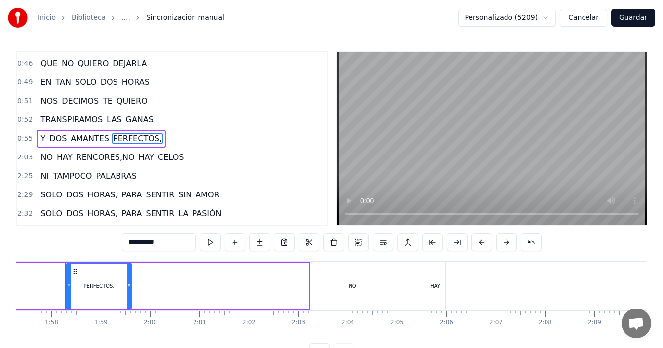
drag, startPoint x: 307, startPoint y: 285, endPoint x: 129, endPoint y: 282, distance: 177.3
click at [129, 282] on icon at bounding box center [129, 286] width 4 height 8
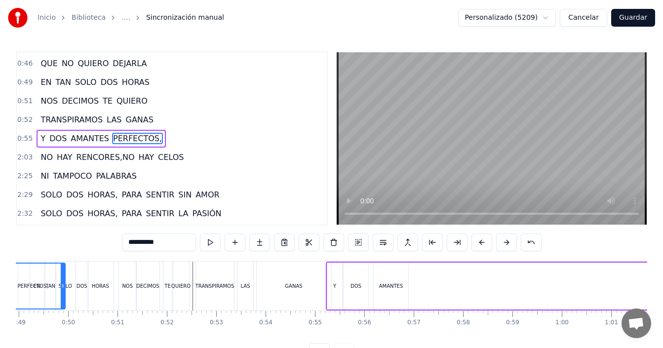
scroll to position [0, 2373]
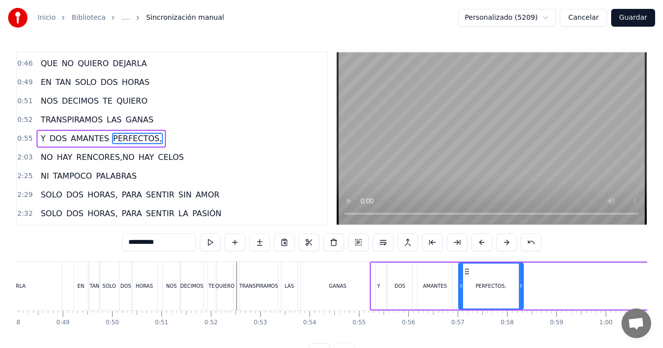
drag, startPoint x: 76, startPoint y: 270, endPoint x: 468, endPoint y: 272, distance: 392.1
click at [468, 272] on icon at bounding box center [467, 272] width 8 height 8
click at [269, 282] on div "TRANSPIRAMOS" at bounding box center [258, 285] width 39 height 7
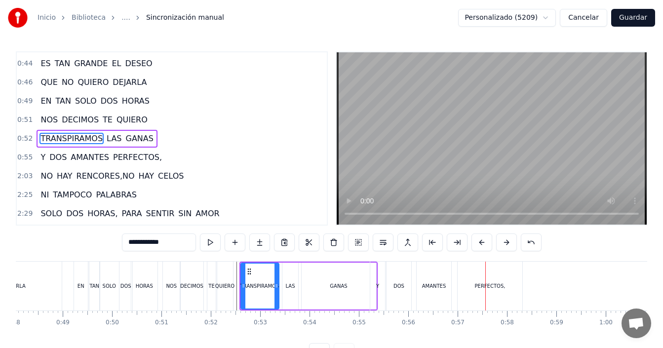
click at [335, 286] on div "GANAS" at bounding box center [338, 285] width 17 height 7
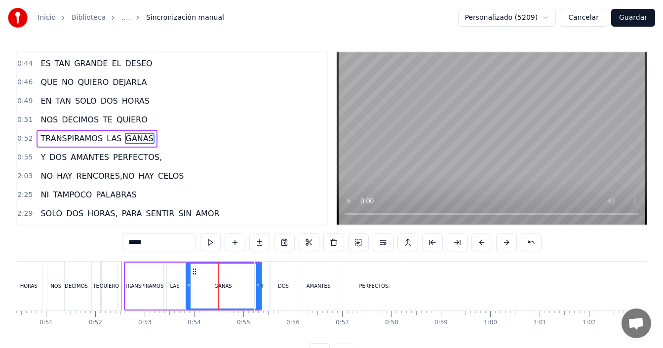
scroll to position [37, 0]
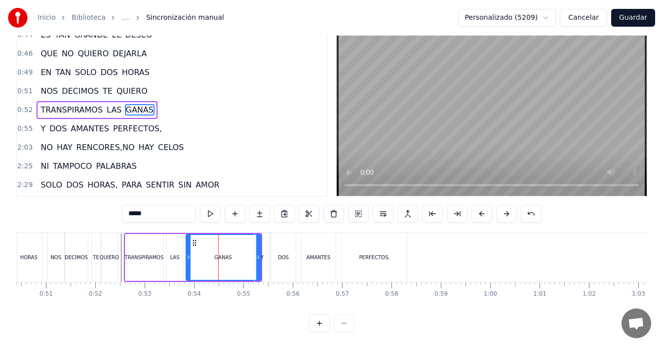
click at [313, 325] on button at bounding box center [319, 324] width 21 height 18
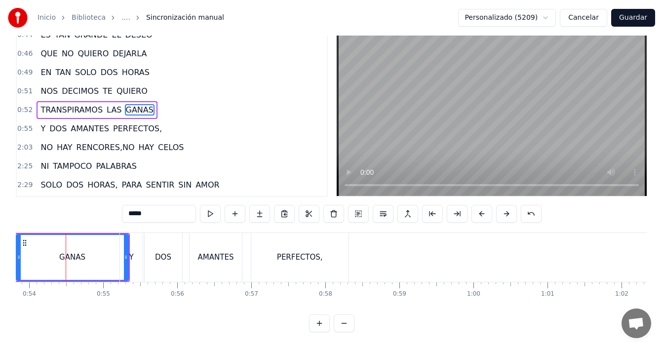
click at [319, 325] on button at bounding box center [319, 324] width 21 height 18
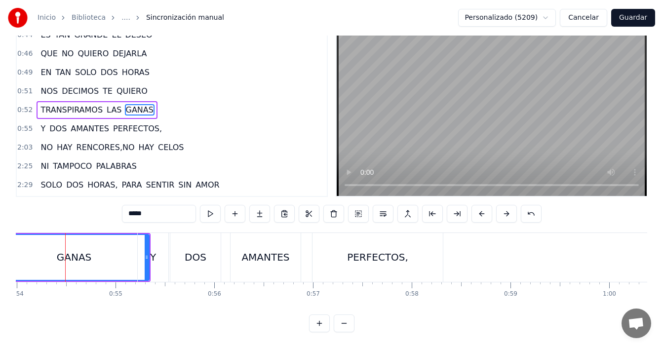
click at [103, 250] on div "GANAS" at bounding box center [74, 257] width 149 height 45
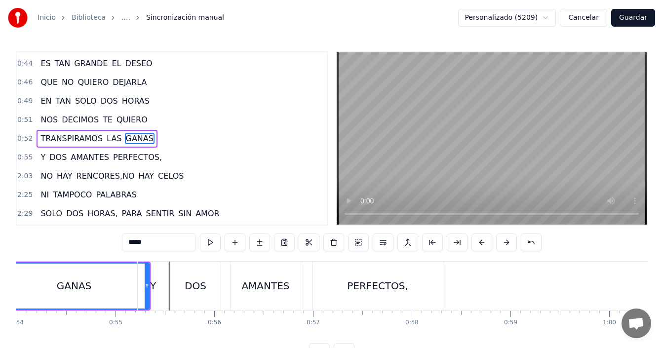
click at [348, 282] on div "PERFECTOS," at bounding box center [378, 286] width 130 height 49
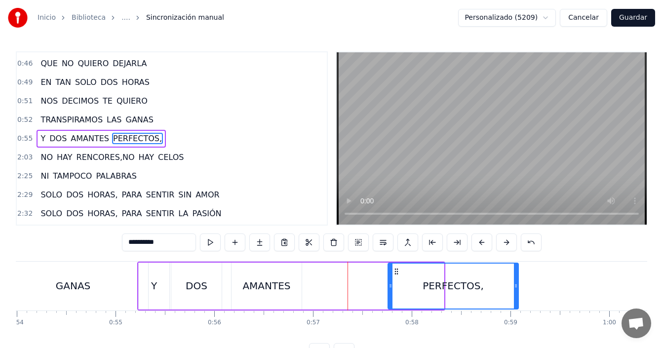
drag, startPoint x: 324, startPoint y: 271, endPoint x: 413, endPoint y: 277, distance: 88.6
click at [413, 276] on div "PERFECTOS," at bounding box center [453, 286] width 129 height 45
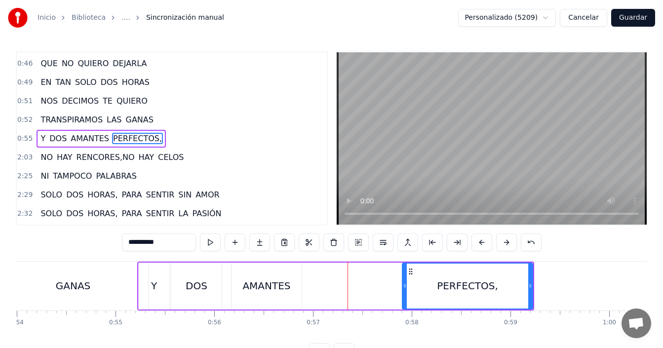
click at [261, 275] on div "AMANTES" at bounding box center [267, 286] width 70 height 47
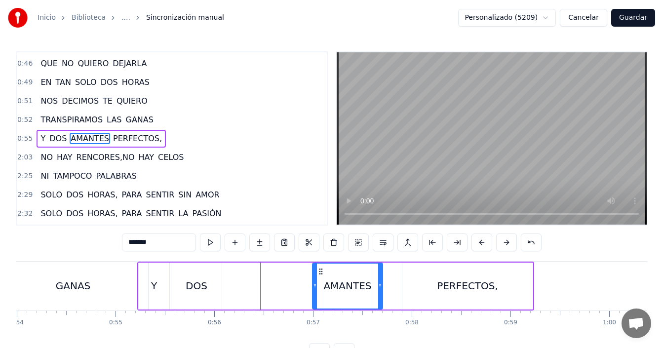
drag, startPoint x: 241, startPoint y: 272, endPoint x: 224, endPoint y: 275, distance: 17.6
click at [320, 276] on div "AMANTES" at bounding box center [347, 286] width 69 height 45
click at [197, 276] on div "DOS" at bounding box center [196, 286] width 50 height 47
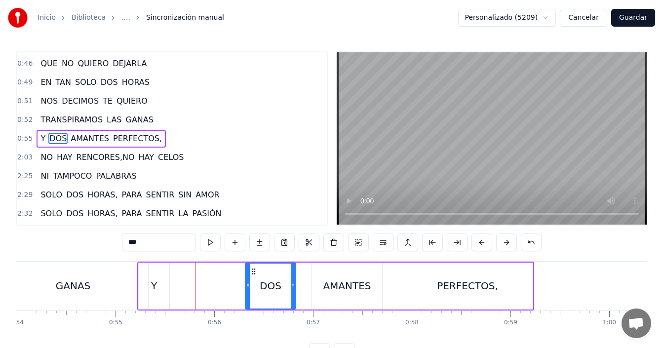
drag, startPoint x: 181, startPoint y: 270, endPoint x: 183, endPoint y: 277, distance: 6.7
click at [253, 275] on icon at bounding box center [254, 272] width 8 height 8
click at [149, 274] on div "Y" at bounding box center [154, 286] width 31 height 47
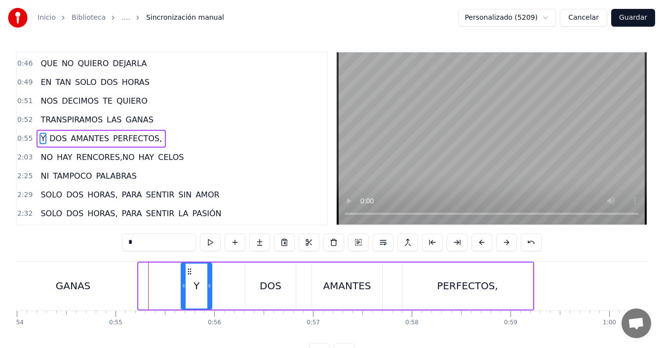
drag, startPoint x: 162, startPoint y: 269, endPoint x: 195, endPoint y: 271, distance: 32.1
click at [194, 271] on icon at bounding box center [190, 272] width 8 height 8
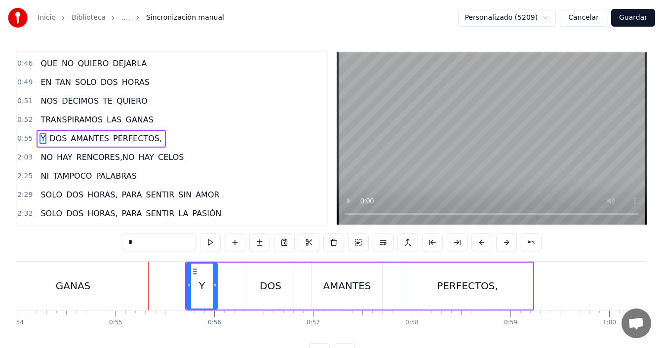
click at [80, 274] on div "GANAS" at bounding box center [73, 286] width 150 height 49
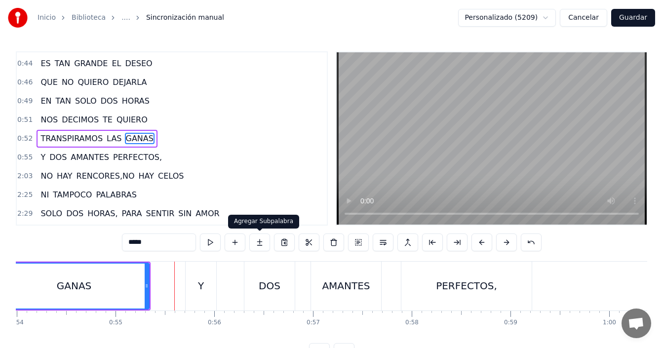
click at [199, 284] on div "Y" at bounding box center [201, 285] width 6 height 15
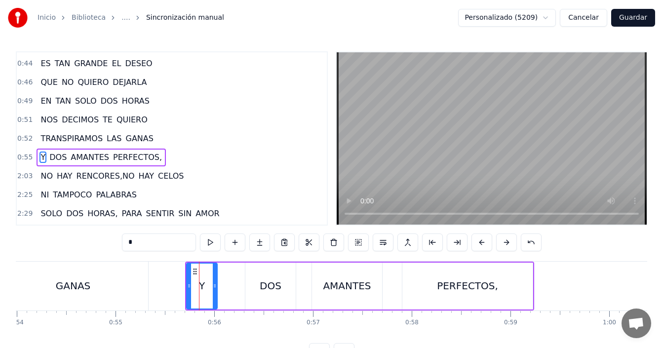
scroll to position [317, 0]
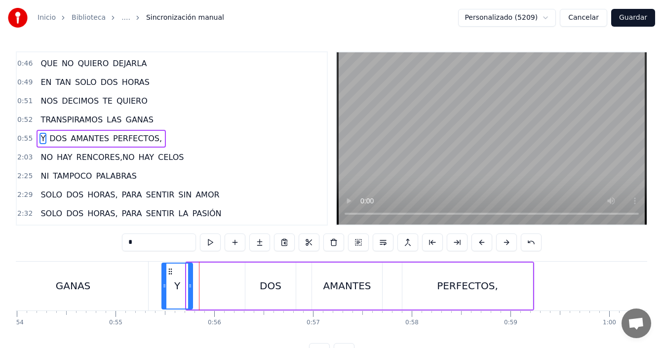
drag, startPoint x: 195, startPoint y: 269, endPoint x: 170, endPoint y: 270, distance: 24.7
click at [170, 270] on icon at bounding box center [170, 272] width 8 height 8
drag, startPoint x: 191, startPoint y: 277, endPoint x: 181, endPoint y: 281, distance: 11.0
click at [181, 281] on div at bounding box center [180, 286] width 4 height 45
click at [267, 286] on div "DOS" at bounding box center [271, 285] width 22 height 15
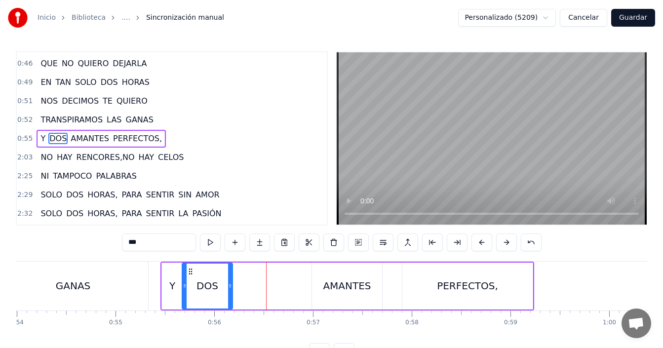
drag, startPoint x: 253, startPoint y: 268, endPoint x: 190, endPoint y: 271, distance: 63.3
click at [190, 271] on icon at bounding box center [191, 272] width 8 height 8
drag, startPoint x: 231, startPoint y: 277, endPoint x: 217, endPoint y: 280, distance: 13.7
click at [217, 280] on div at bounding box center [217, 286] width 4 height 45
click at [128, 279] on div "GANAS" at bounding box center [73, 286] width 150 height 49
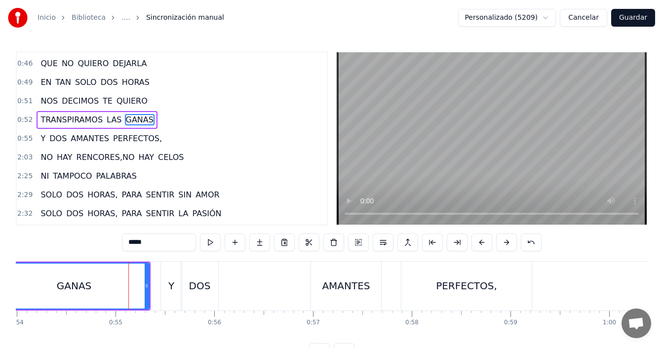
scroll to position [298, 0]
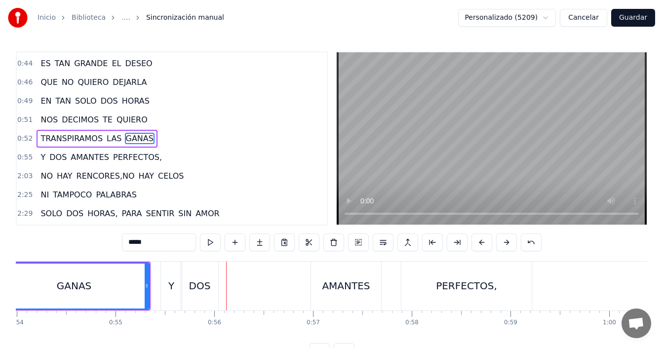
click at [201, 283] on div "DOS" at bounding box center [200, 285] width 22 height 15
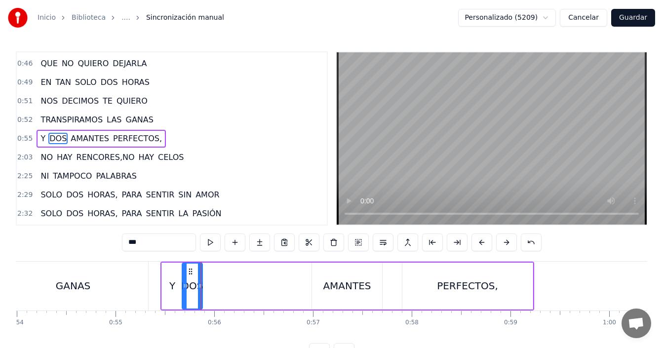
drag, startPoint x: 216, startPoint y: 281, endPoint x: 199, endPoint y: 294, distance: 20.8
click at [199, 294] on div at bounding box center [200, 286] width 4 height 45
drag, startPoint x: 342, startPoint y: 284, endPoint x: 327, endPoint y: 272, distance: 19.3
click at [342, 285] on div "AMANTES" at bounding box center [347, 285] width 48 height 15
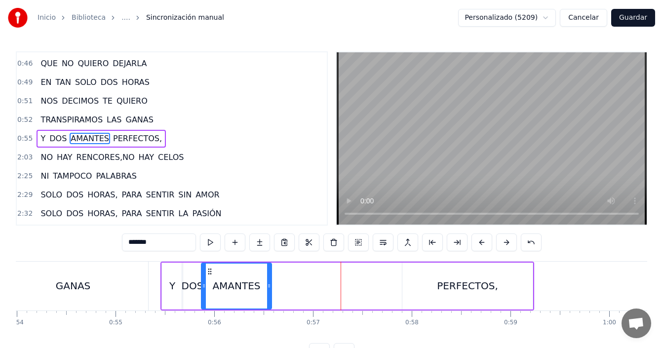
drag, startPoint x: 291, startPoint y: 273, endPoint x: 209, endPoint y: 274, distance: 81.5
click at [209, 274] on icon at bounding box center [210, 272] width 8 height 8
drag, startPoint x: 268, startPoint y: 280, endPoint x: 249, endPoint y: 283, distance: 19.5
click at [249, 283] on div at bounding box center [250, 286] width 4 height 45
click at [125, 285] on div "GANAS" at bounding box center [73, 286] width 150 height 49
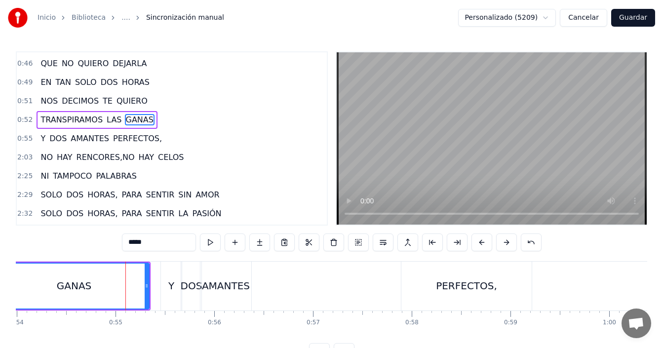
scroll to position [298, 0]
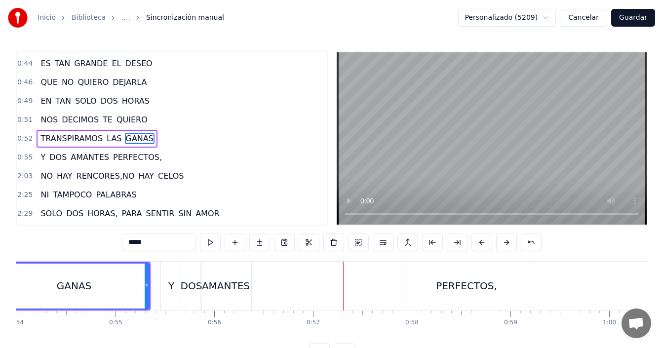
drag, startPoint x: 417, startPoint y: 284, endPoint x: 413, endPoint y: 266, distance: 18.1
click at [417, 284] on div "PERFECTOS," at bounding box center [466, 286] width 130 height 49
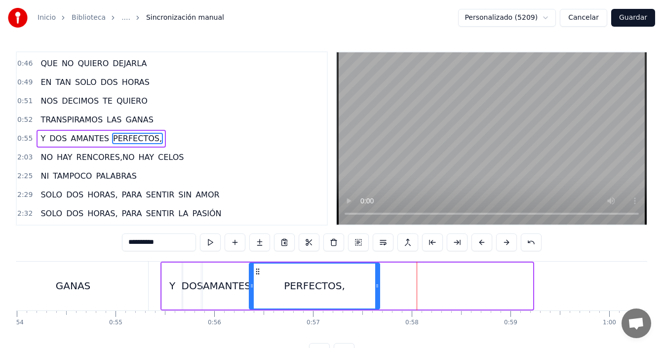
drag, startPoint x: 411, startPoint y: 268, endPoint x: 258, endPoint y: 270, distance: 153.1
click at [258, 270] on icon at bounding box center [258, 272] width 8 height 8
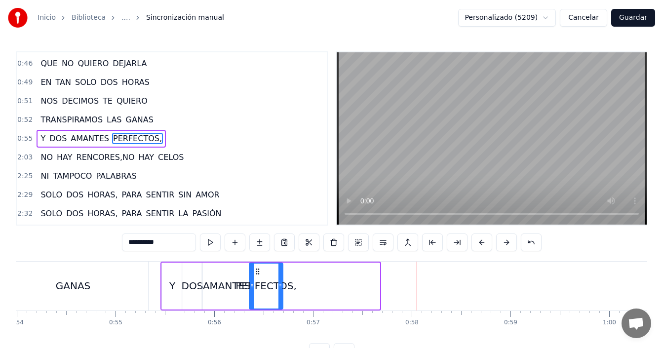
drag, startPoint x: 378, startPoint y: 281, endPoint x: 281, endPoint y: 295, distance: 97.8
click at [281, 295] on div at bounding box center [280, 286] width 4 height 45
click at [140, 278] on div "GANAS" at bounding box center [73, 286] width 150 height 49
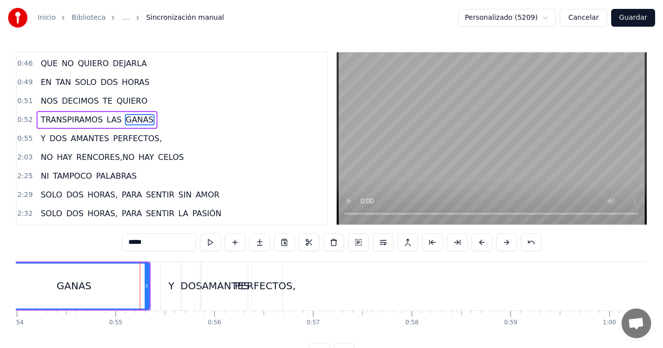
scroll to position [298, 0]
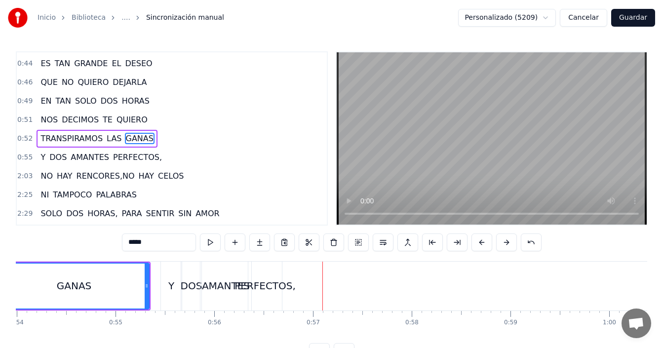
click at [266, 284] on div "PERFECTOS," at bounding box center [265, 285] width 61 height 15
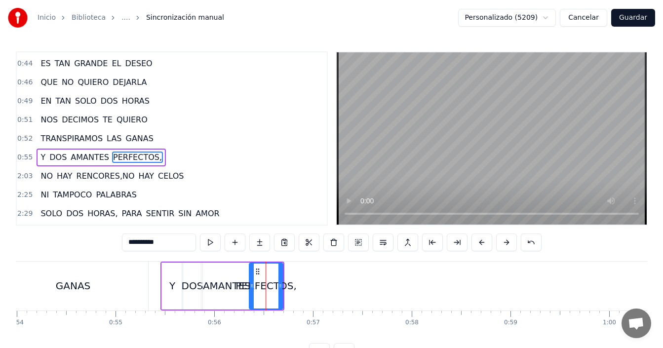
scroll to position [317, 0]
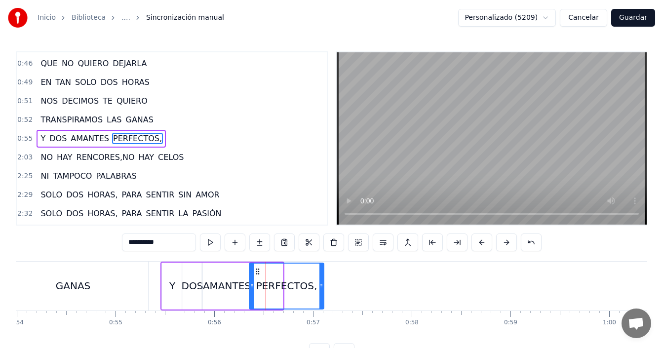
drag, startPoint x: 279, startPoint y: 278, endPoint x: 321, endPoint y: 278, distance: 42.0
click at [321, 278] on div at bounding box center [321, 286] width 4 height 45
click at [132, 280] on div "GANAS" at bounding box center [73, 286] width 150 height 49
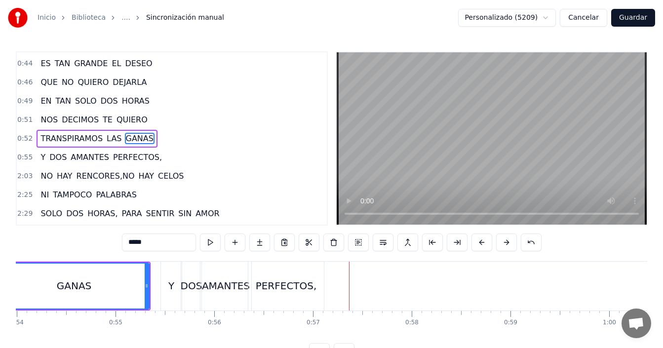
click at [294, 286] on div "PERFECTOS," at bounding box center [286, 285] width 61 height 15
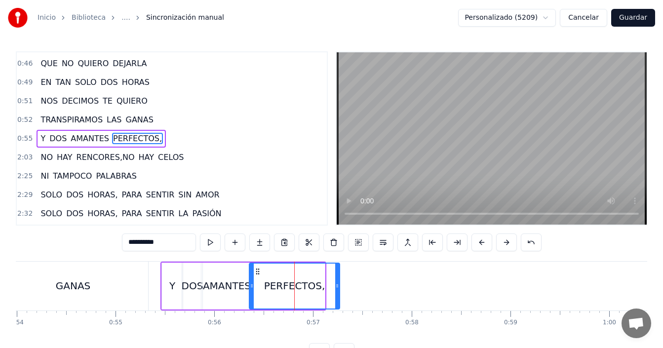
drag, startPoint x: 323, startPoint y: 284, endPoint x: 338, endPoint y: 291, distance: 16.1
click at [338, 291] on div at bounding box center [337, 286] width 4 height 45
click at [260, 284] on div "PERFECTOS," at bounding box center [294, 286] width 89 height 45
click at [125, 278] on div "GANAS" at bounding box center [73, 286] width 150 height 49
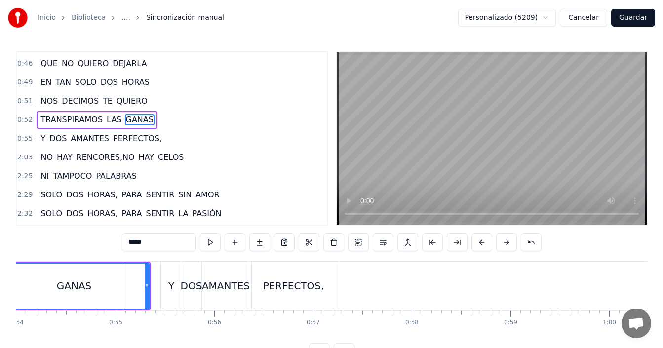
scroll to position [298, 0]
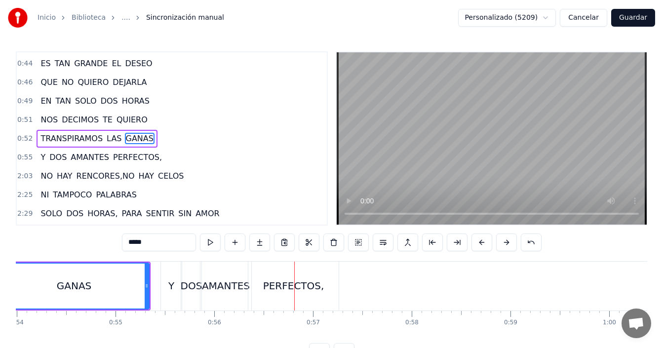
click at [260, 284] on div "PERFECTOS," at bounding box center [293, 286] width 90 height 49
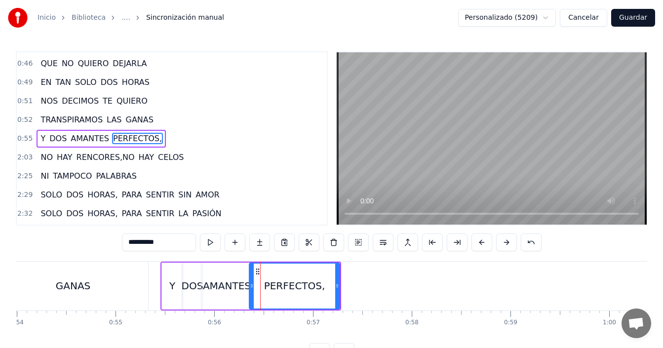
drag, startPoint x: 209, startPoint y: 281, endPoint x: 272, endPoint y: 270, distance: 63.2
click at [209, 281] on div "AMANTES" at bounding box center [227, 285] width 48 height 15
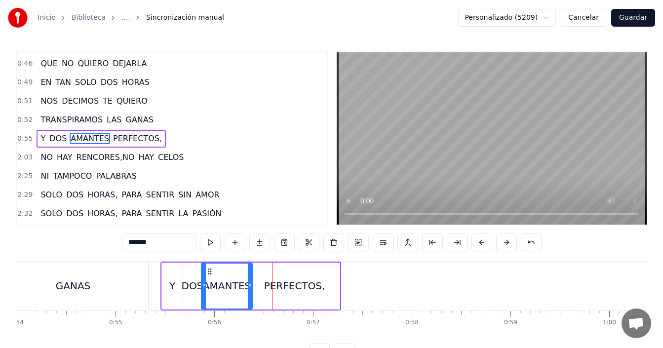
click at [288, 287] on div "PERFECTOS," at bounding box center [294, 285] width 61 height 15
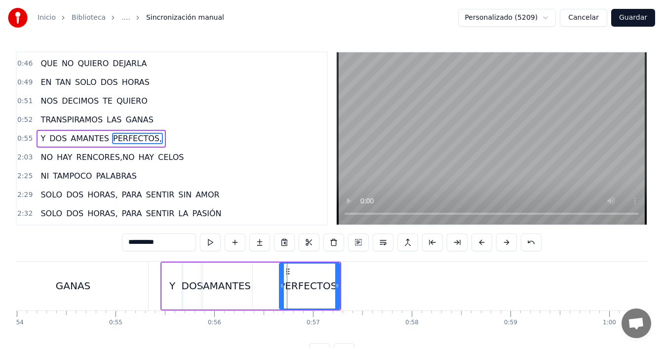
drag, startPoint x: 253, startPoint y: 284, endPoint x: 282, endPoint y: 293, distance: 31.1
click at [282, 293] on div at bounding box center [282, 286] width 4 height 45
click at [226, 284] on div "AMANTES" at bounding box center [227, 285] width 48 height 15
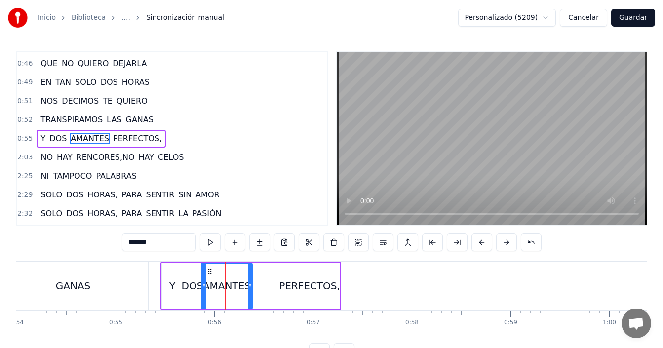
click at [131, 281] on div "GANAS" at bounding box center [73, 286] width 150 height 49
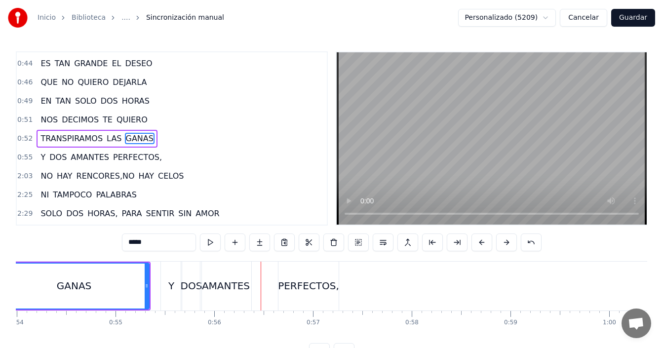
click at [233, 280] on div "AMANTES" at bounding box center [226, 285] width 48 height 15
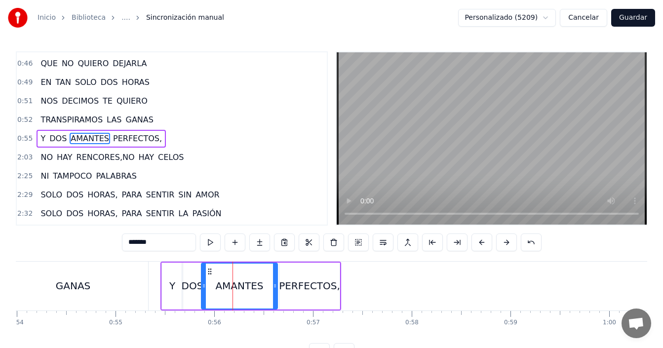
drag, startPoint x: 251, startPoint y: 280, endPoint x: 276, endPoint y: 285, distance: 25.8
click at [276, 285] on div at bounding box center [275, 286] width 4 height 45
click at [173, 285] on div "Y" at bounding box center [172, 285] width 6 height 15
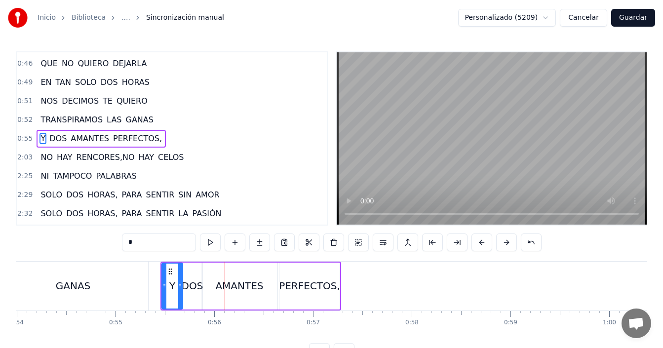
click at [194, 284] on div "DOS" at bounding box center [193, 285] width 22 height 15
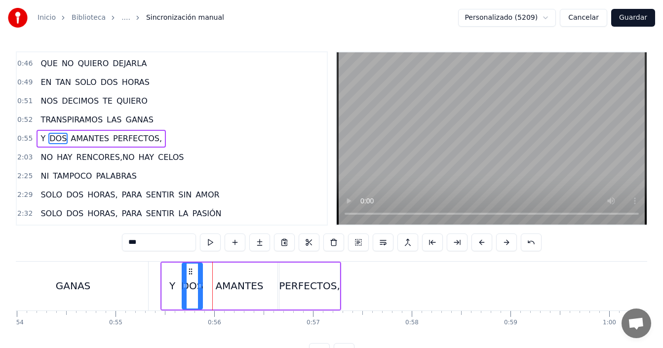
click at [221, 280] on div "AMANTES" at bounding box center [239, 285] width 48 height 15
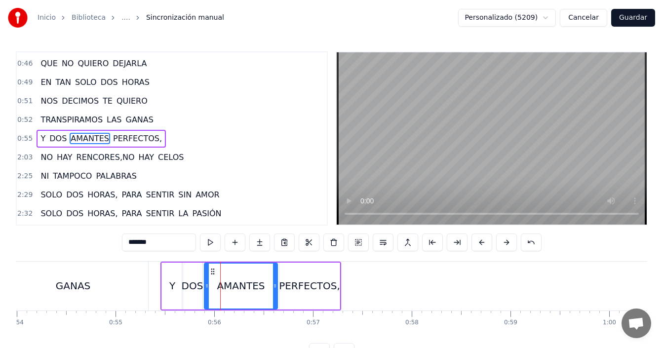
click at [208, 283] on icon at bounding box center [207, 286] width 4 height 8
click at [121, 282] on div "GANAS" at bounding box center [73, 286] width 150 height 49
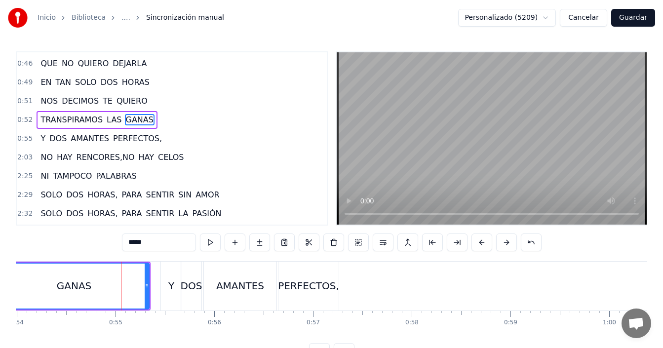
scroll to position [298, 0]
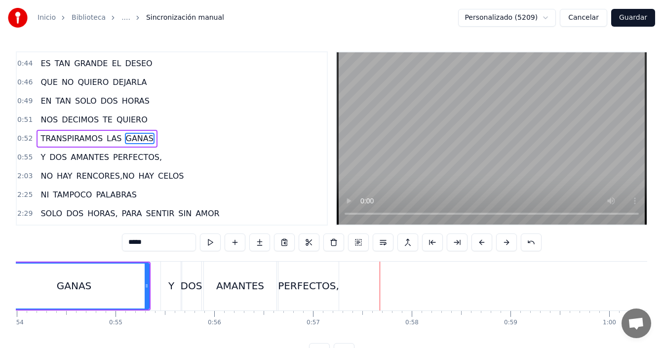
click at [297, 289] on div "PERFECTOS," at bounding box center [308, 285] width 61 height 15
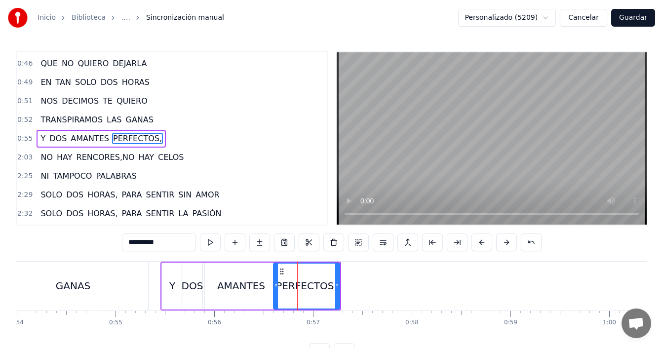
drag, startPoint x: 282, startPoint y: 282, endPoint x: 277, endPoint y: 284, distance: 6.4
click at [277, 284] on icon at bounding box center [276, 286] width 4 height 8
click at [139, 279] on div "GANAS" at bounding box center [73, 286] width 150 height 49
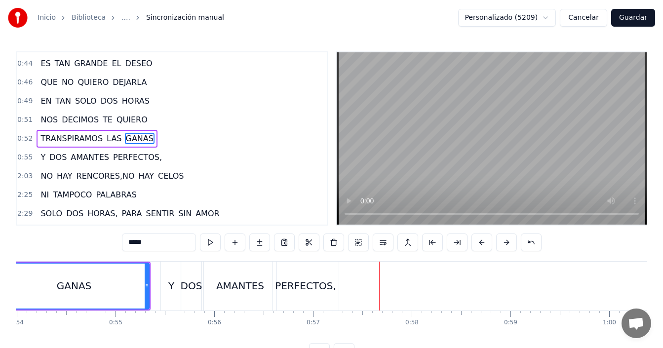
click at [127, 158] on span "PERFECTOS," at bounding box center [137, 157] width 51 height 11
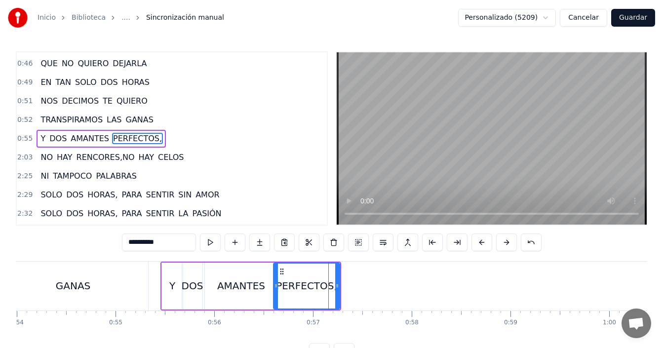
click at [48, 159] on span "NO" at bounding box center [47, 157] width 14 height 11
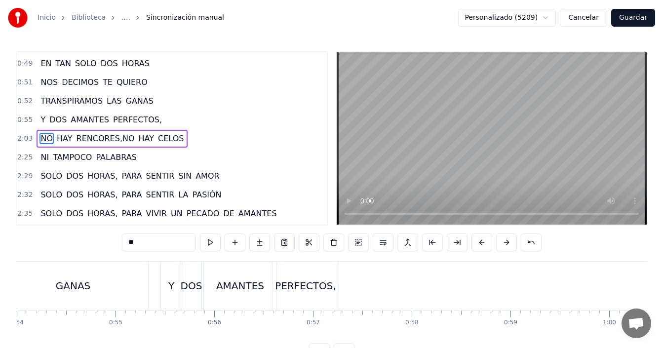
scroll to position [0, 12167]
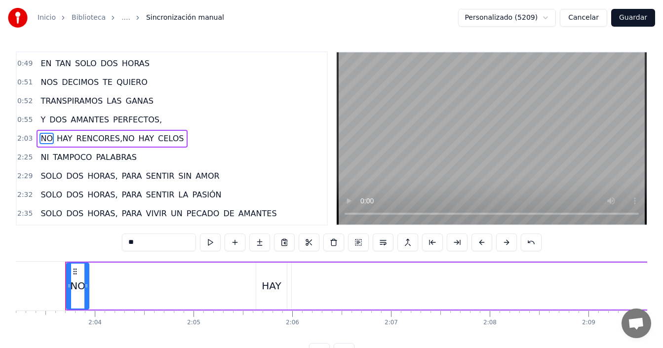
drag, startPoint x: 141, startPoint y: 277, endPoint x: 81, endPoint y: 278, distance: 59.8
click at [85, 282] on div at bounding box center [86, 286] width 4 height 45
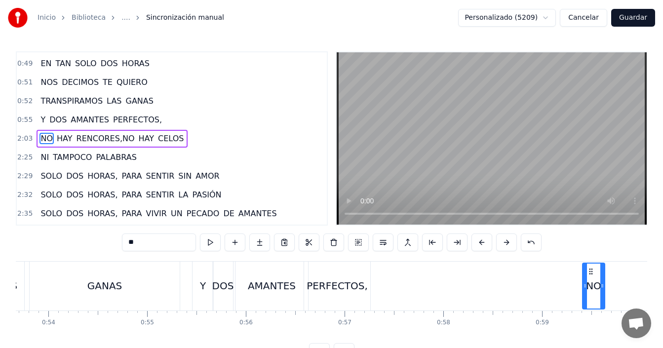
scroll to position [0, 5317]
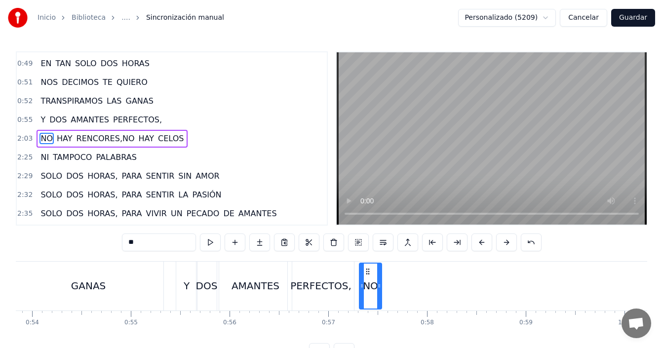
drag, startPoint x: 75, startPoint y: 270, endPoint x: 367, endPoint y: 269, distance: 292.8
click at [367, 269] on icon at bounding box center [368, 272] width 8 height 8
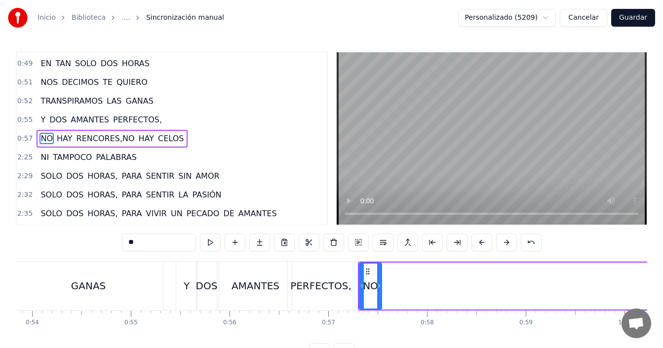
click at [62, 140] on span "HAY" at bounding box center [65, 138] width 18 height 11
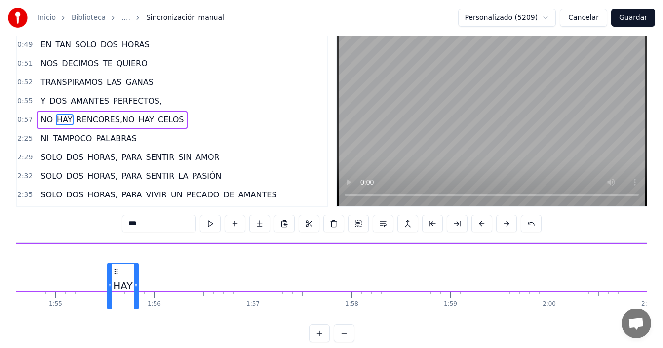
scroll to position [0, 11299]
drag, startPoint x: 73, startPoint y: 271, endPoint x: 327, endPoint y: 272, distance: 253.8
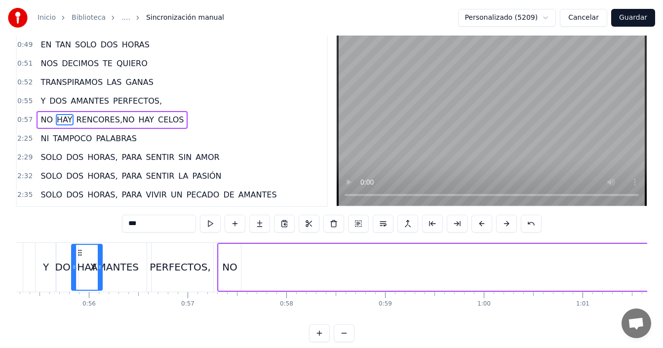
scroll to position [0, 5454]
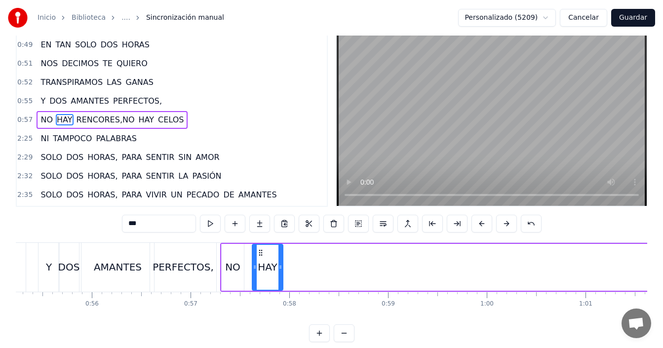
drag, startPoint x: 294, startPoint y: 252, endPoint x: 262, endPoint y: 257, distance: 32.5
click at [262, 257] on div "HAY" at bounding box center [268, 267] width 30 height 45
click at [87, 121] on span "RENCORES,NO" at bounding box center [106, 119] width 60 height 11
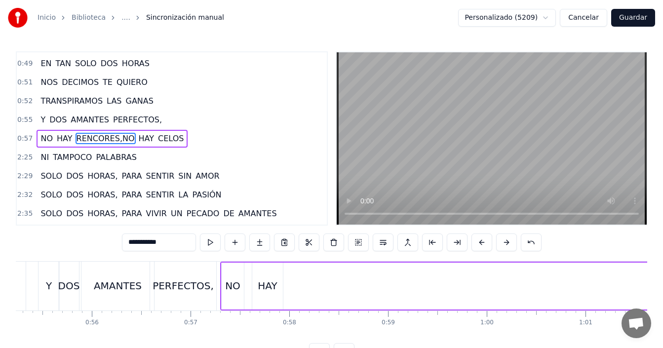
scroll to position [0, 12392]
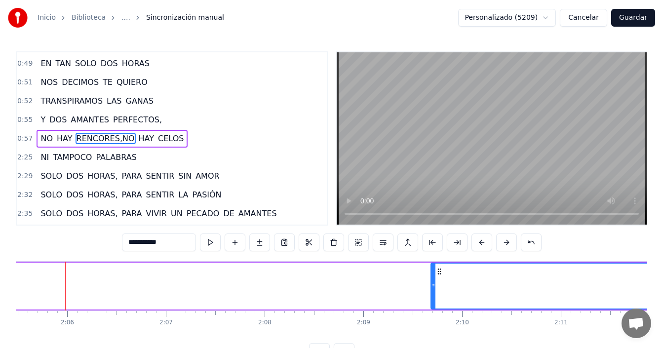
drag, startPoint x: 70, startPoint y: 278, endPoint x: 435, endPoint y: 281, distance: 364.4
click at [435, 281] on div at bounding box center [434, 286] width 4 height 45
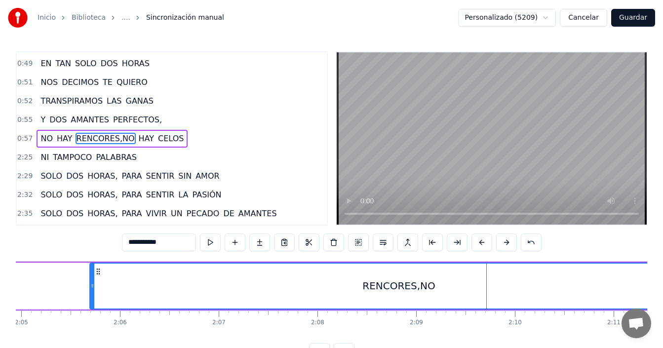
drag, startPoint x: 440, startPoint y: 272, endPoint x: 130, endPoint y: 272, distance: 310.6
click at [96, 276] on div "RENCORES,NO" at bounding box center [398, 286] width 617 height 45
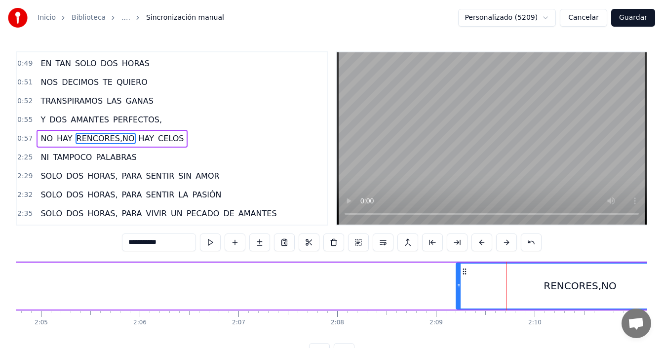
drag, startPoint x: 89, startPoint y: 281, endPoint x: 479, endPoint y: 278, distance: 390.1
click at [461, 279] on div at bounding box center [459, 286] width 4 height 45
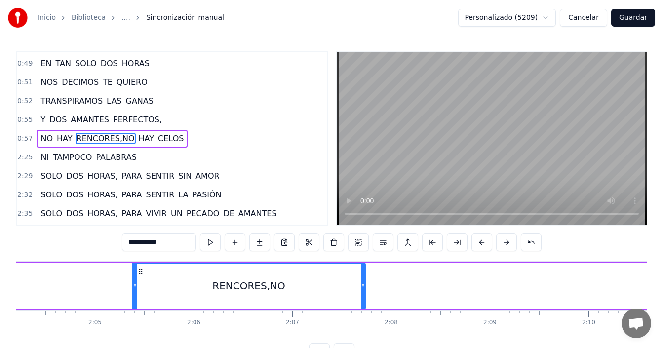
drag, startPoint x: 480, startPoint y: 273, endPoint x: 94, endPoint y: 274, distance: 385.7
click at [137, 275] on icon at bounding box center [141, 272] width 8 height 8
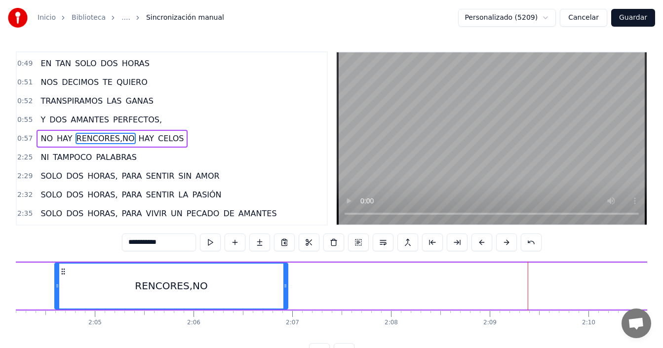
scroll to position [0, 12239]
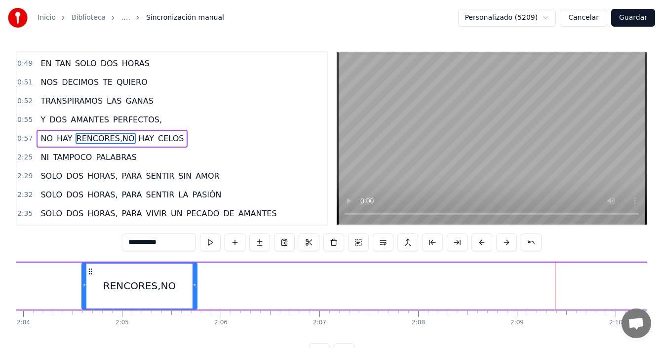
drag, startPoint x: 313, startPoint y: 281, endPoint x: 122, endPoint y: 282, distance: 190.6
click at [193, 283] on div at bounding box center [195, 286] width 4 height 45
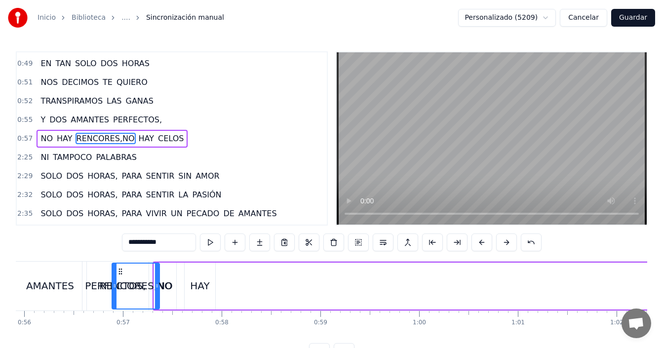
scroll to position [0, 5487]
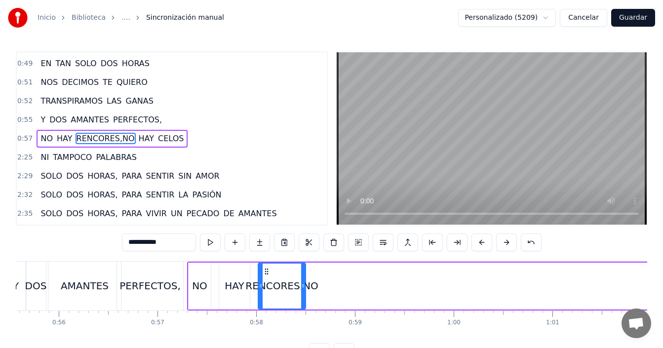
drag, startPoint x: 92, startPoint y: 273, endPoint x: 269, endPoint y: 270, distance: 176.8
click at [269, 270] on icon at bounding box center [267, 272] width 8 height 8
click at [148, 287] on div "PERFECTOS," at bounding box center [149, 285] width 61 height 15
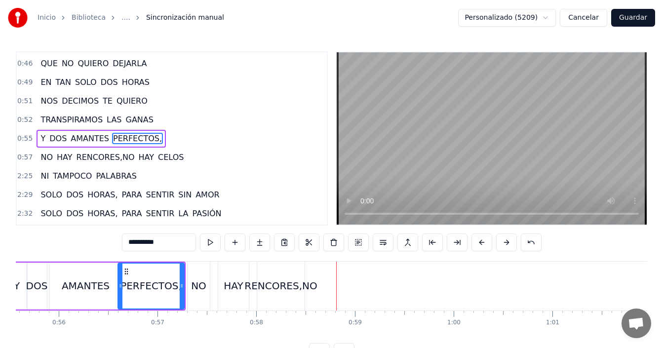
click at [143, 281] on div "PERFECTOS," at bounding box center [150, 285] width 61 height 15
click at [120, 157] on span "RENCORES,NO" at bounding box center [106, 157] width 60 height 11
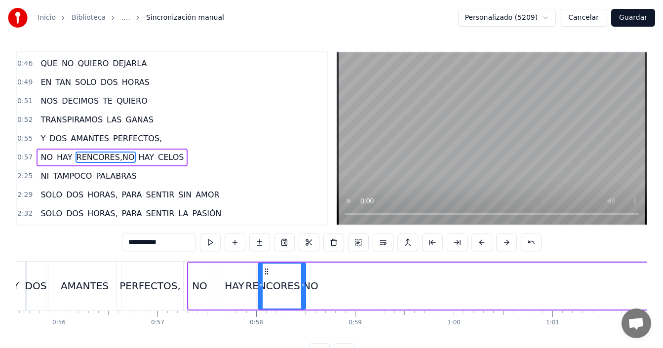
scroll to position [336, 0]
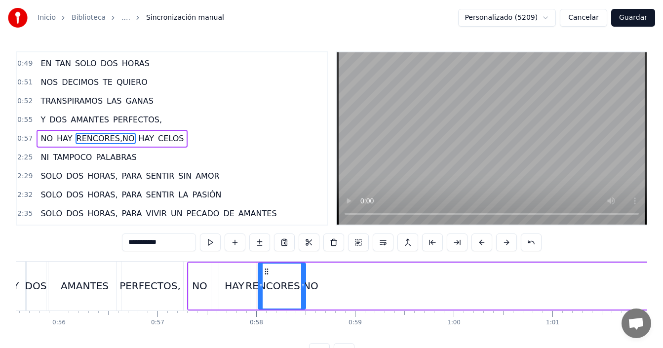
click at [138, 139] on span "HAY" at bounding box center [147, 138] width 18 height 11
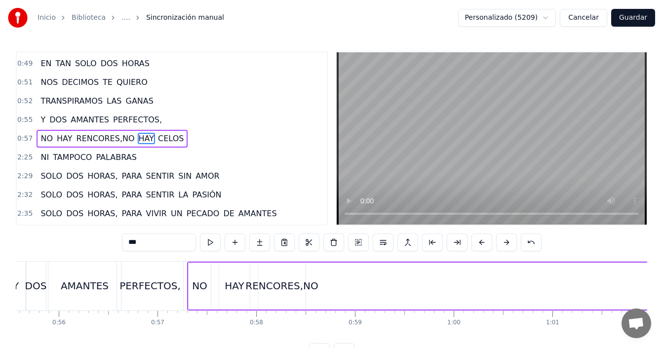
scroll to position [0, 13682]
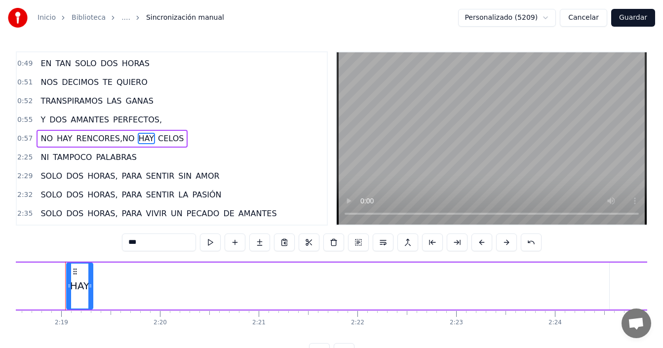
drag, startPoint x: 562, startPoint y: 279, endPoint x: 99, endPoint y: 283, distance: 463.2
click at [92, 283] on div at bounding box center [90, 286] width 4 height 45
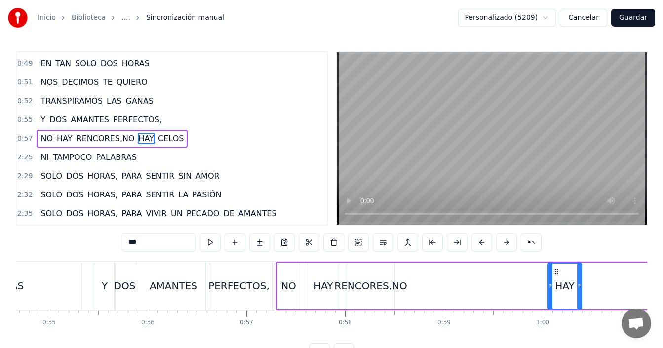
scroll to position [0, 5401]
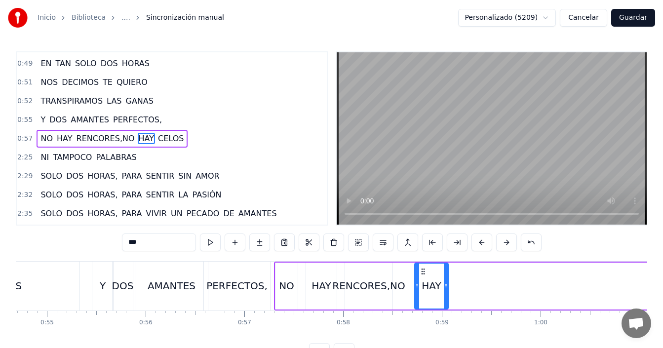
drag, startPoint x: 74, startPoint y: 270, endPoint x: 423, endPoint y: 272, distance: 349.1
click at [423, 272] on icon at bounding box center [423, 272] width 8 height 8
click at [158, 138] on span "CELOS" at bounding box center [171, 138] width 28 height 11
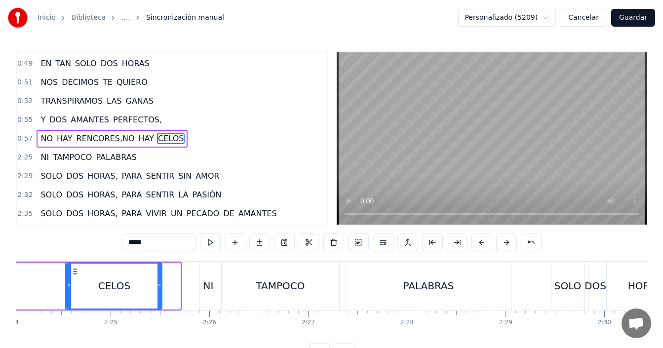
drag, startPoint x: 179, startPoint y: 289, endPoint x: 143, endPoint y: 290, distance: 35.6
click at [158, 290] on div at bounding box center [160, 286] width 4 height 45
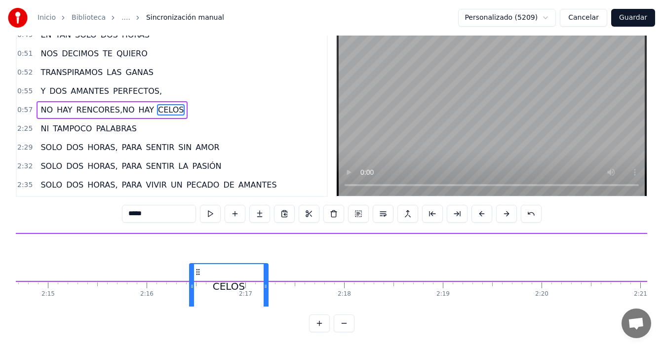
scroll to position [0, 13300]
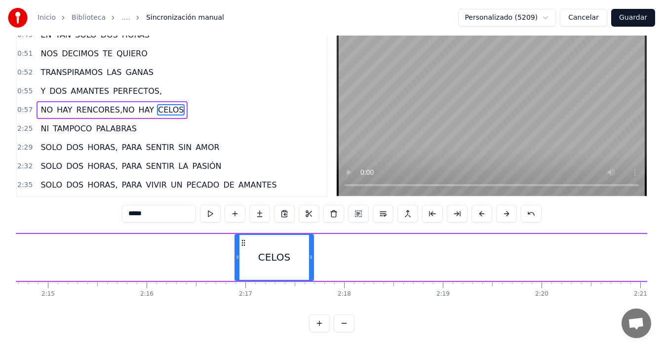
drag, startPoint x: 71, startPoint y: 273, endPoint x: 237, endPoint y: 253, distance: 167.5
click at [237, 253] on div "CELOS" at bounding box center [275, 257] width 78 height 45
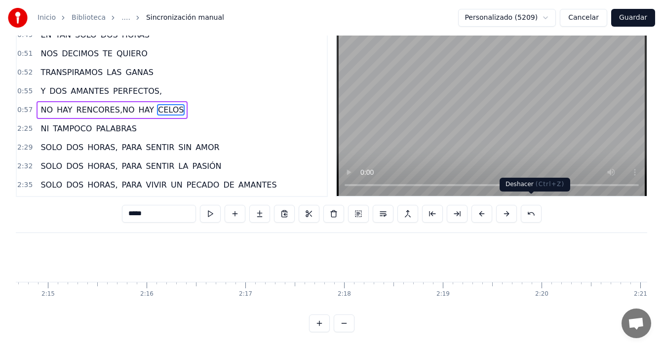
click at [530, 205] on button at bounding box center [531, 214] width 21 height 18
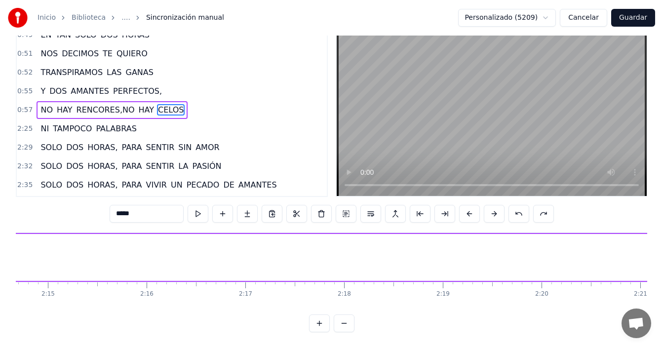
click at [159, 104] on span "CELOS" at bounding box center [171, 109] width 28 height 11
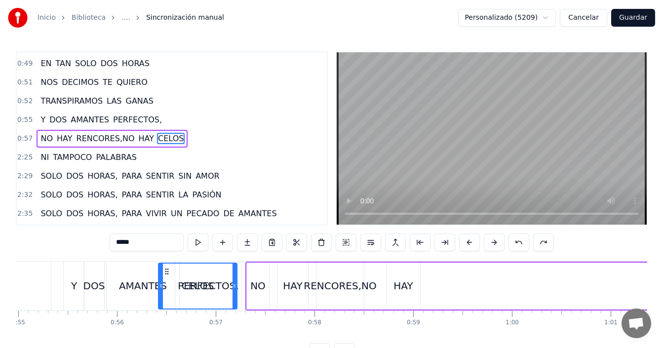
scroll to position [0, 5390]
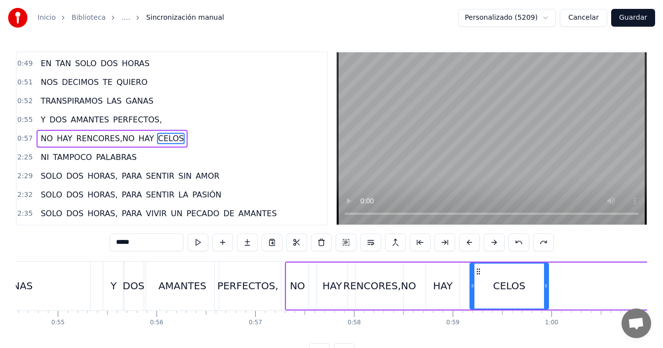
drag, startPoint x: 39, startPoint y: 274, endPoint x: 478, endPoint y: 263, distance: 439.6
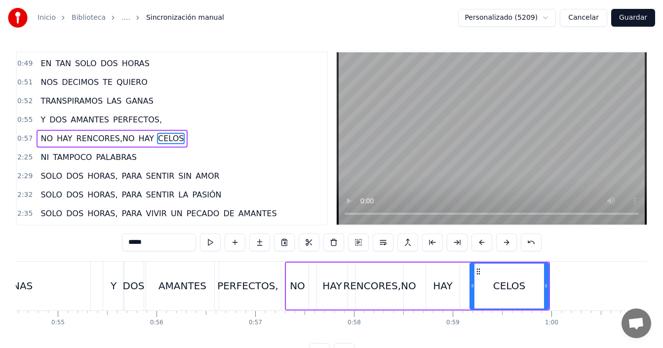
click at [262, 285] on div "PERFECTOS," at bounding box center [247, 285] width 61 height 15
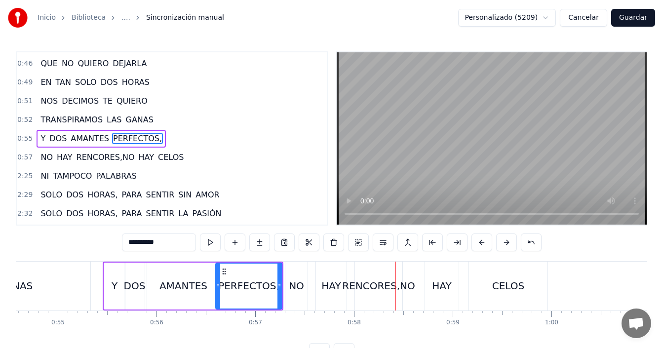
click at [238, 279] on div "PERFECTOS," at bounding box center [248, 285] width 61 height 15
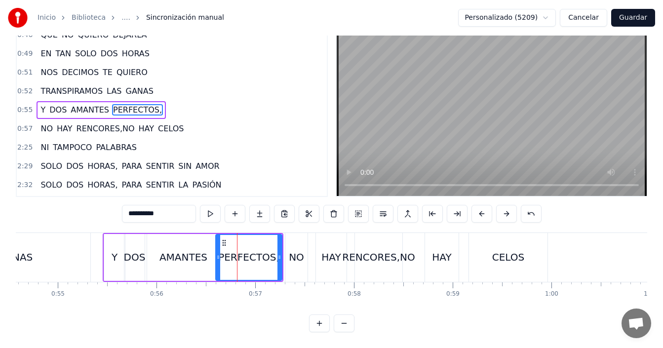
click at [317, 325] on button at bounding box center [319, 324] width 21 height 18
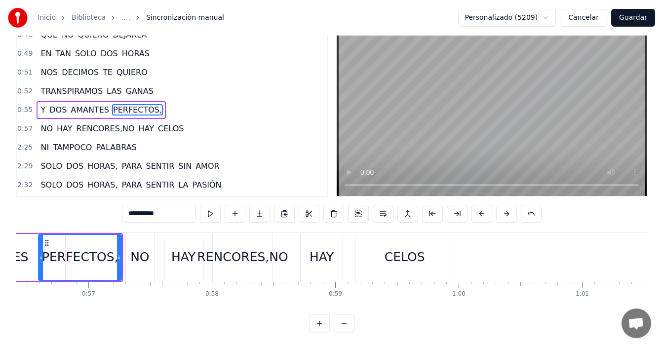
click at [317, 324] on button at bounding box center [319, 324] width 21 height 18
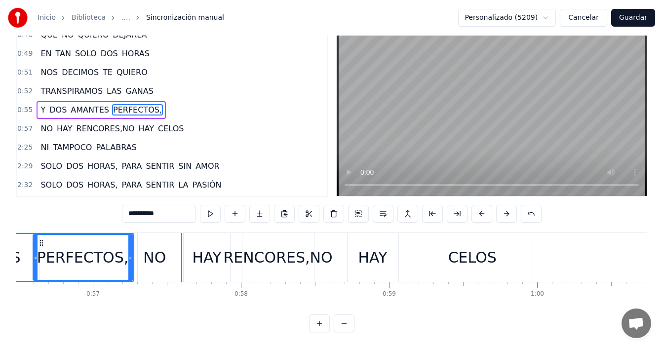
click at [91, 250] on div "PERFECTOS," at bounding box center [83, 257] width 92 height 22
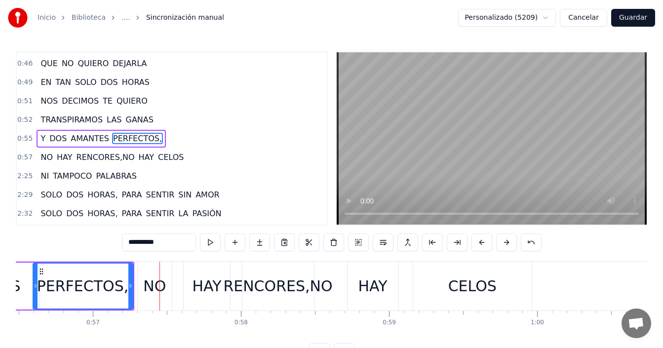
click at [154, 290] on div "NO" at bounding box center [154, 286] width 23 height 22
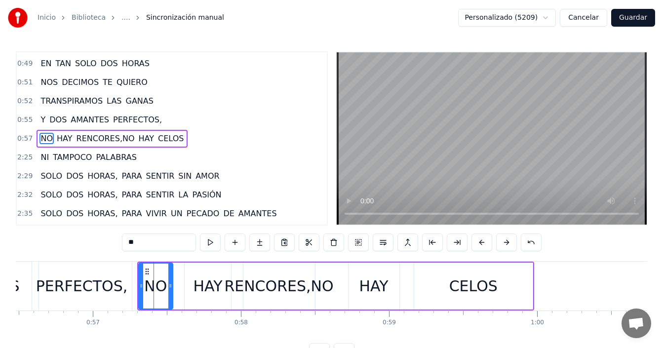
click at [111, 276] on div "PERFECTOS," at bounding box center [82, 286] width 92 height 22
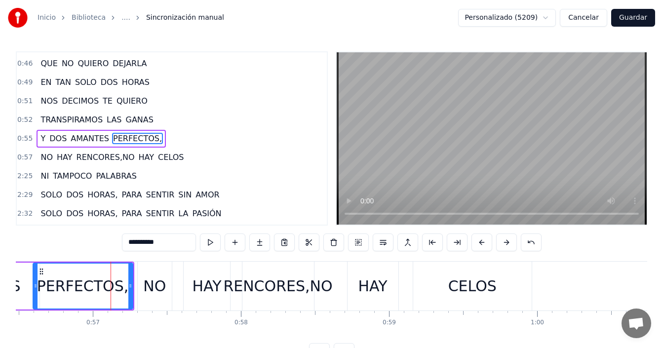
click at [130, 281] on div "PERFECTOS," at bounding box center [83, 286] width 101 height 47
drag, startPoint x: 130, startPoint y: 281, endPoint x: 126, endPoint y: 284, distance: 5.3
click at [126, 284] on div at bounding box center [126, 286] width 4 height 45
click at [148, 279] on div "NO" at bounding box center [154, 286] width 23 height 22
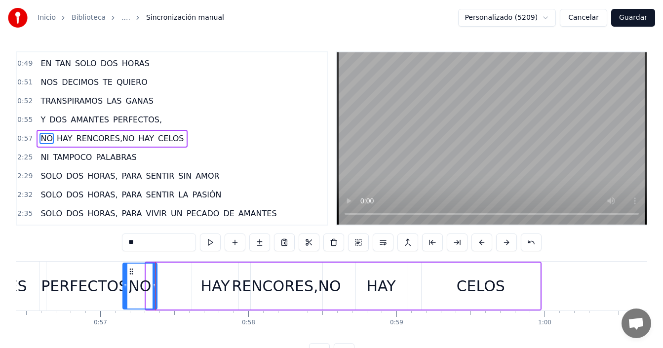
scroll to position [0, 8333]
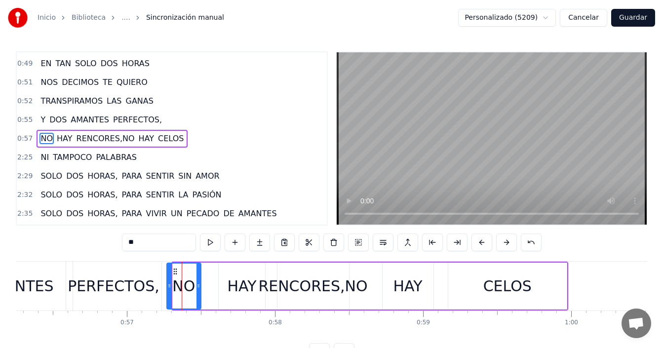
drag, startPoint x: 145, startPoint y: 269, endPoint x: 173, endPoint y: 271, distance: 28.7
click at [173, 271] on icon at bounding box center [175, 272] width 8 height 8
drag, startPoint x: 198, startPoint y: 277, endPoint x: 189, endPoint y: 282, distance: 10.4
click at [189, 282] on div at bounding box center [190, 286] width 4 height 45
click at [241, 284] on div "HAY" at bounding box center [241, 286] width 29 height 22
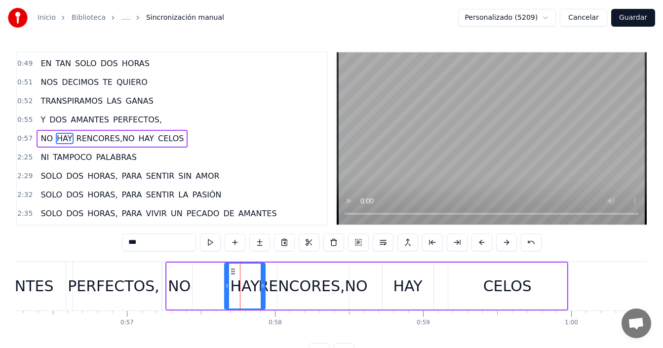
drag, startPoint x: 221, startPoint y: 273, endPoint x: 227, endPoint y: 271, distance: 6.2
click at [227, 271] on div at bounding box center [227, 286] width 4 height 45
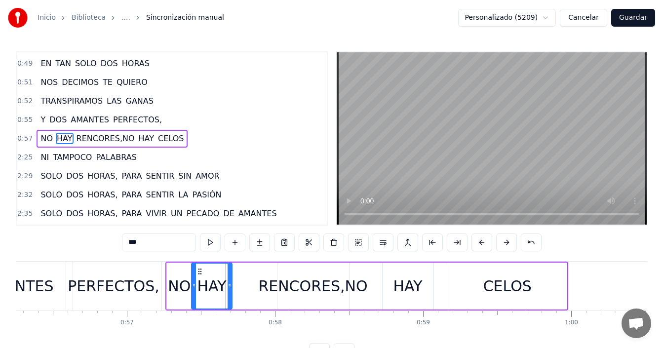
drag, startPoint x: 231, startPoint y: 269, endPoint x: 198, endPoint y: 268, distance: 33.1
click at [198, 268] on icon at bounding box center [200, 272] width 8 height 8
click at [223, 279] on div at bounding box center [222, 286] width 4 height 45
click at [285, 284] on div "RENCORES,NO" at bounding box center [312, 286] width 109 height 22
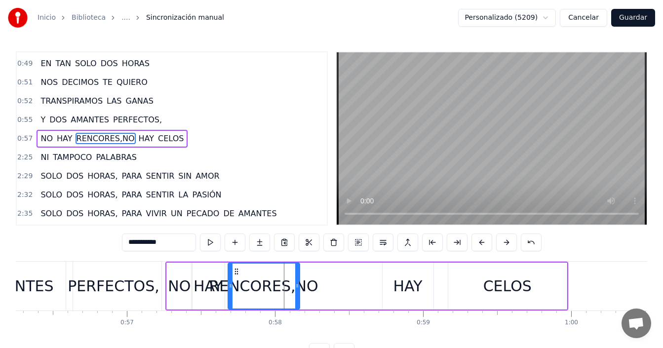
drag, startPoint x: 283, startPoint y: 270, endPoint x: 234, endPoint y: 272, distance: 49.4
click at [234, 272] on icon at bounding box center [237, 272] width 8 height 8
drag, startPoint x: 298, startPoint y: 278, endPoint x: 281, endPoint y: 279, distance: 16.8
click at [281, 279] on div at bounding box center [281, 286] width 4 height 45
click at [117, 277] on div "PERFECTOS," at bounding box center [114, 286] width 92 height 22
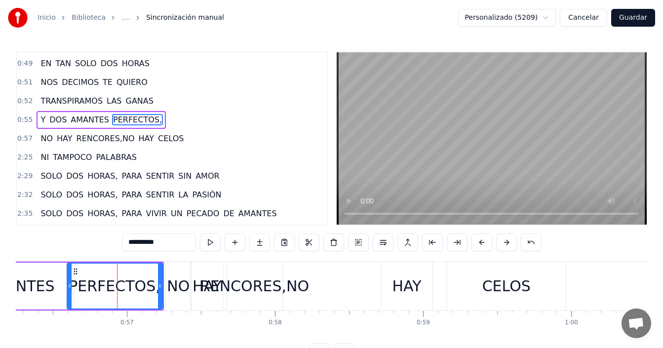
scroll to position [317, 0]
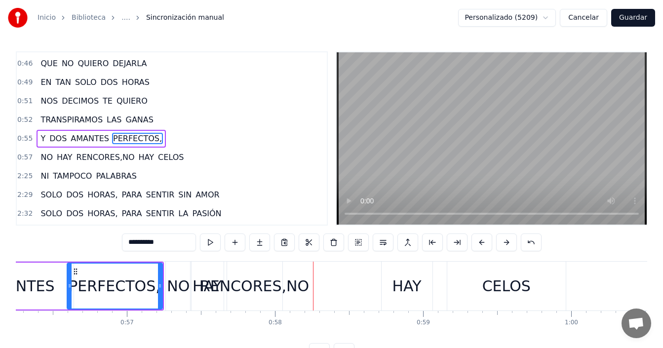
click at [398, 278] on div "HAY" at bounding box center [406, 286] width 29 height 22
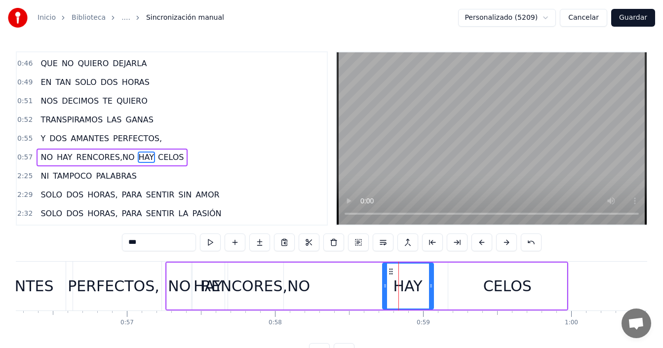
scroll to position [336, 0]
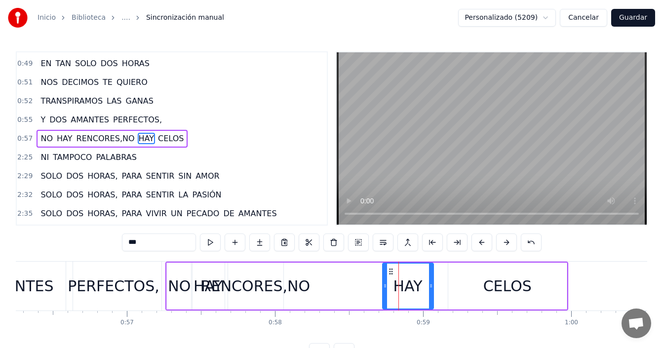
click at [229, 276] on div "RENCORES,NO" at bounding box center [255, 286] width 109 height 22
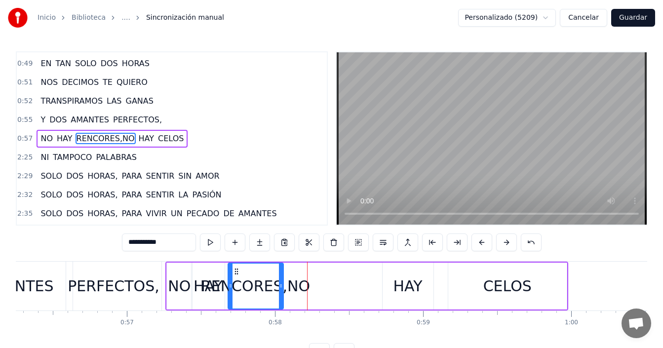
click at [193, 284] on div "HAY" at bounding box center [208, 286] width 33 height 47
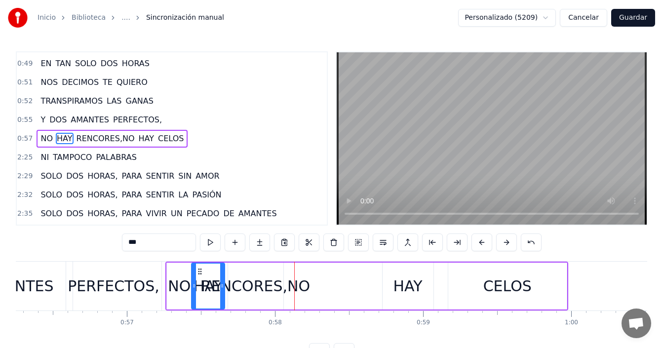
click at [401, 283] on div "HAY" at bounding box center [407, 286] width 29 height 22
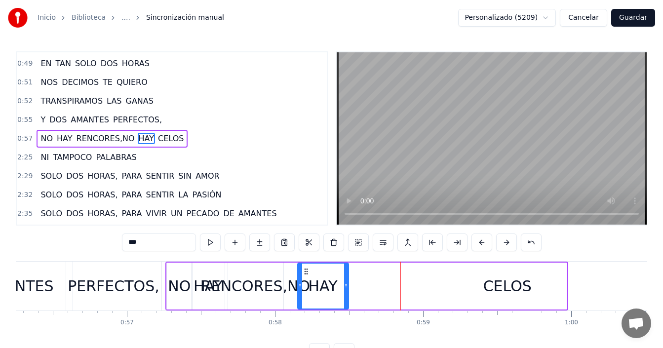
drag, startPoint x: 368, startPoint y: 274, endPoint x: 323, endPoint y: 273, distance: 44.4
click at [310, 271] on icon at bounding box center [306, 272] width 8 height 8
drag, startPoint x: 346, startPoint y: 278, endPoint x: 314, endPoint y: 287, distance: 33.3
click at [314, 287] on div at bounding box center [314, 286] width 4 height 45
click at [475, 280] on div "CELOS" at bounding box center [507, 286] width 119 height 47
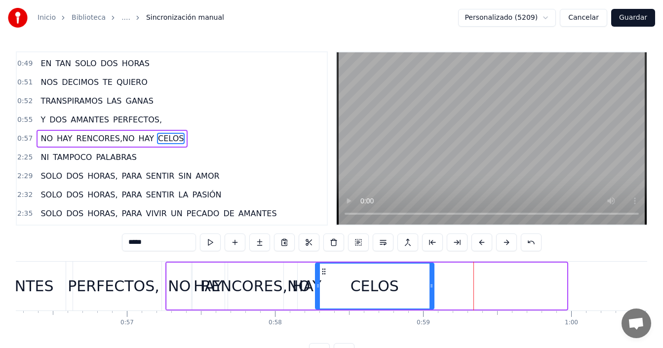
drag, startPoint x: 457, startPoint y: 271, endPoint x: 324, endPoint y: 276, distance: 132.9
click at [324, 276] on div "CELOS" at bounding box center [375, 286] width 118 height 45
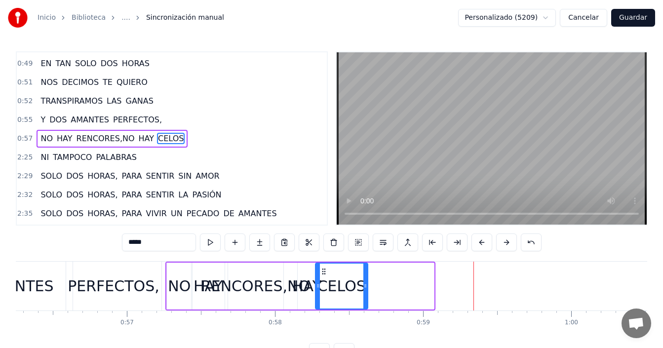
drag, startPoint x: 432, startPoint y: 281, endPoint x: 357, endPoint y: 292, distance: 75.3
click at [365, 291] on div at bounding box center [365, 286] width 4 height 45
click at [119, 279] on div "PERFECTOS," at bounding box center [114, 286] width 92 height 22
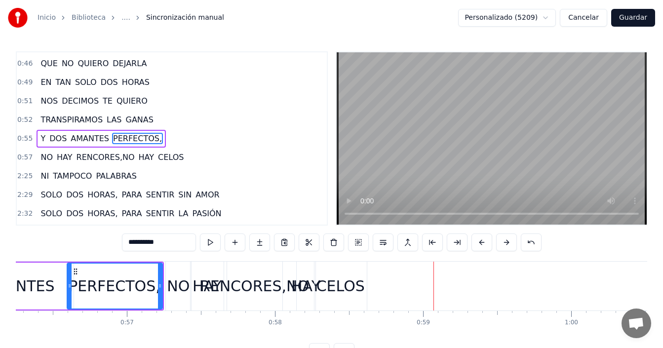
click at [340, 289] on div "CELOS" at bounding box center [341, 286] width 48 height 22
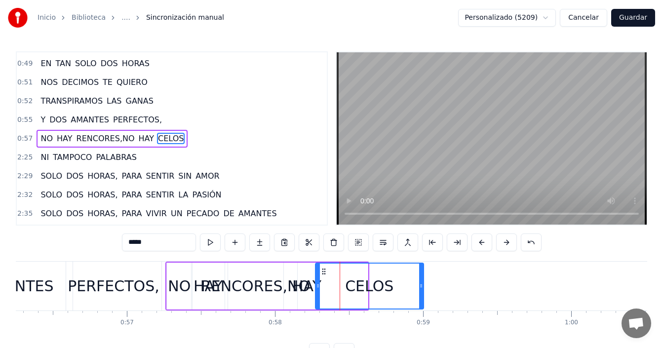
drag, startPoint x: 365, startPoint y: 282, endPoint x: 421, endPoint y: 285, distance: 55.9
click at [421, 285] on icon at bounding box center [421, 286] width 4 height 8
drag, startPoint x: 99, startPoint y: 274, endPoint x: 104, endPoint y: 271, distance: 5.1
click at [99, 274] on div "PERFECTOS," at bounding box center [113, 286] width 95 height 49
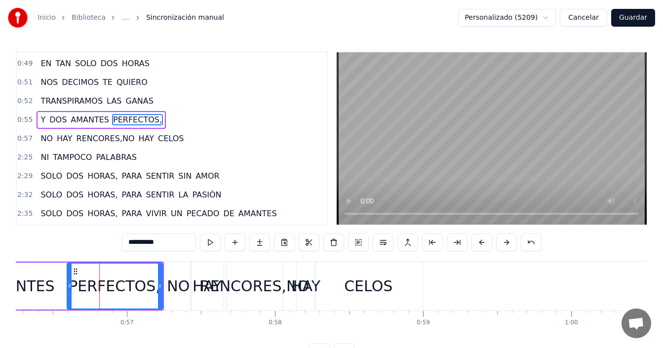
scroll to position [317, 0]
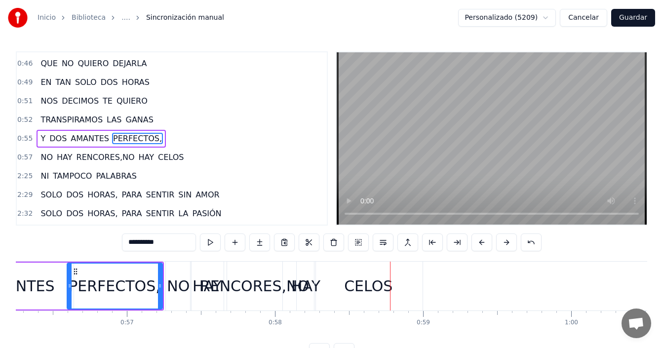
click at [294, 284] on div "HAY" at bounding box center [305, 286] width 29 height 22
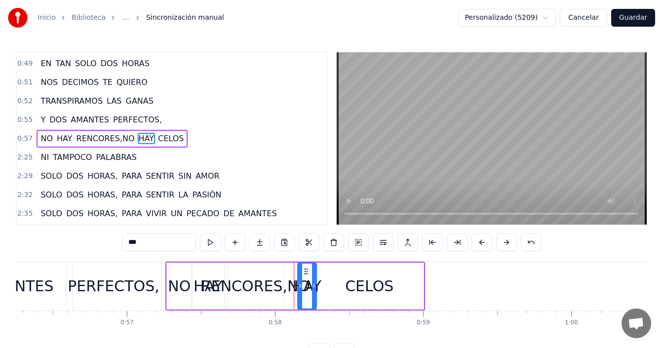
click at [330, 278] on div "CELOS" at bounding box center [370, 286] width 108 height 47
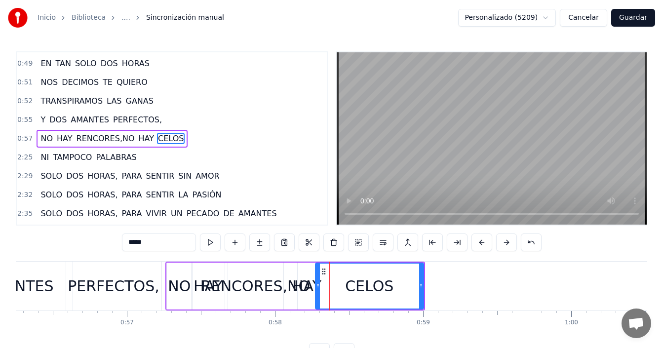
click at [284, 276] on div "RENCORES,NO" at bounding box center [255, 286] width 109 height 22
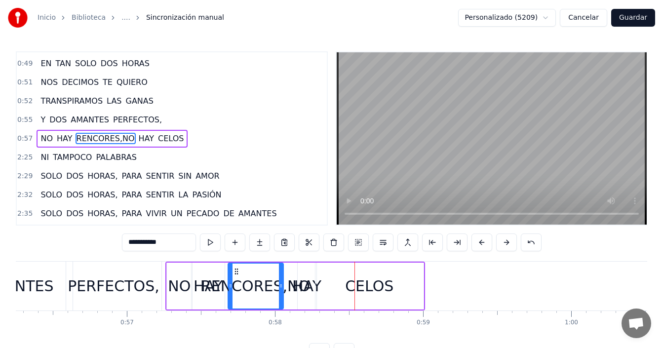
click at [245, 279] on div "RENCORES,NO" at bounding box center [255, 286] width 109 height 22
click at [331, 281] on div "CELOS" at bounding box center [370, 286] width 108 height 47
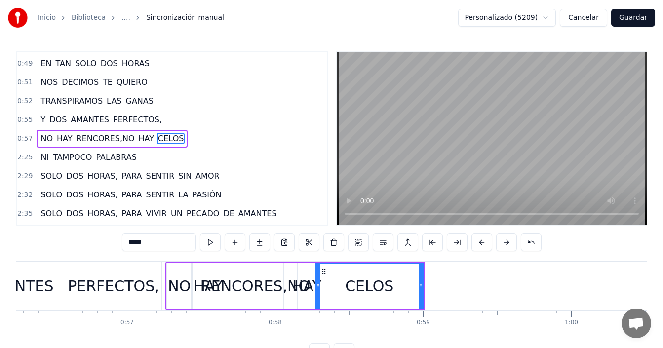
click at [303, 288] on div "HAY" at bounding box center [306, 286] width 29 height 22
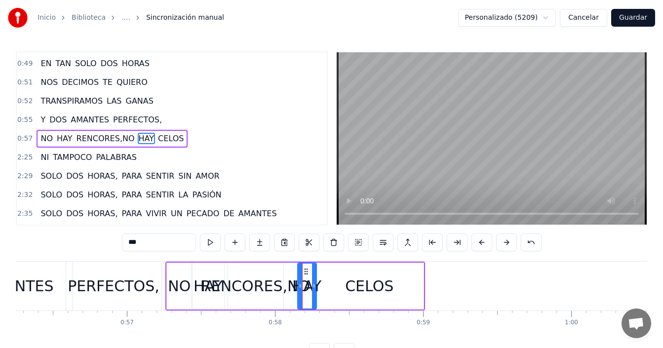
click at [267, 283] on div "RENCORES,NO" at bounding box center [255, 286] width 109 height 22
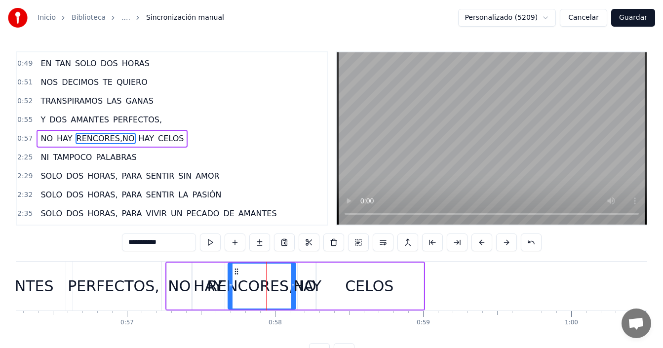
drag, startPoint x: 280, startPoint y: 282, endPoint x: 292, endPoint y: 281, distance: 12.4
click at [292, 281] on div at bounding box center [293, 286] width 4 height 45
click at [151, 282] on div "PERFECTOS," at bounding box center [114, 286] width 92 height 22
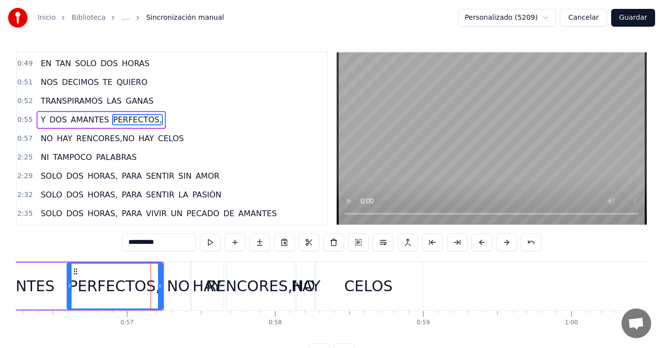
scroll to position [317, 0]
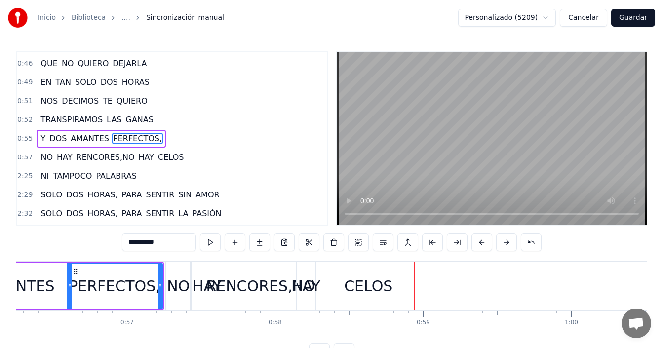
click at [44, 283] on div "AMANTES" at bounding box center [19, 286] width 72 height 22
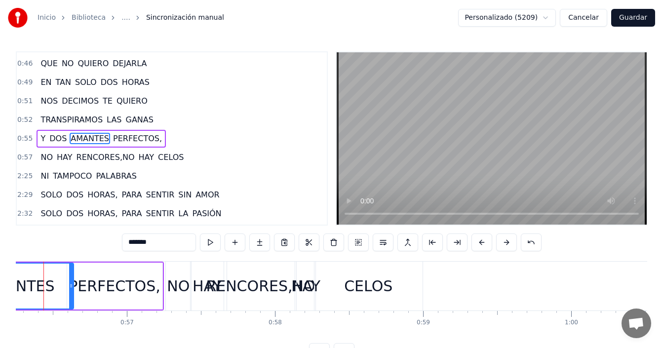
scroll to position [0, 8311]
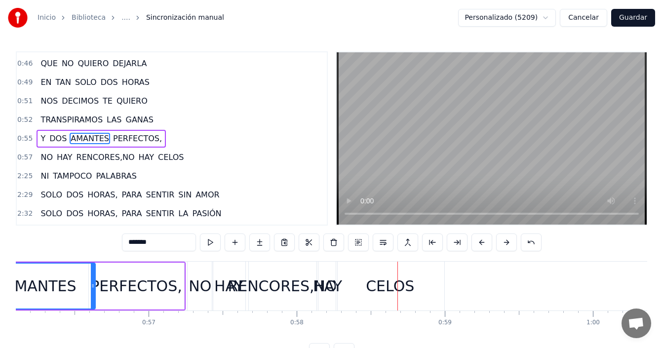
click at [120, 279] on div "PERFECTOS," at bounding box center [136, 286] width 92 height 22
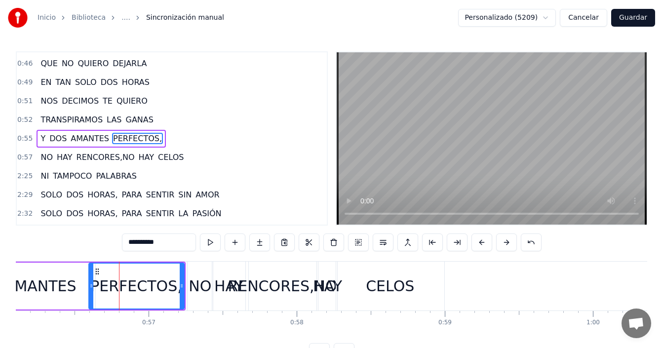
click at [196, 278] on div "NO" at bounding box center [200, 286] width 23 height 22
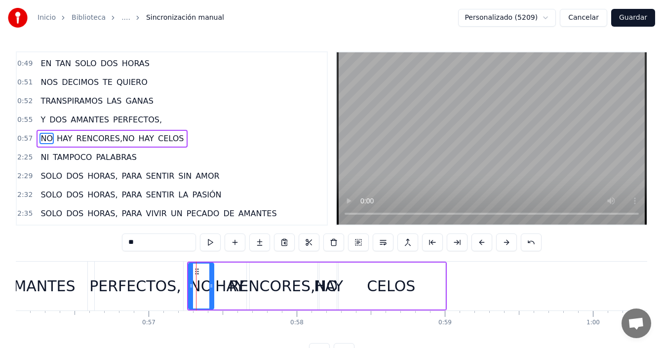
click at [223, 281] on div "HAY" at bounding box center [229, 286] width 29 height 22
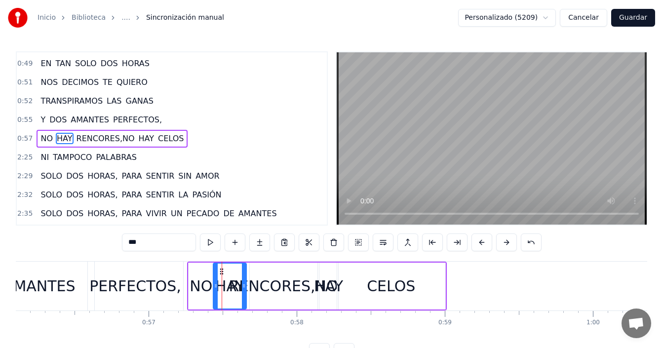
click at [256, 279] on div "RENCORES,NO" at bounding box center [283, 286] width 109 height 22
type input "**********"
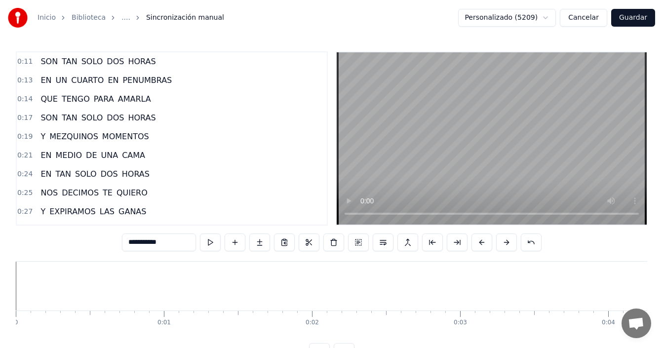
scroll to position [0, 8311]
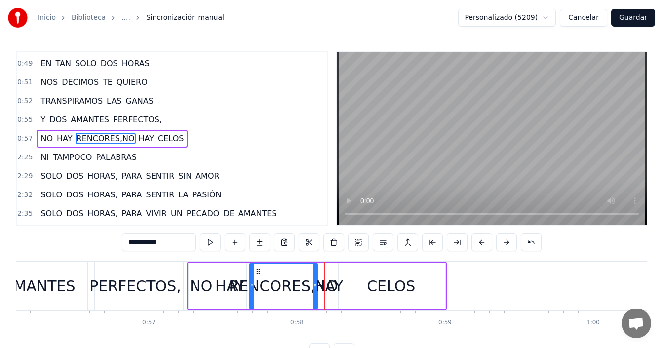
click at [330, 279] on div "RENCORES,NO" at bounding box center [283, 286] width 109 height 22
click at [332, 279] on div "HAY" at bounding box center [328, 286] width 29 height 22
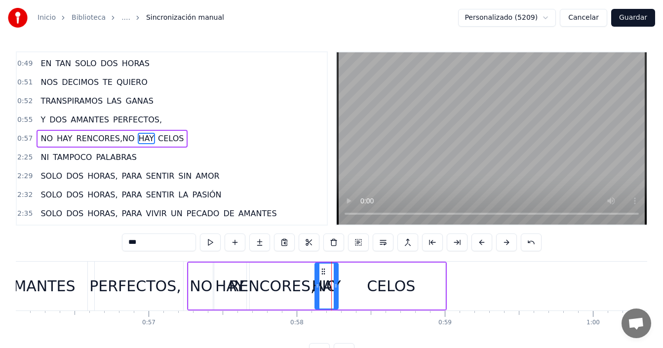
drag, startPoint x: 322, startPoint y: 280, endPoint x: 317, endPoint y: 286, distance: 7.3
click at [317, 286] on div at bounding box center [318, 286] width 4 height 45
click at [145, 283] on div "PERFECTOS," at bounding box center [135, 286] width 92 height 22
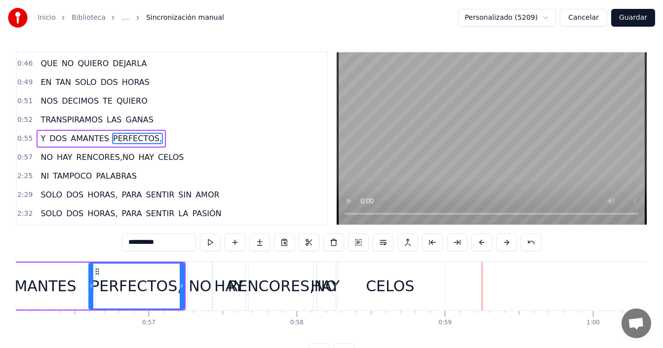
click at [43, 175] on span "NI" at bounding box center [45, 175] width 10 height 11
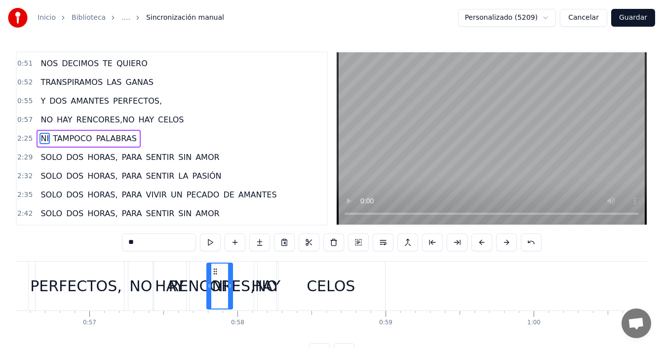
scroll to position [0, 8369]
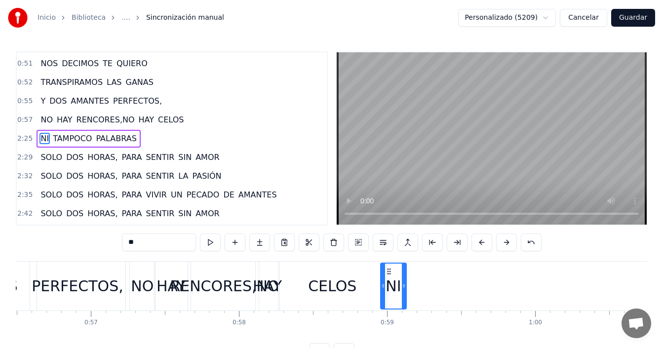
drag, startPoint x: 76, startPoint y: 269, endPoint x: 390, endPoint y: 264, distance: 314.1
click at [390, 264] on div "NI" at bounding box center [393, 286] width 25 height 45
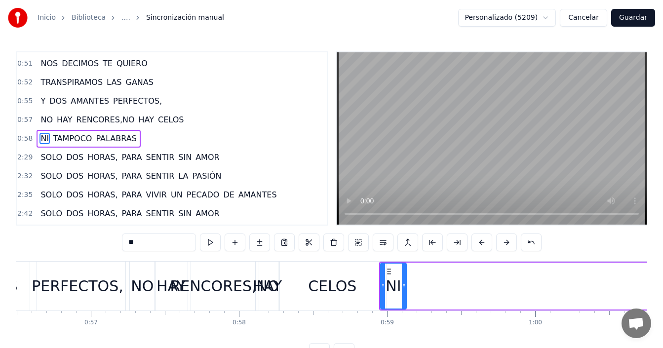
scroll to position [391, 0]
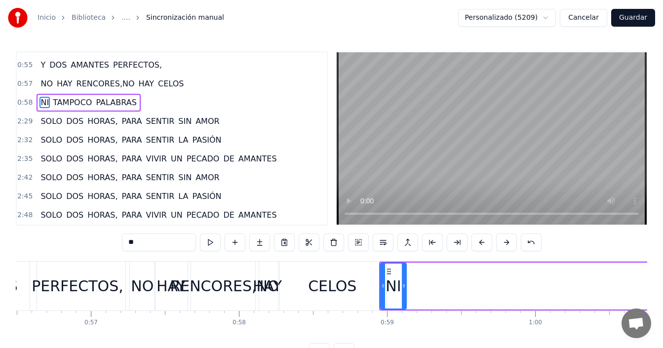
click at [54, 105] on span "TAMPOCO" at bounding box center [72, 102] width 41 height 11
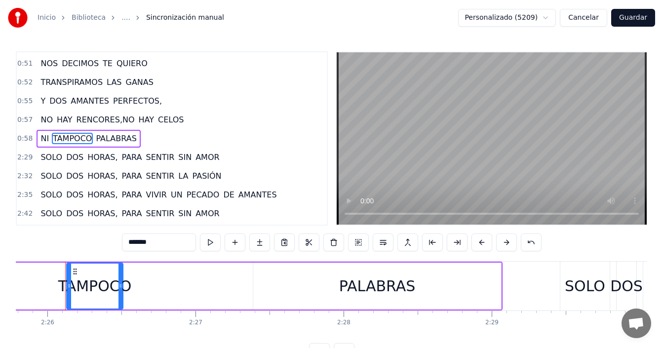
drag, startPoint x: 242, startPoint y: 279, endPoint x: 121, endPoint y: 283, distance: 120.5
click at [121, 283] on div at bounding box center [121, 286] width 4 height 45
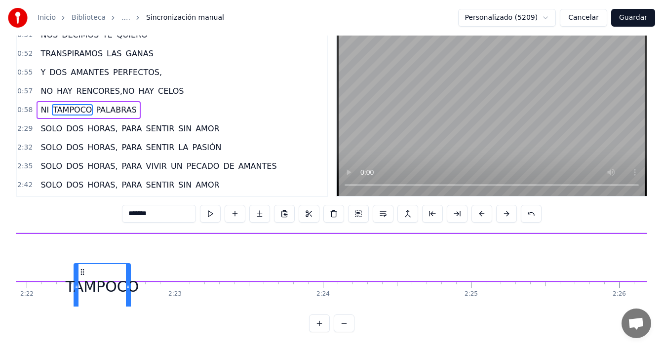
scroll to position [0, 20989]
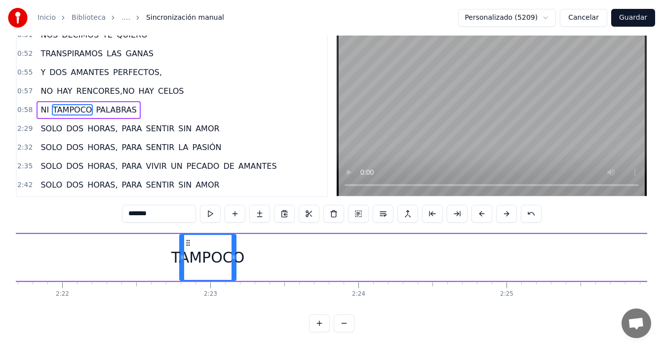
drag, startPoint x: 76, startPoint y: 270, endPoint x: 209, endPoint y: 246, distance: 134.8
click at [209, 246] on div "TAMPOCO" at bounding box center [207, 257] width 55 height 45
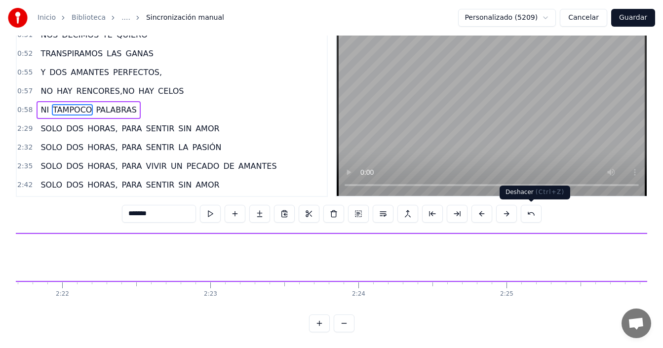
click at [530, 217] on button at bounding box center [531, 214] width 21 height 18
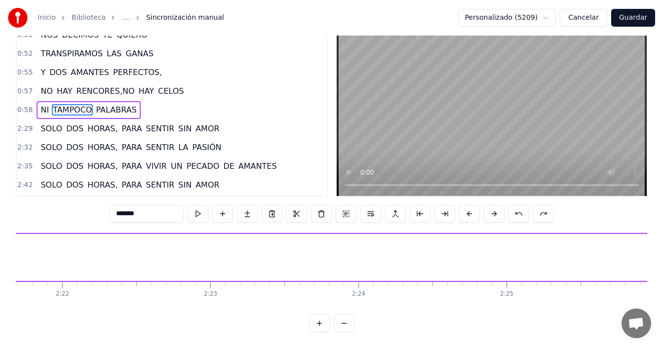
click at [72, 112] on span "TAMPOCO" at bounding box center [72, 109] width 41 height 11
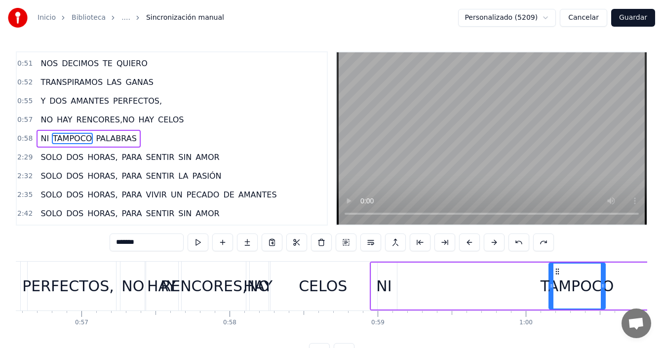
scroll to position [0, 8401]
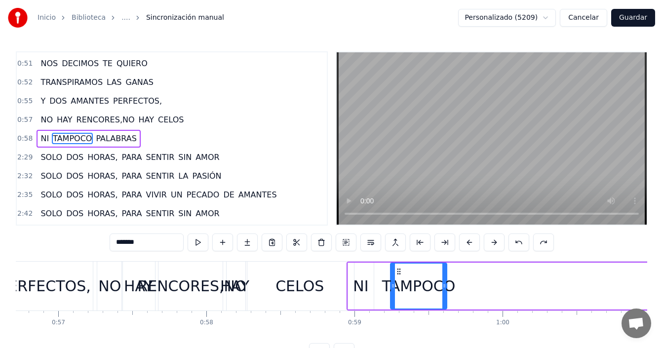
drag, startPoint x: 74, startPoint y: 270, endPoint x: 398, endPoint y: 277, distance: 324.0
click at [398, 277] on div "TAMPOCO" at bounding box center [418, 286] width 55 height 45
click at [101, 135] on span "PALABRAS" at bounding box center [116, 138] width 42 height 11
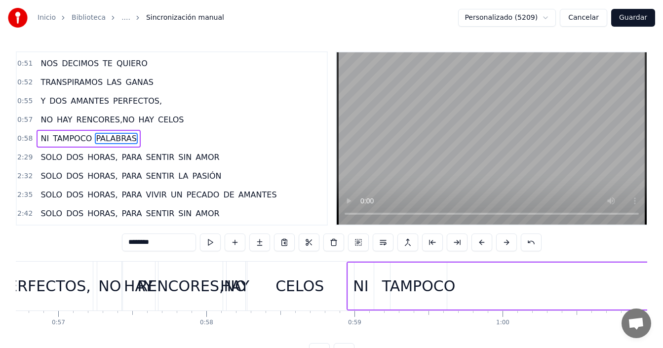
scroll to position [0, 21783]
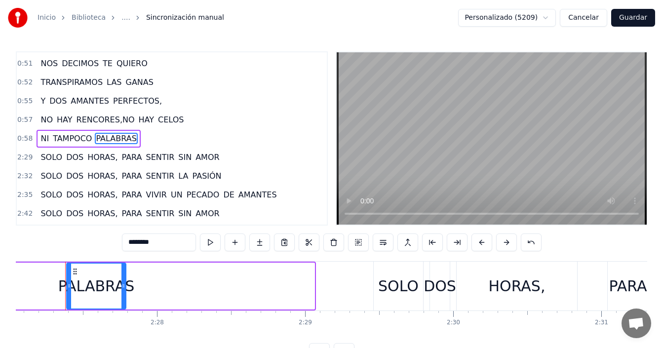
drag, startPoint x: 312, startPoint y: 284, endPoint x: 123, endPoint y: 280, distance: 188.7
click at [123, 280] on div at bounding box center [123, 286] width 4 height 45
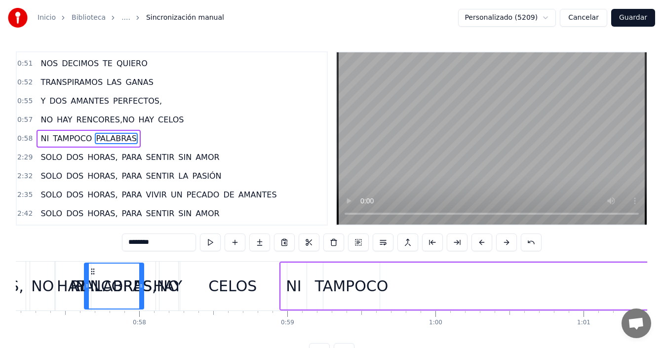
scroll to position [0, 8467]
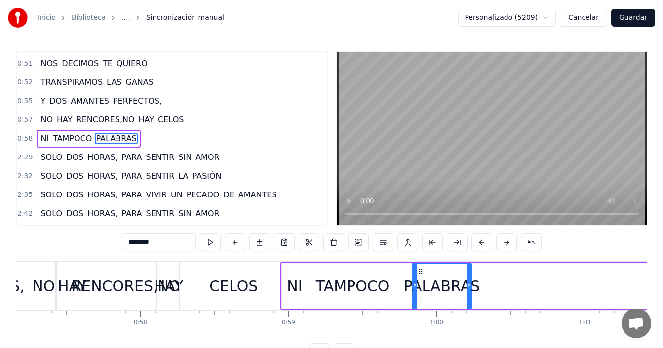
drag, startPoint x: 74, startPoint y: 270, endPoint x: 420, endPoint y: 279, distance: 345.8
click at [420, 279] on div "PALABRAS" at bounding box center [442, 286] width 58 height 45
click at [127, 281] on div "RENCORES,NO" at bounding box center [125, 286] width 109 height 22
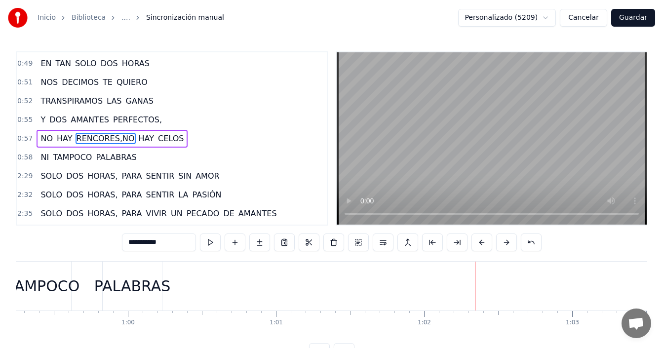
scroll to position [0, 8753]
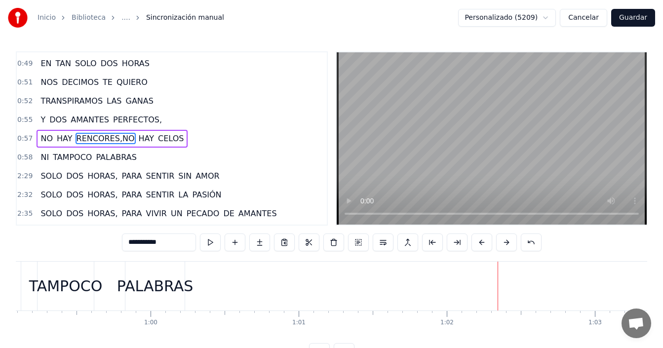
click at [173, 290] on div "PALABRAS" at bounding box center [155, 286] width 76 height 22
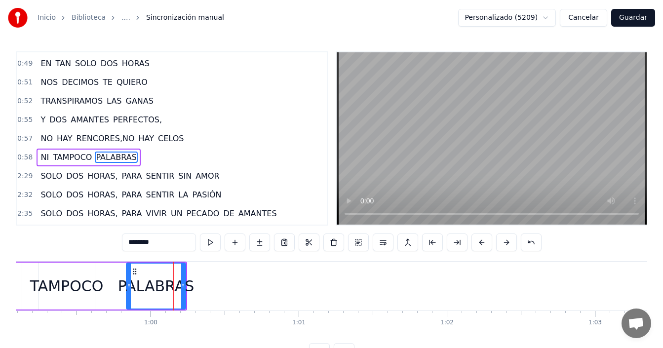
scroll to position [355, 0]
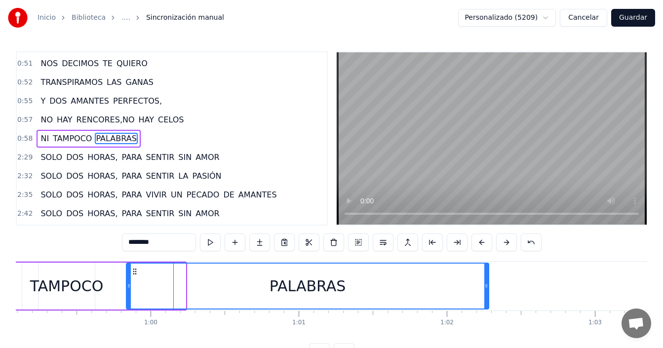
drag, startPoint x: 182, startPoint y: 285, endPoint x: 485, endPoint y: 297, distance: 303.4
click at [485, 297] on div at bounding box center [486, 286] width 4 height 45
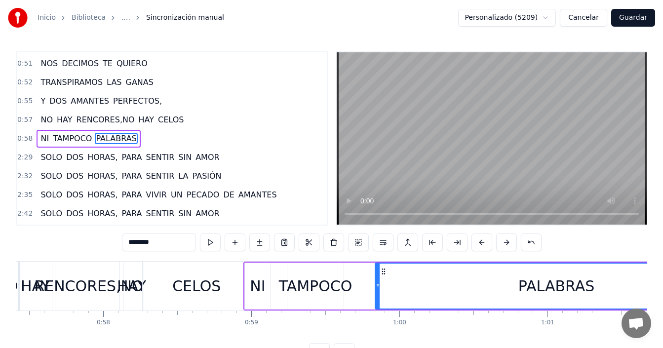
scroll to position [0, 8414]
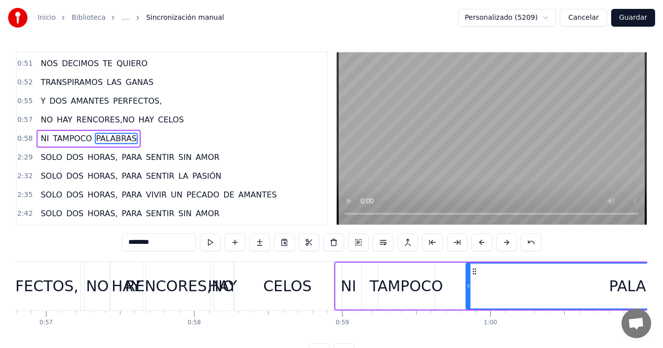
click at [195, 289] on div "RENCORES,NO" at bounding box center [179, 286] width 109 height 22
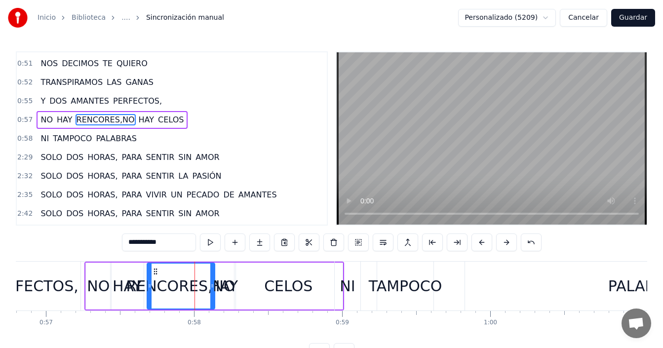
scroll to position [336, 0]
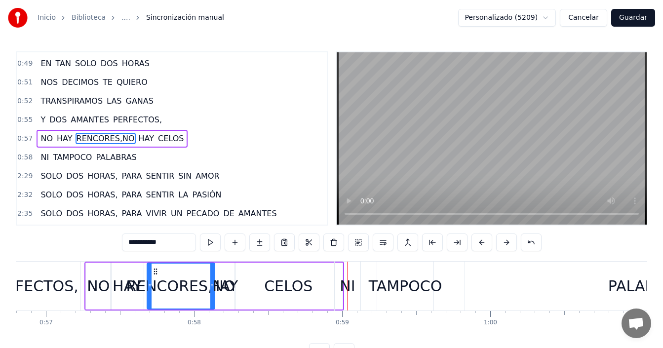
click at [301, 281] on div "CELOS" at bounding box center [288, 286] width 48 height 22
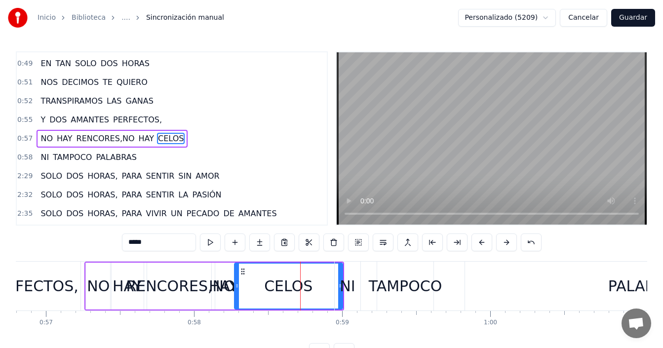
click at [354, 280] on div "NI" at bounding box center [347, 286] width 15 height 22
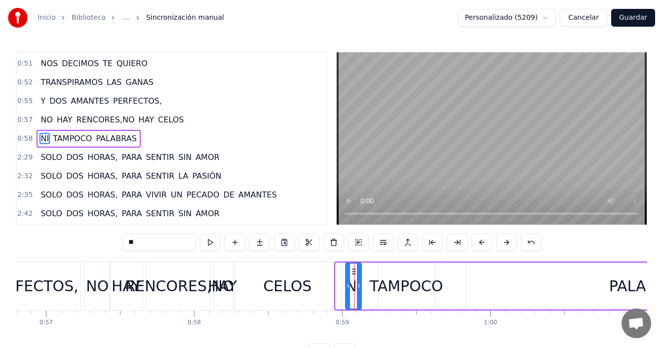
drag, startPoint x: 337, startPoint y: 273, endPoint x: 347, endPoint y: 272, distance: 9.9
click at [347, 272] on div at bounding box center [348, 286] width 4 height 45
drag, startPoint x: 358, startPoint y: 281, endPoint x: 372, endPoint y: 278, distance: 14.0
click at [372, 278] on div at bounding box center [373, 286] width 4 height 45
click at [393, 282] on div "TAMPOCO" at bounding box center [407, 286] width 74 height 22
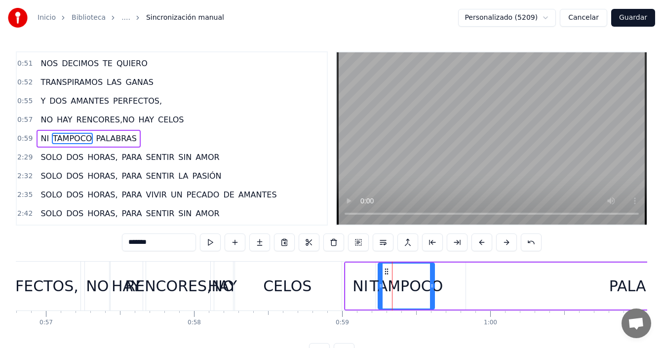
click at [293, 283] on div "CELOS" at bounding box center [287, 286] width 48 height 22
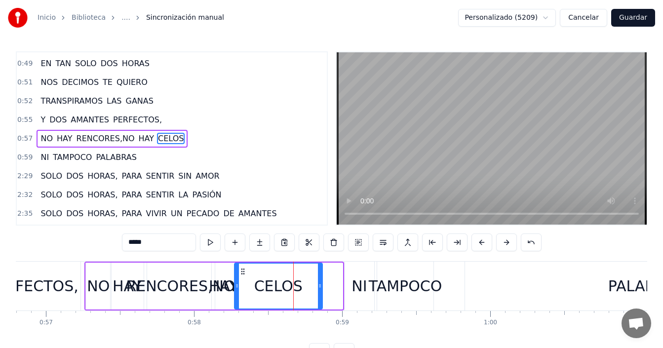
drag, startPoint x: 341, startPoint y: 279, endPoint x: 320, endPoint y: 281, distance: 20.3
click at [320, 281] on div at bounding box center [320, 286] width 4 height 45
click at [65, 286] on div "PERFECTOS," at bounding box center [33, 286] width 92 height 22
type input "**********"
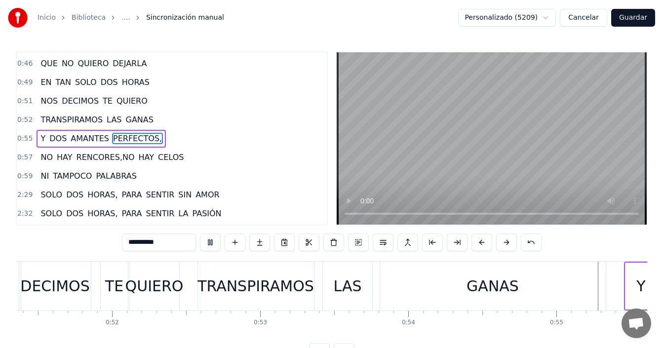
scroll to position [0, 8157]
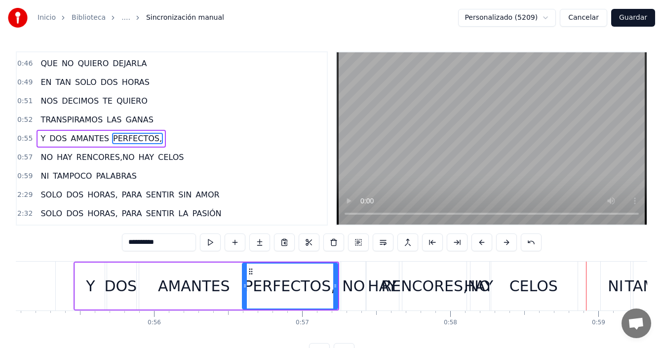
click at [302, 278] on div "PERFECTOS," at bounding box center [290, 286] width 92 height 22
click at [460, 286] on div "RENCORES,NO" at bounding box center [435, 286] width 109 height 22
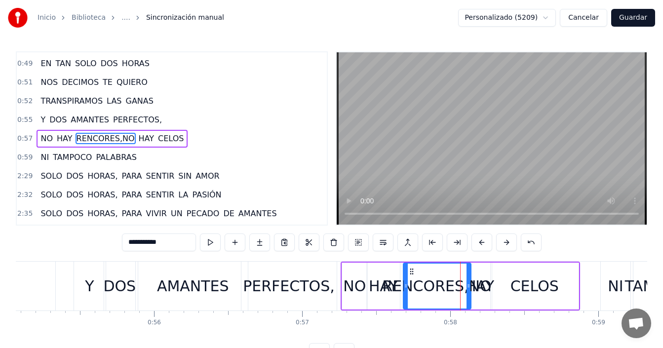
click at [474, 282] on div "RENCORES,NO" at bounding box center [436, 286] width 109 height 22
click at [484, 278] on div "RENCORES,NO" at bounding box center [436, 286] width 109 height 22
click at [478, 285] on div "RENCORES,NO" at bounding box center [436, 286] width 109 height 22
click at [487, 283] on div "HAY" at bounding box center [479, 286] width 29 height 22
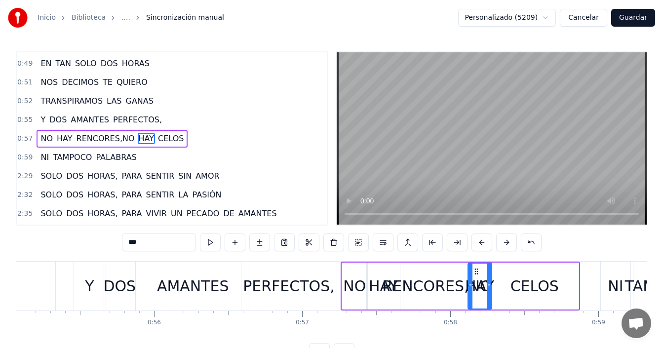
click at [447, 283] on div "RENCORES,NO" at bounding box center [436, 286] width 109 height 22
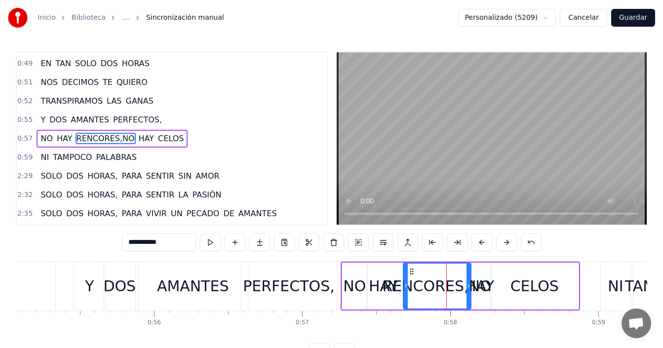
click at [481, 280] on div "RENCORES,NO" at bounding box center [436, 286] width 109 height 22
click at [481, 278] on div "RENCORES,NO" at bounding box center [436, 286] width 109 height 22
click at [482, 284] on div "RENCORES,NO" at bounding box center [436, 286] width 109 height 22
click at [484, 290] on div "RENCORES,NO" at bounding box center [436, 286] width 109 height 22
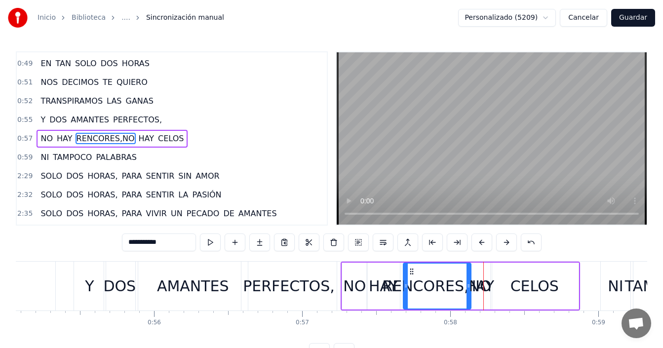
click at [485, 283] on div "RENCORES,NO" at bounding box center [436, 286] width 109 height 22
click at [476, 283] on div "RENCORES,NO" at bounding box center [436, 286] width 109 height 22
click at [438, 282] on div "RENCORES,NO" at bounding box center [436, 286] width 109 height 22
click at [109, 137] on span "RENCORES,NO" at bounding box center [106, 138] width 60 height 11
click at [181, 242] on input "**********" at bounding box center [159, 243] width 74 height 18
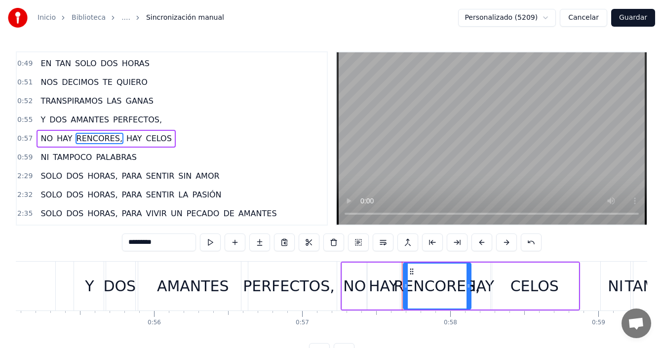
click at [376, 283] on div "HAY" at bounding box center [383, 286] width 29 height 22
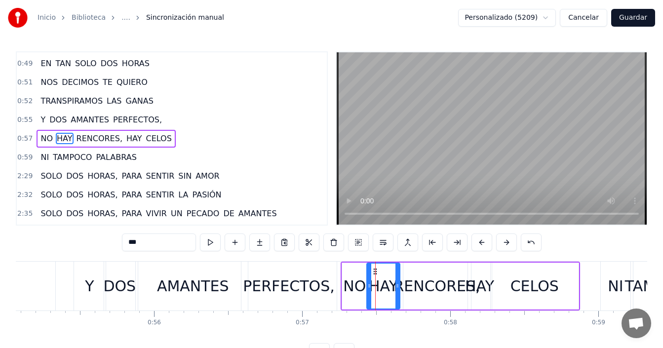
drag, startPoint x: 287, startPoint y: 284, endPoint x: 294, endPoint y: 258, distance: 26.6
click at [287, 284] on div "PERFECTOS," at bounding box center [289, 286] width 92 height 22
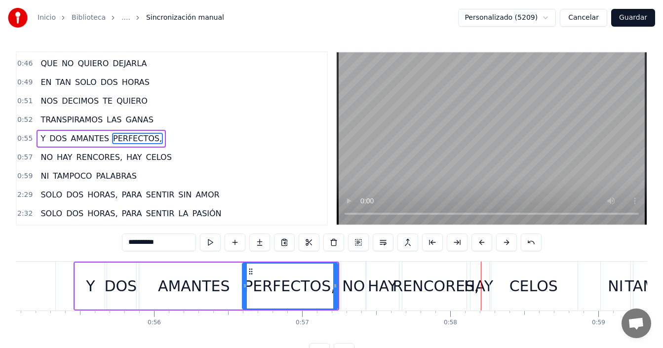
click at [477, 279] on div "HAY" at bounding box center [478, 286] width 29 height 22
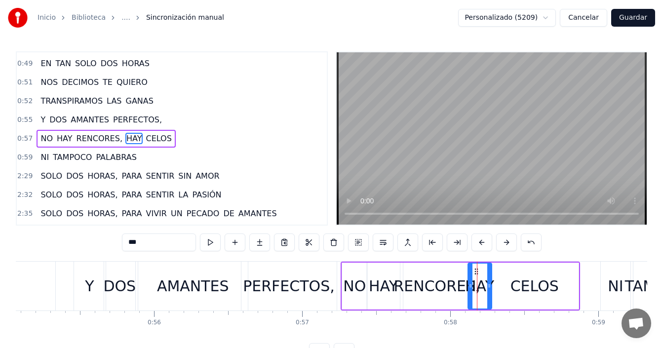
click at [128, 244] on input "***" at bounding box center [159, 243] width 74 height 18
drag, startPoint x: 144, startPoint y: 242, endPoint x: 155, endPoint y: 242, distance: 10.9
click at [144, 242] on input "*****" at bounding box center [159, 243] width 74 height 18
click at [150, 242] on input "*****" at bounding box center [159, 243] width 74 height 18
click at [131, 241] on input "****" at bounding box center [159, 243] width 74 height 18
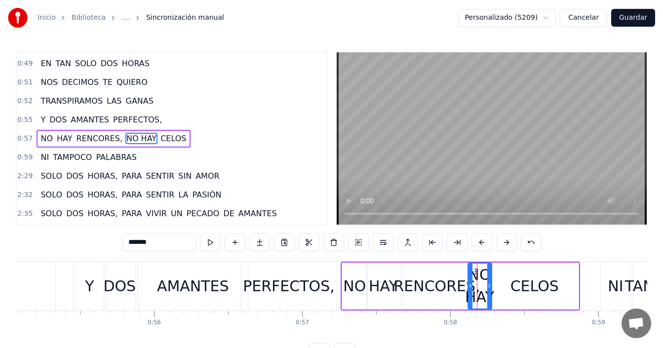
click at [173, 281] on div "AMANTES" at bounding box center [193, 286] width 72 height 22
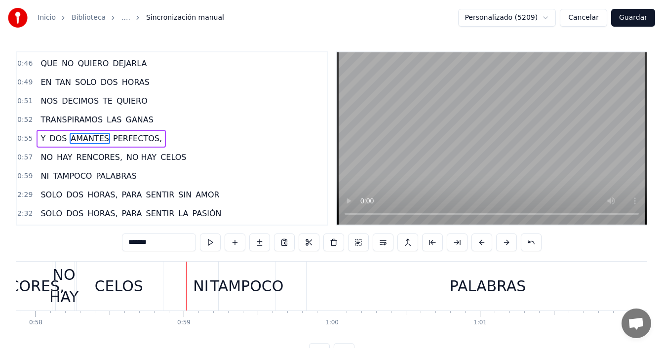
scroll to position [0, 8278]
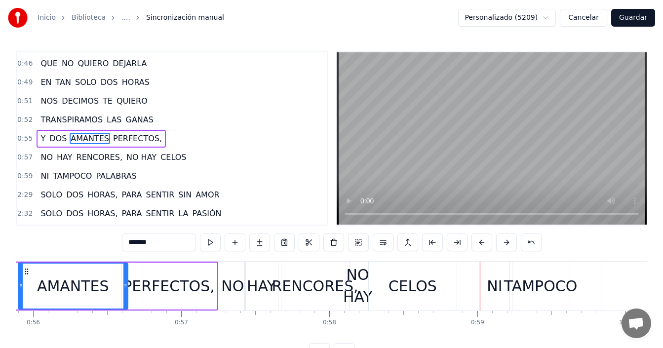
click at [301, 279] on div "RENCORES," at bounding box center [315, 286] width 86 height 22
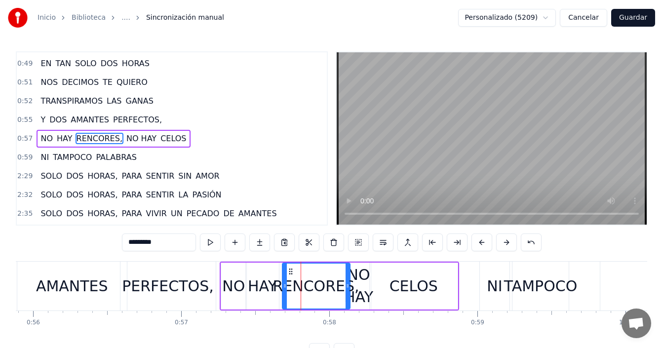
click at [230, 280] on div "NO" at bounding box center [233, 286] width 23 height 22
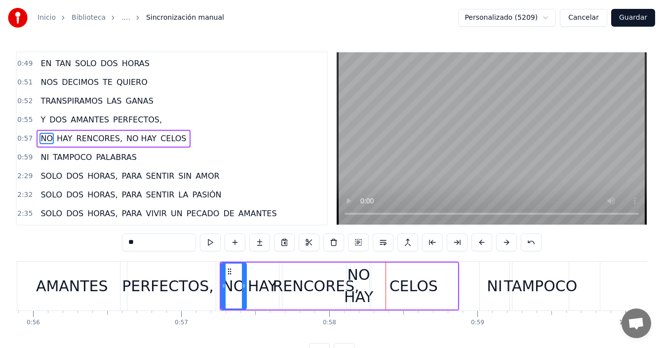
drag, startPoint x: 394, startPoint y: 284, endPoint x: 385, endPoint y: 284, distance: 8.9
click at [394, 284] on div "CELOS" at bounding box center [414, 286] width 48 height 22
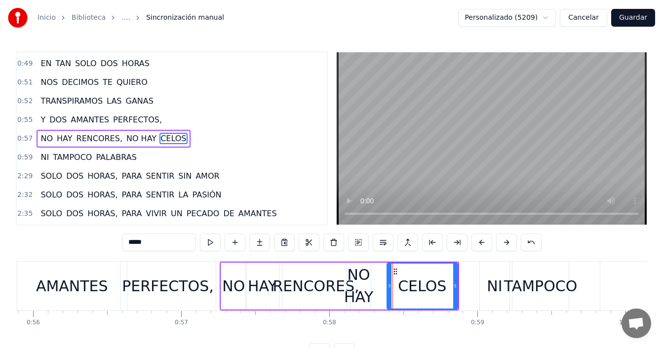
drag, startPoint x: 373, startPoint y: 280, endPoint x: 390, endPoint y: 278, distance: 17.5
click at [390, 278] on div at bounding box center [390, 286] width 4 height 45
click at [357, 283] on div "NO HAY" at bounding box center [358, 286] width 29 height 44
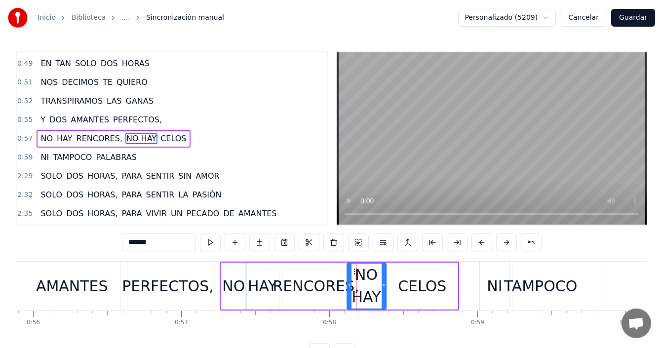
drag, startPoint x: 369, startPoint y: 282, endPoint x: 385, endPoint y: 283, distance: 15.3
click at [385, 283] on icon at bounding box center [384, 286] width 4 height 8
drag, startPoint x: 179, startPoint y: 294, endPoint x: 287, endPoint y: 264, distance: 112.7
click at [179, 295] on div "PERFECTOS," at bounding box center [168, 286] width 92 height 22
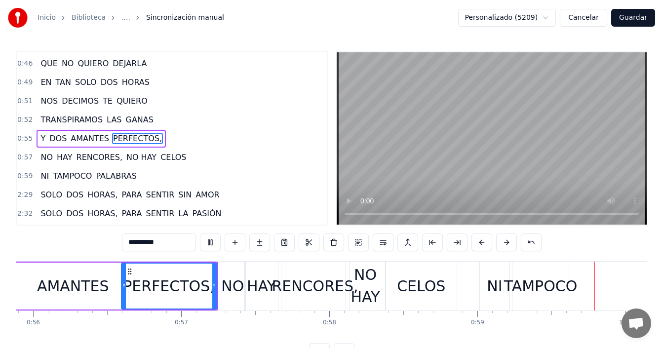
scroll to position [0, 8815]
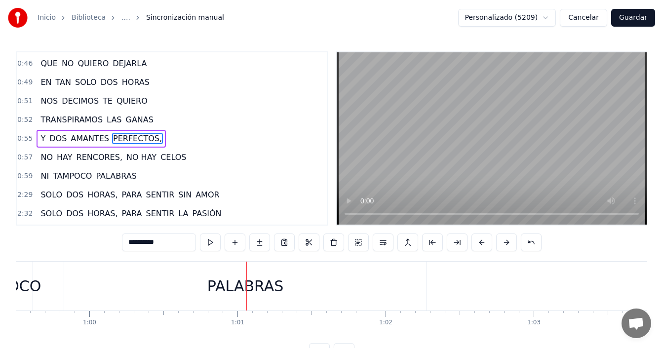
click at [47, 99] on span "NOS" at bounding box center [49, 100] width 19 height 11
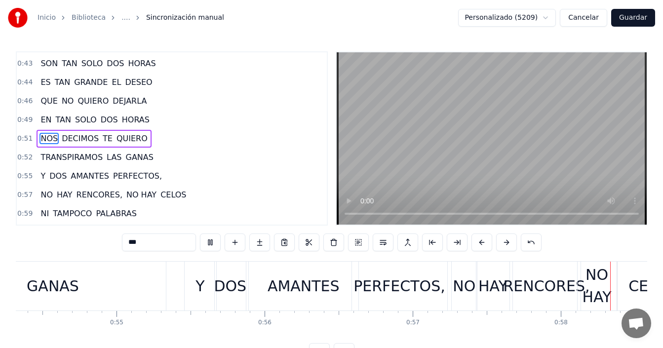
scroll to position [0, 8597]
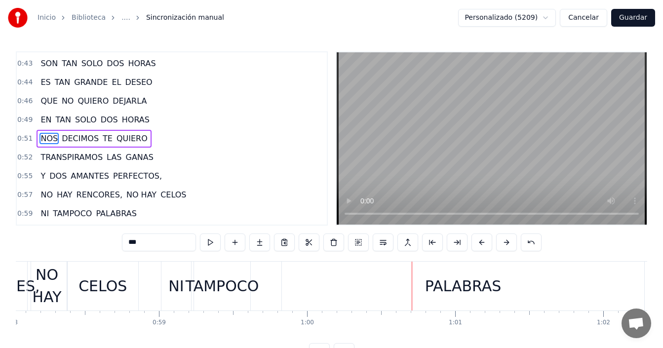
click at [198, 285] on div "TAMPOCO" at bounding box center [223, 286] width 74 height 22
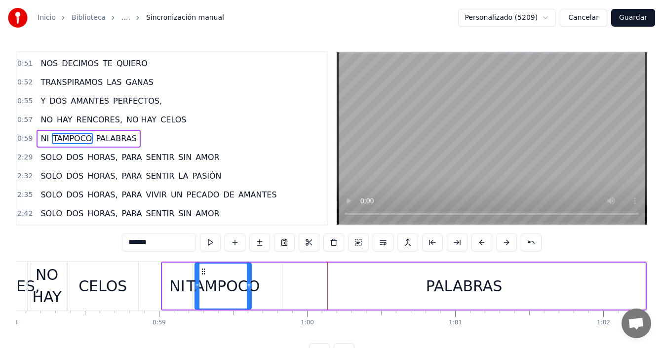
click at [334, 283] on div "PALABRAS" at bounding box center [464, 286] width 362 height 47
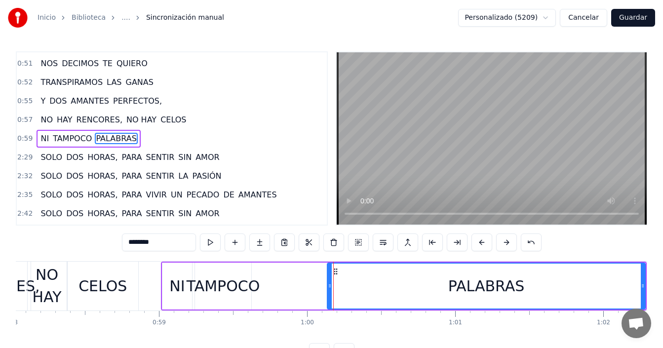
drag, startPoint x: 286, startPoint y: 288, endPoint x: 328, endPoint y: 288, distance: 42.5
click at [330, 288] on icon at bounding box center [330, 286] width 4 height 8
click at [238, 288] on div "TAMPOCO" at bounding box center [224, 286] width 74 height 22
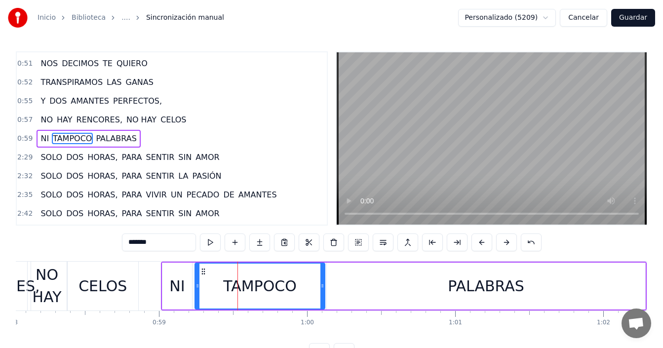
drag, startPoint x: 250, startPoint y: 281, endPoint x: 324, endPoint y: 291, distance: 74.2
click at [324, 291] on div at bounding box center [322, 286] width 4 height 45
click at [114, 284] on div "CELOS" at bounding box center [103, 286] width 48 height 22
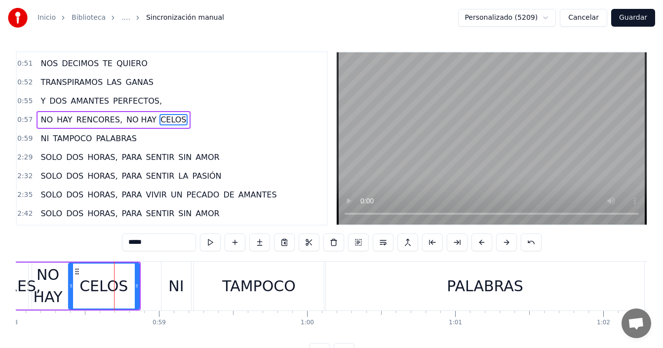
scroll to position [336, 0]
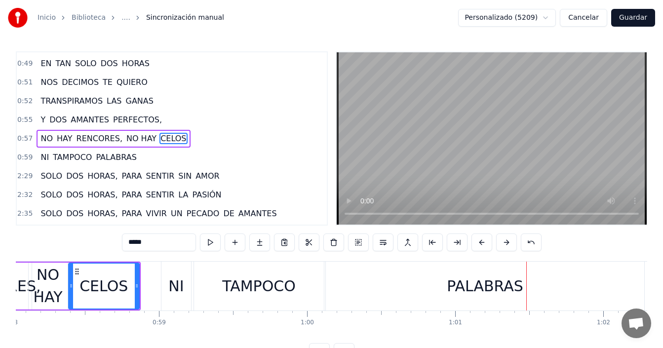
click at [48, 84] on span "NOS" at bounding box center [49, 82] width 19 height 11
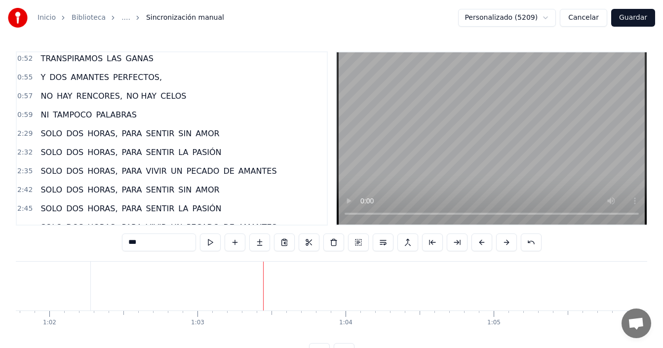
scroll to position [329, 0]
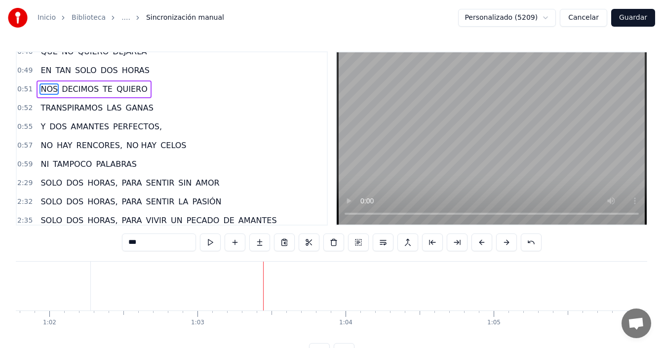
click at [113, 124] on span "PERFECTOS," at bounding box center [137, 126] width 51 height 11
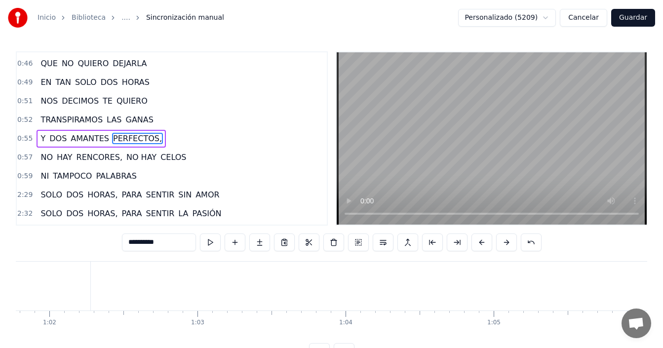
scroll to position [0, 8333]
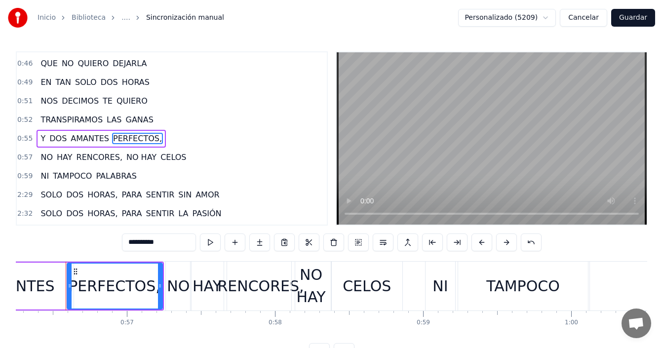
click at [503, 285] on div "TAMPOCO" at bounding box center [523, 286] width 74 height 22
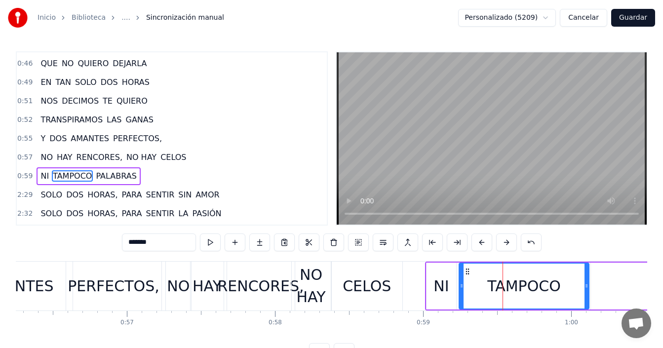
scroll to position [355, 0]
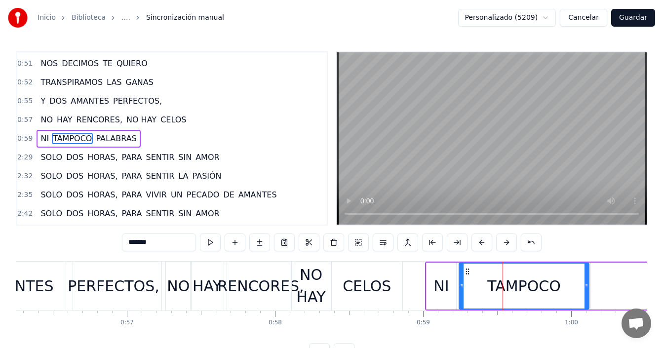
click at [50, 155] on span "SOLO" at bounding box center [52, 157] width 24 height 11
type input "****"
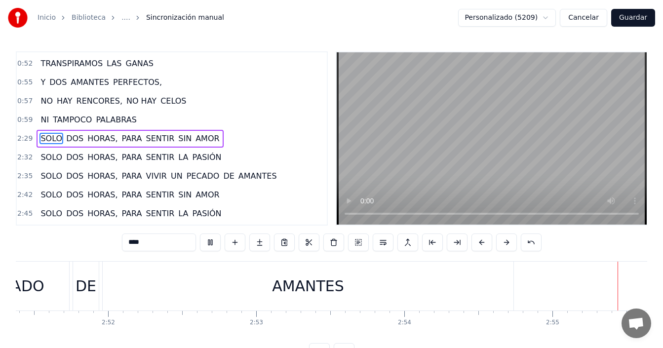
scroll to position [0, 25938]
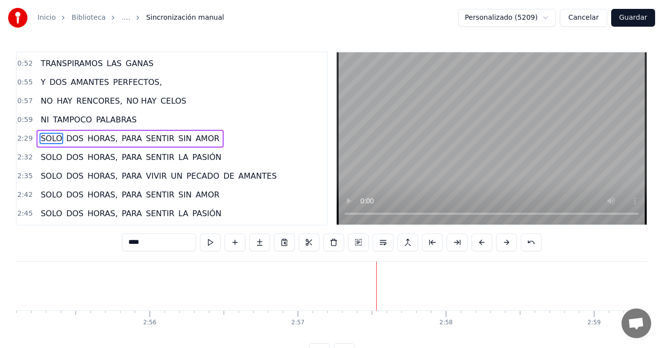
click at [635, 22] on button "Guardar" at bounding box center [633, 18] width 44 height 18
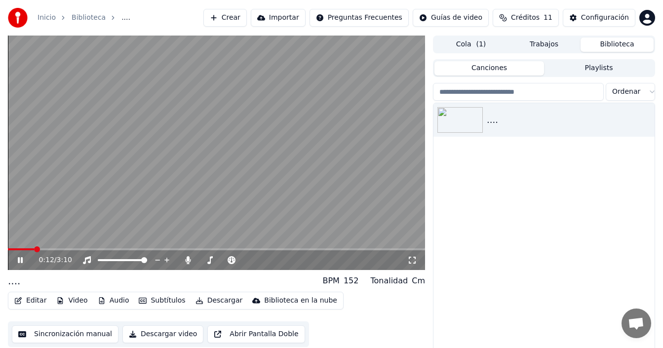
click at [34, 249] on span at bounding box center [21, 249] width 26 height 2
click at [22, 249] on span at bounding box center [22, 249] width 29 height 2
click at [187, 249] on span at bounding box center [216, 249] width 417 height 2
click at [219, 248] on span at bounding box center [216, 249] width 417 height 2
click at [199, 249] on span at bounding box center [114, 249] width 212 height 2
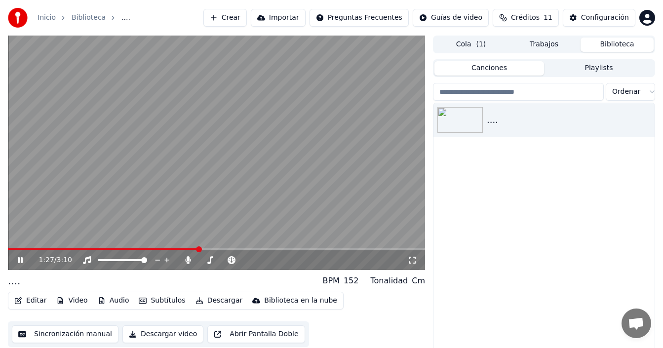
click at [239, 248] on video at bounding box center [216, 153] width 417 height 235
click at [246, 249] on span at bounding box center [216, 249] width 417 height 2
click at [17, 260] on icon at bounding box center [27, 260] width 23 height 8
click at [273, 250] on span at bounding box center [216, 249] width 417 height 2
click at [296, 249] on span at bounding box center [216, 249] width 417 height 2
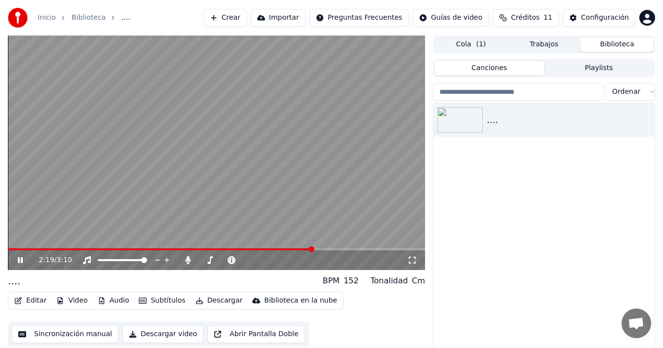
click at [312, 249] on span at bounding box center [216, 249] width 417 height 2
click at [319, 249] on span at bounding box center [216, 249] width 417 height 2
click at [326, 249] on span at bounding box center [216, 249] width 417 height 2
click at [331, 249] on span at bounding box center [216, 249] width 417 height 2
click at [321, 249] on span at bounding box center [173, 249] width 330 height 2
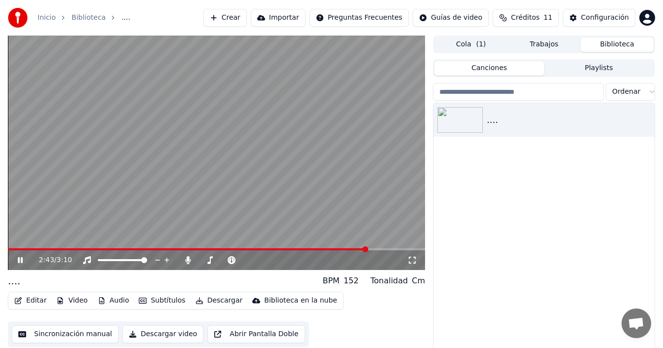
click at [18, 259] on icon at bounding box center [20, 260] width 5 height 6
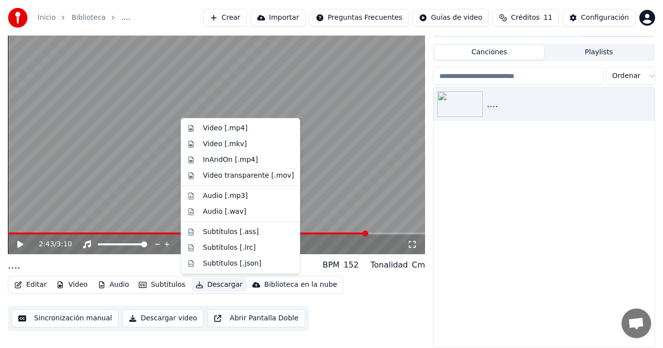
click at [211, 285] on button "Descargar" at bounding box center [219, 285] width 55 height 14
click at [228, 127] on div "Video [.mp4]" at bounding box center [225, 128] width 44 height 10
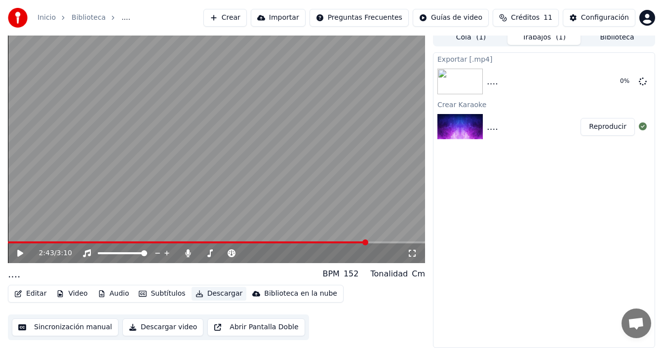
scroll to position [7, 0]
click at [610, 85] on button "Mostrar" at bounding box center [613, 82] width 43 height 18
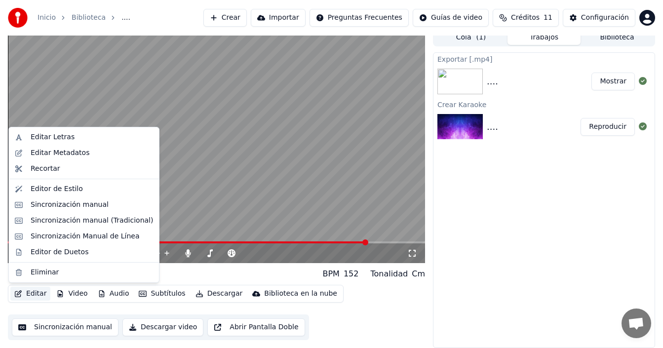
click at [33, 293] on button "Editar" at bounding box center [30, 294] width 40 height 14
click at [60, 192] on div "Editor de Estilo" at bounding box center [57, 189] width 52 height 10
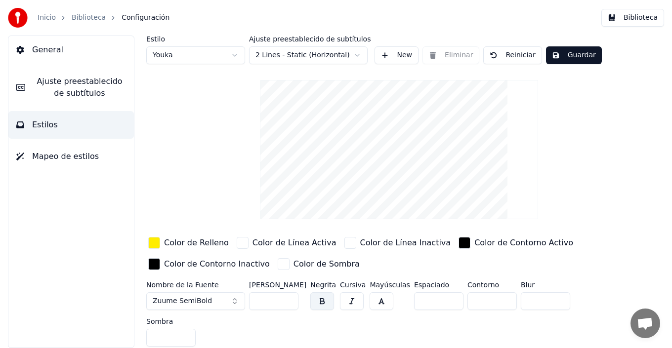
click at [498, 303] on input "*" at bounding box center [491, 301] width 49 height 18
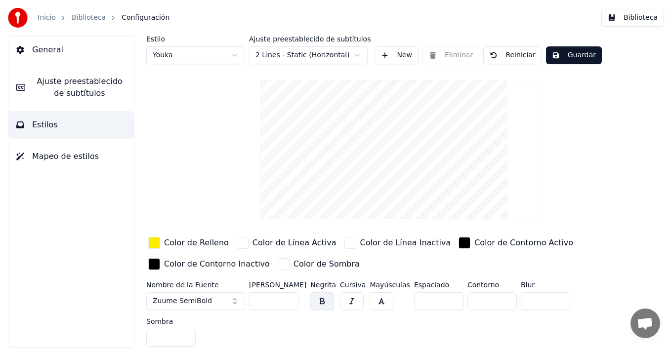
type input "*"
click at [498, 303] on input "*" at bounding box center [491, 301] width 49 height 18
click at [569, 60] on button "Guardar" at bounding box center [574, 55] width 56 height 18
click at [627, 20] on button "Biblioteca" at bounding box center [632, 18] width 63 height 18
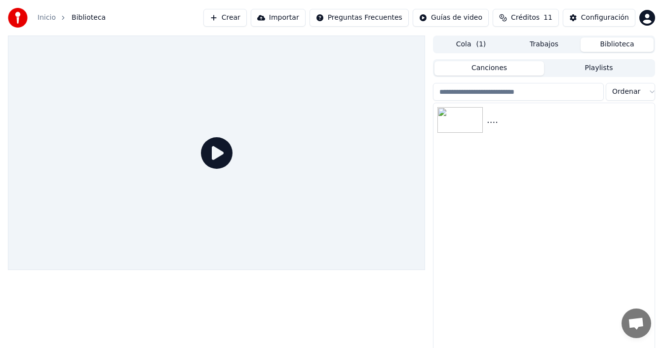
click at [212, 159] on icon at bounding box center [217, 153] width 32 height 32
click at [479, 120] on img at bounding box center [459, 120] width 45 height 26
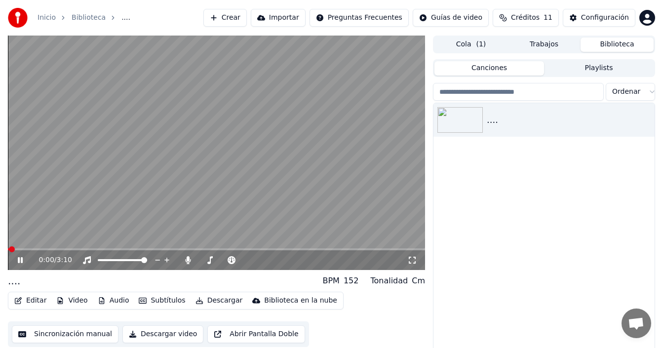
click at [53, 250] on span at bounding box center [216, 249] width 417 height 2
click at [17, 259] on icon at bounding box center [27, 260] width 23 height 8
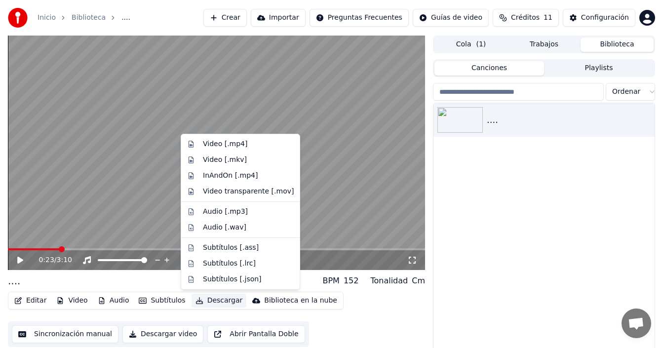
click at [207, 301] on button "Descargar" at bounding box center [219, 301] width 55 height 14
click at [227, 145] on div "Video [.mp4]" at bounding box center [225, 144] width 44 height 10
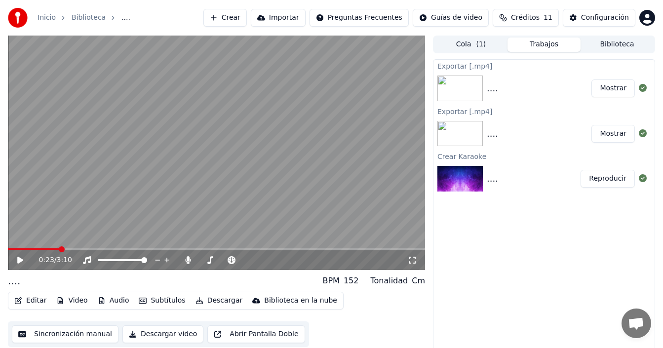
click at [618, 90] on button "Mostrar" at bounding box center [613, 88] width 43 height 18
click at [613, 90] on button "Mostrar" at bounding box center [613, 88] width 43 height 18
click at [191, 261] on icon at bounding box center [188, 260] width 10 height 8
click at [17, 259] on icon at bounding box center [27, 260] width 23 height 8
click at [21, 262] on icon at bounding box center [20, 260] width 5 height 6
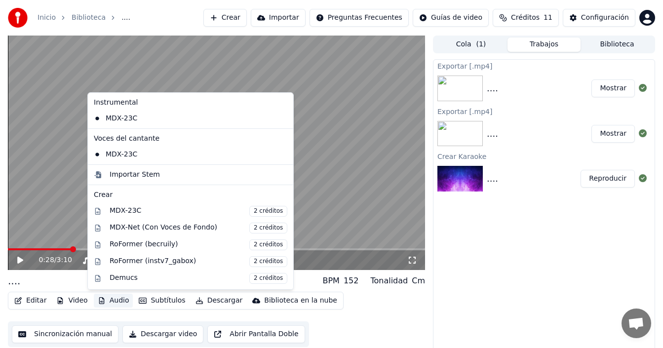
click at [114, 299] on button "Audio" at bounding box center [114, 301] width 40 height 14
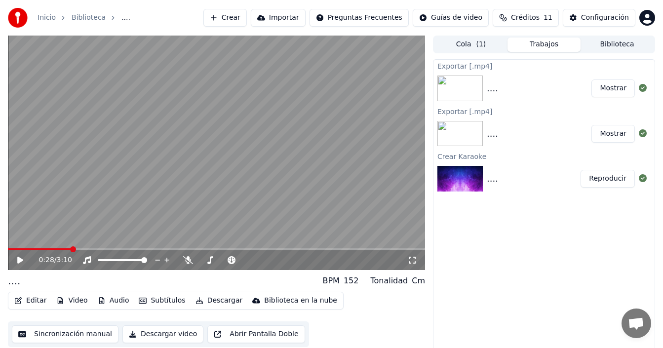
click at [358, 314] on div "Editar Video Audio Subtítulos Descargar Biblioteca en la nube Sincronización ma…" at bounding box center [216, 319] width 417 height 55
click at [201, 297] on button "Descargar" at bounding box center [219, 301] width 55 height 14
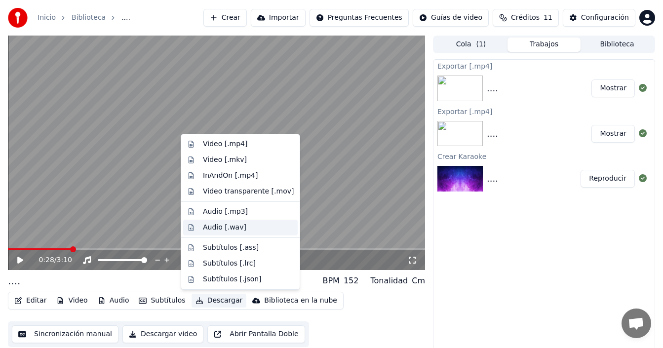
click at [226, 224] on div "Audio [.wav]" at bounding box center [224, 228] width 43 height 10
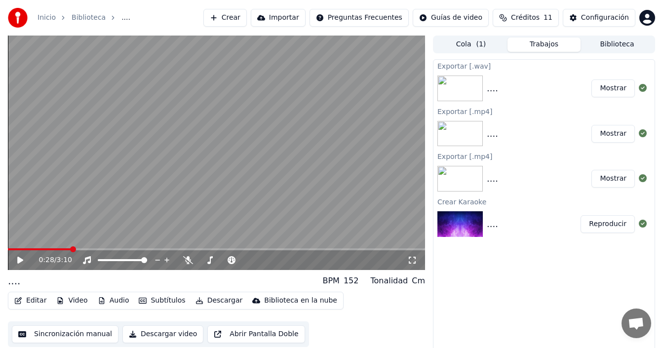
click at [615, 91] on button "Mostrar" at bounding box center [613, 88] width 43 height 18
